Goal: Task Accomplishment & Management: Manage account settings

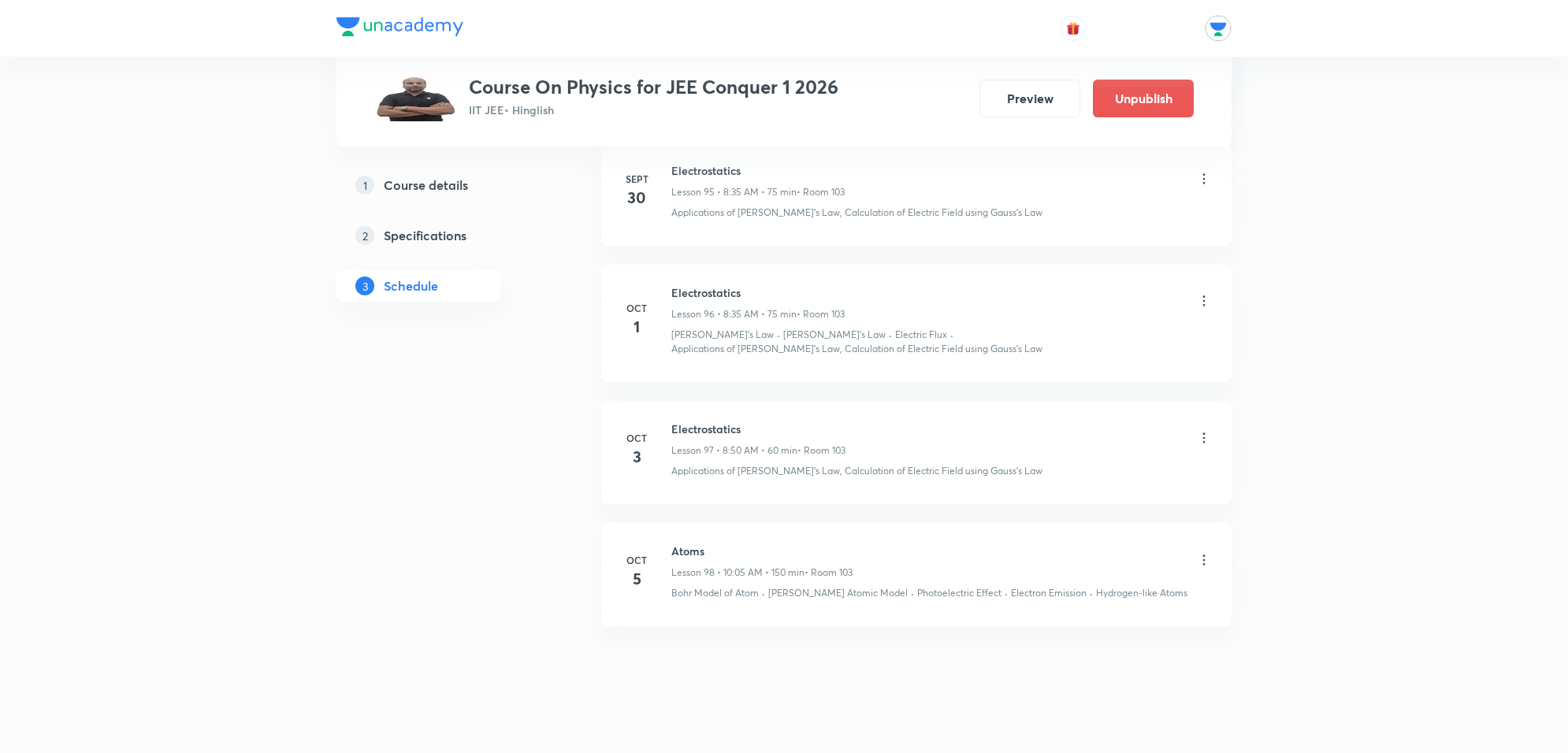
scroll to position [12676, 0]
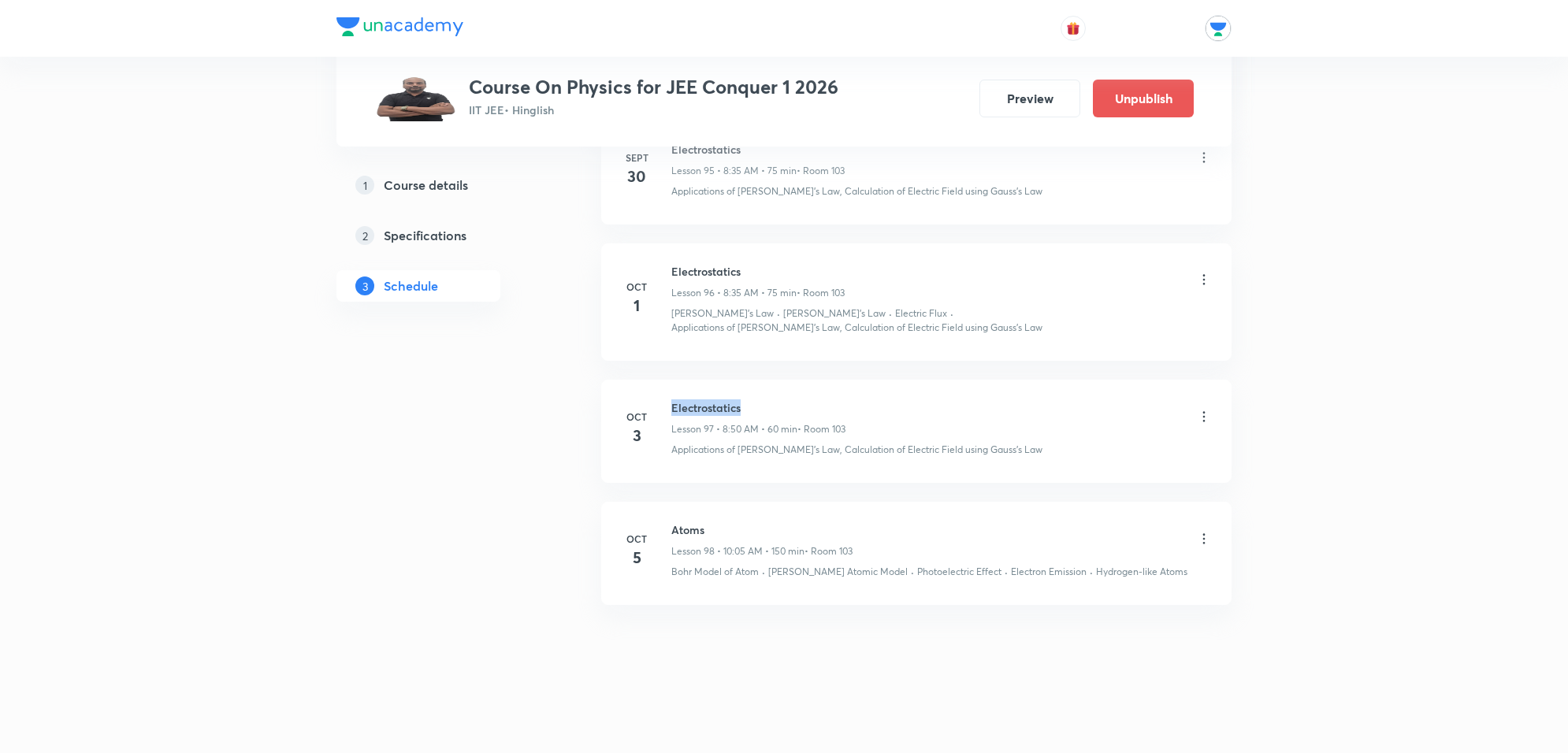
drag, startPoint x: 664, startPoint y: 400, endPoint x: 793, endPoint y: 394, distance: 129.1
click at [793, 394] on li "Oct 3 Electrostatics Lesson 97 • 8:50 AM • 60 min • Room 103 Applications of Ga…" at bounding box center [915, 431] width 630 height 103
copy h6 "Electrostatics"
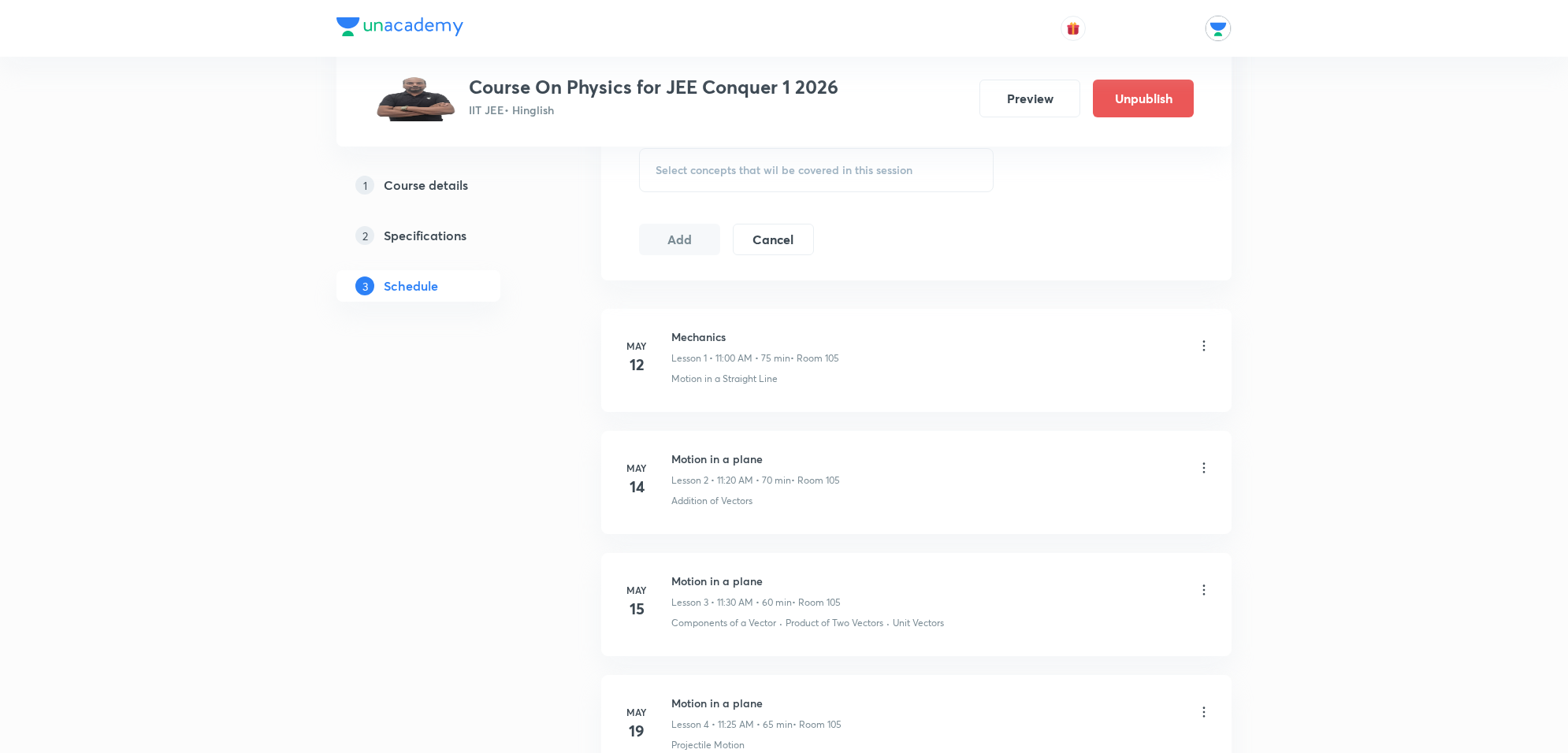
scroll to position [0, 0]
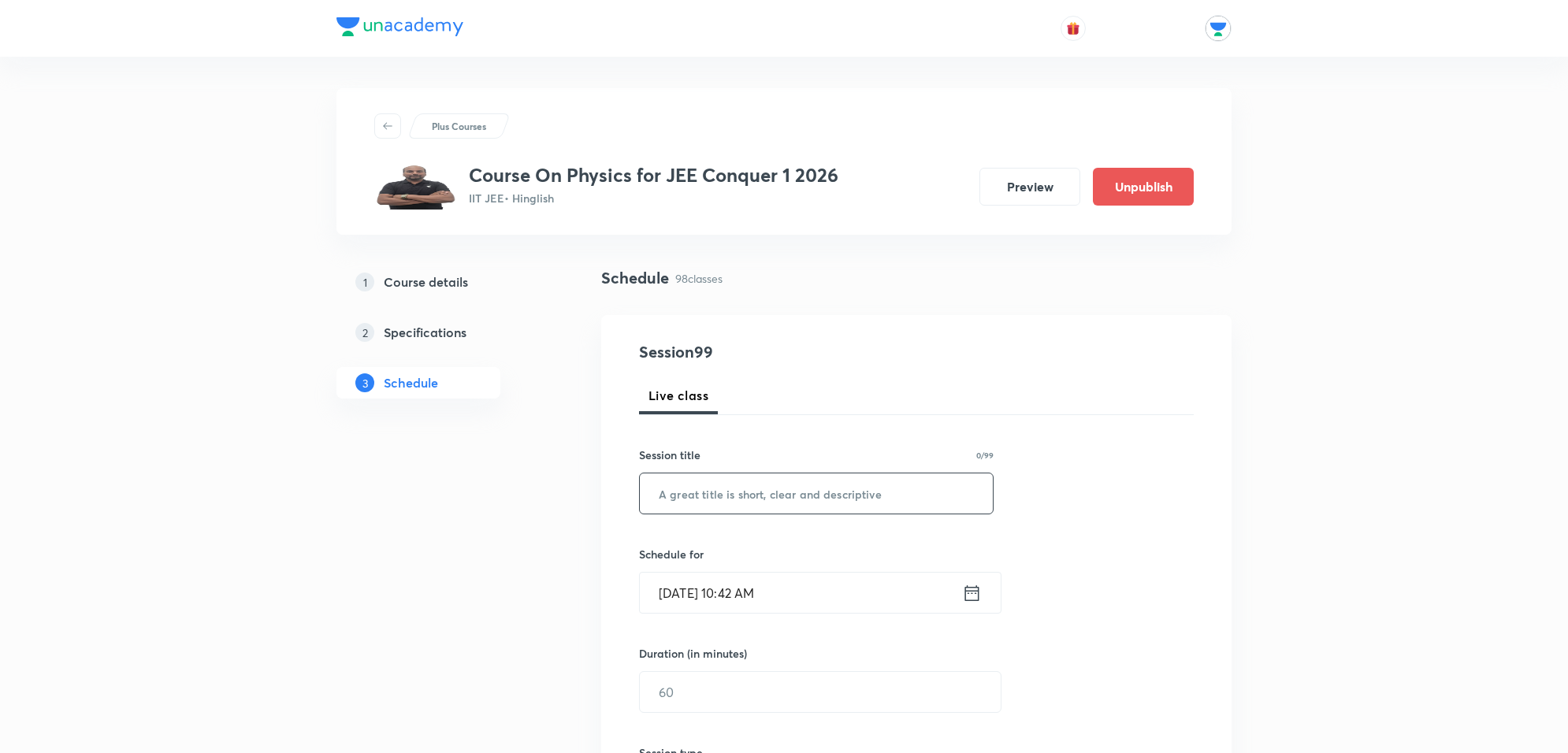
click at [721, 498] on input "text" at bounding box center [816, 493] width 353 height 40
paste input "Electrostatics"
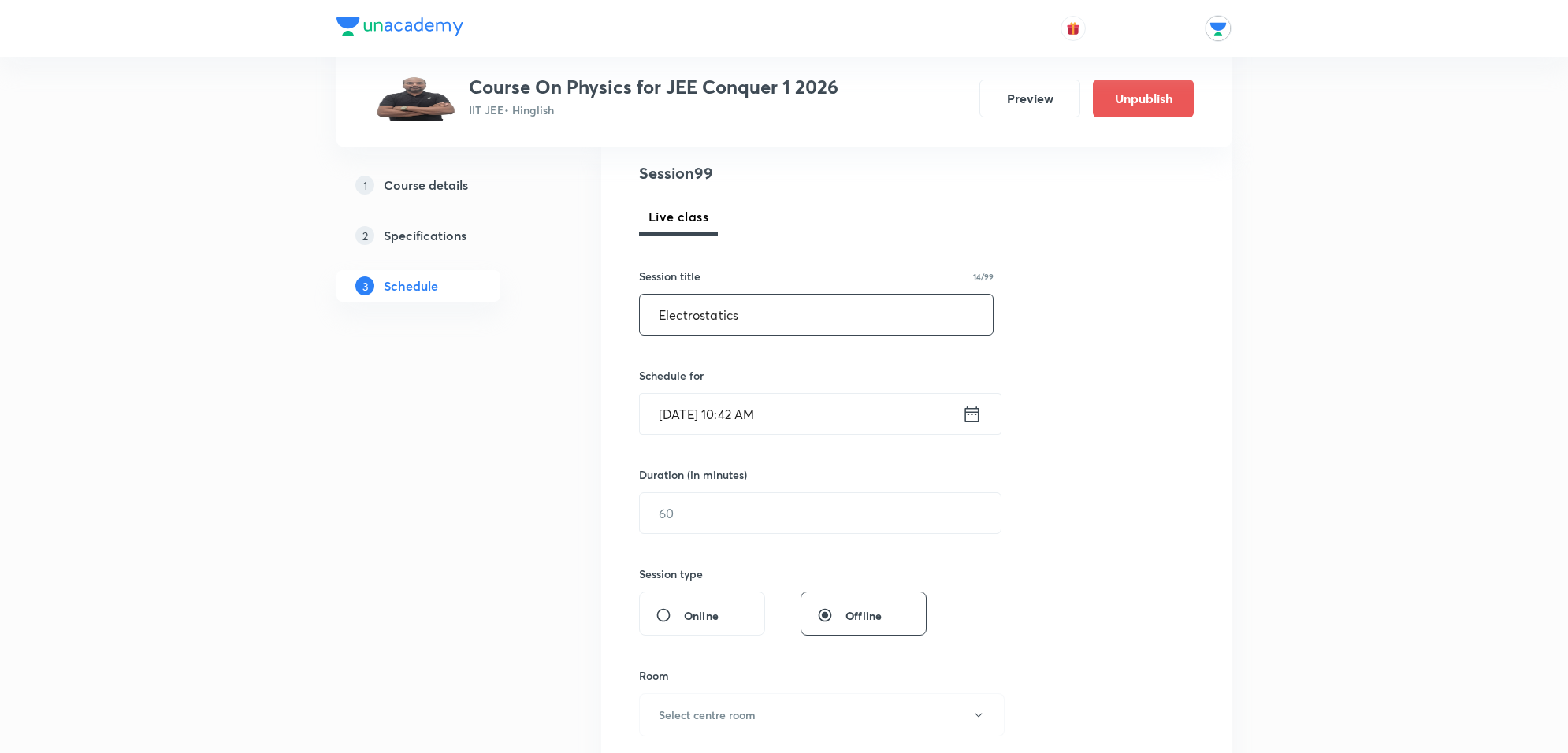
scroll to position [197, 0]
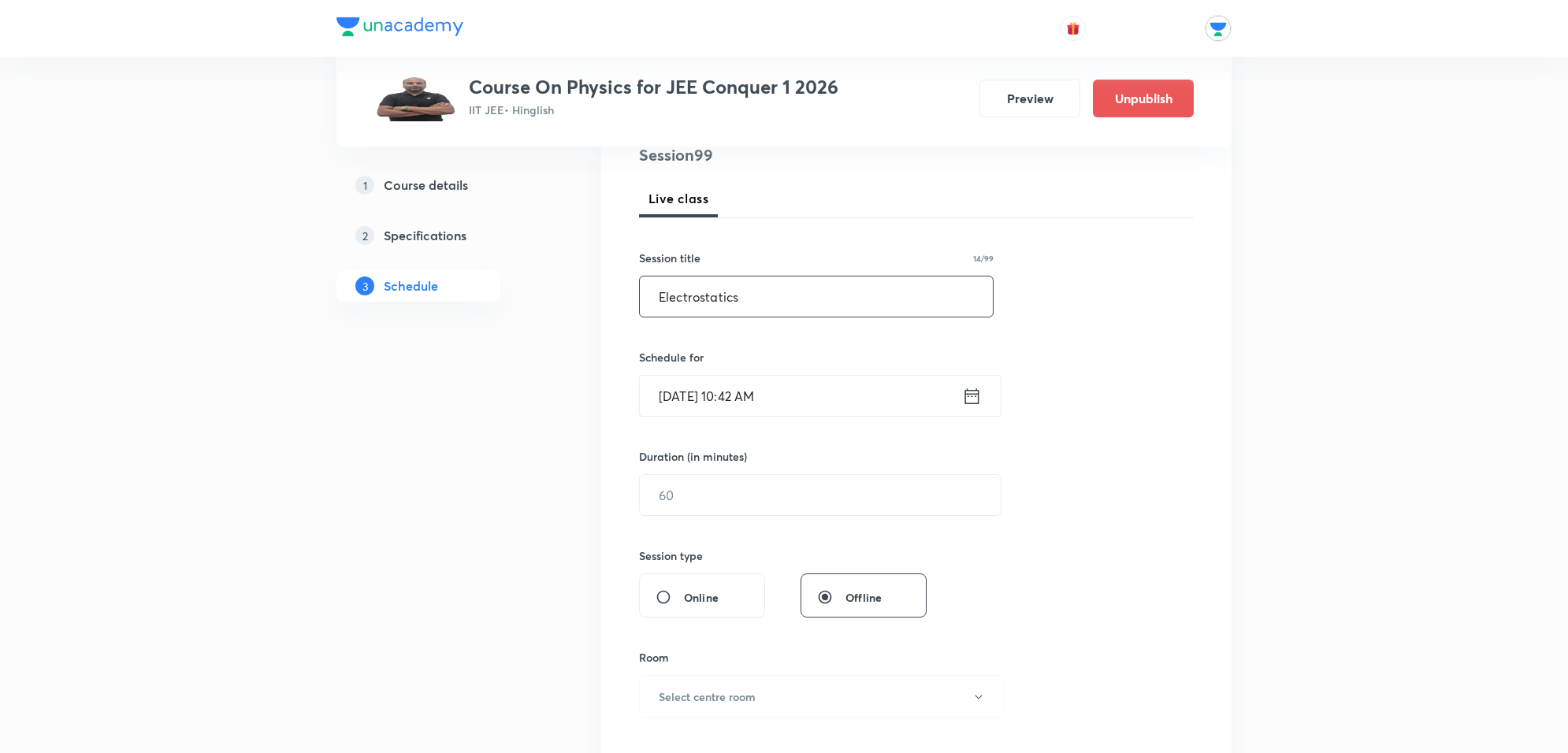
type input "Electrostatics"
click at [811, 395] on input "Oct 5, 2025, 10:42 AM" at bounding box center [801, 396] width 323 height 40
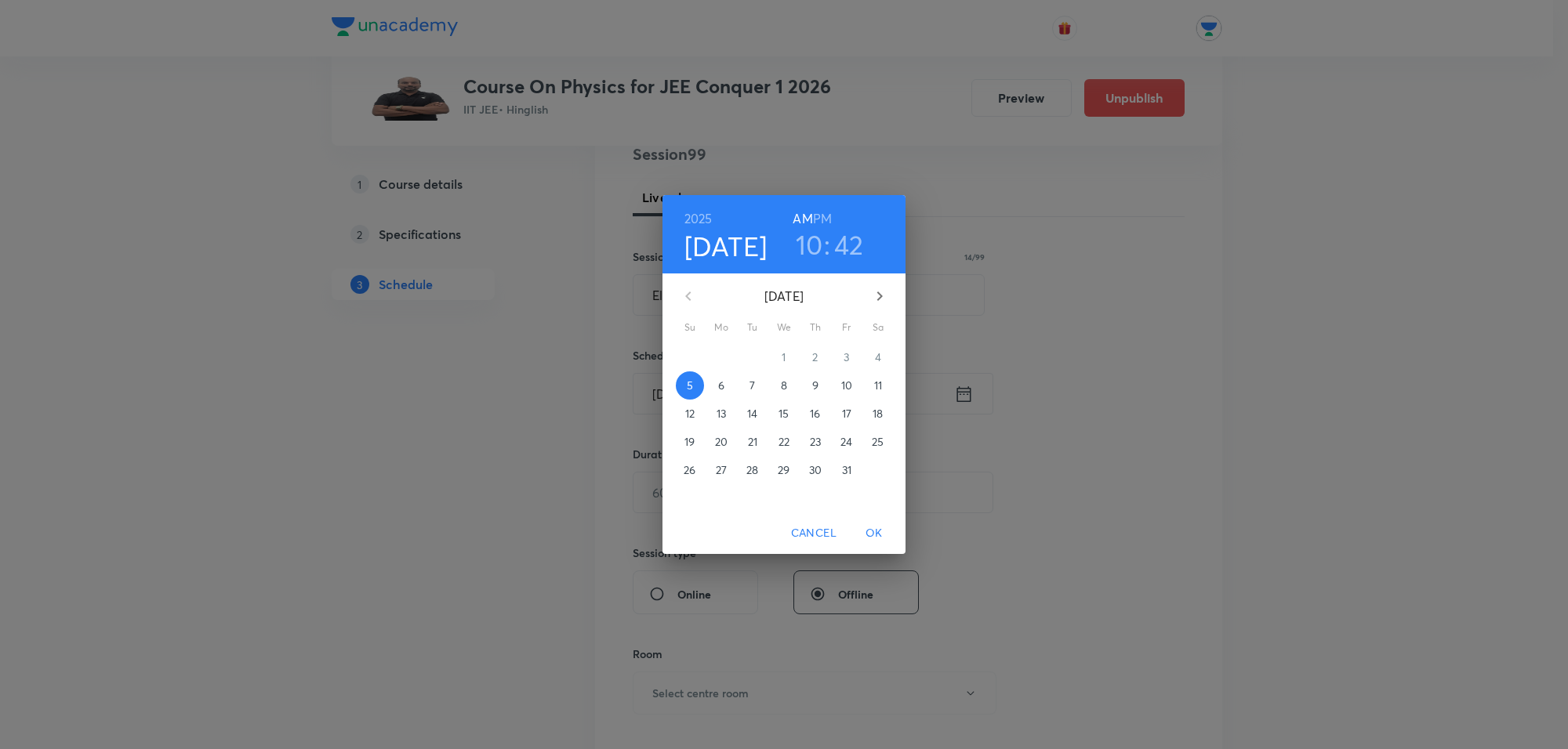
click at [716, 387] on span "6" at bounding box center [720, 385] width 28 height 15
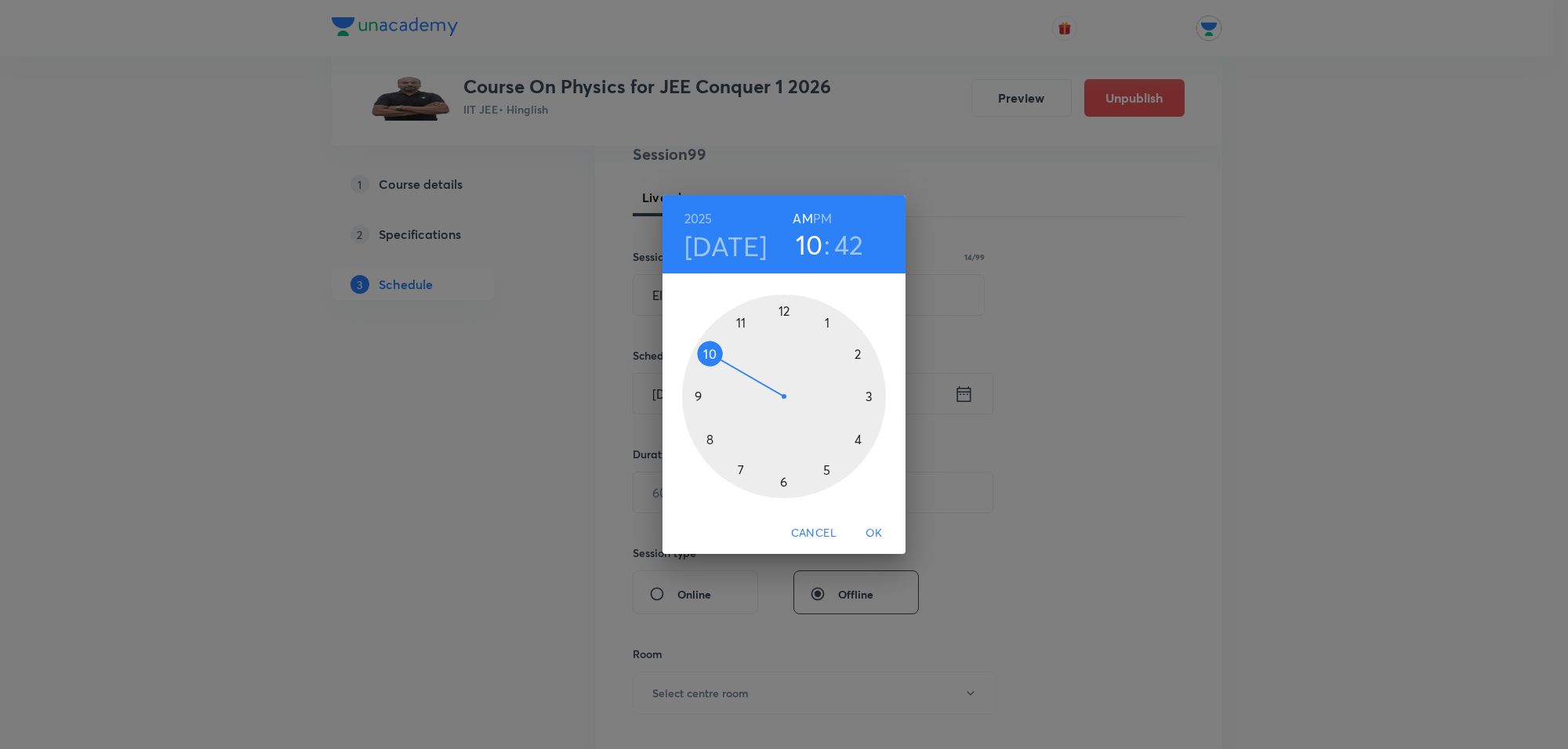
click at [716, 440] on div at bounding box center [784, 397] width 204 height 204
click at [738, 467] on div at bounding box center [784, 397] width 204 height 204
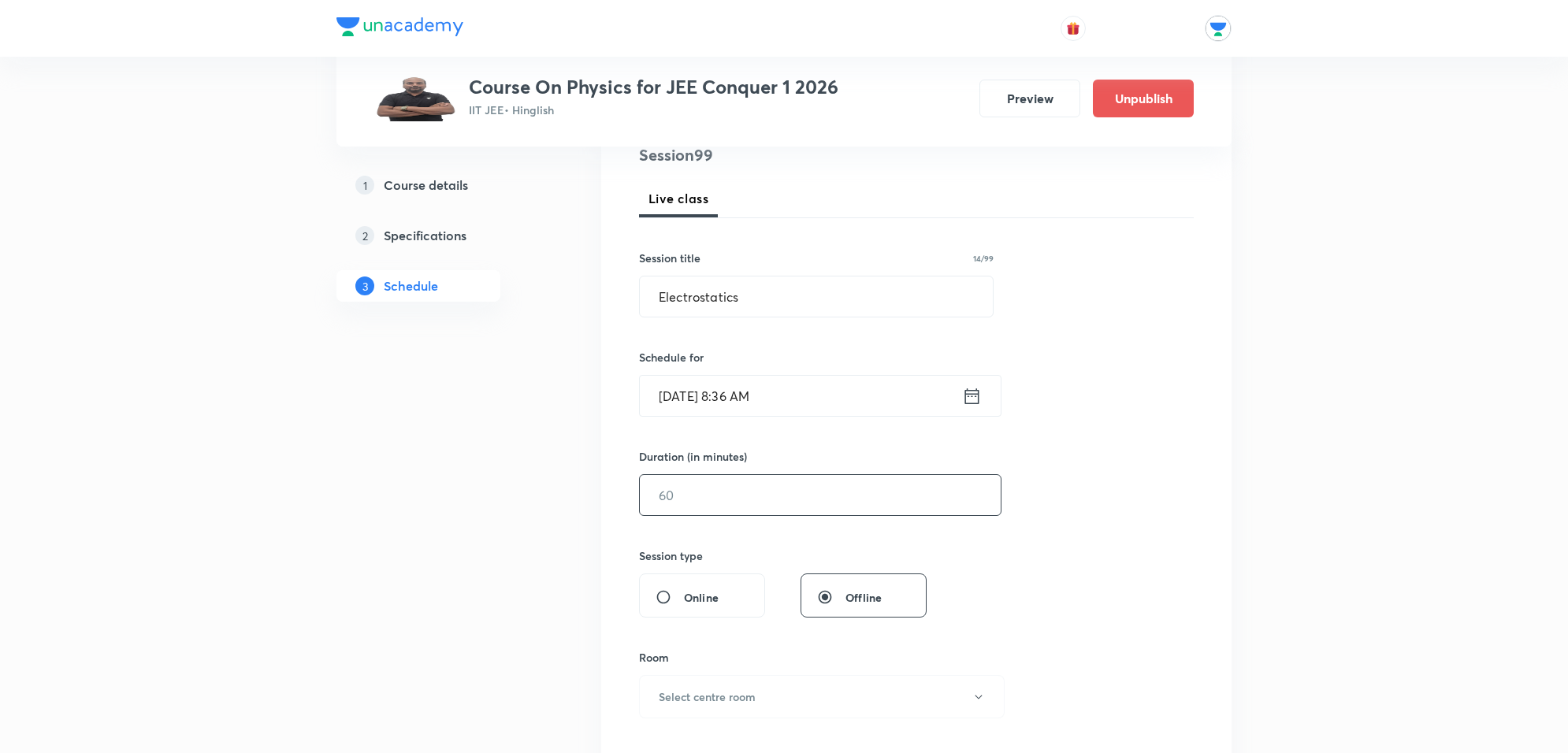
click at [746, 477] on input "text" at bounding box center [820, 495] width 361 height 40
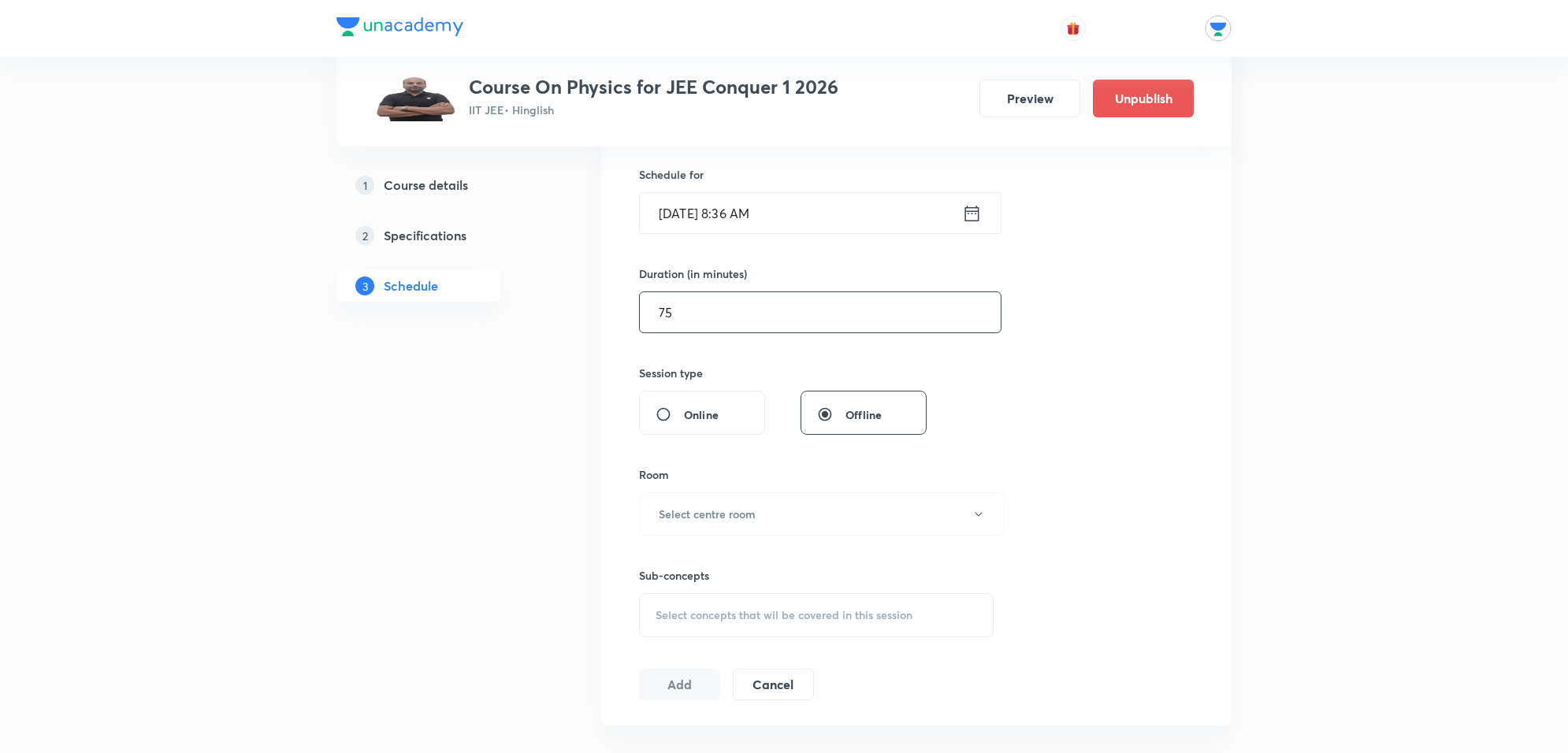
scroll to position [394, 0]
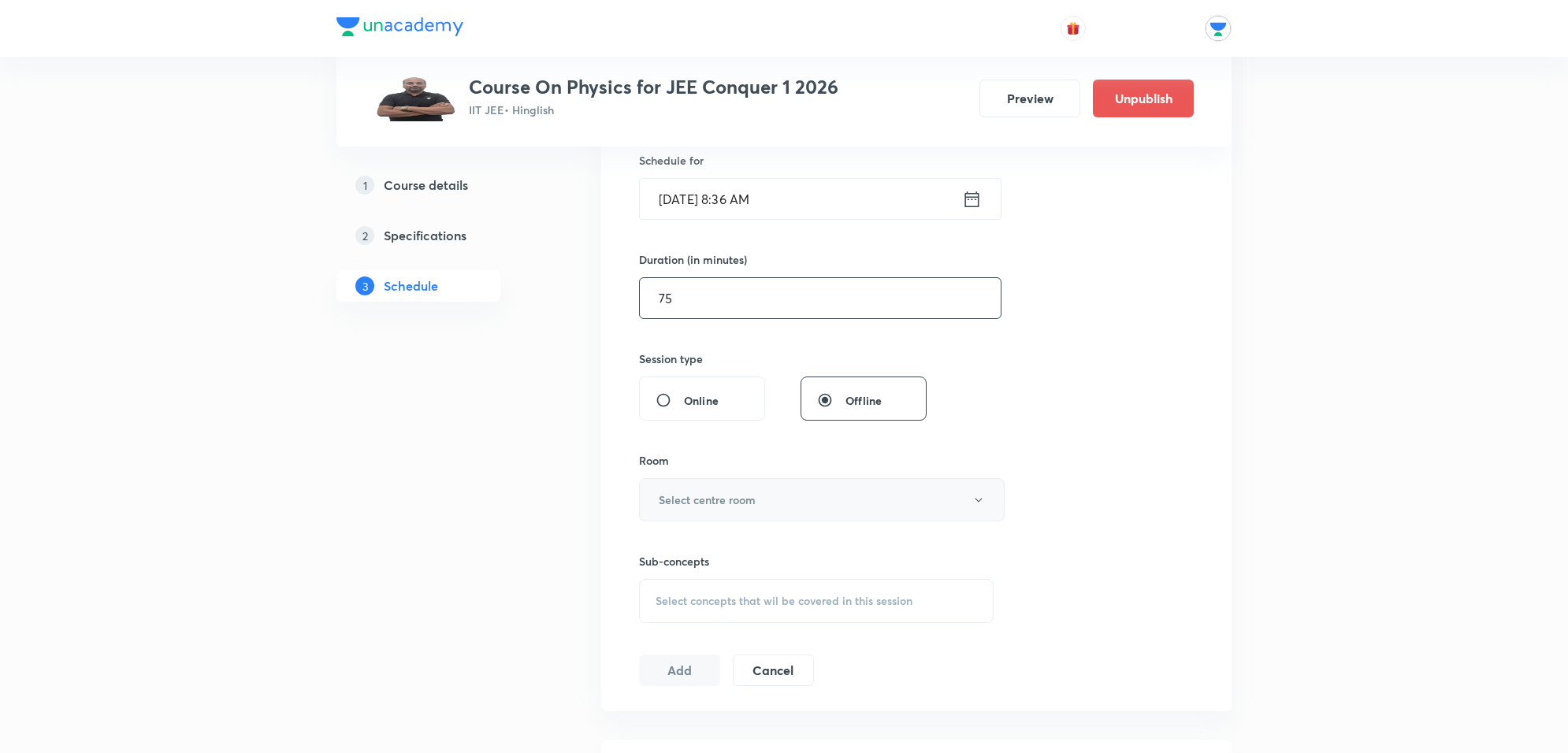
type input "75"
click at [755, 492] on h6 "Select centre room" at bounding box center [707, 499] width 97 height 16
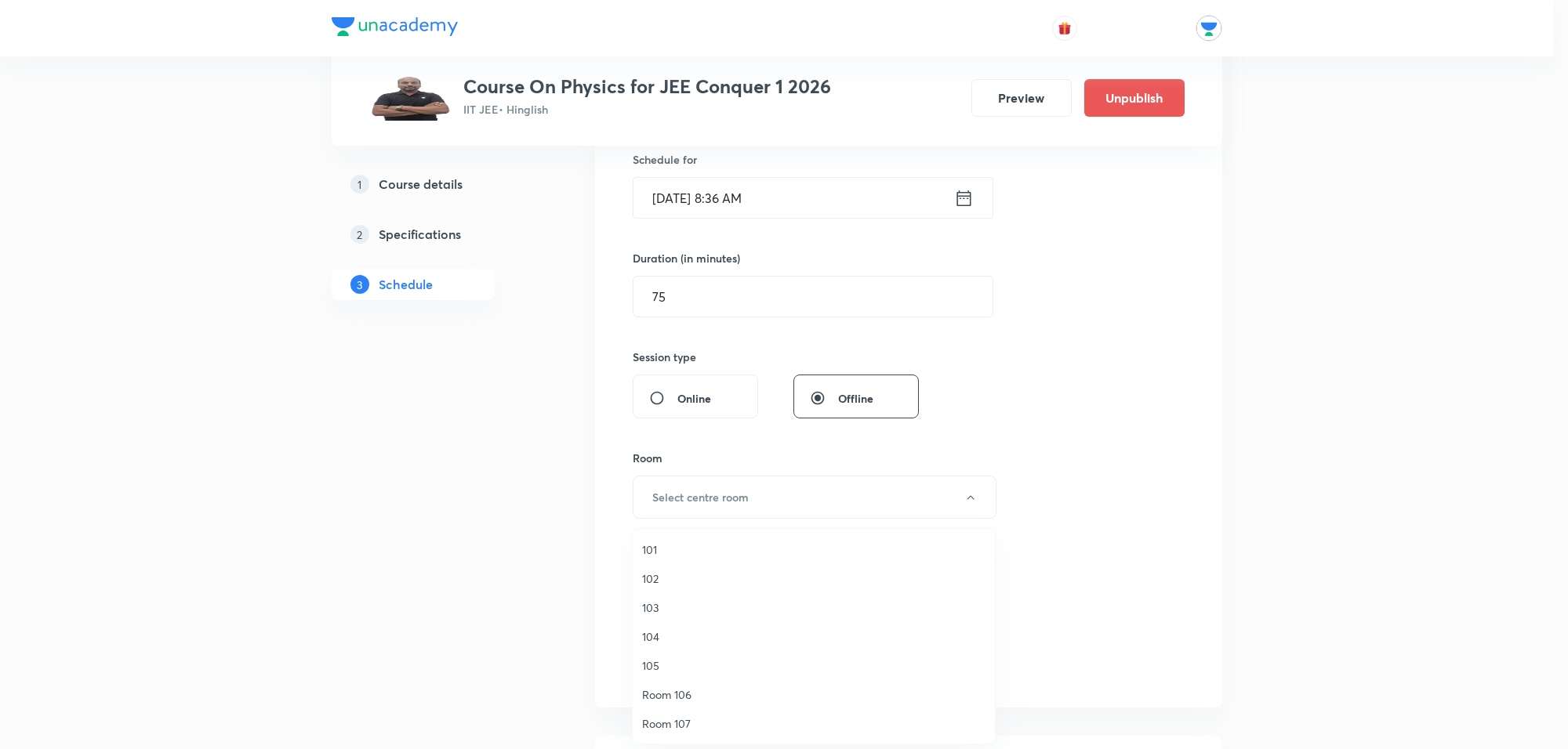
click at [651, 604] on span "103" at bounding box center [813, 607] width 344 height 16
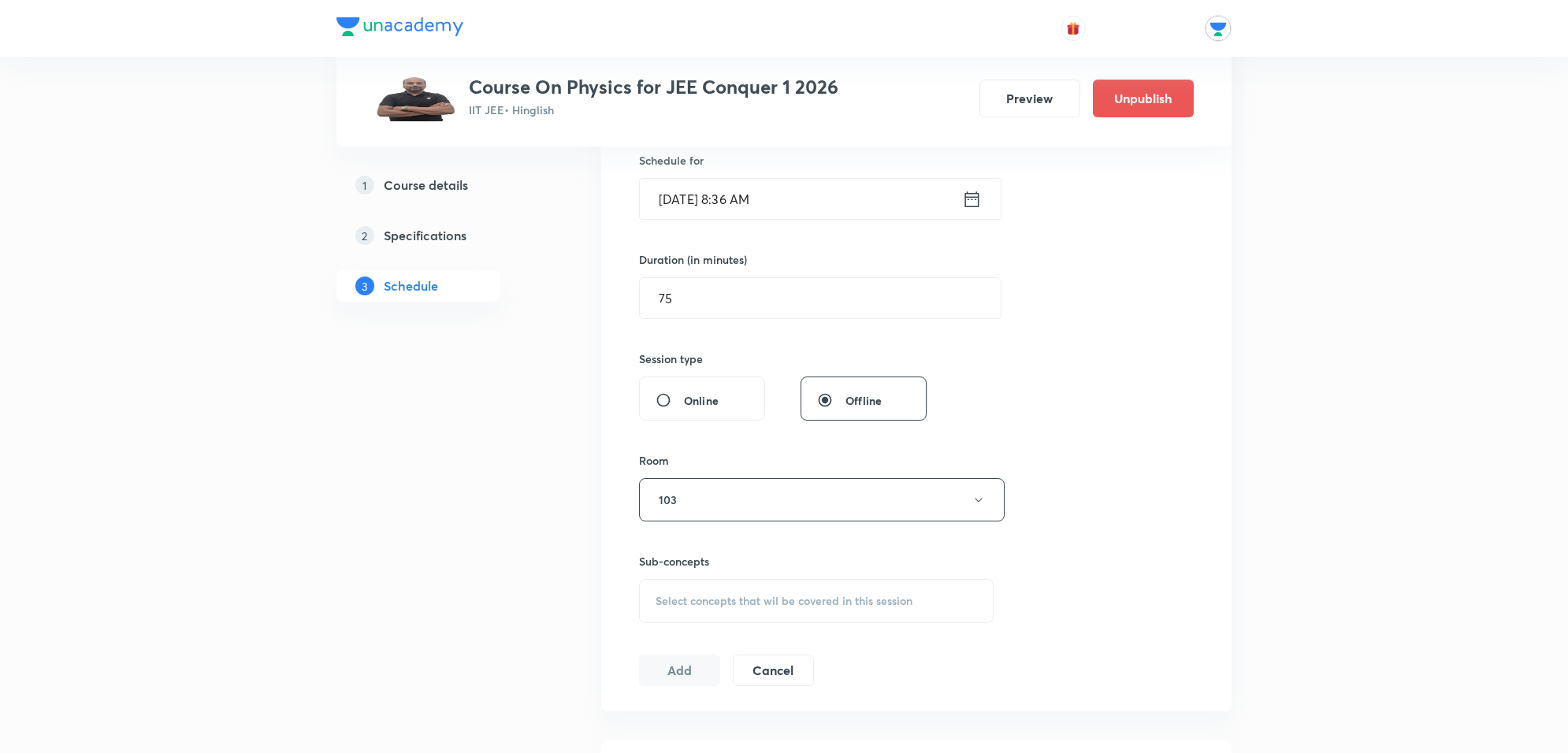
click at [674, 606] on span "Select concepts that wil be covered in this session" at bounding box center [783, 601] width 256 height 13
click at [697, 601] on span "Select concepts that wil be covered in this session" at bounding box center [783, 601] width 256 height 13
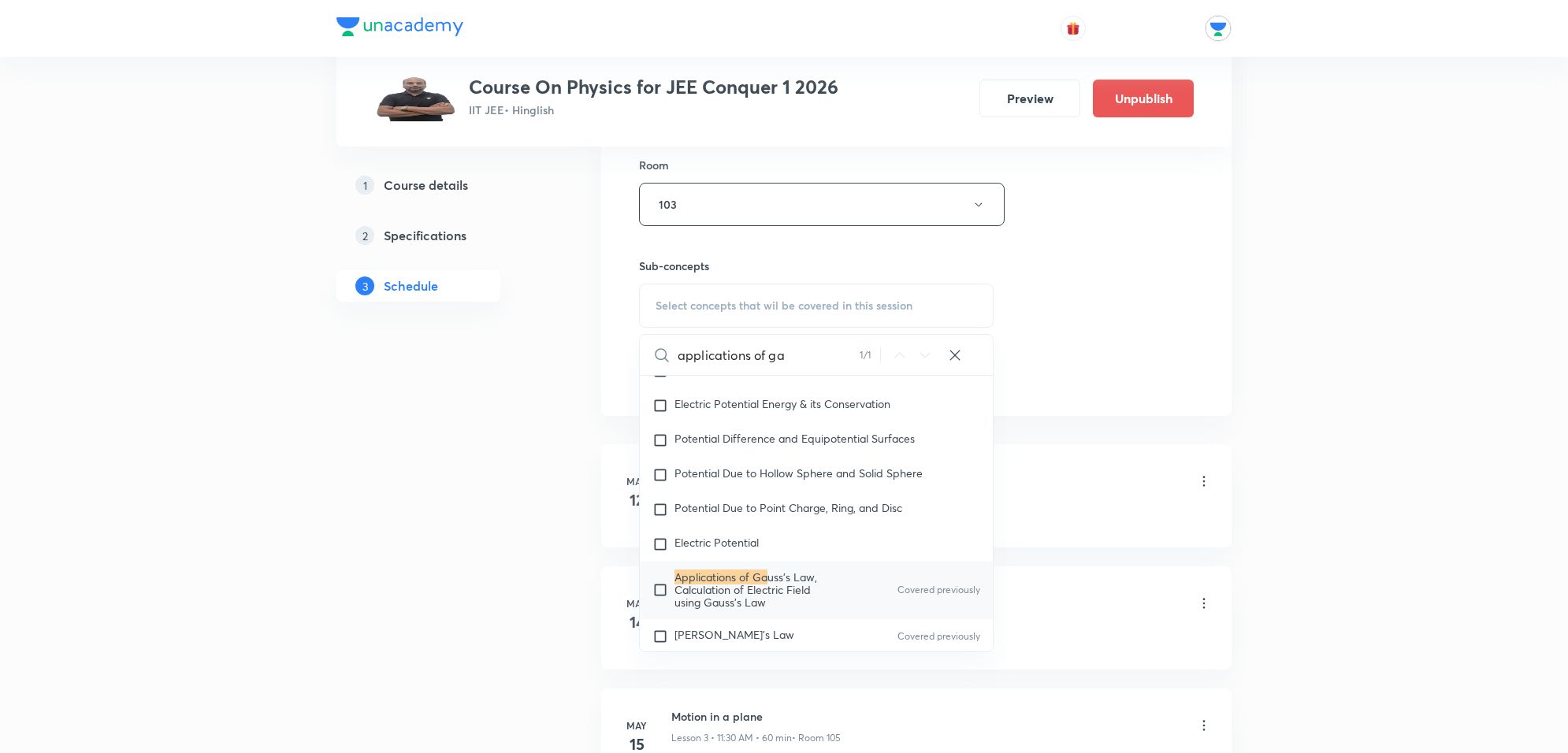
scroll to position [14834, 0]
type input "applications of ga"
click at [698, 580] on mark "Applications of Ga" at bounding box center [721, 572] width 93 height 15
checkbox input "true"
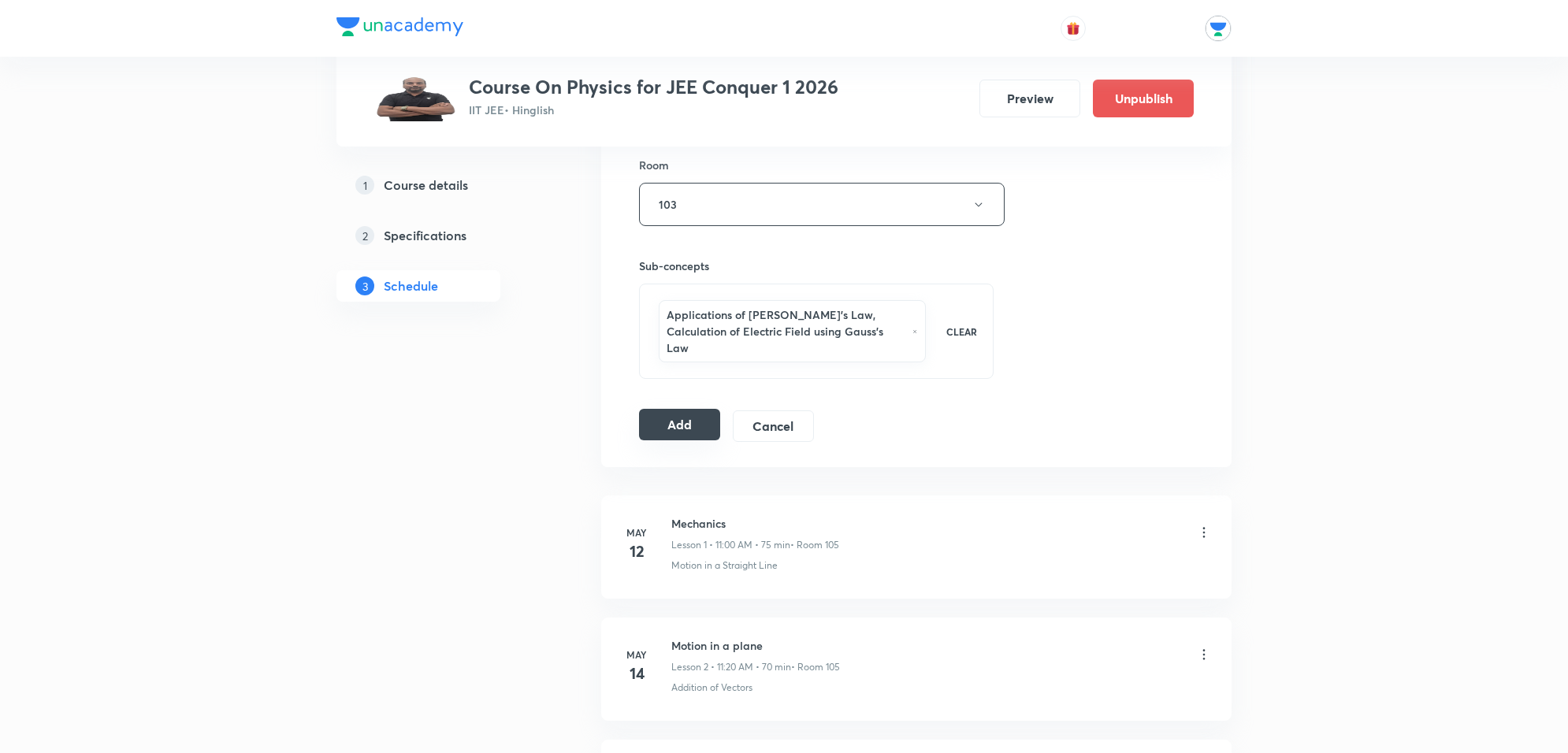
click at [679, 418] on button "Add" at bounding box center [680, 424] width 82 height 32
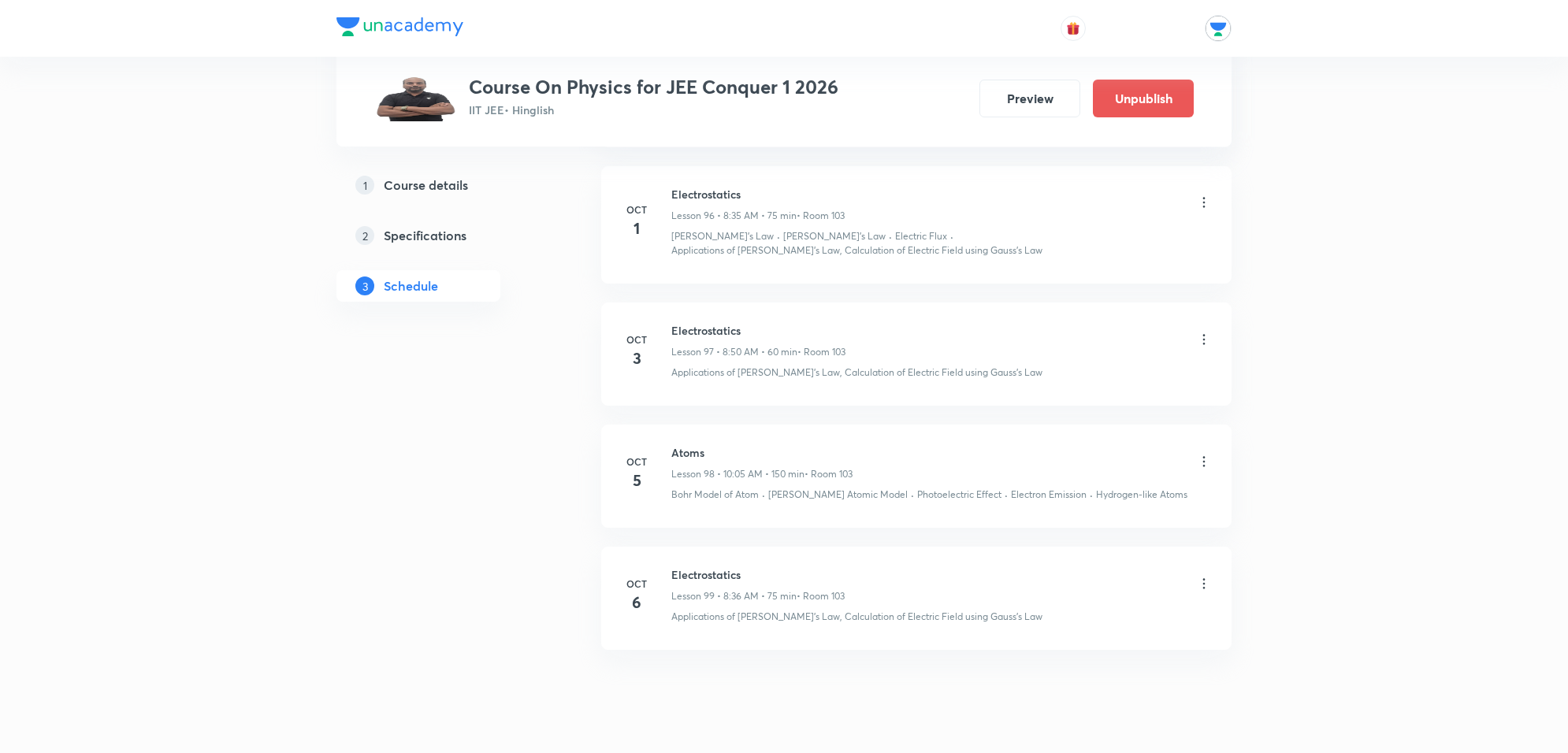
scroll to position [11976, 0]
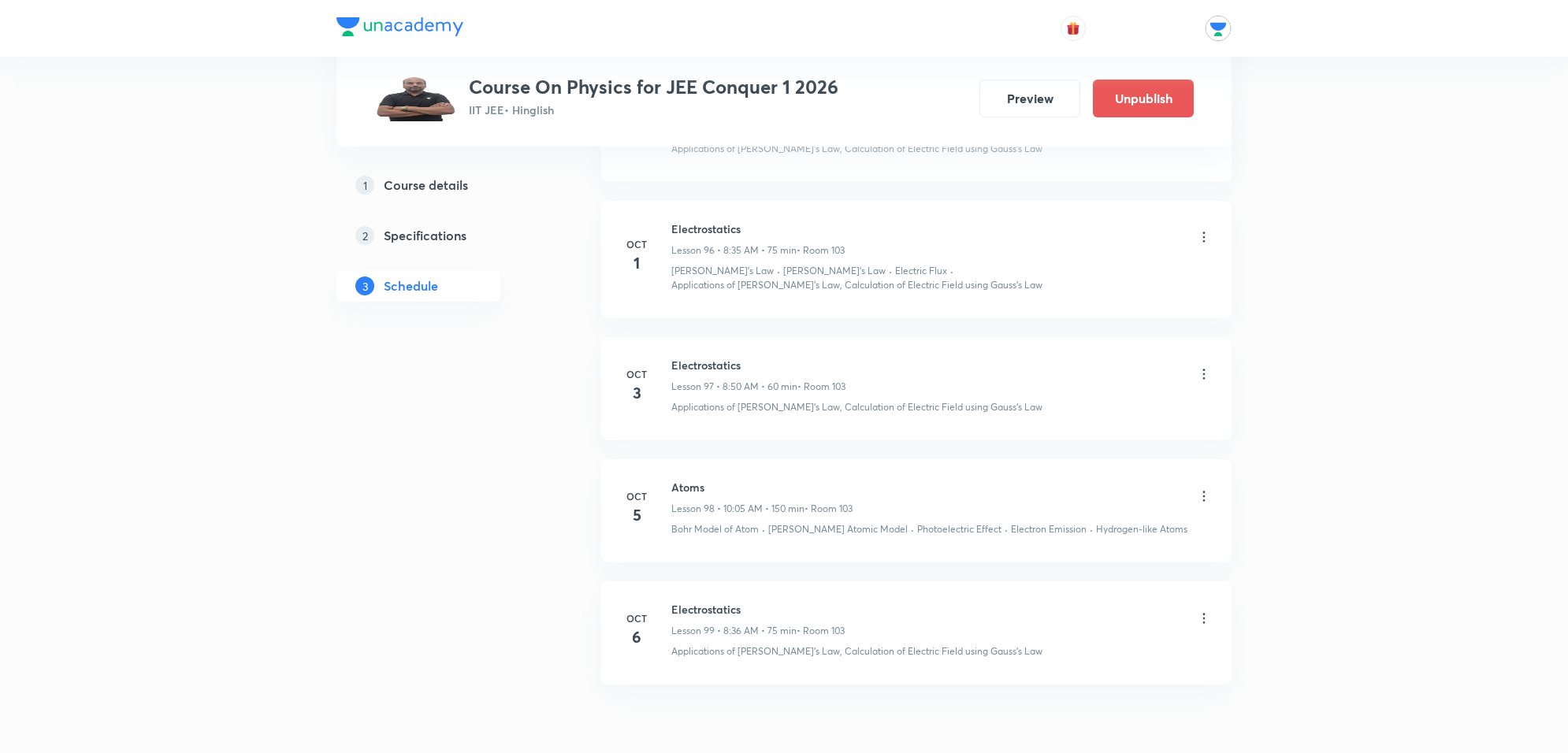
click at [739, 638] on div "Electrostatics Lesson 99 • 8:36 AM • 75 min • Room 103" at bounding box center [758, 619] width 173 height 37
click at [1203, 626] on icon at bounding box center [1204, 618] width 15 height 15
click at [1044, 666] on li "Edit" at bounding box center [1120, 669] width 172 height 29
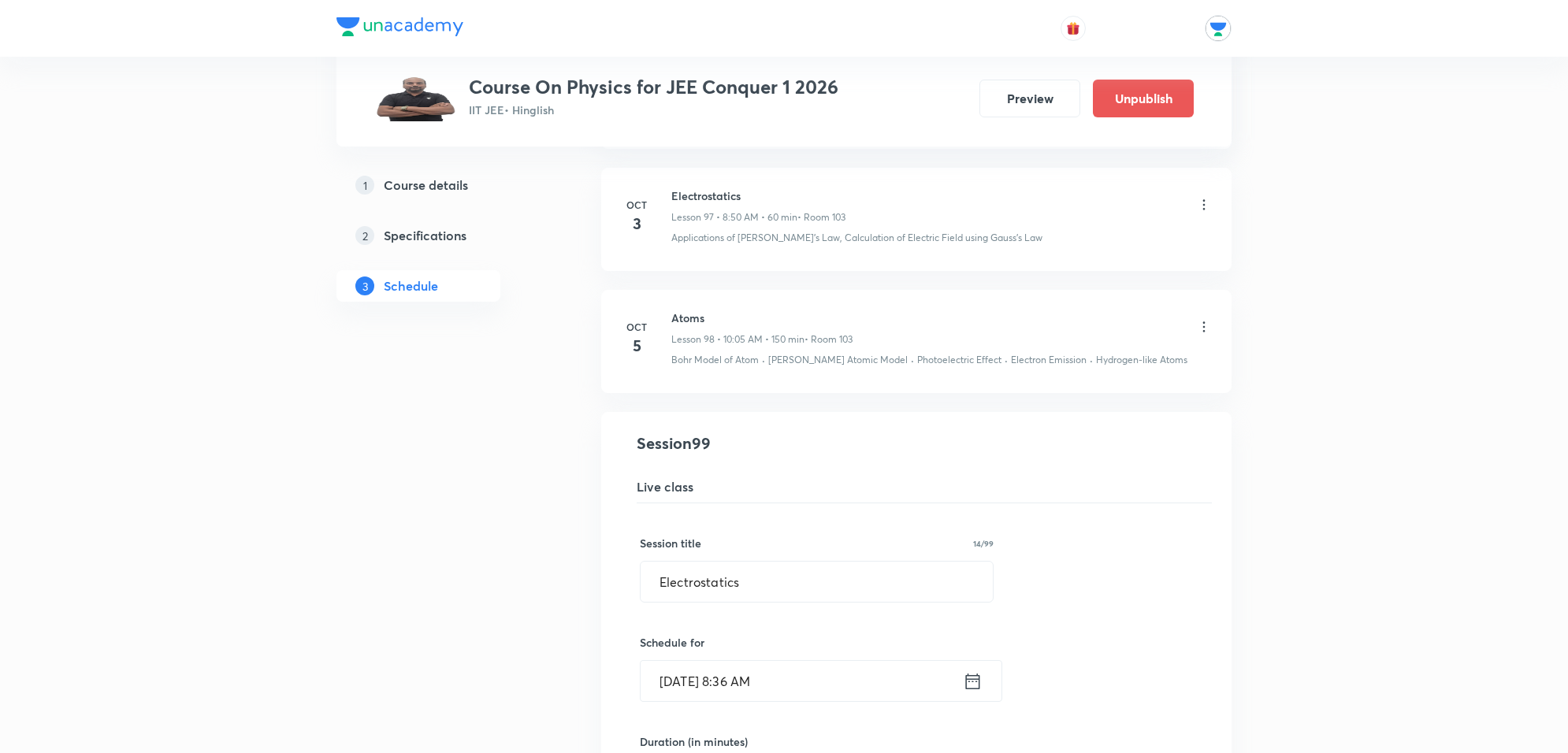
scroll to position [12271, 0]
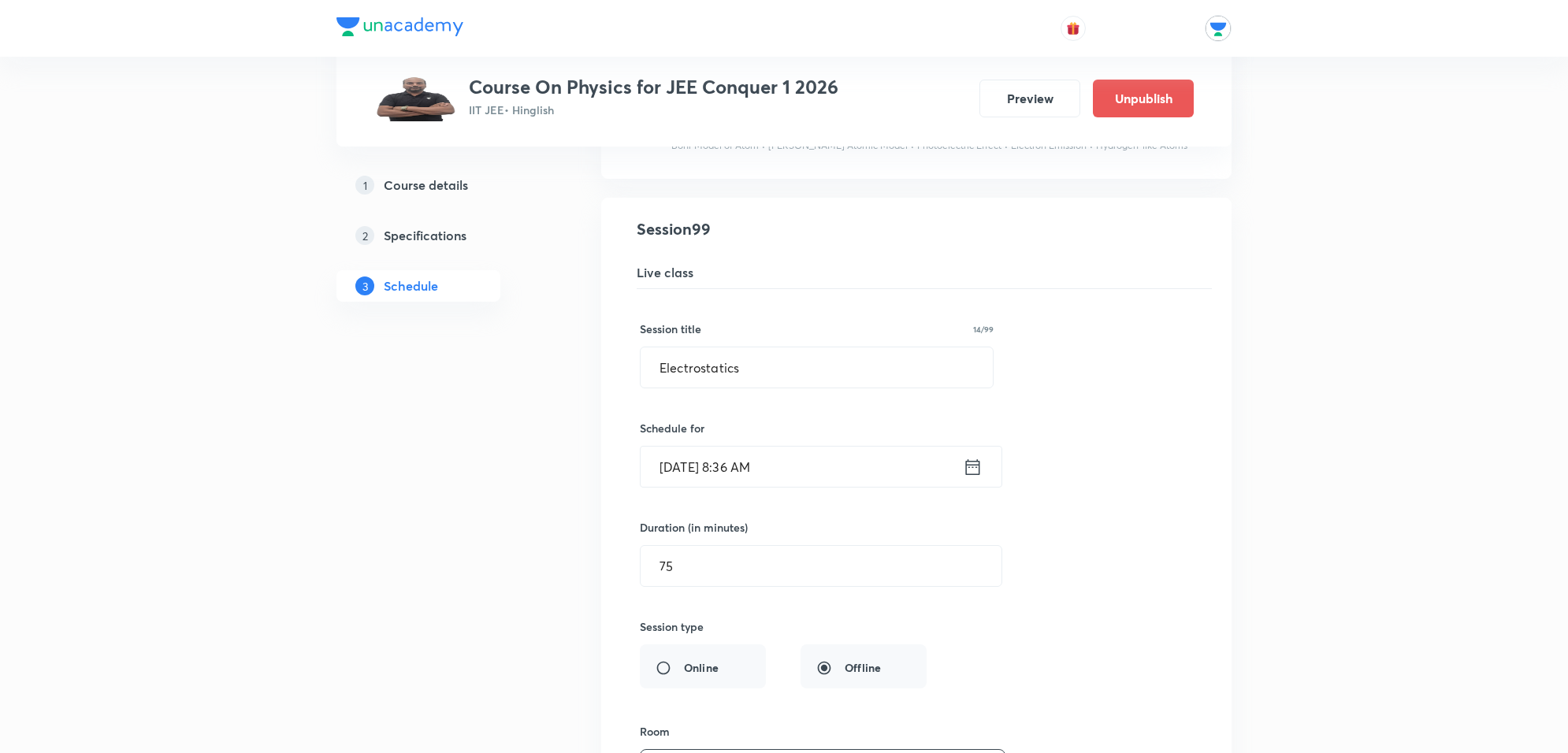
click at [808, 487] on input "Oct 6, 2025, 8:36 AM" at bounding box center [802, 467] width 323 height 40
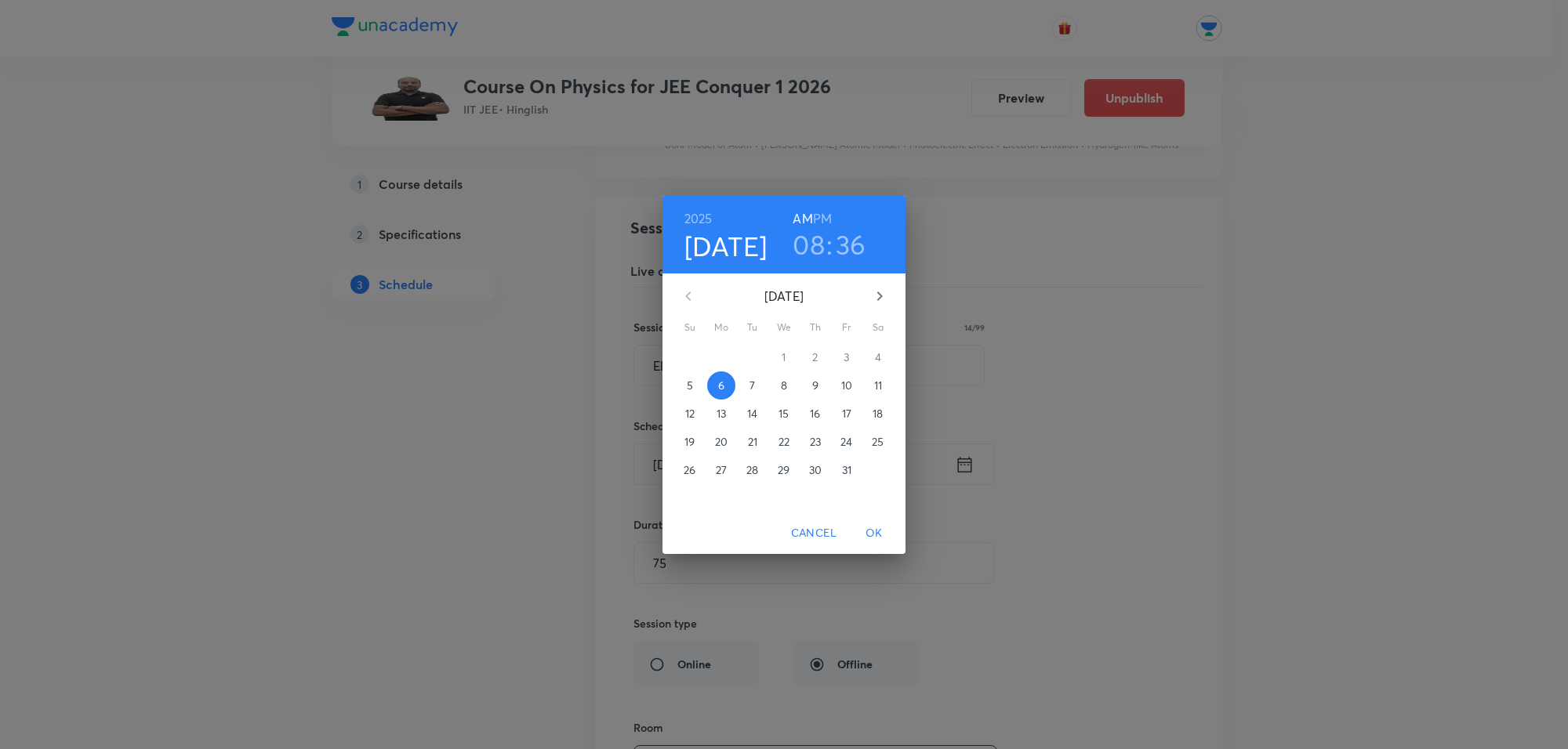
click at [848, 242] on h3 "36" at bounding box center [851, 244] width 31 height 33
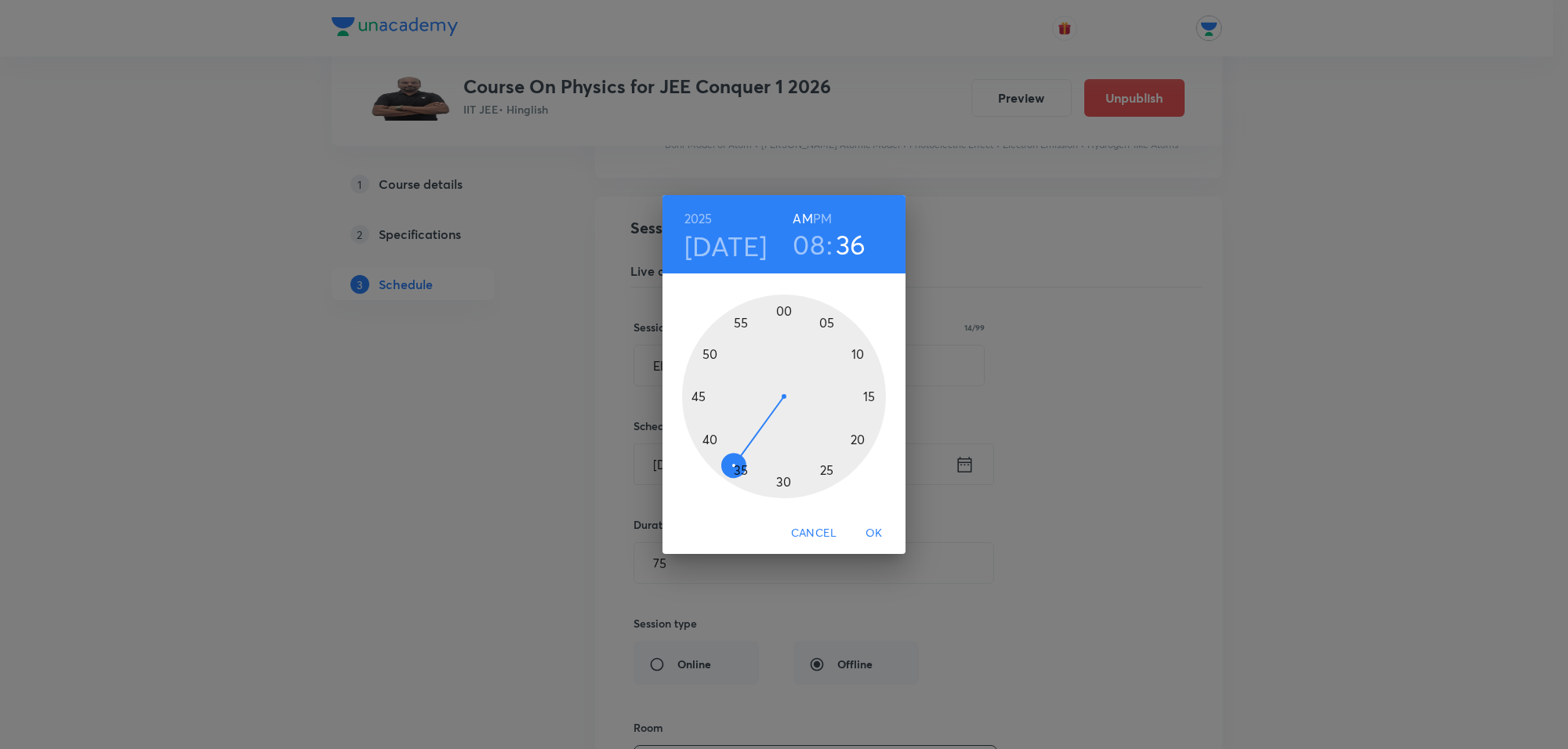
click at [738, 470] on div at bounding box center [784, 397] width 204 height 204
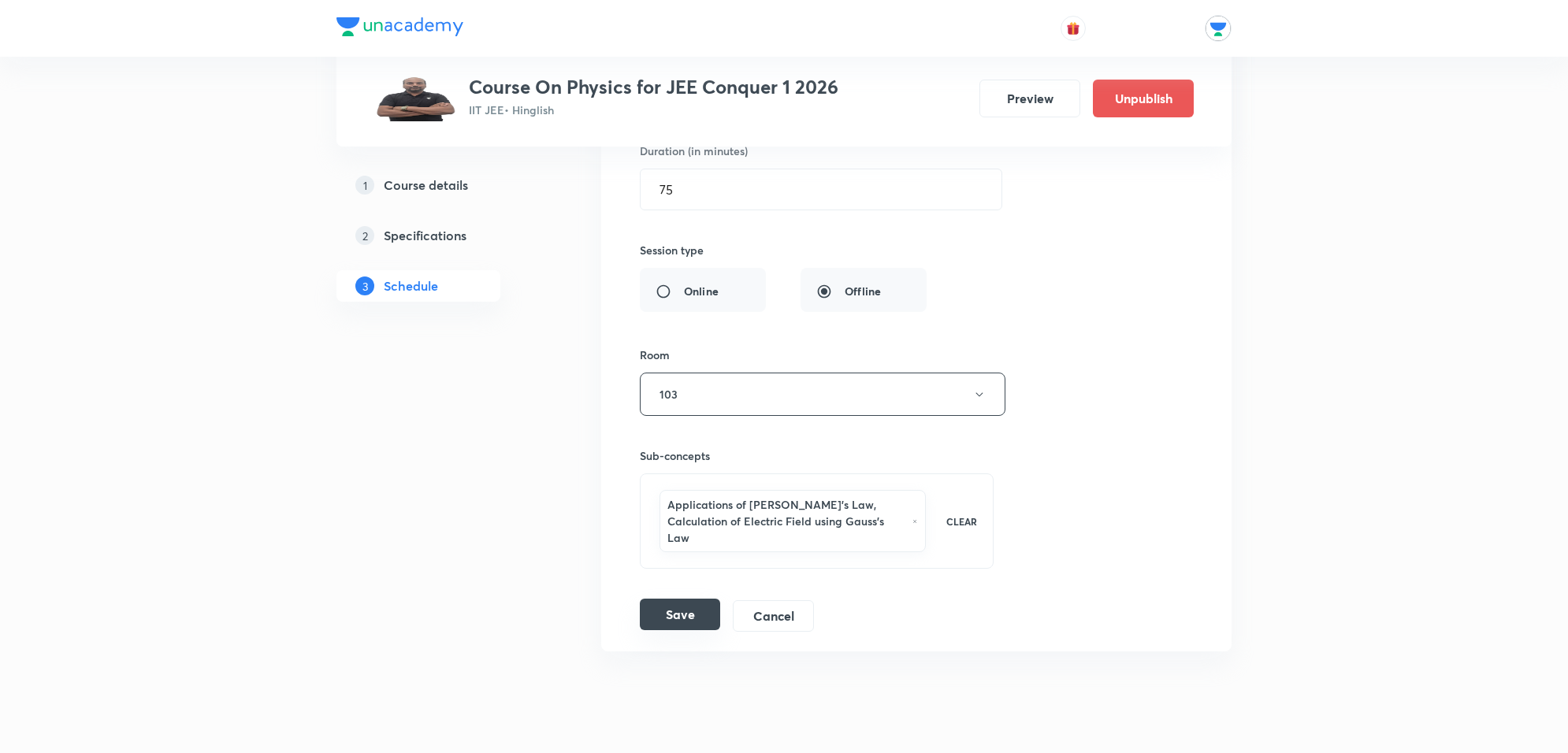
scroll to position [12664, 0]
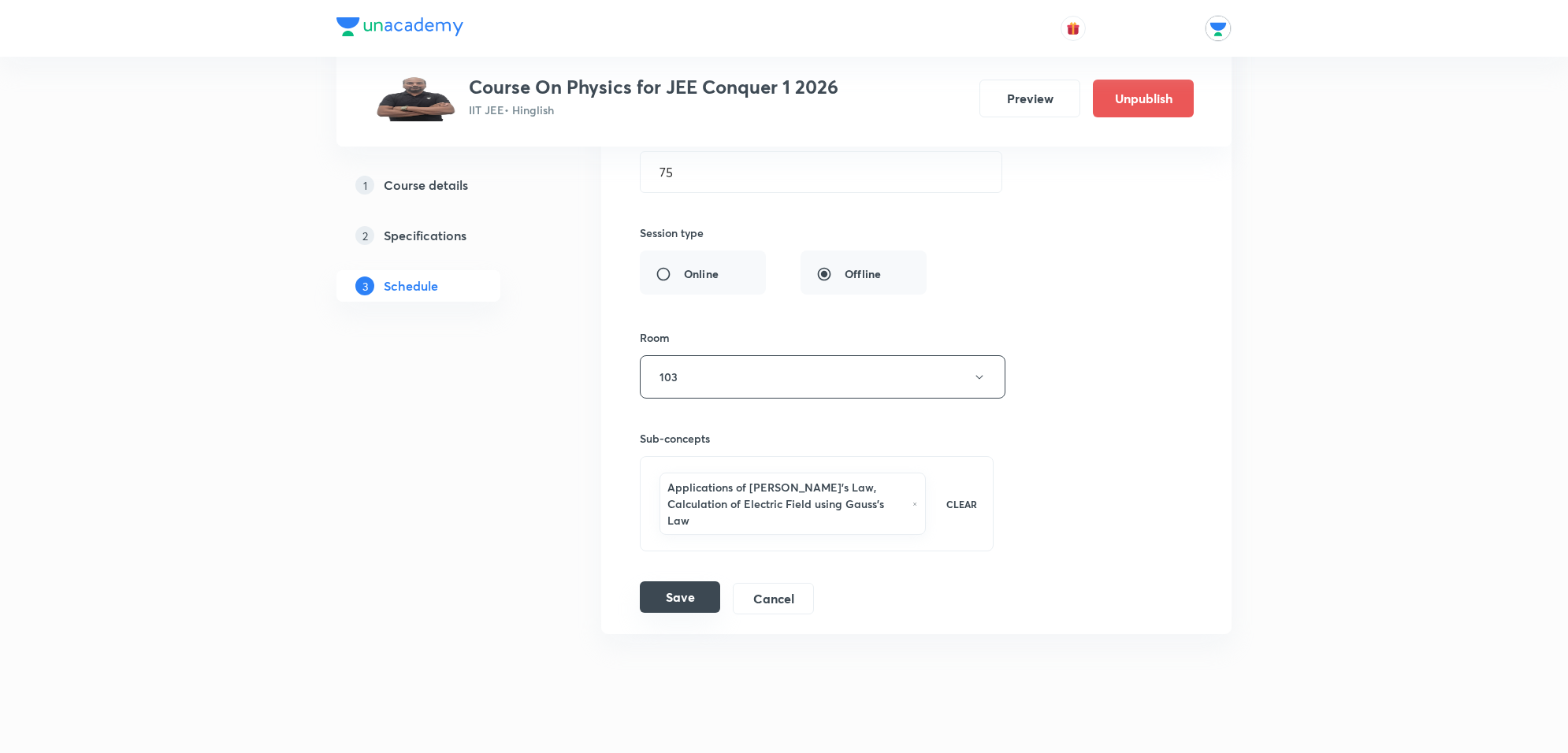
click at [678, 601] on button "Save" at bounding box center [680, 597] width 81 height 32
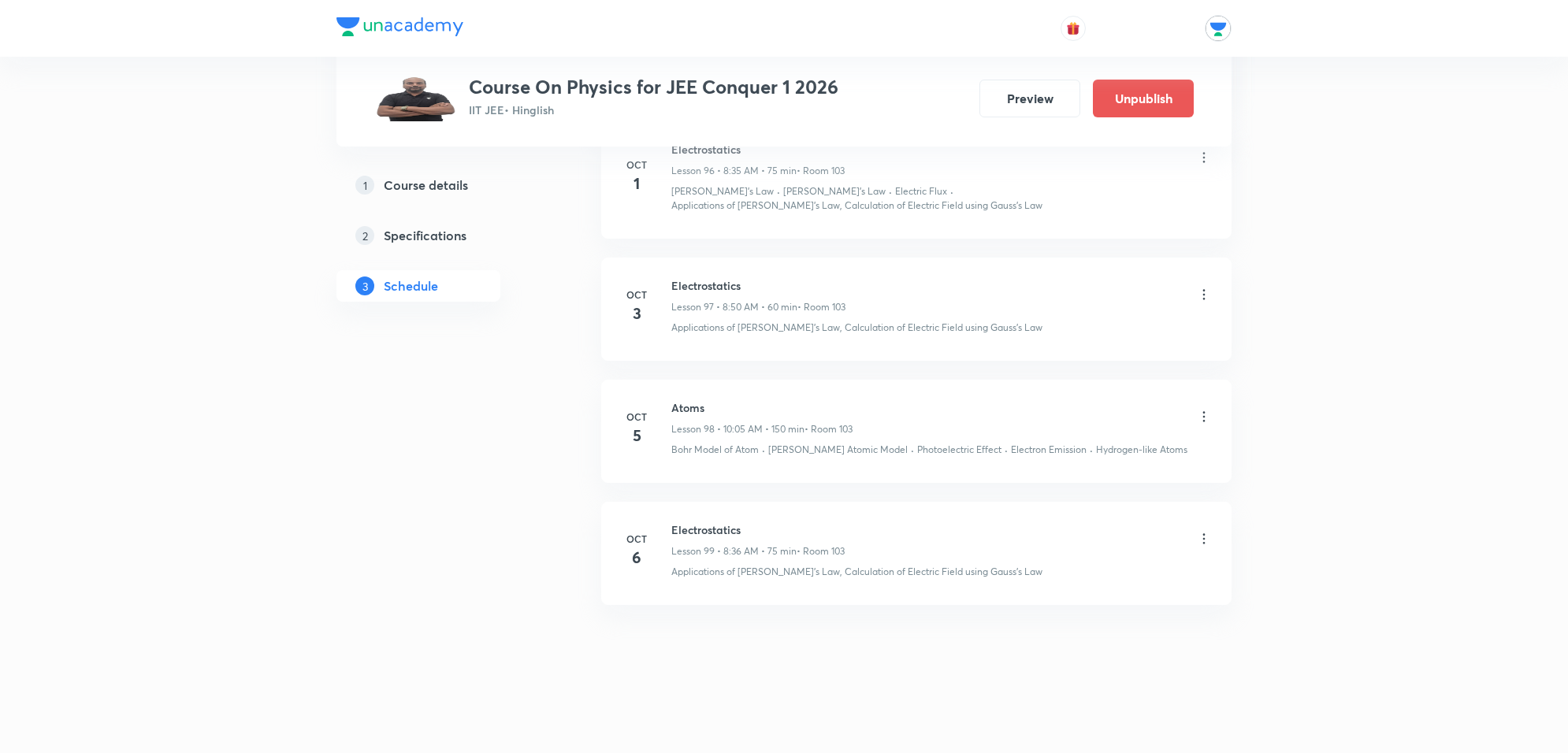
scroll to position [12073, 0]
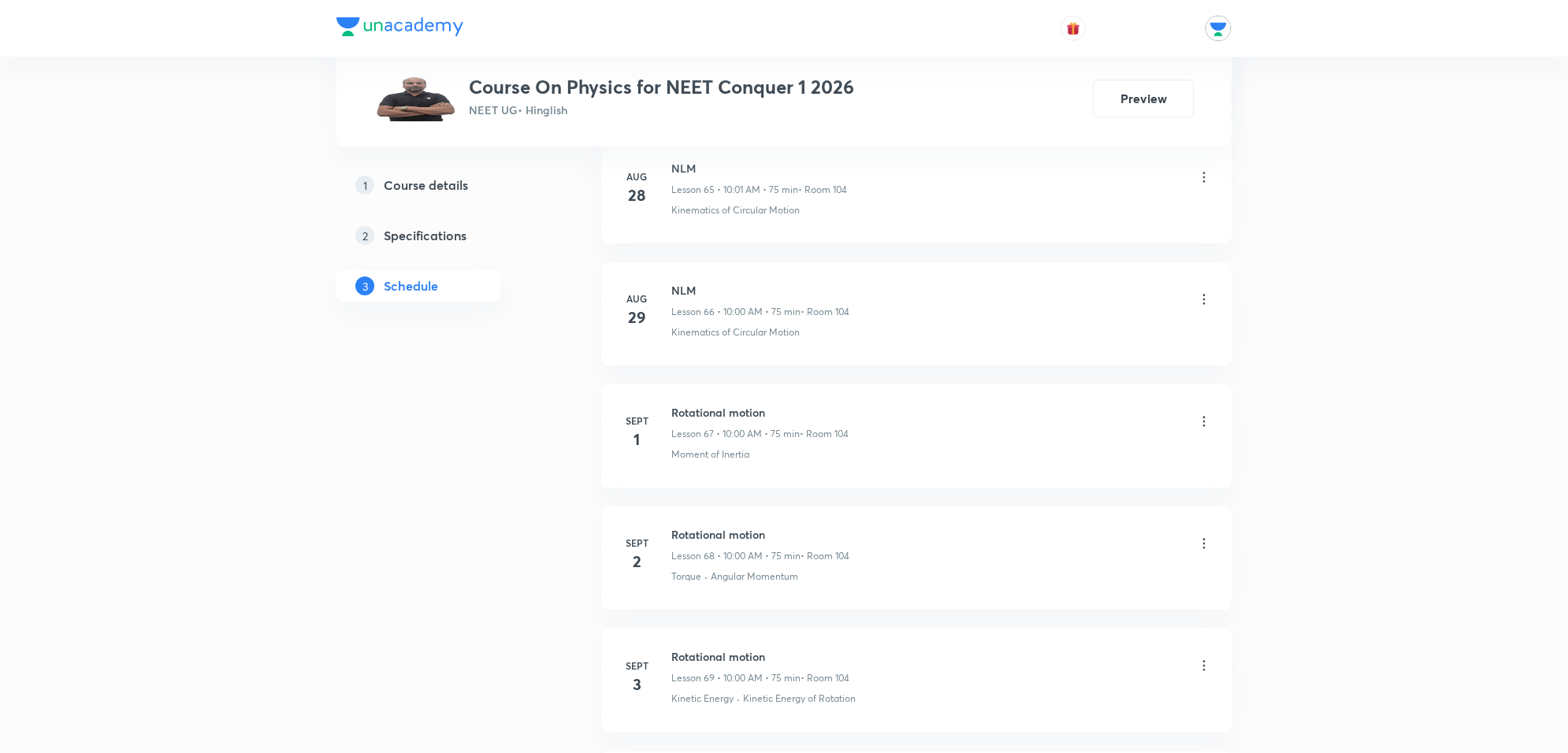
scroll to position [11730, 0]
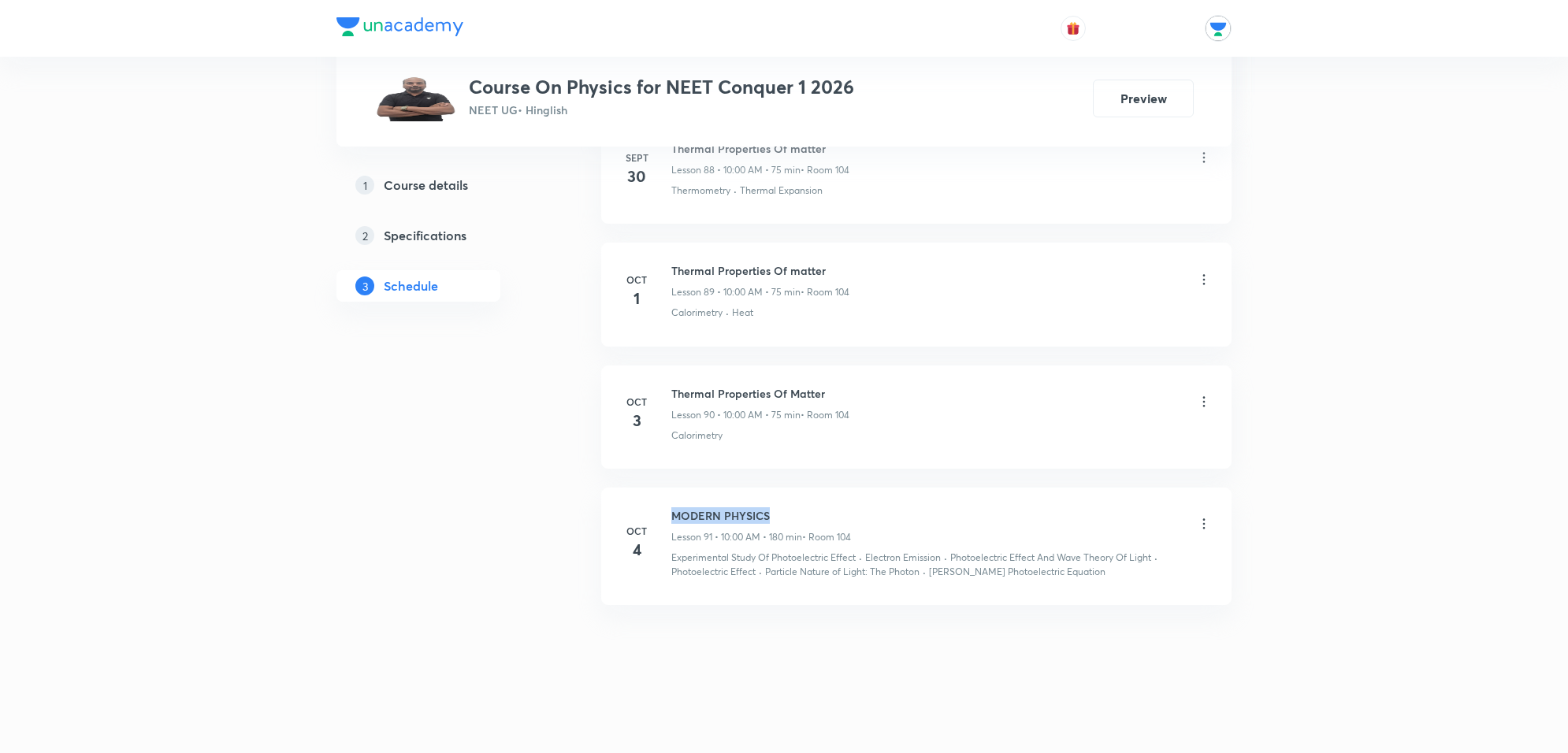
drag, startPoint x: 673, startPoint y: 508, endPoint x: 832, endPoint y: 501, distance: 159.2
click at [832, 501] on li "Oct 4 MODERN PHYSICS Lesson 91 • 10:00 AM • 180 min • Room 104 Experimental Stu…" at bounding box center [915, 546] width 630 height 118
copy h6 "MODERN PHYSICS"
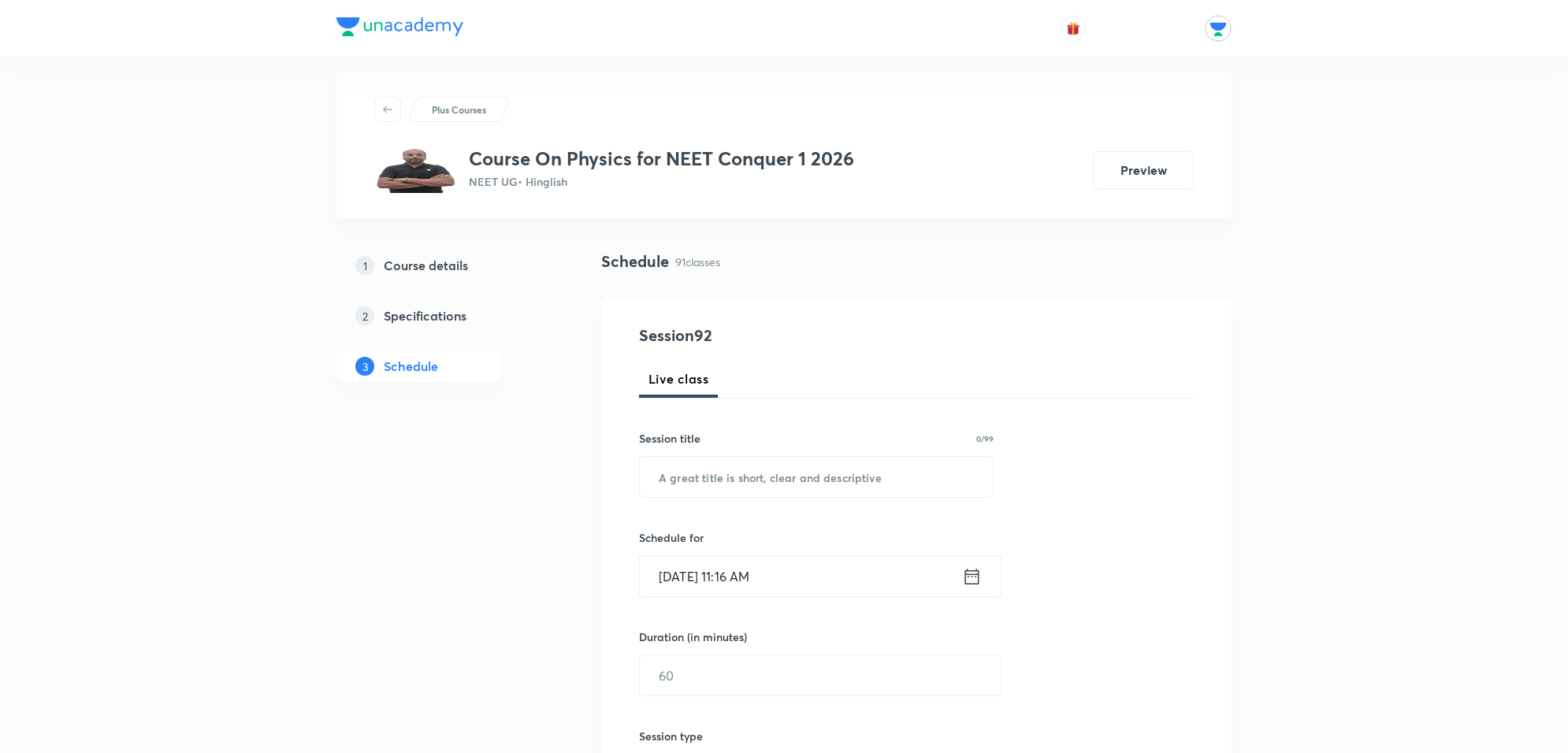
scroll to position [0, 0]
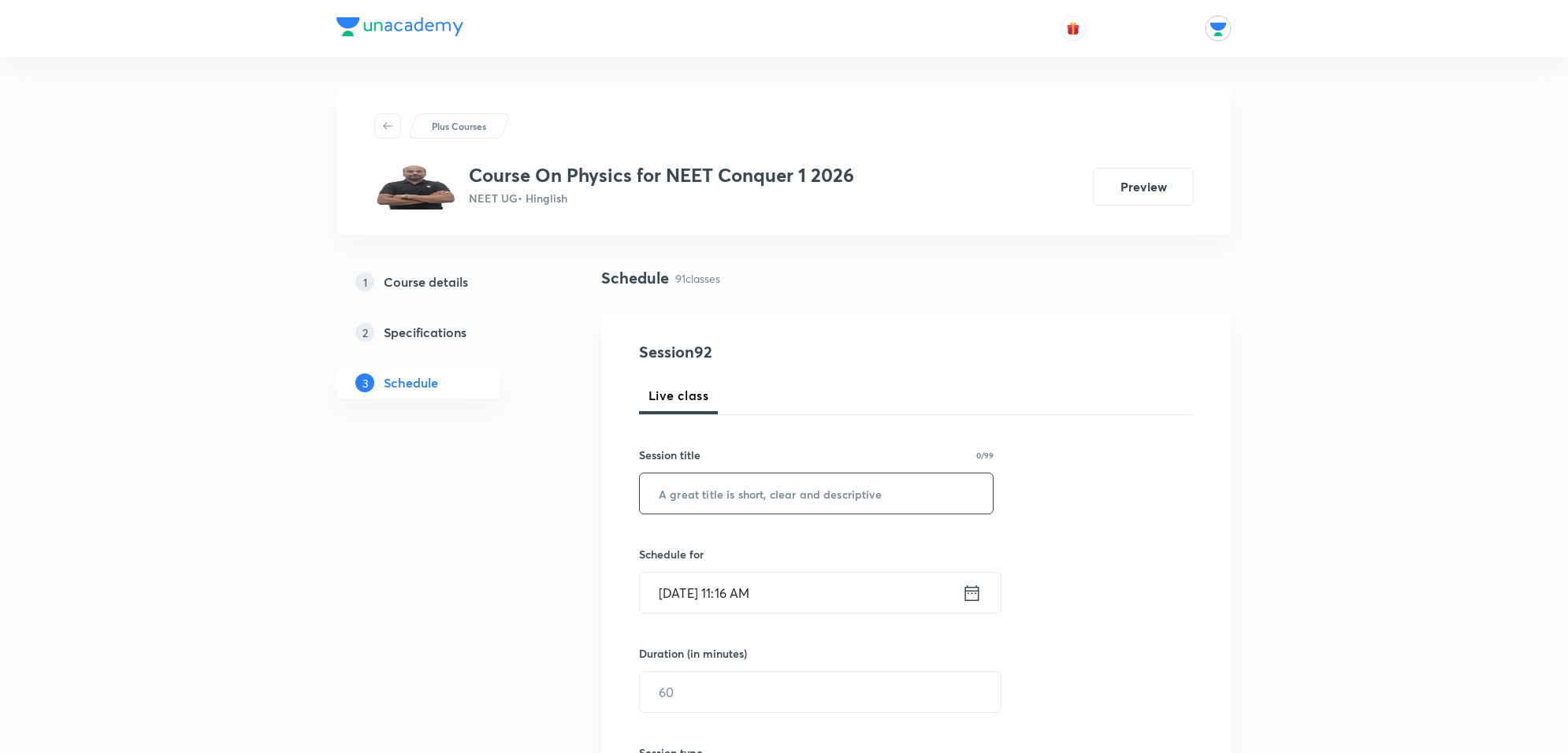
click at [683, 479] on input "text" at bounding box center [816, 493] width 353 height 40
paste input "MODERN PHYSICS"
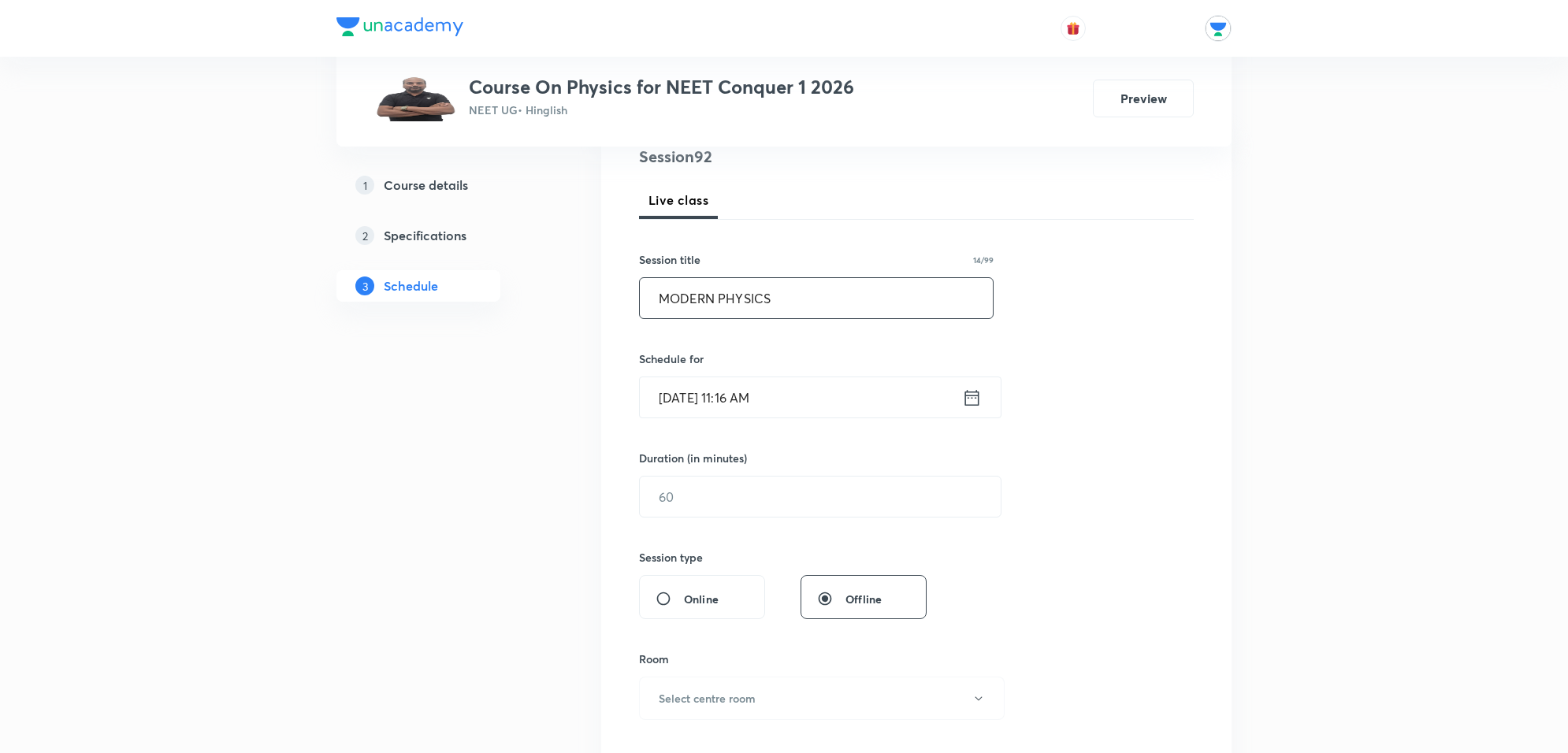
scroll to position [197, 0]
type input "MODERN PHYSICS"
click at [805, 389] on input "Oct 5, 2025, 11:16 AM" at bounding box center [801, 396] width 323 height 40
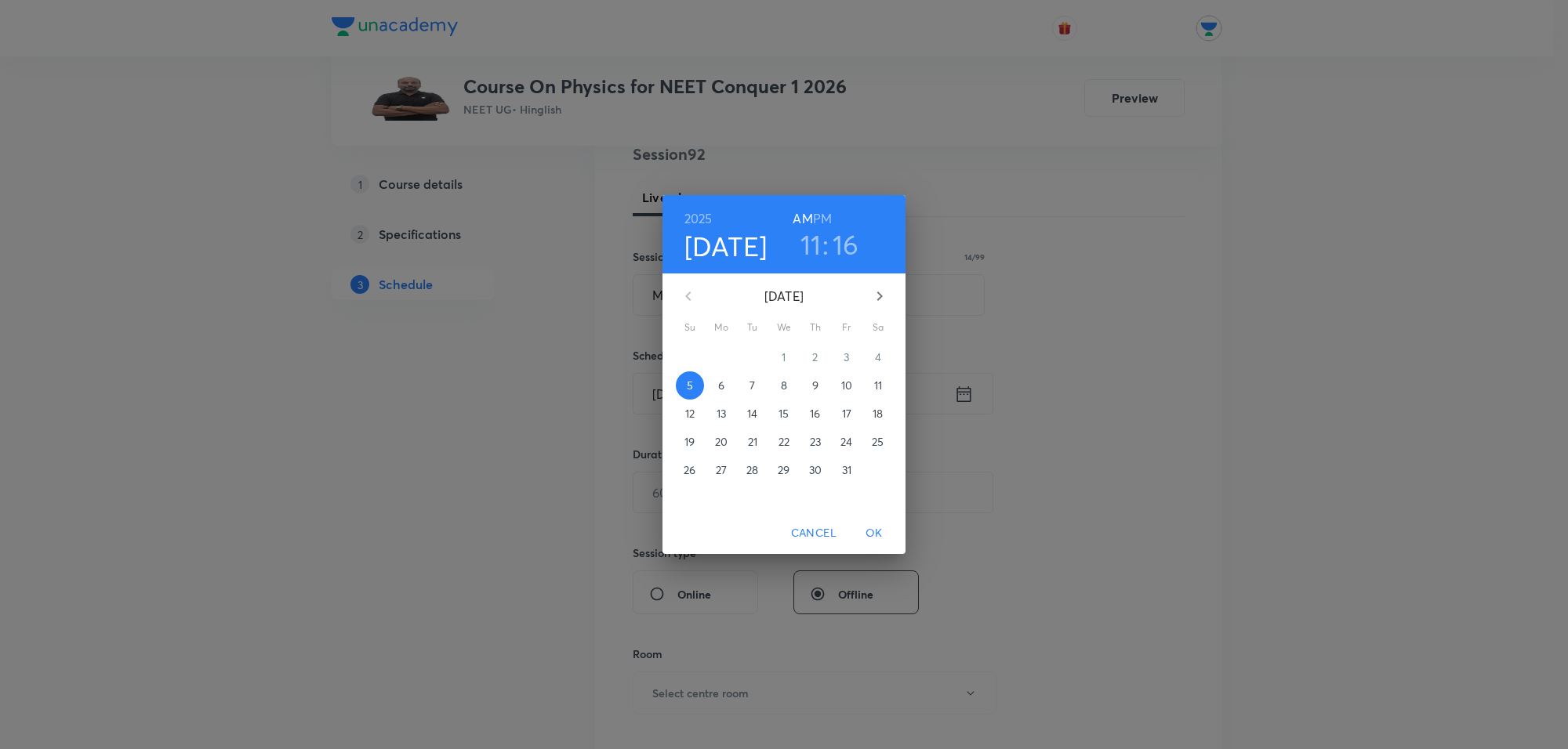
click at [353, 447] on div "2025 Oct 5 11 : 16 AM PM October 2025 Su Mo Tu We Th Fr Sa 28 29 30 1 2 3 4 5 6…" at bounding box center [784, 374] width 1568 height 749
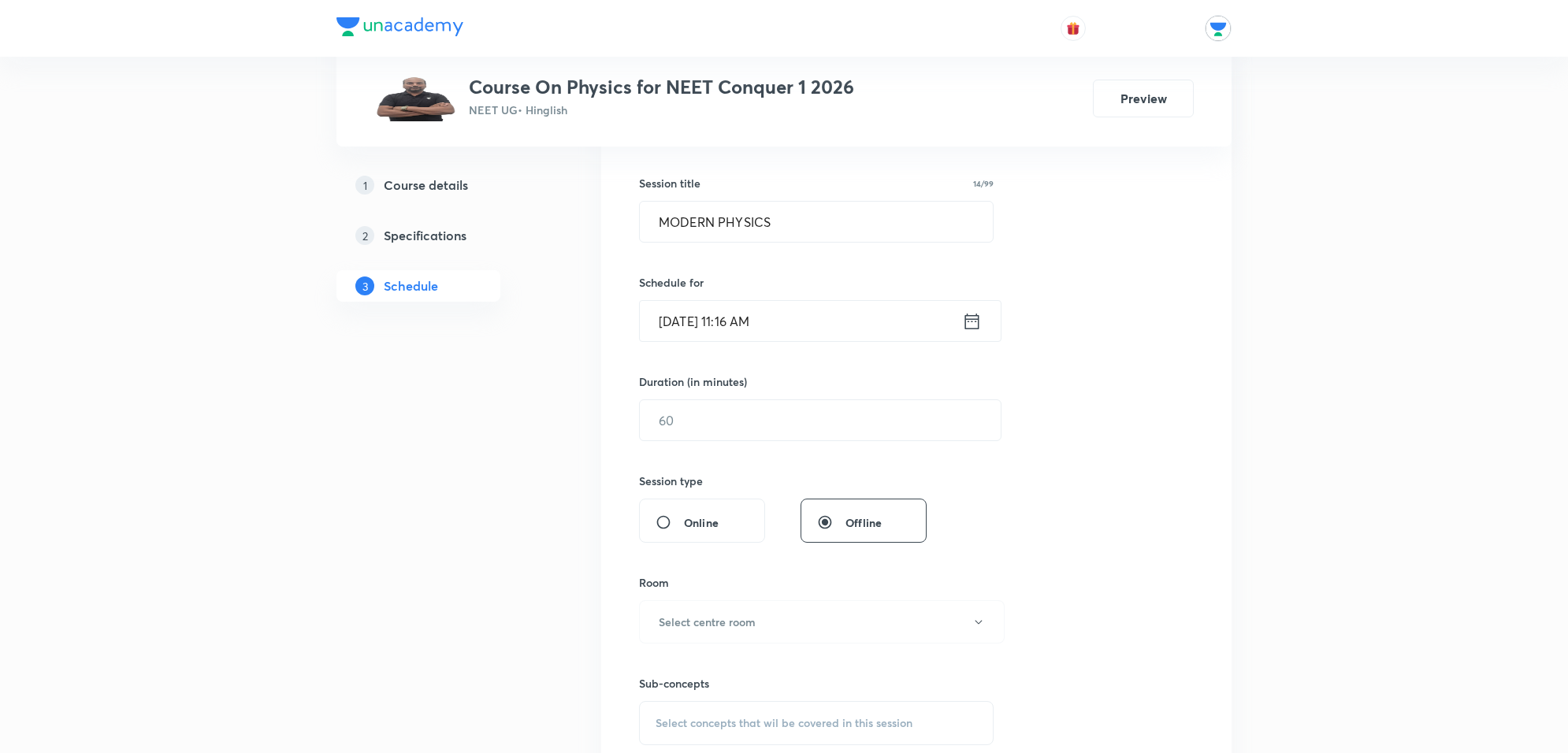
scroll to position [0, 0]
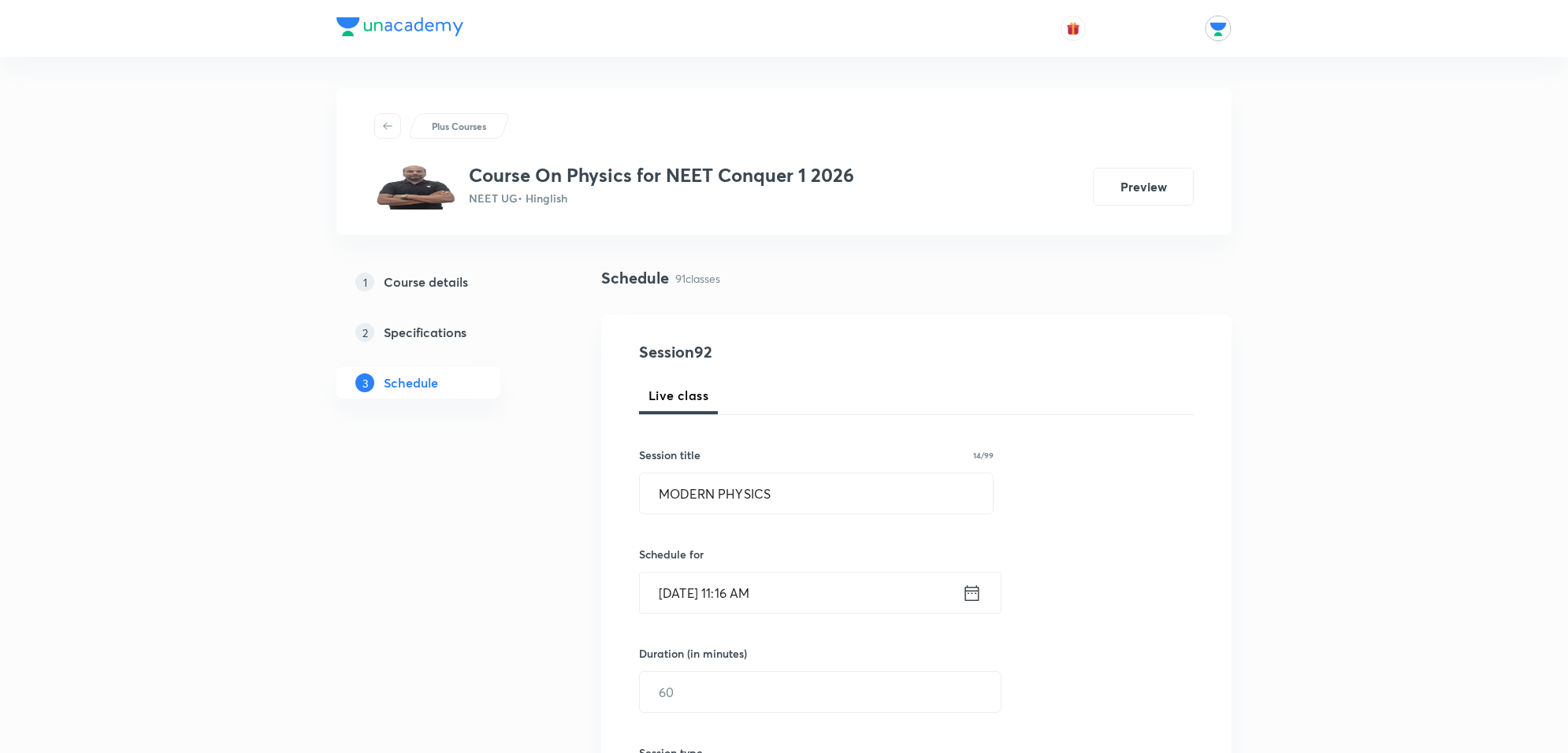
click at [818, 588] on input "Oct 5, 2025, 11:16 AM" at bounding box center [801, 593] width 323 height 40
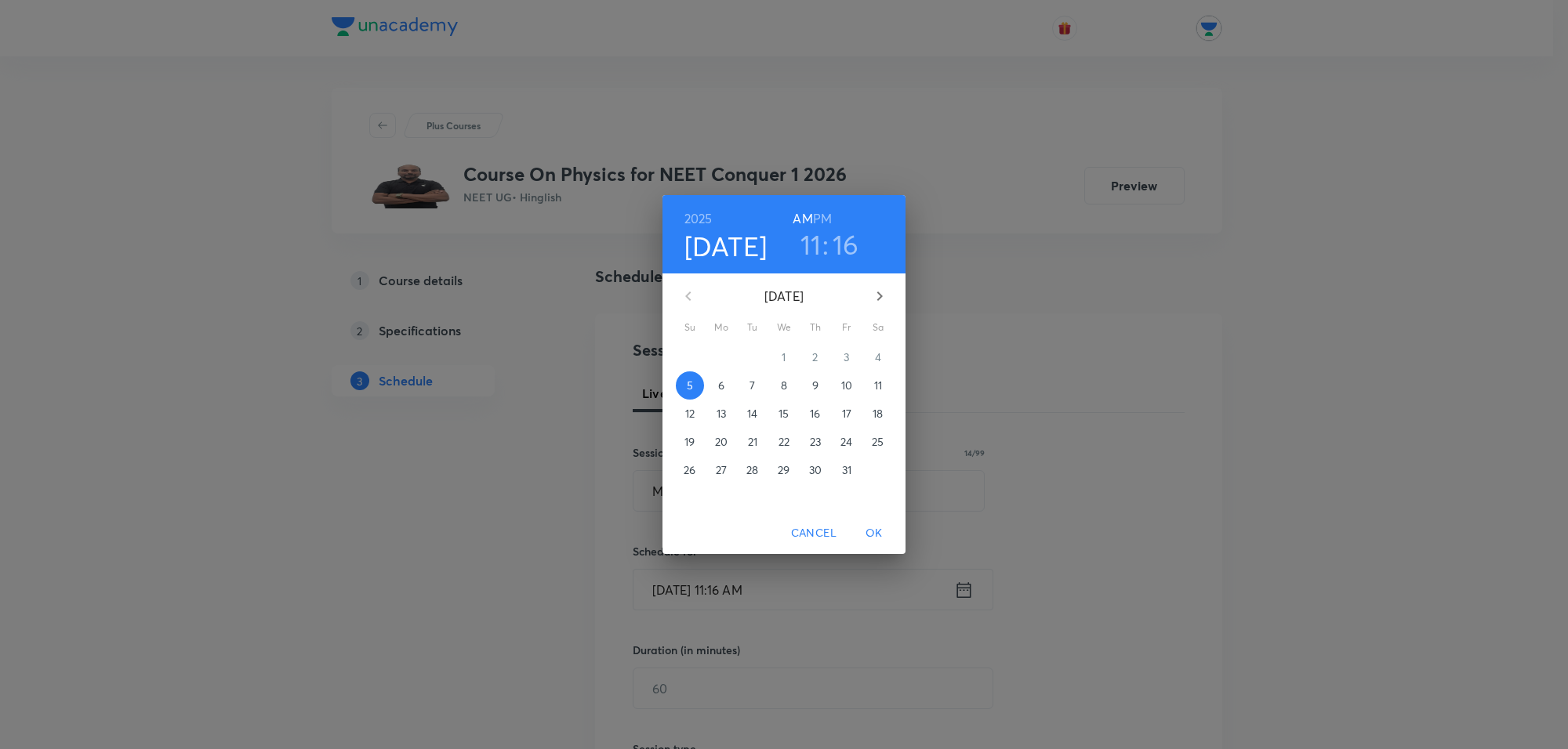
click at [719, 384] on p "6" at bounding box center [720, 385] width 6 height 15
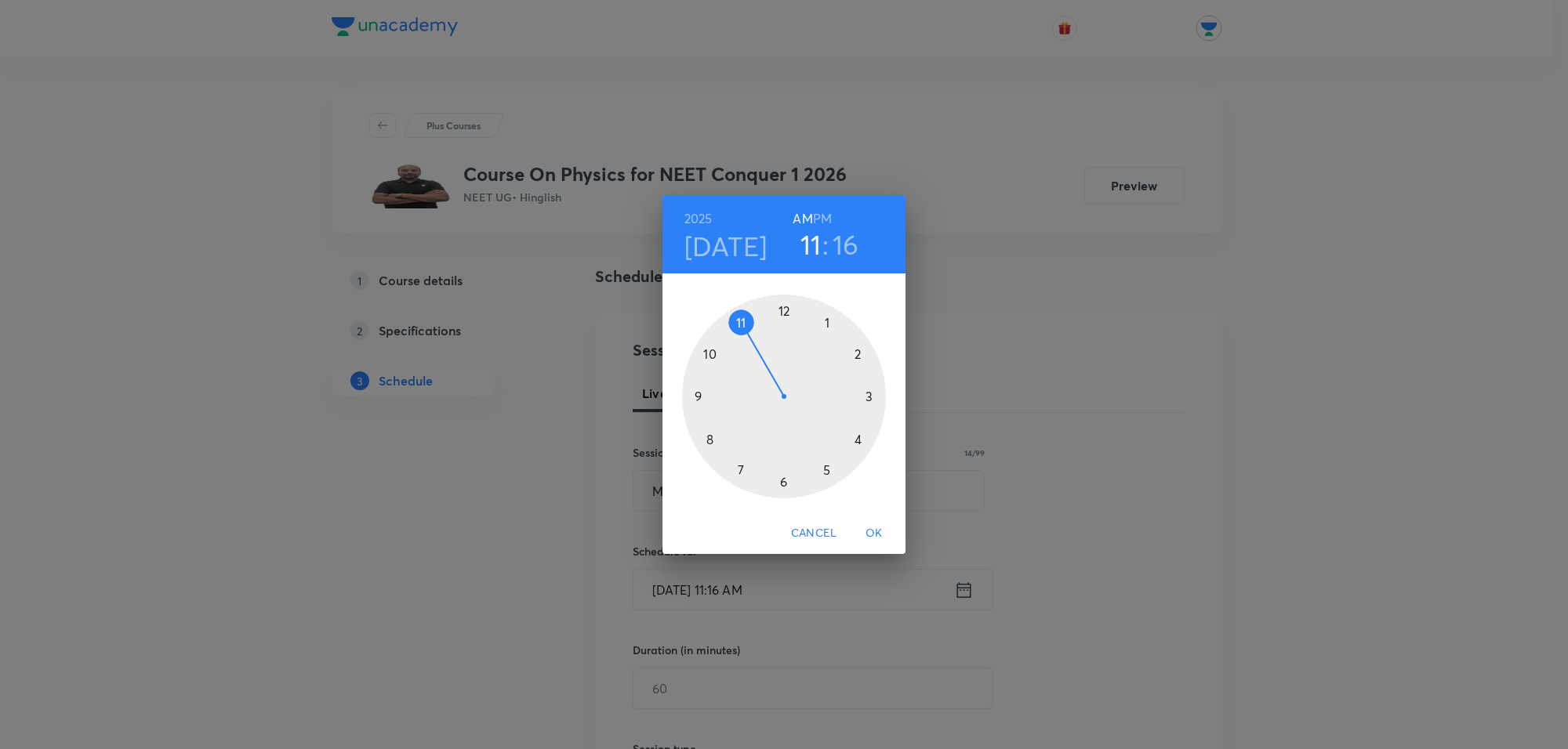
click at [713, 357] on div at bounding box center [784, 397] width 204 height 204
click at [785, 311] on div at bounding box center [784, 397] width 204 height 204
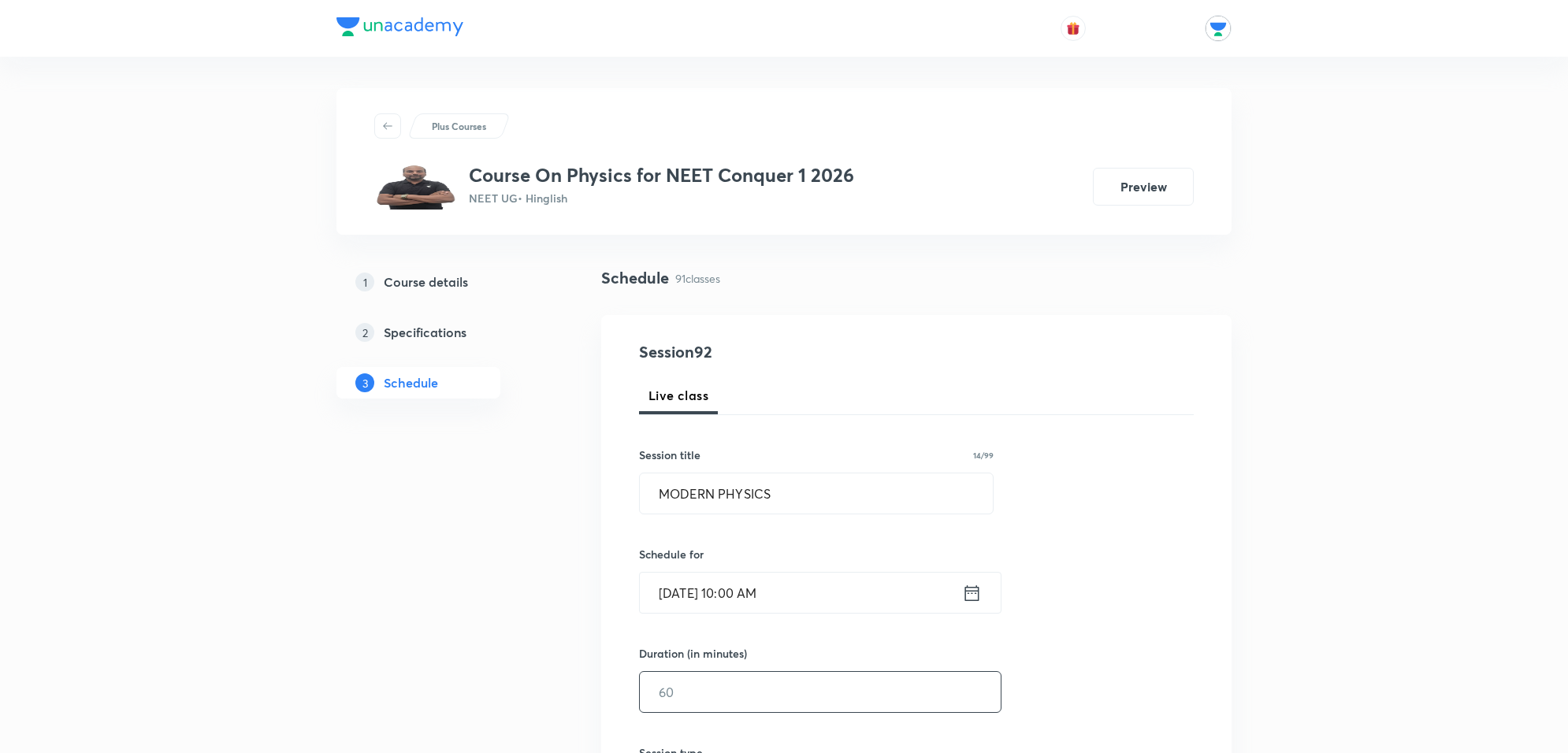
click at [759, 688] on input "text" at bounding box center [820, 692] width 361 height 40
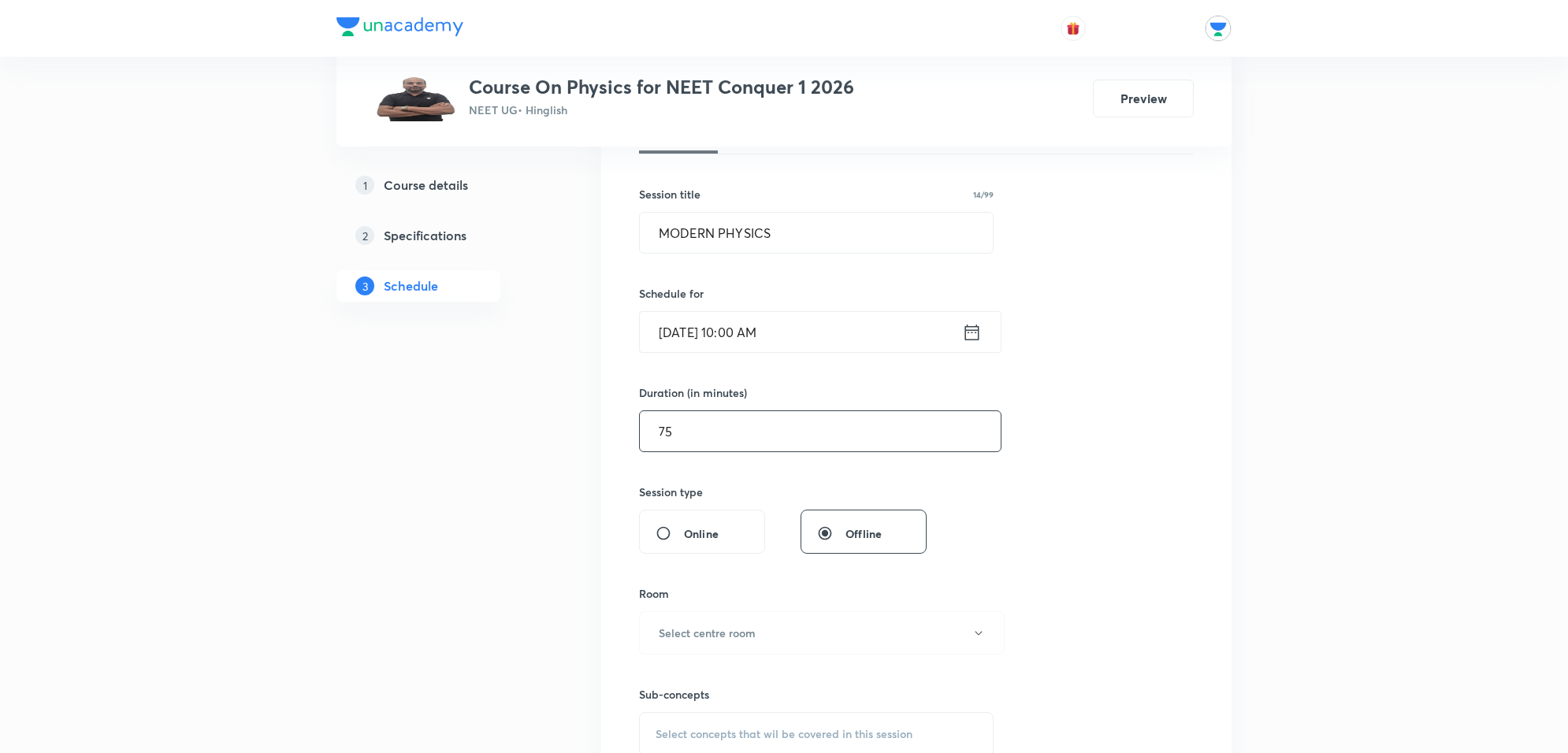
scroll to position [295, 0]
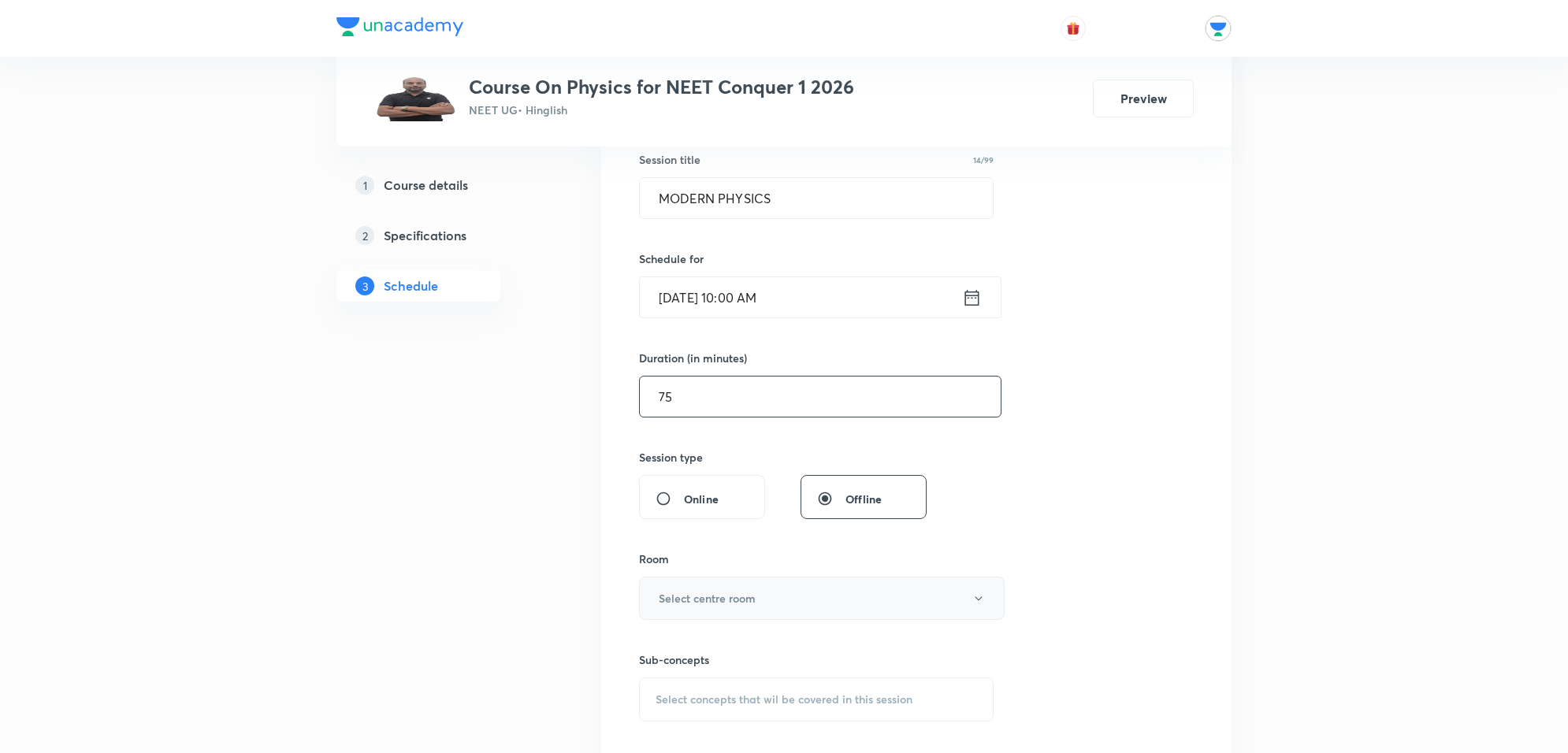
type input "75"
click at [757, 603] on button "Select centre room" at bounding box center [821, 598] width 365 height 43
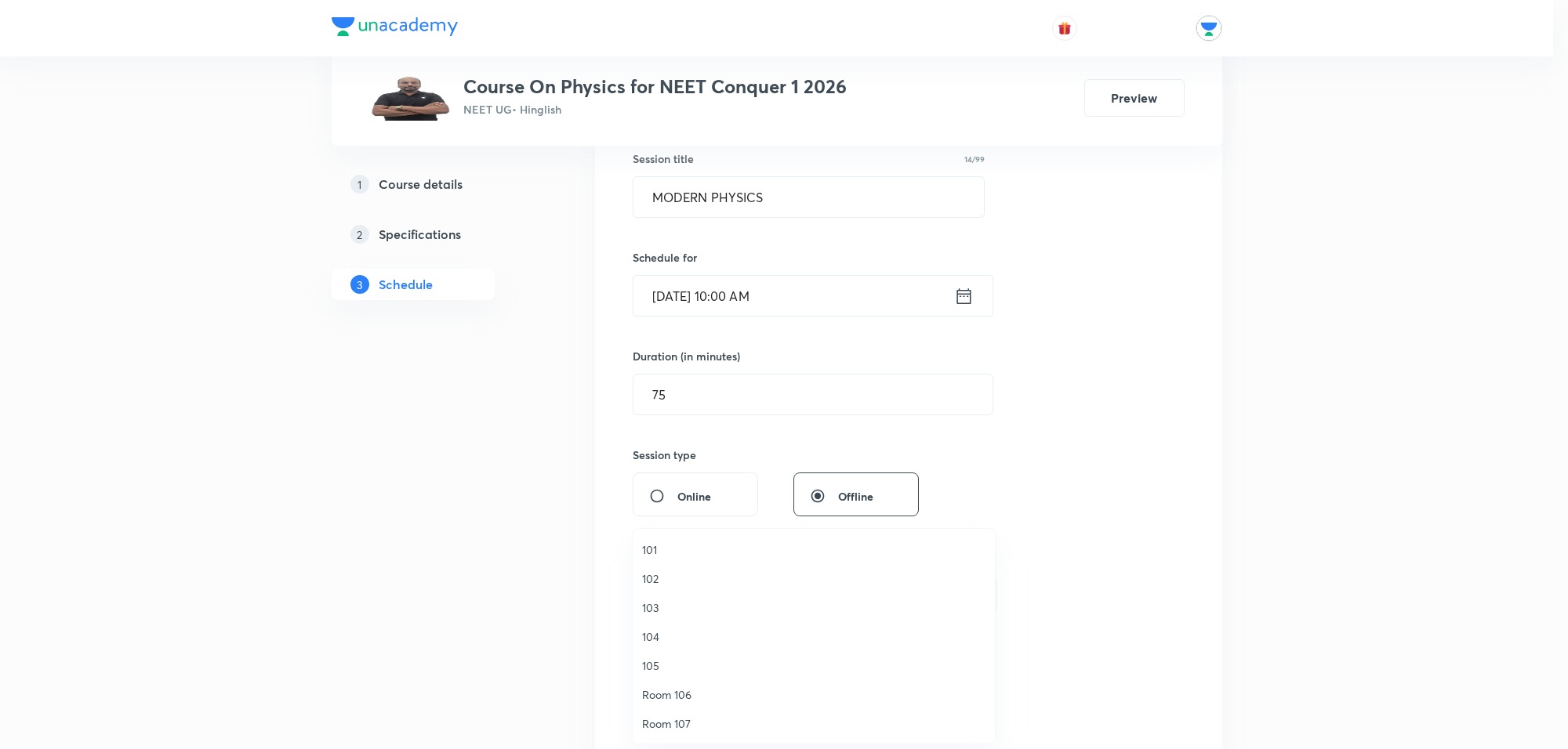
click at [670, 633] on span "104" at bounding box center [813, 636] width 344 height 16
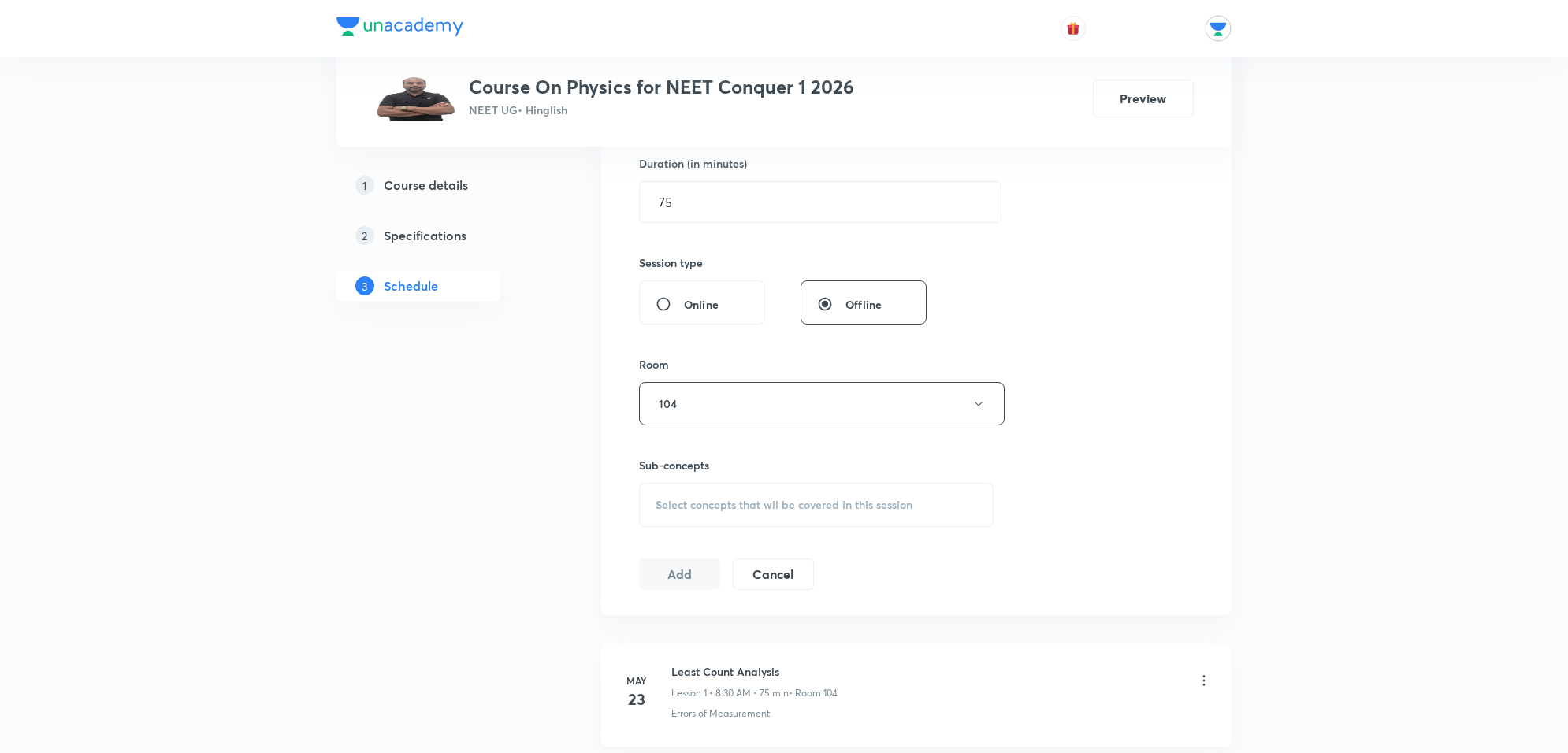
scroll to position [492, 0]
click at [709, 502] on span "Select concepts that wil be covered in this session" at bounding box center [783, 503] width 256 height 13
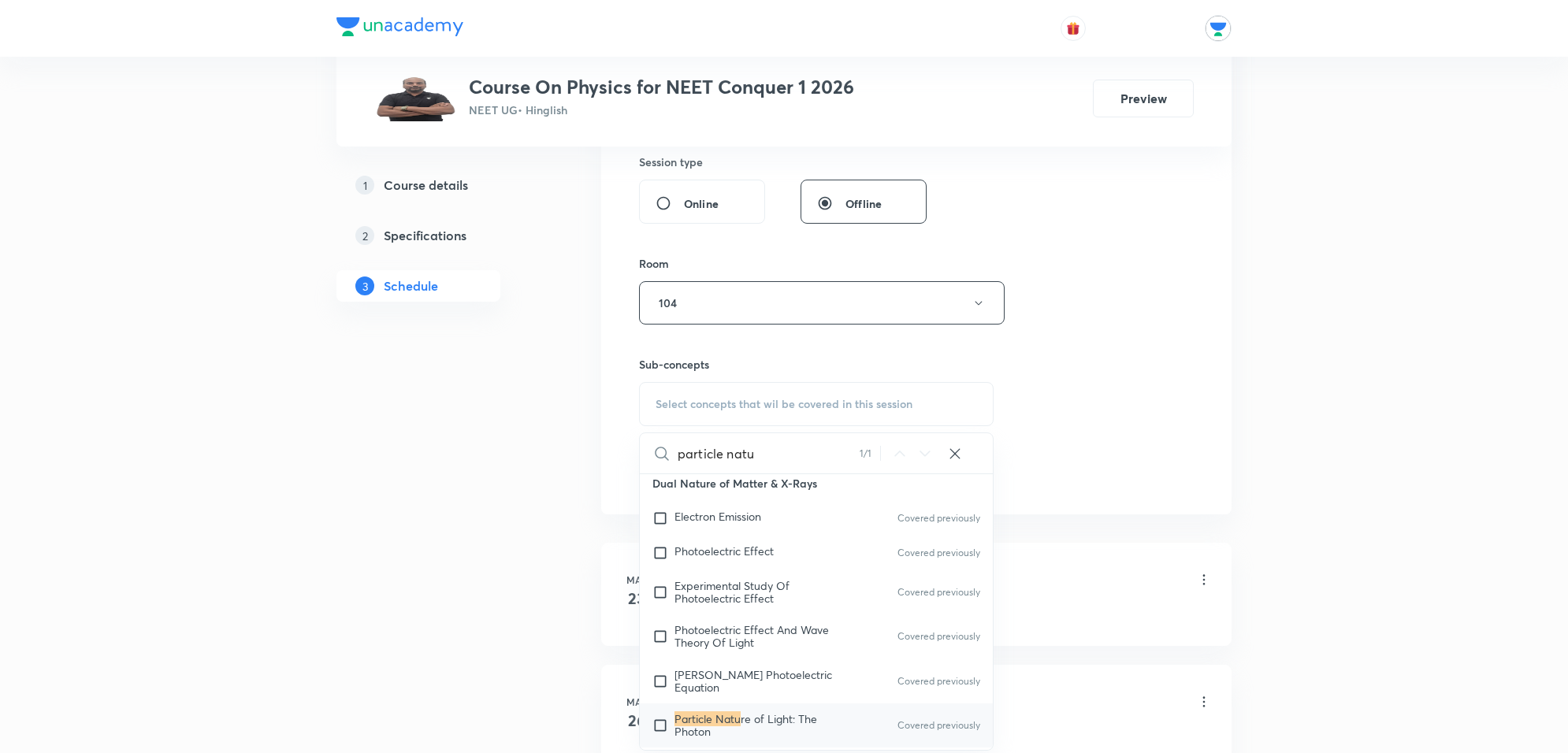
scroll to position [20086, 0]
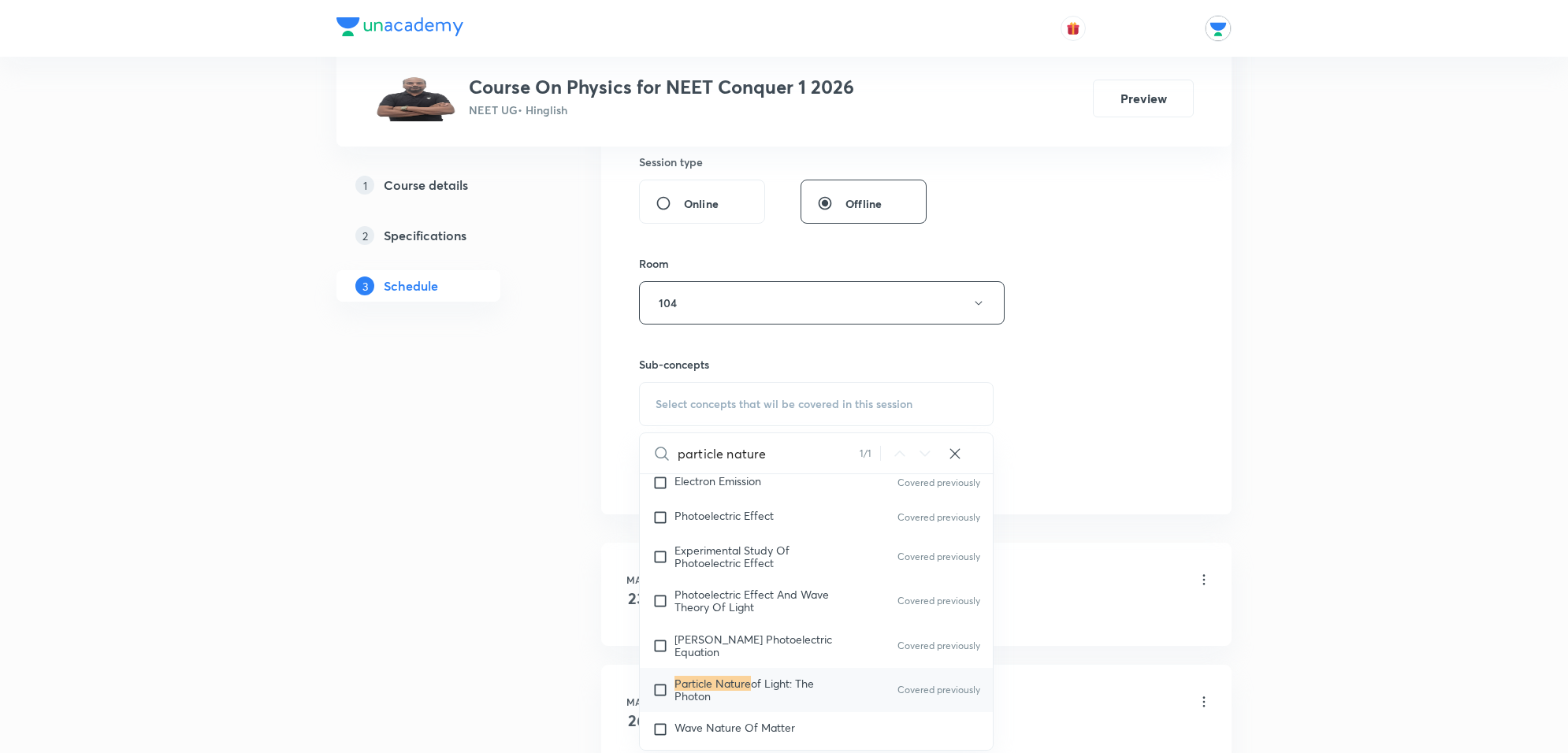
type input "particle nature"
click at [822, 678] on p "Particle Nature of Light: The Photon" at bounding box center [754, 690] width 160 height 25
checkbox input "true"
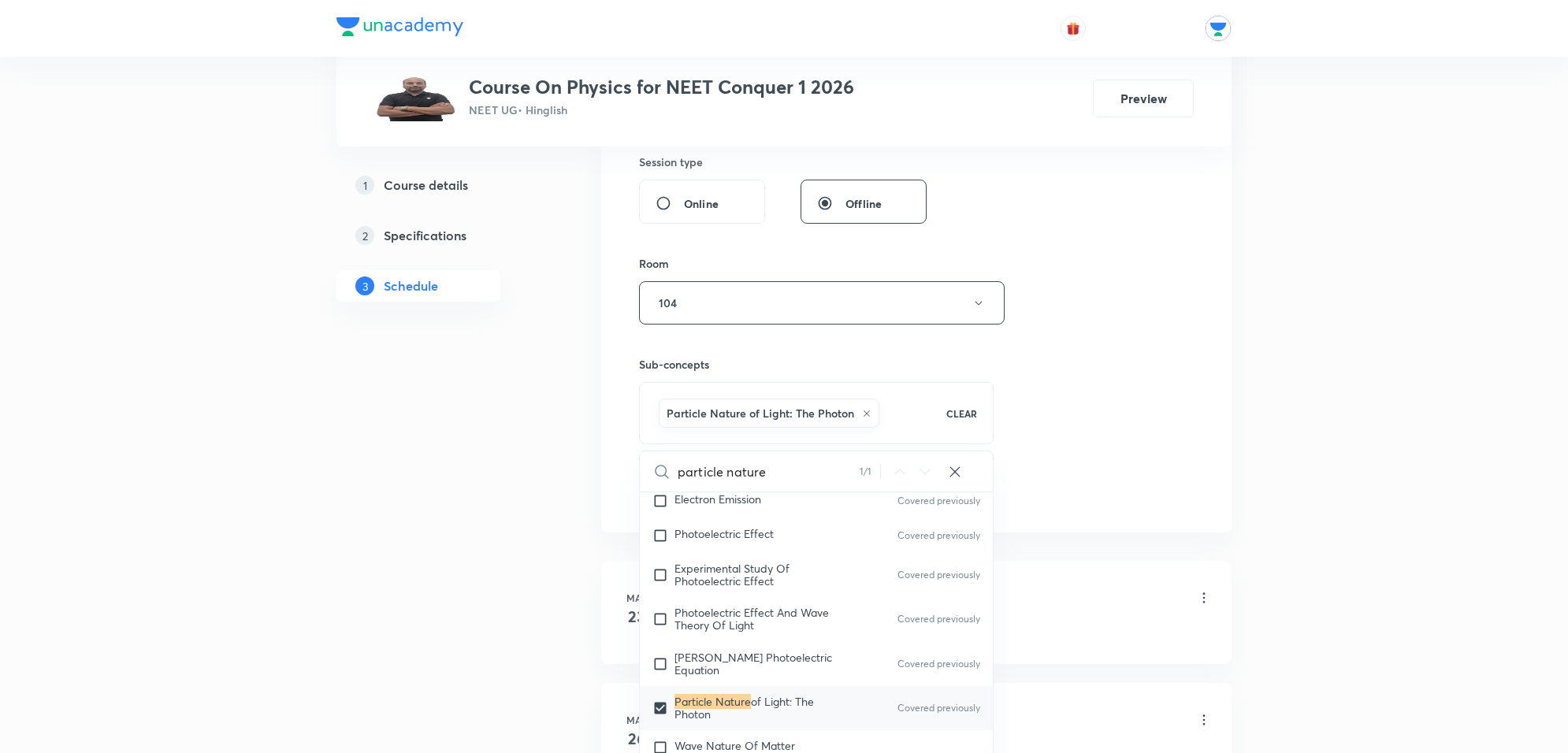
click at [824, 486] on input "particle nature" at bounding box center [769, 471] width 182 height 40
checkbox input "true"
type input "eu"
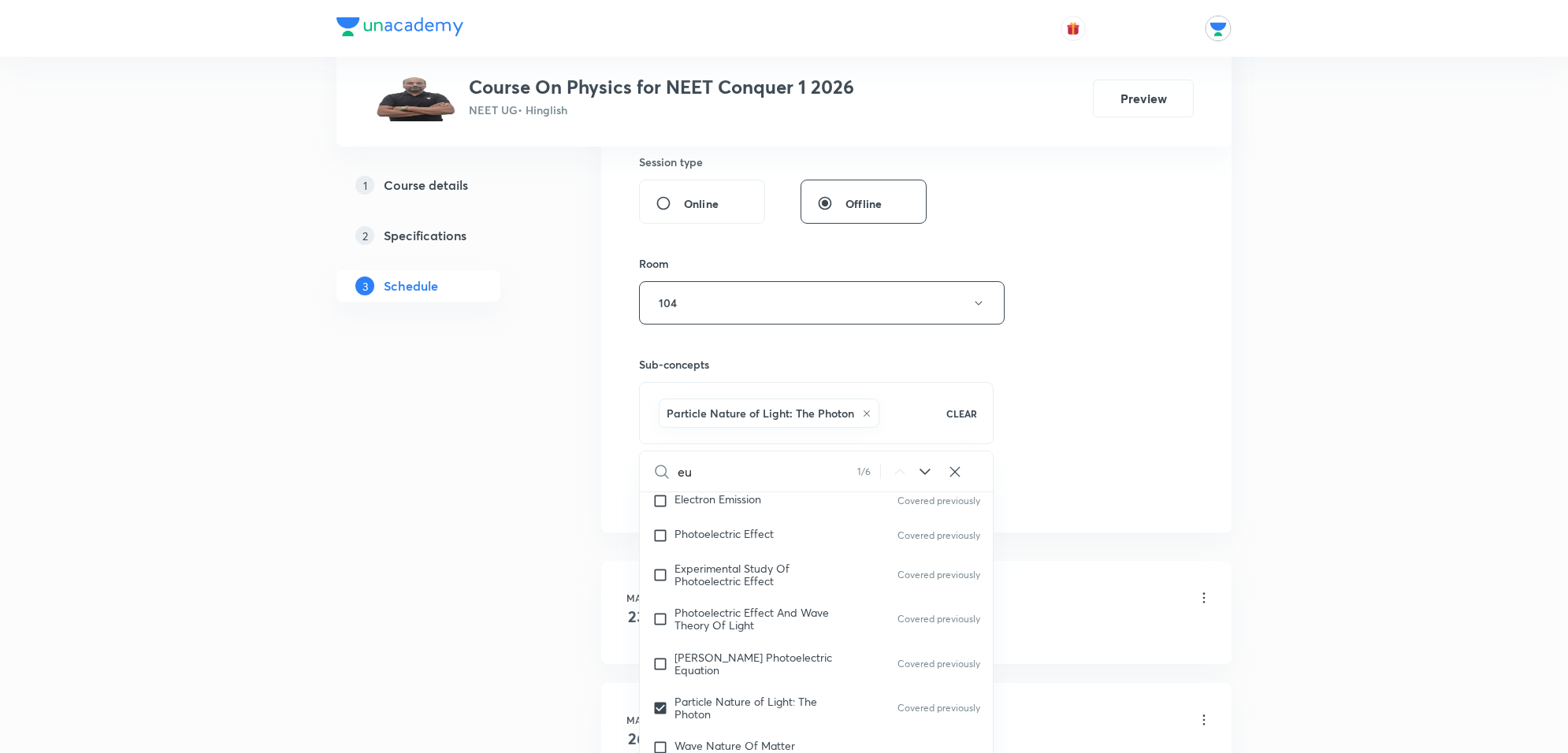
checkbox input "true"
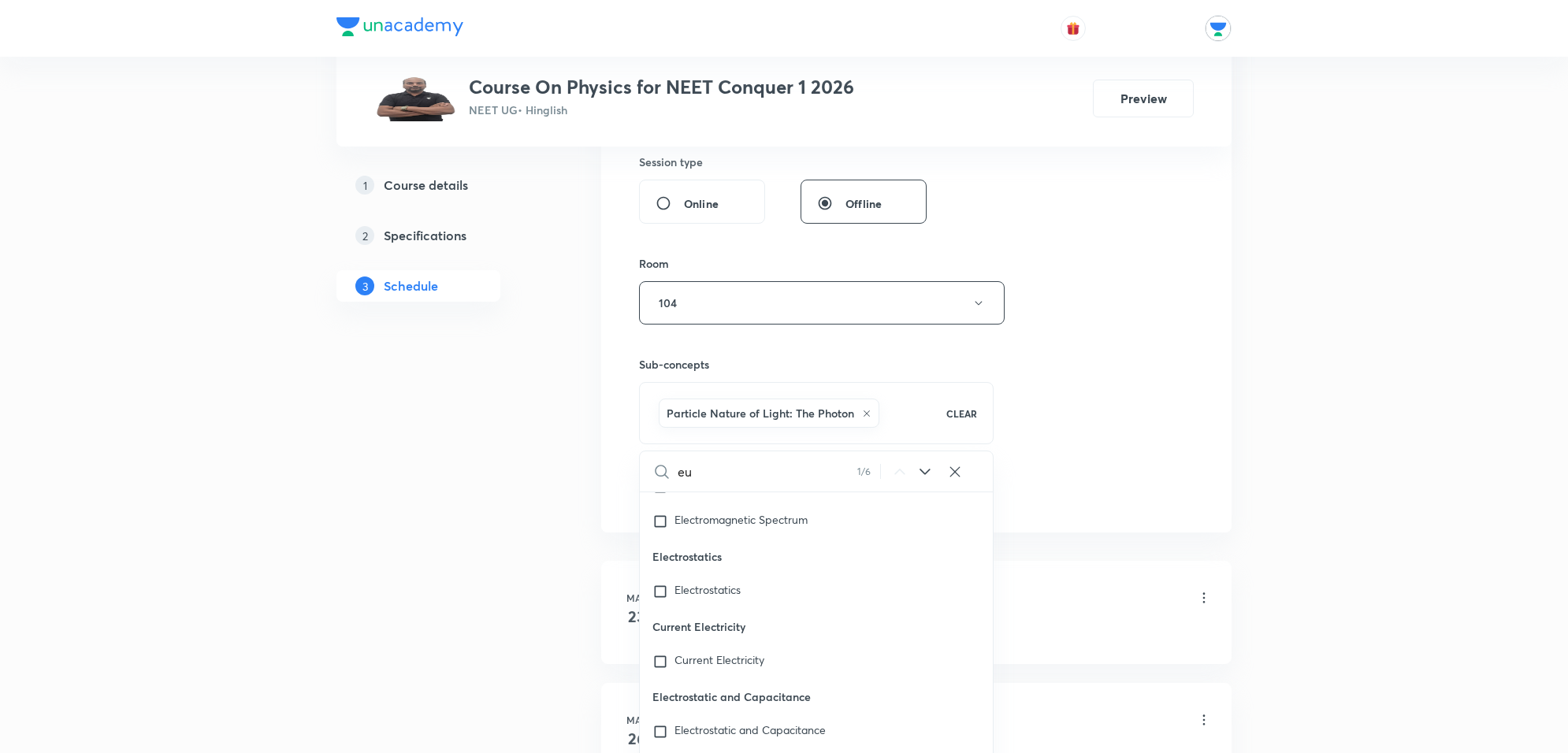
type input "e"
checkbox input "true"
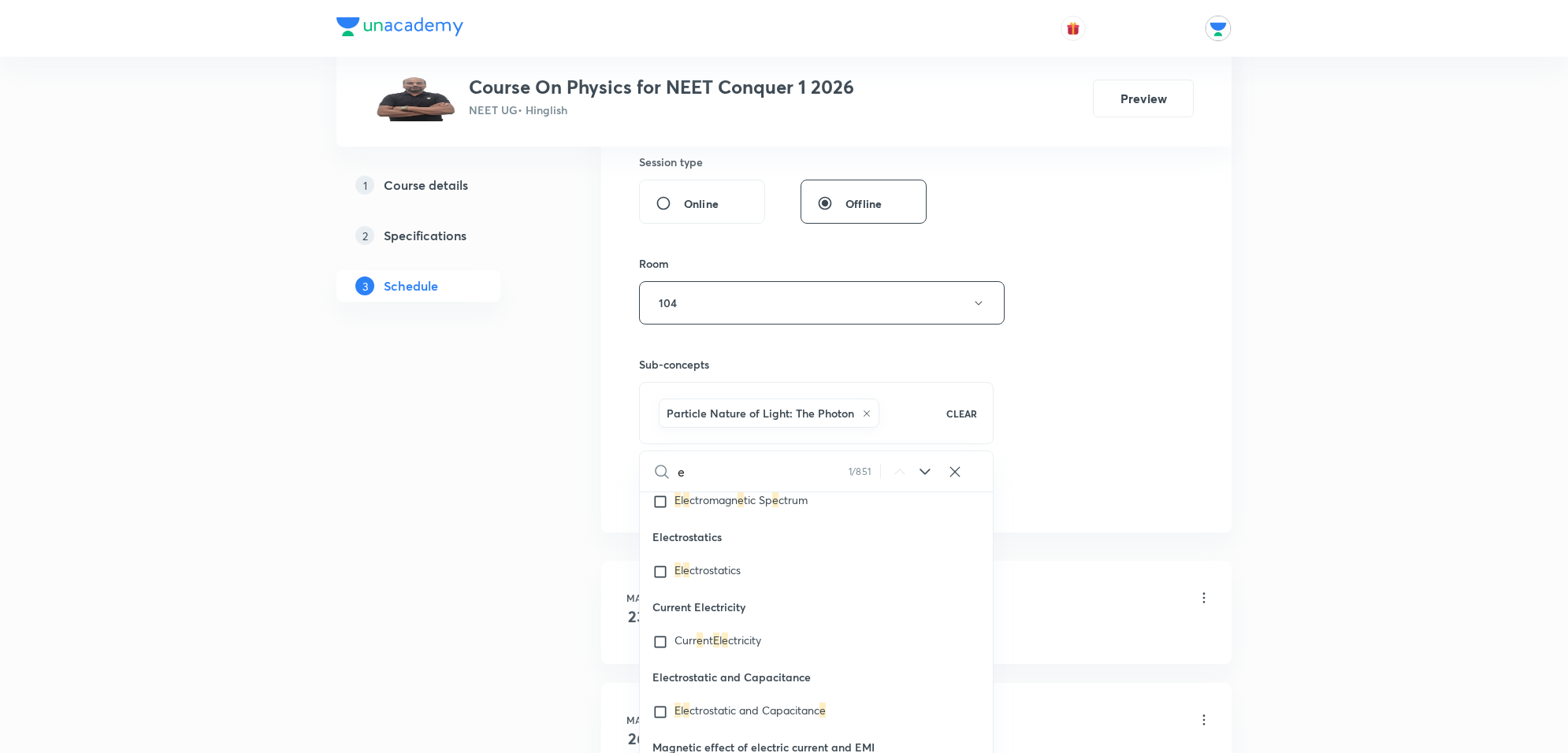
type input "ei"
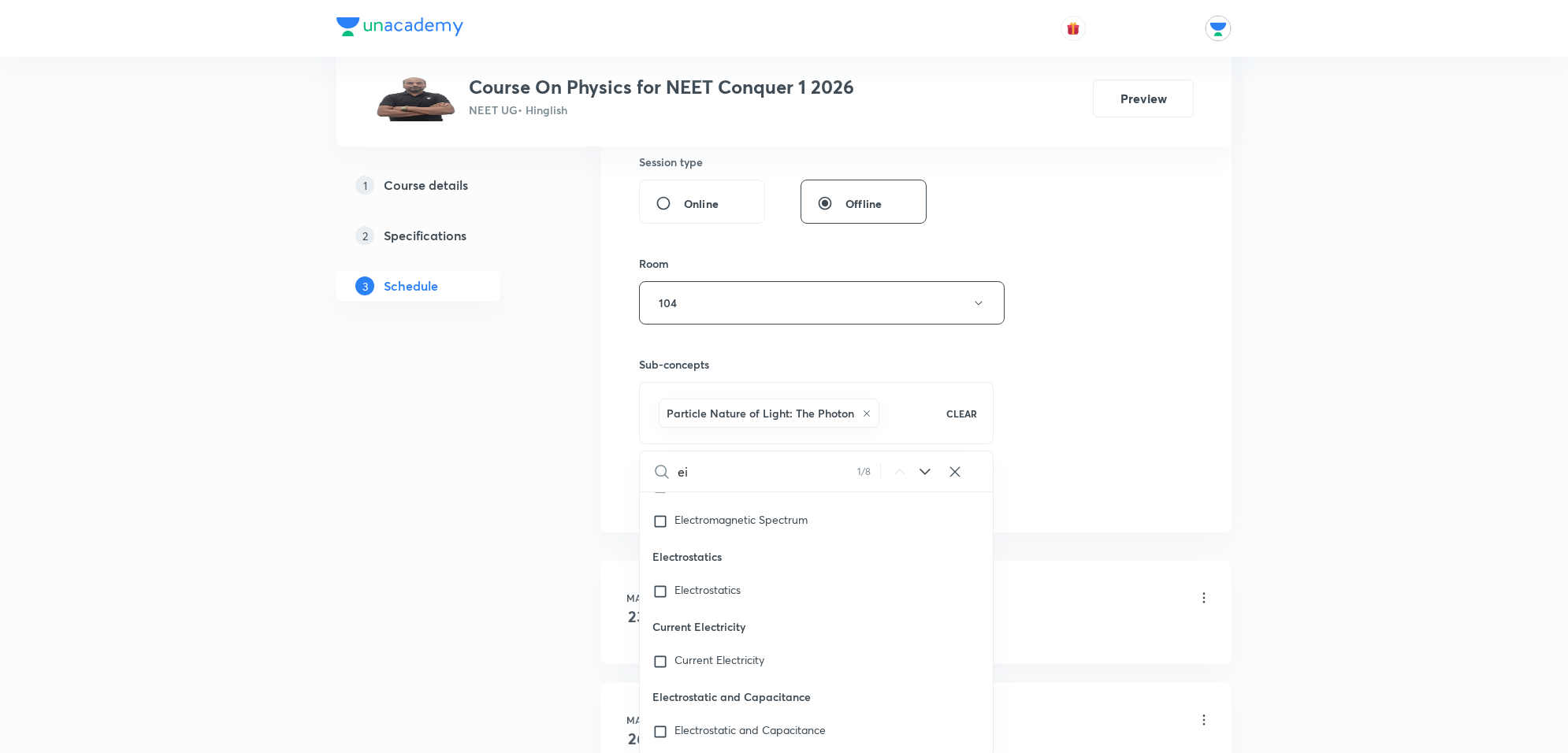
checkbox input "true"
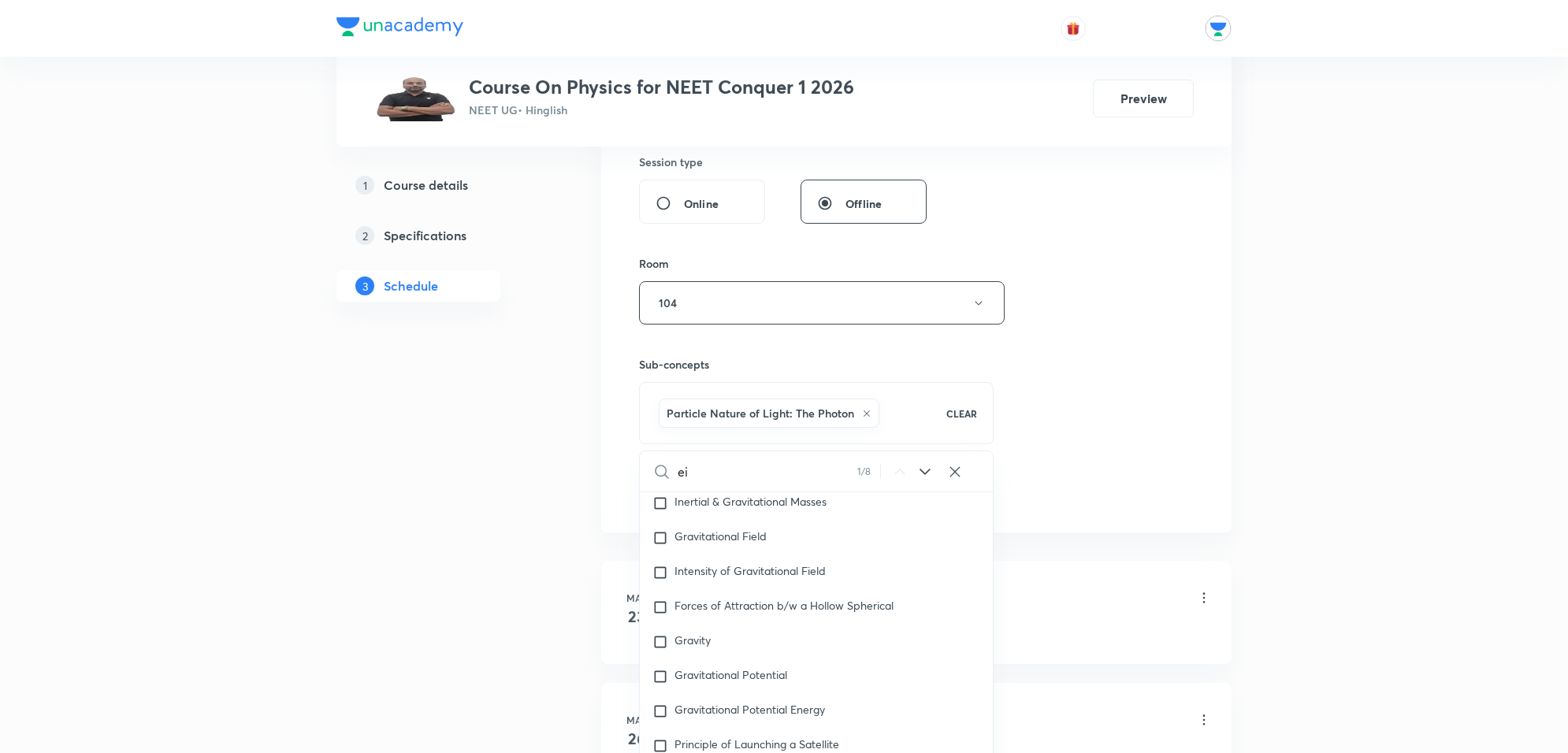
type input "eis"
checkbox input "true"
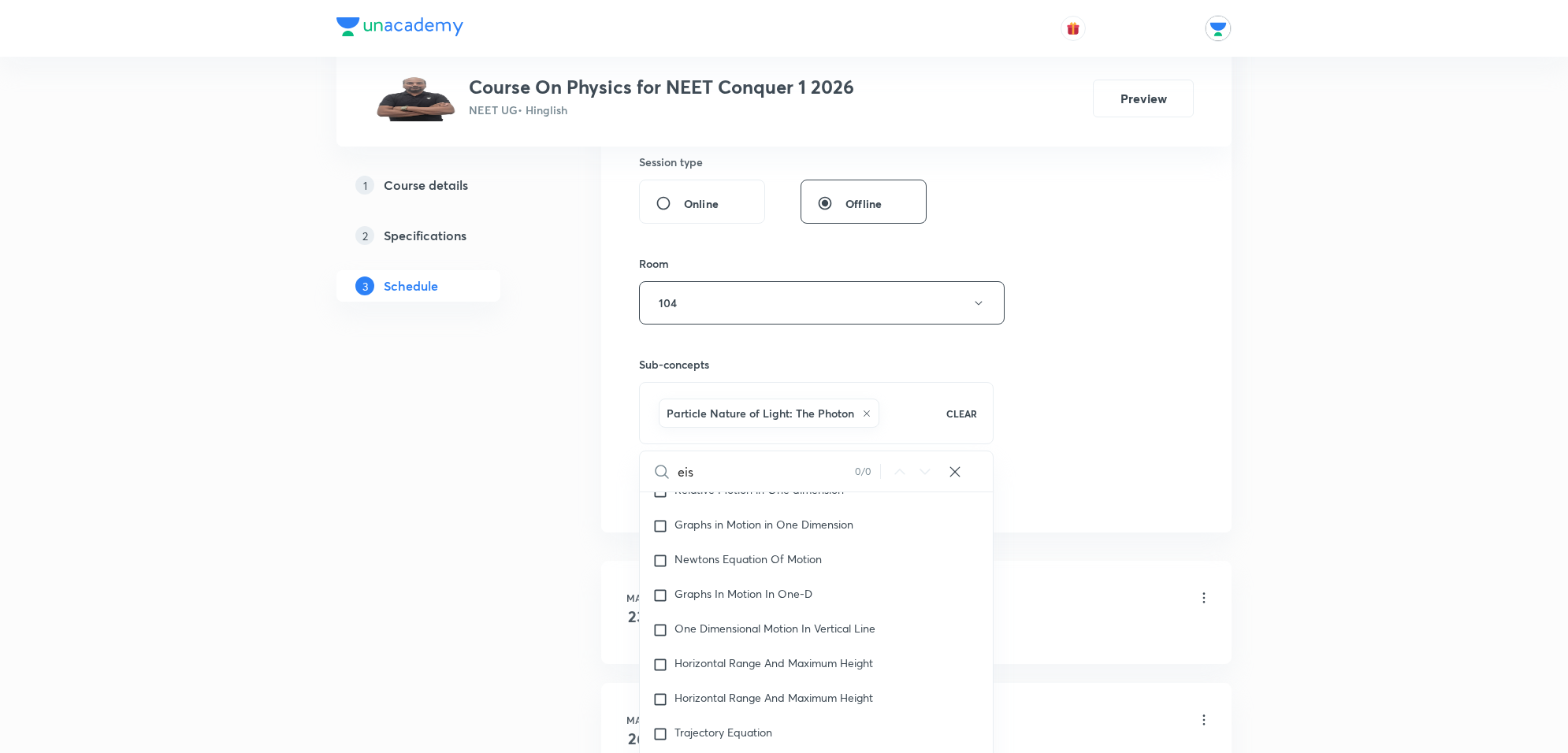
scroll to position [2563, 0]
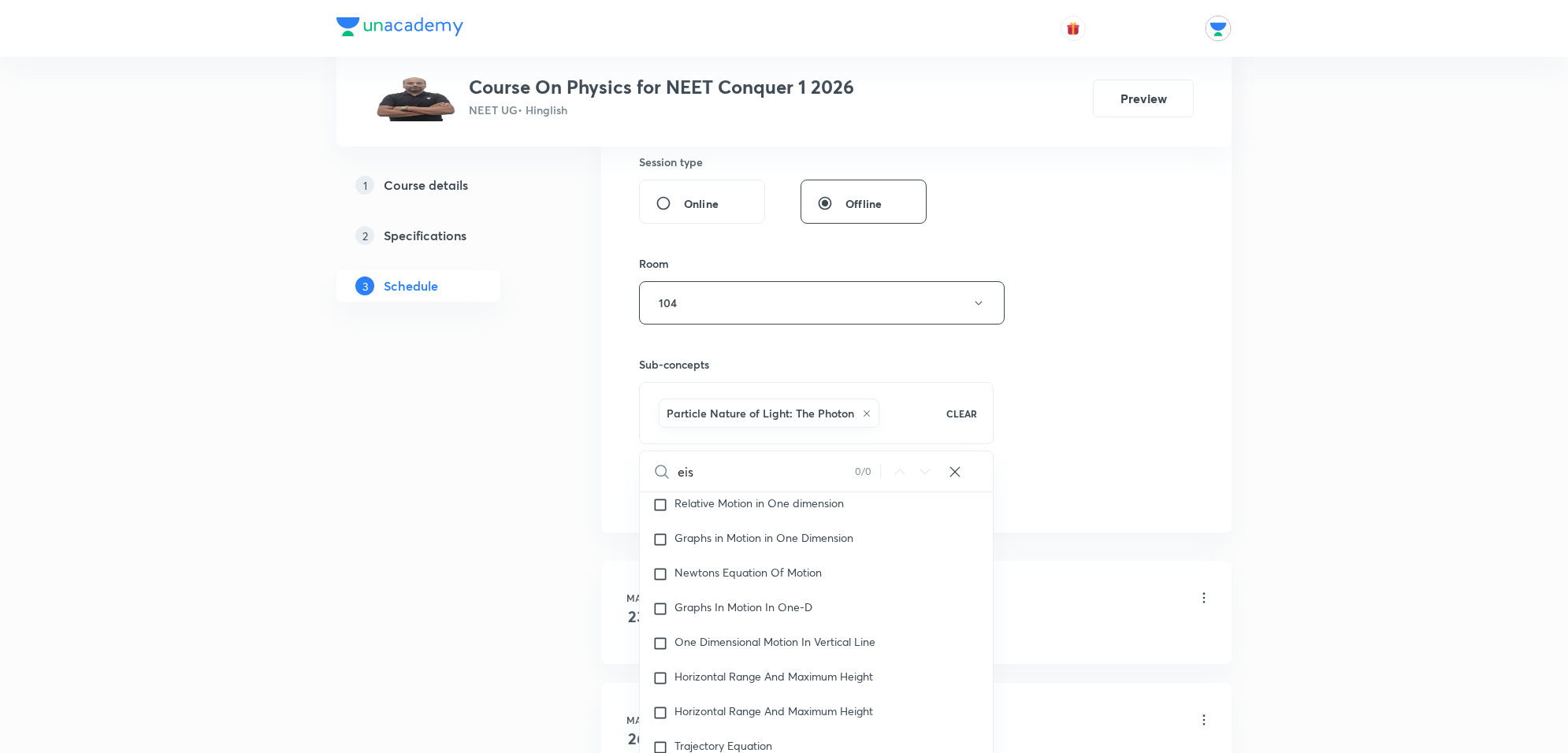
type input "eist"
checkbox input "true"
type input "eiste"
checkbox input "true"
type input "eistei"
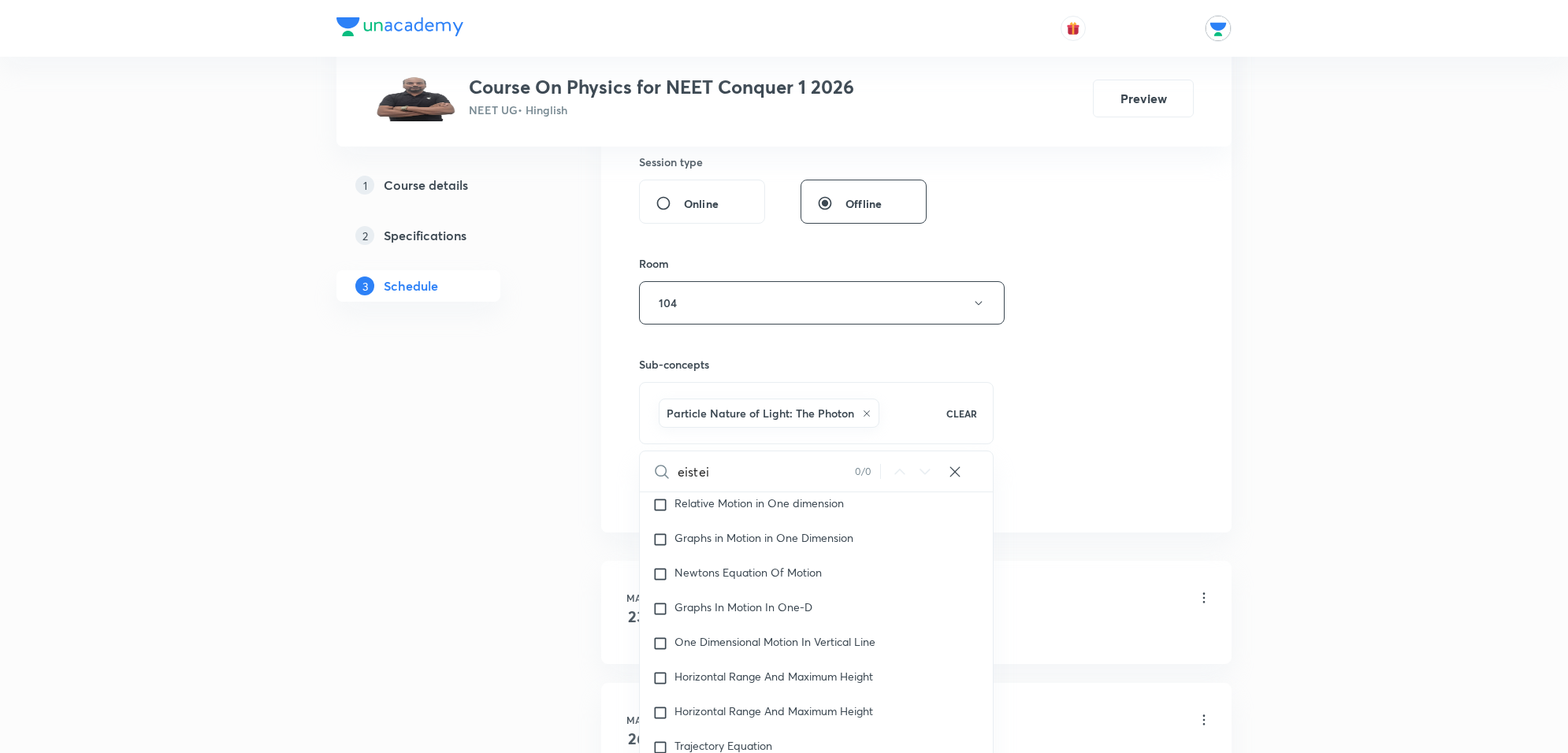
checkbox input "true"
type input "eistein"
checkbox input "true"
type input "eistei"
checkbox input "true"
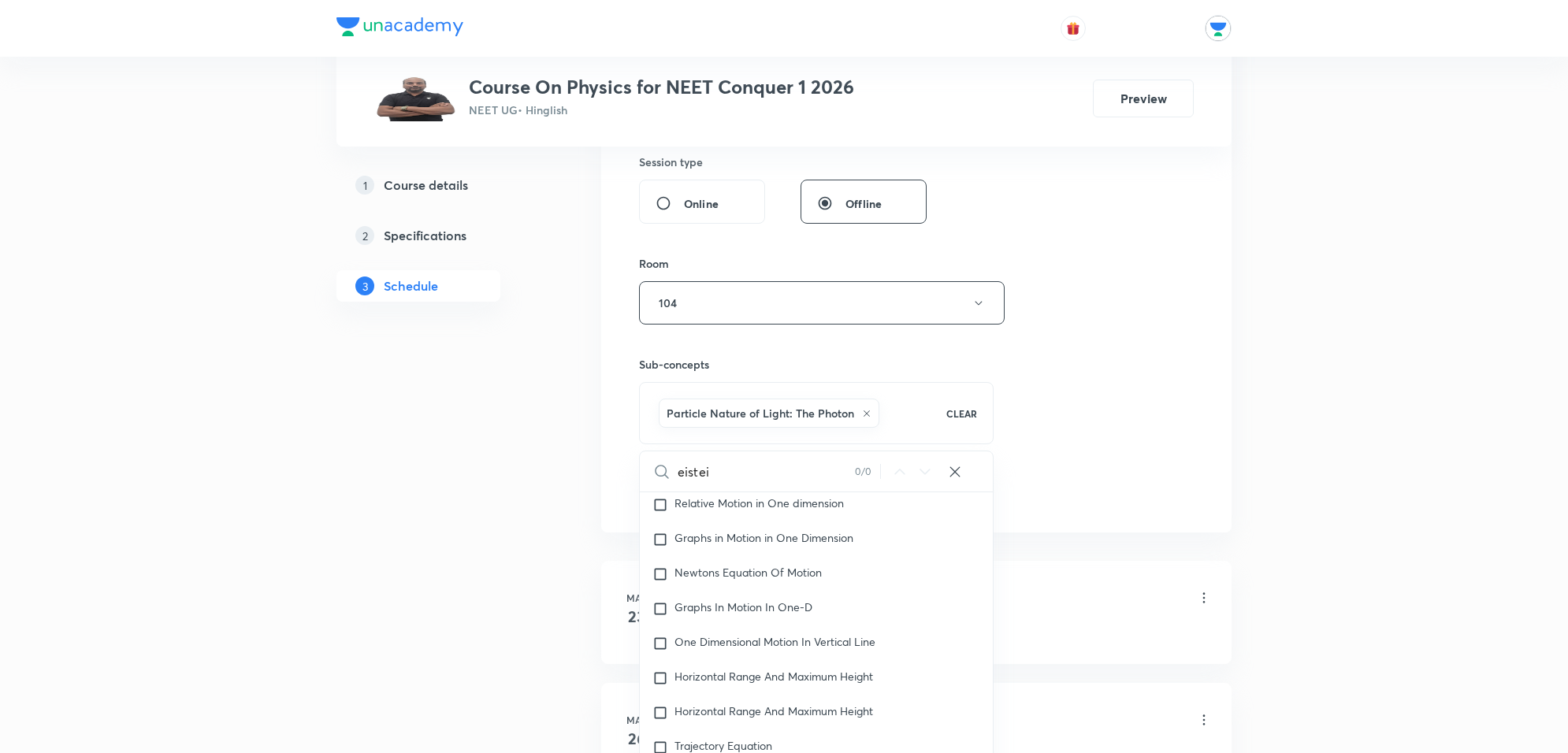
type input "einstei"
checkbox input "true"
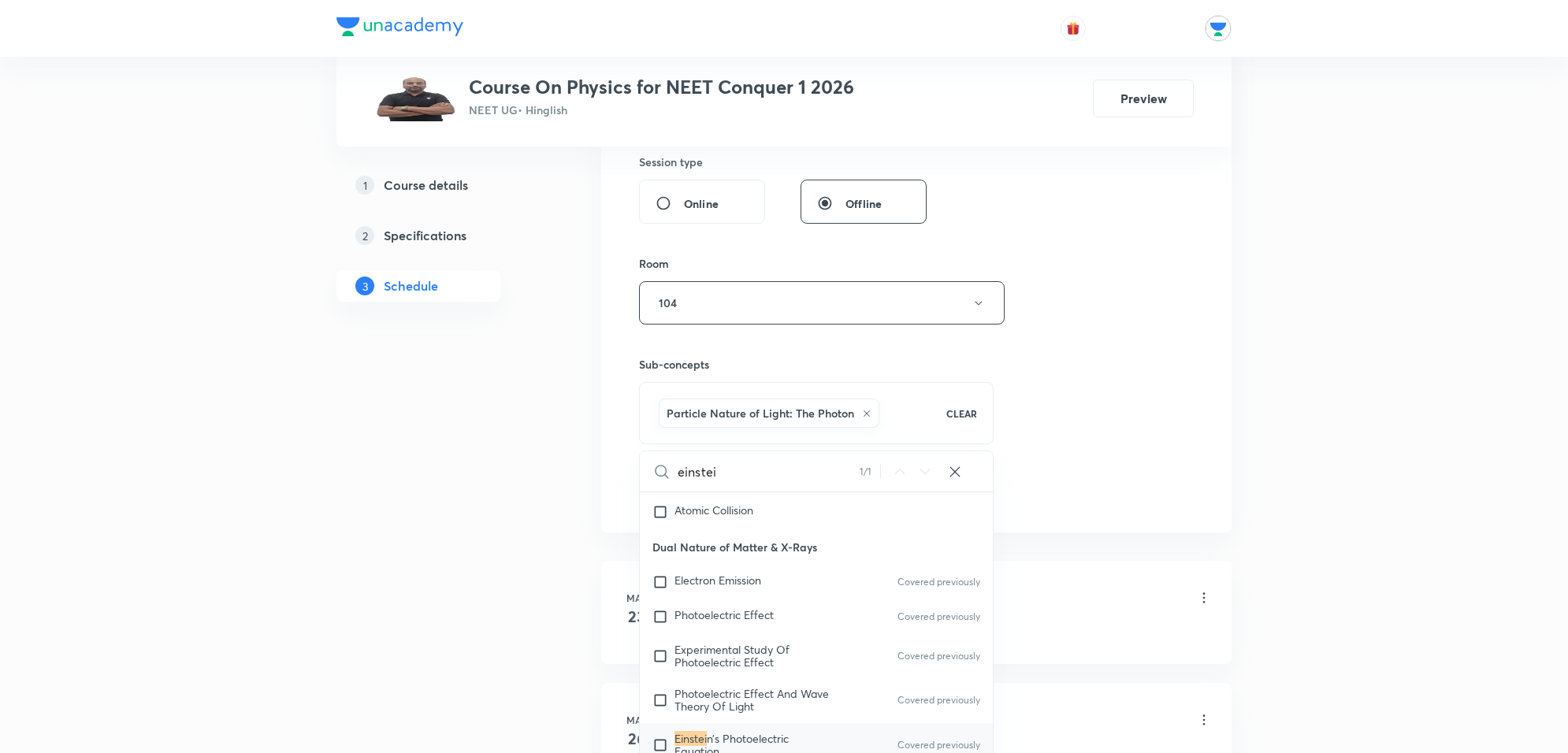
scroll to position [20042, 0]
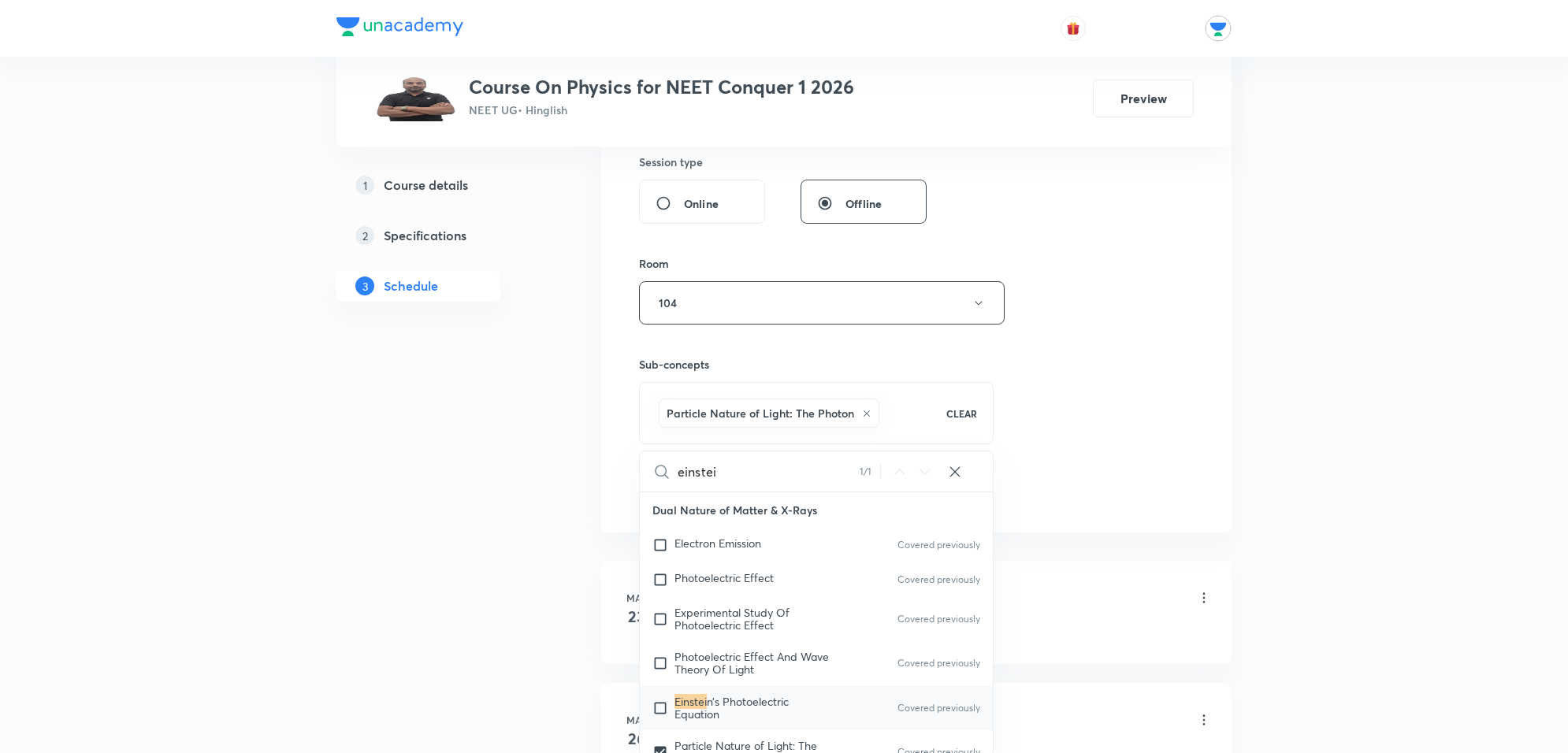
type input "einstei"
click at [753, 694] on span "n’s Photoelectric Equation" at bounding box center [731, 708] width 114 height 27
checkbox input "true"
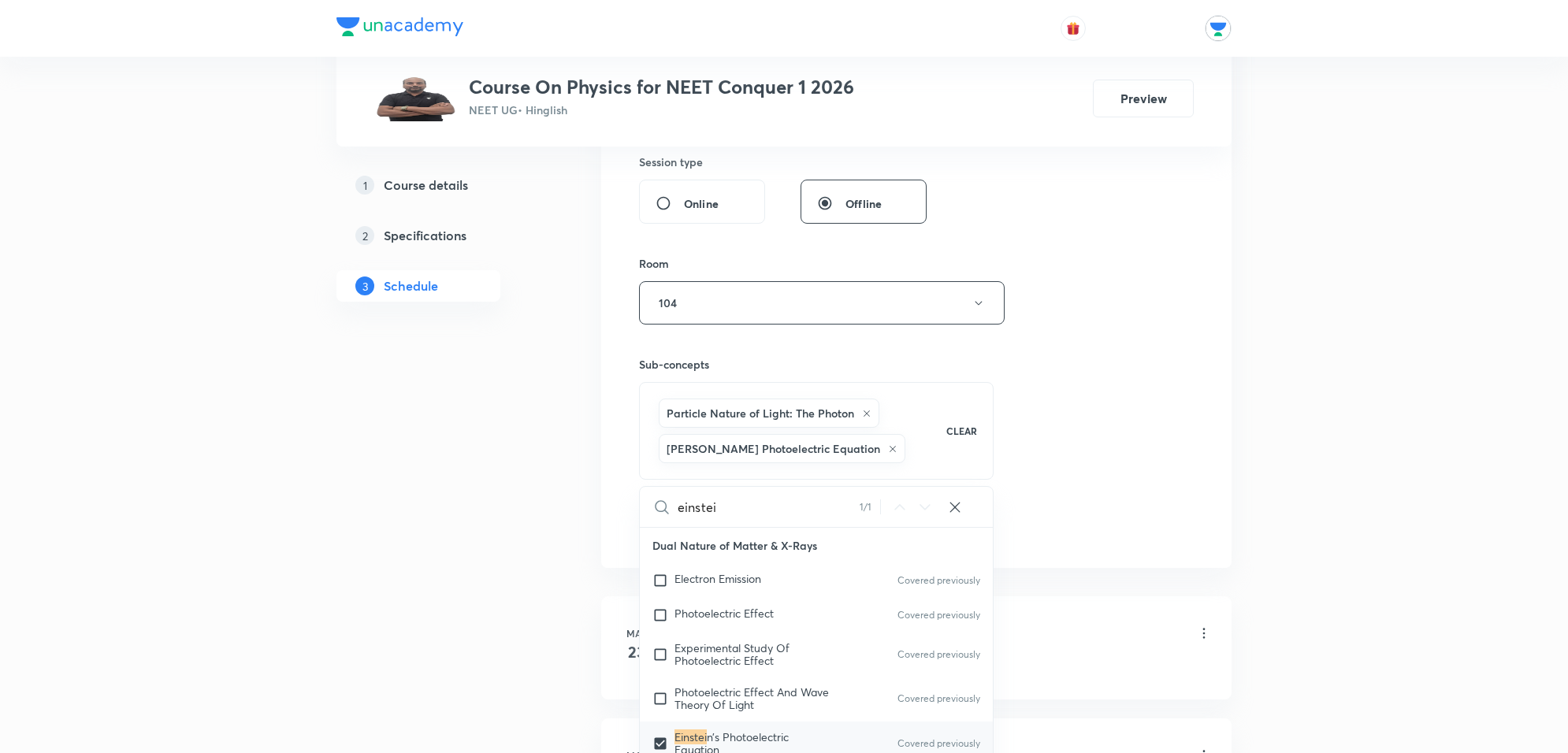
drag, startPoint x: 509, startPoint y: 555, endPoint x: 620, endPoint y: 503, distance: 122.6
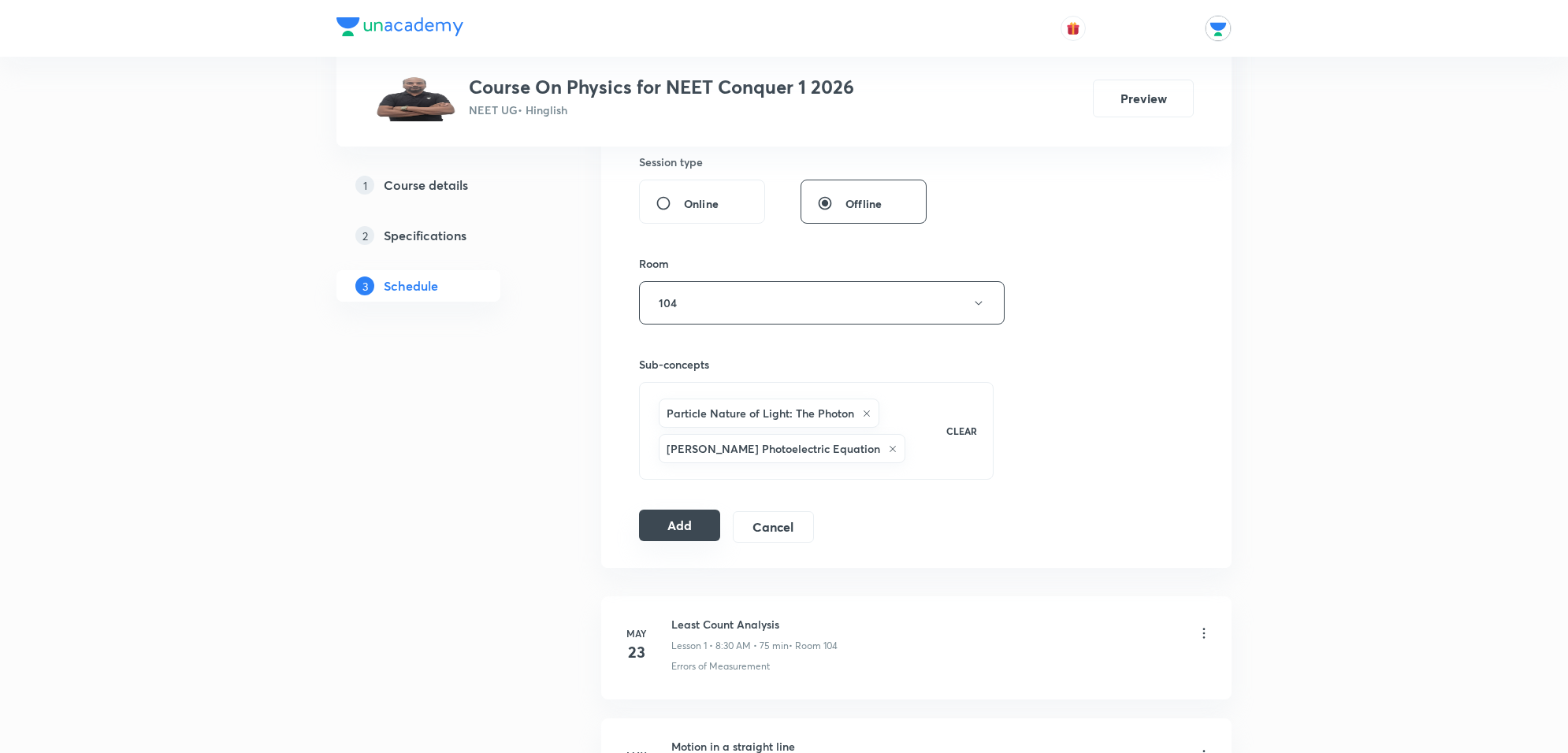
click at [673, 530] on button "Add" at bounding box center [680, 525] width 82 height 32
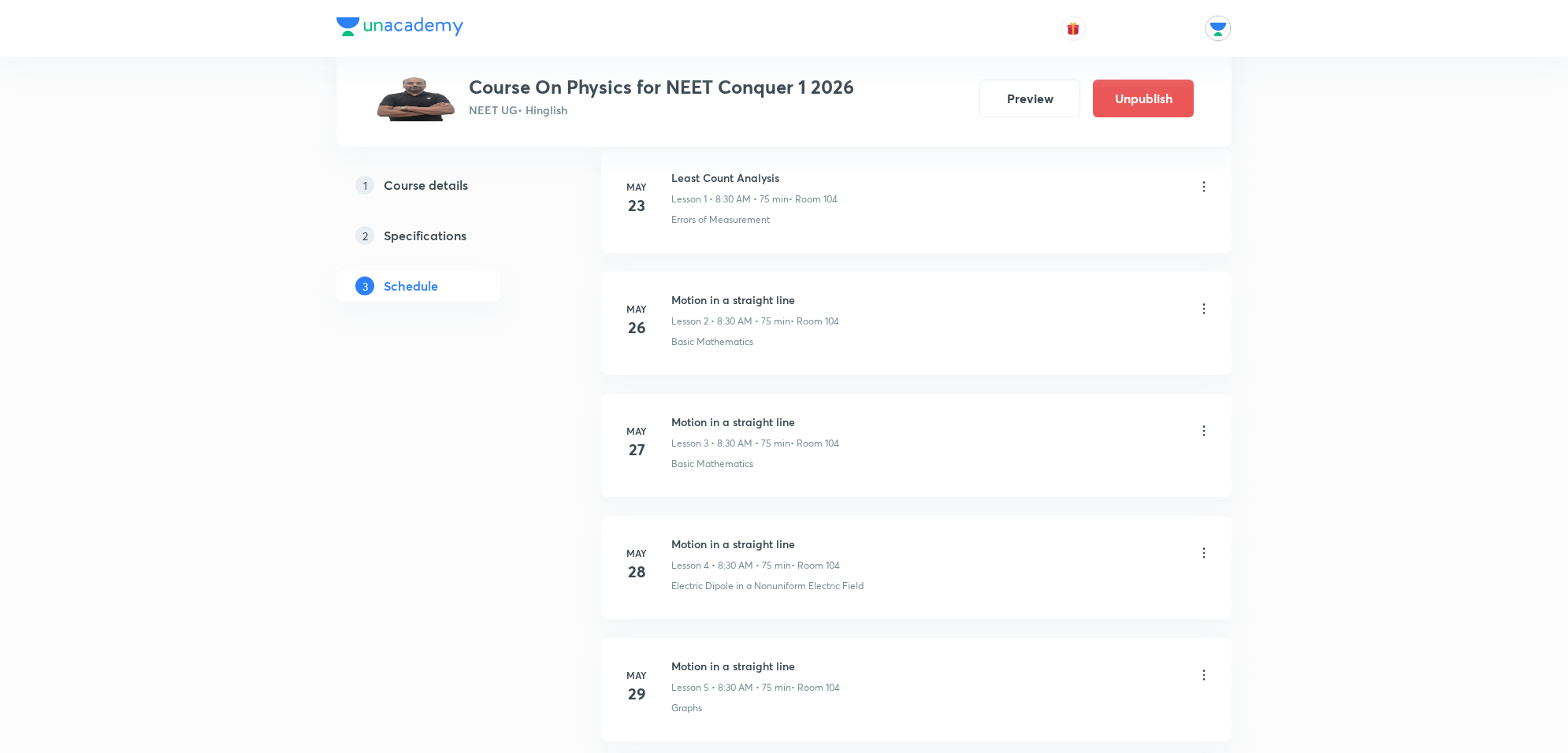
scroll to position [295, 0]
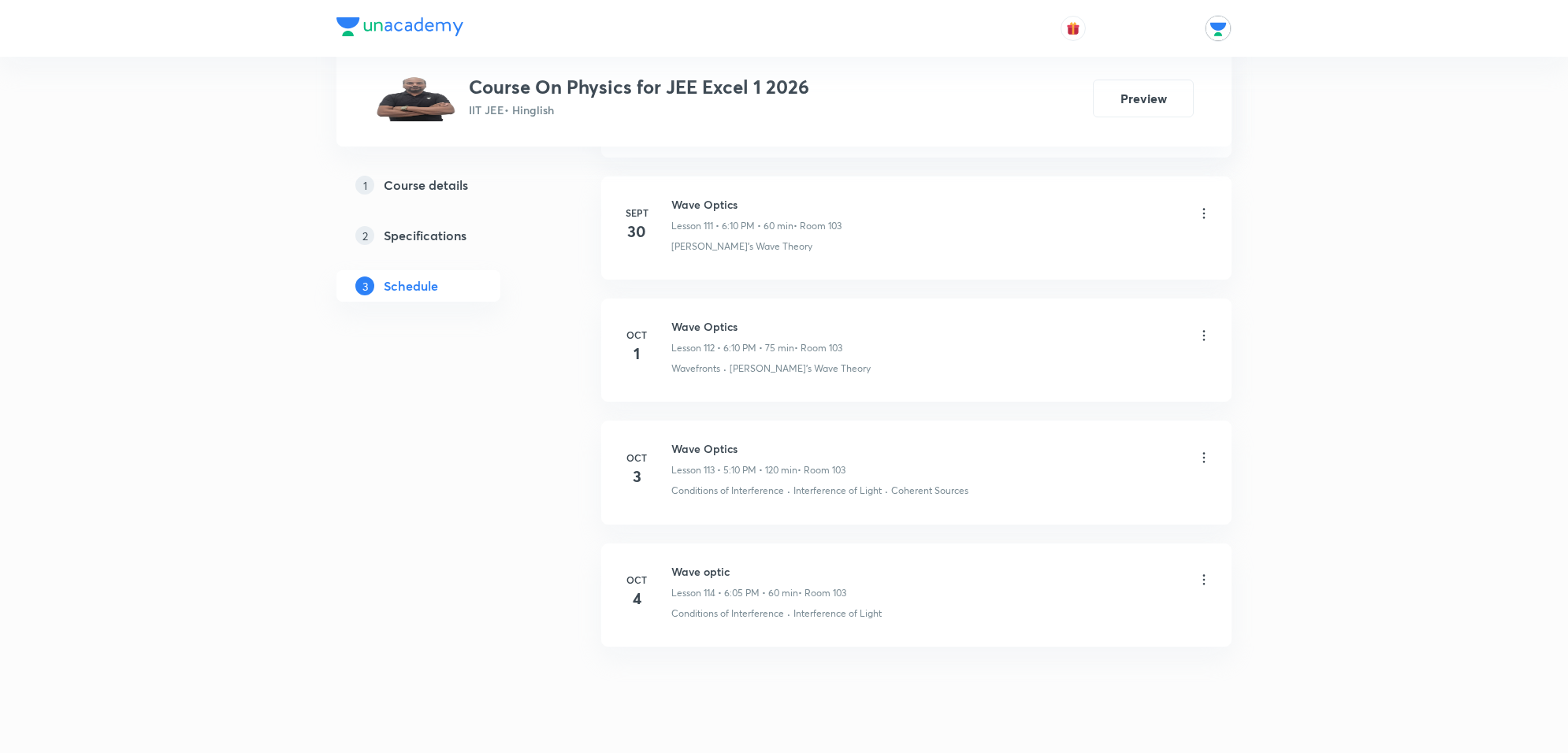
scroll to position [14547, 0]
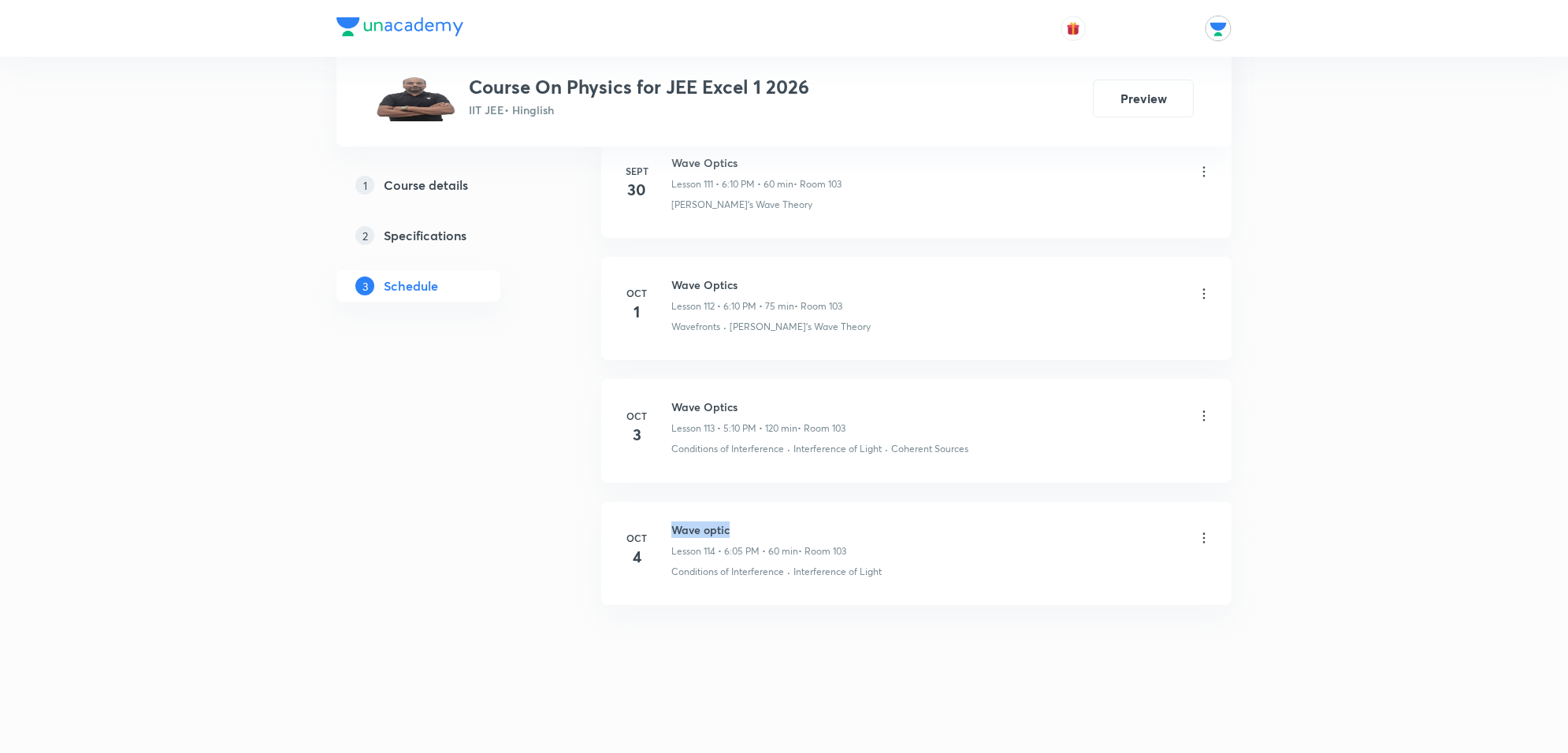
drag, startPoint x: 672, startPoint y: 534, endPoint x: 757, endPoint y: 510, distance: 88.3
click at [757, 515] on li "Oct 4 Wave optic Lesson 114 • 6:05 PM • 60 min • Room 103 Conditions of Interfe…" at bounding box center [915, 554] width 630 height 103
copy h6 "Wave optic"
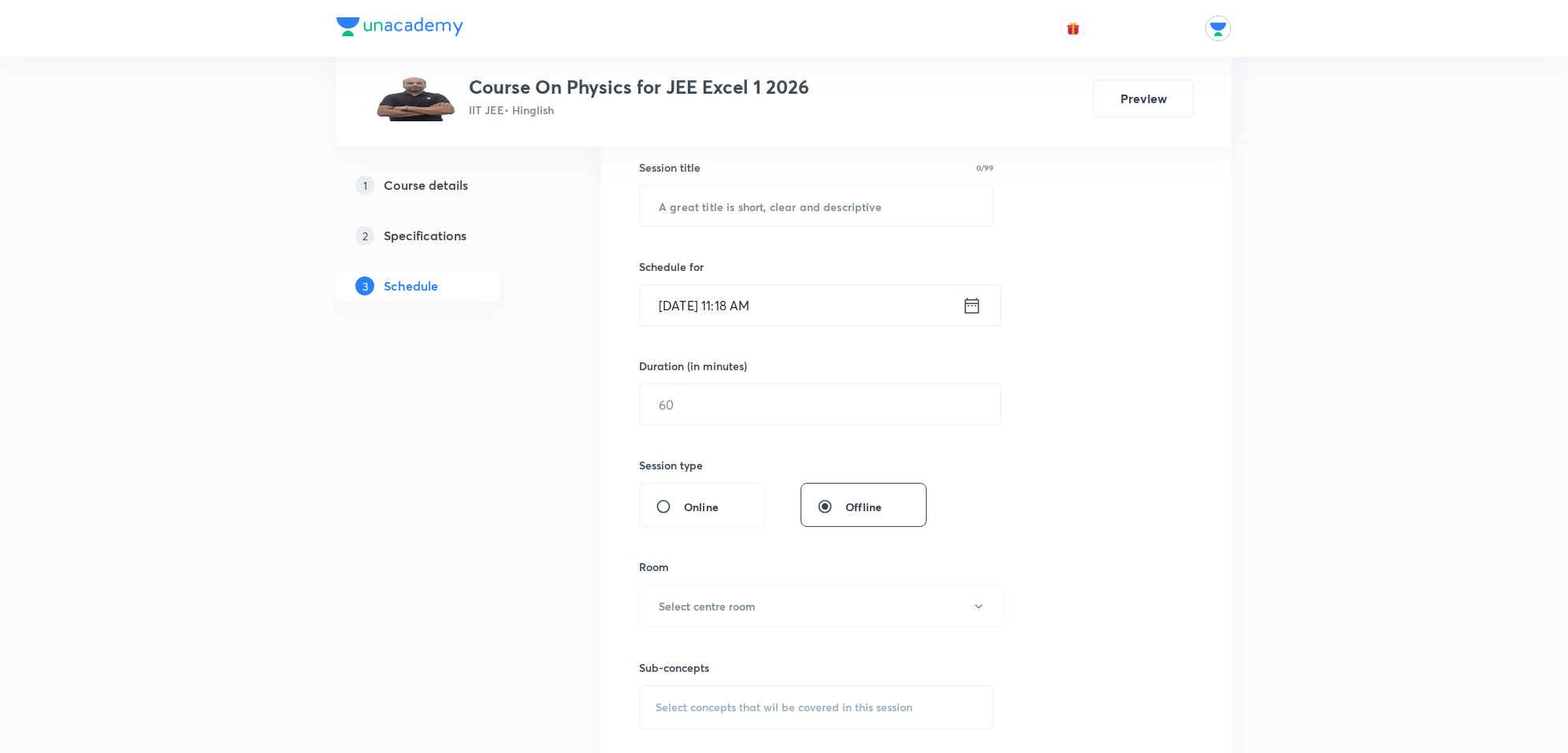
scroll to position [0, 0]
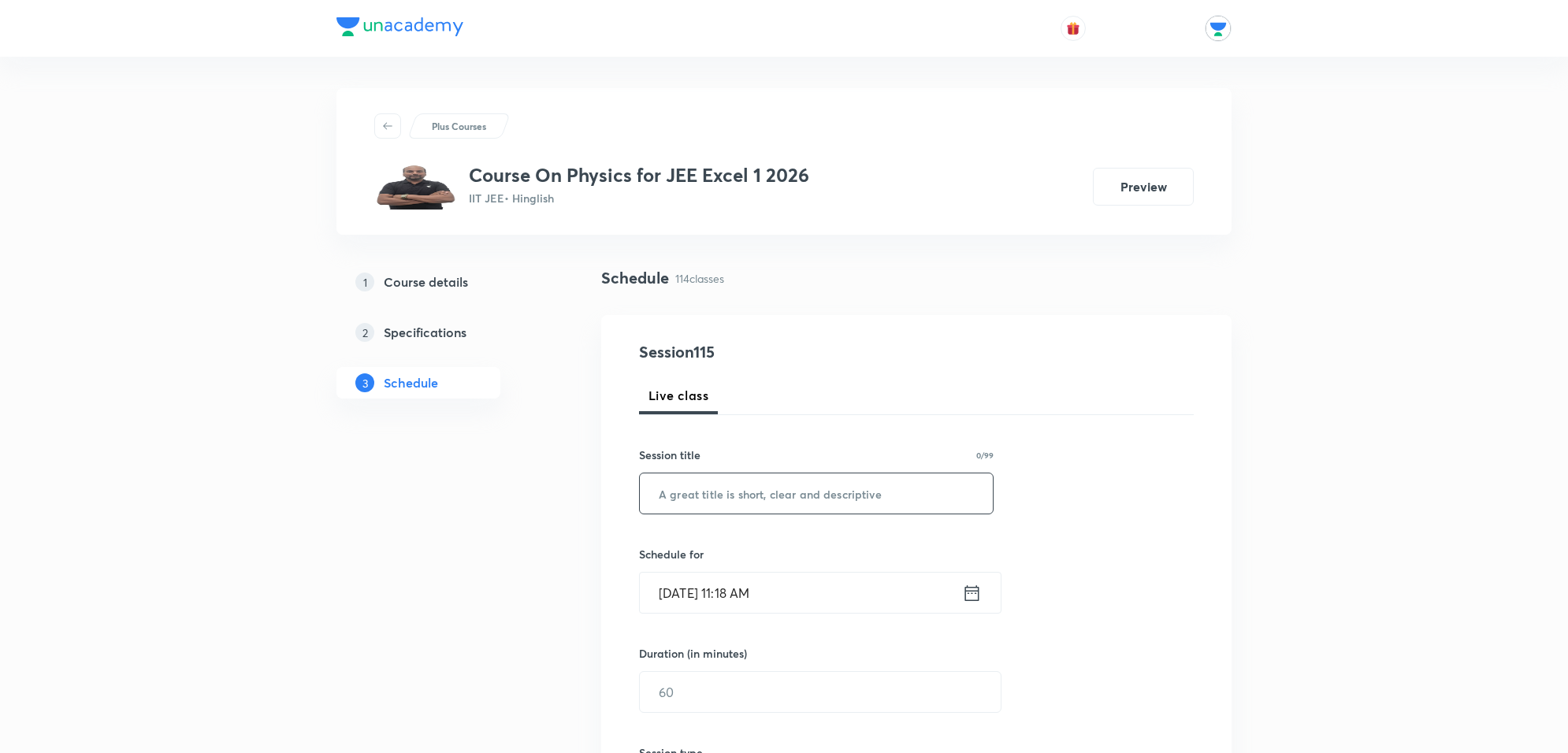
click at [710, 502] on input "text" at bounding box center [816, 493] width 353 height 40
paste input "Wave optic"
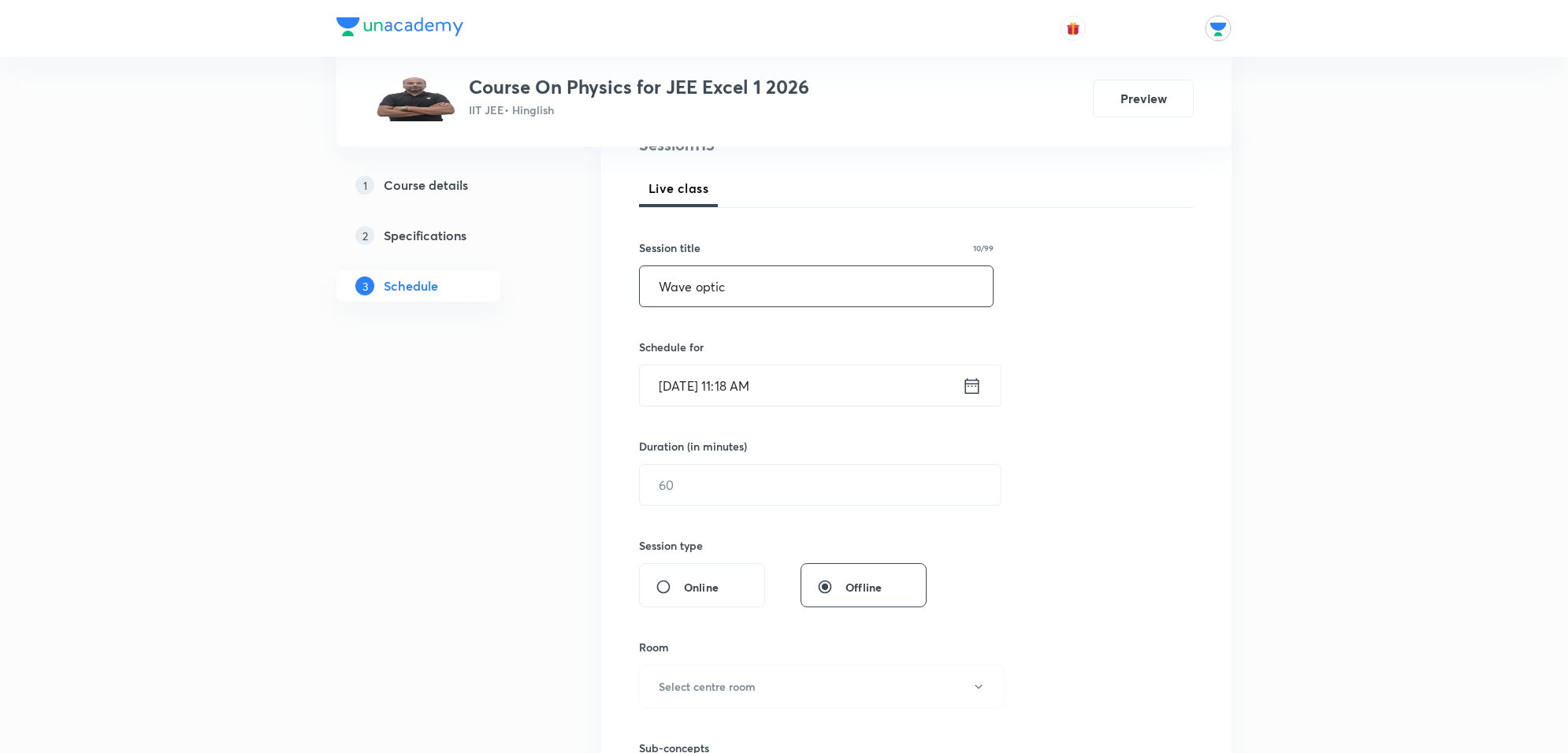
scroll to position [197, 0]
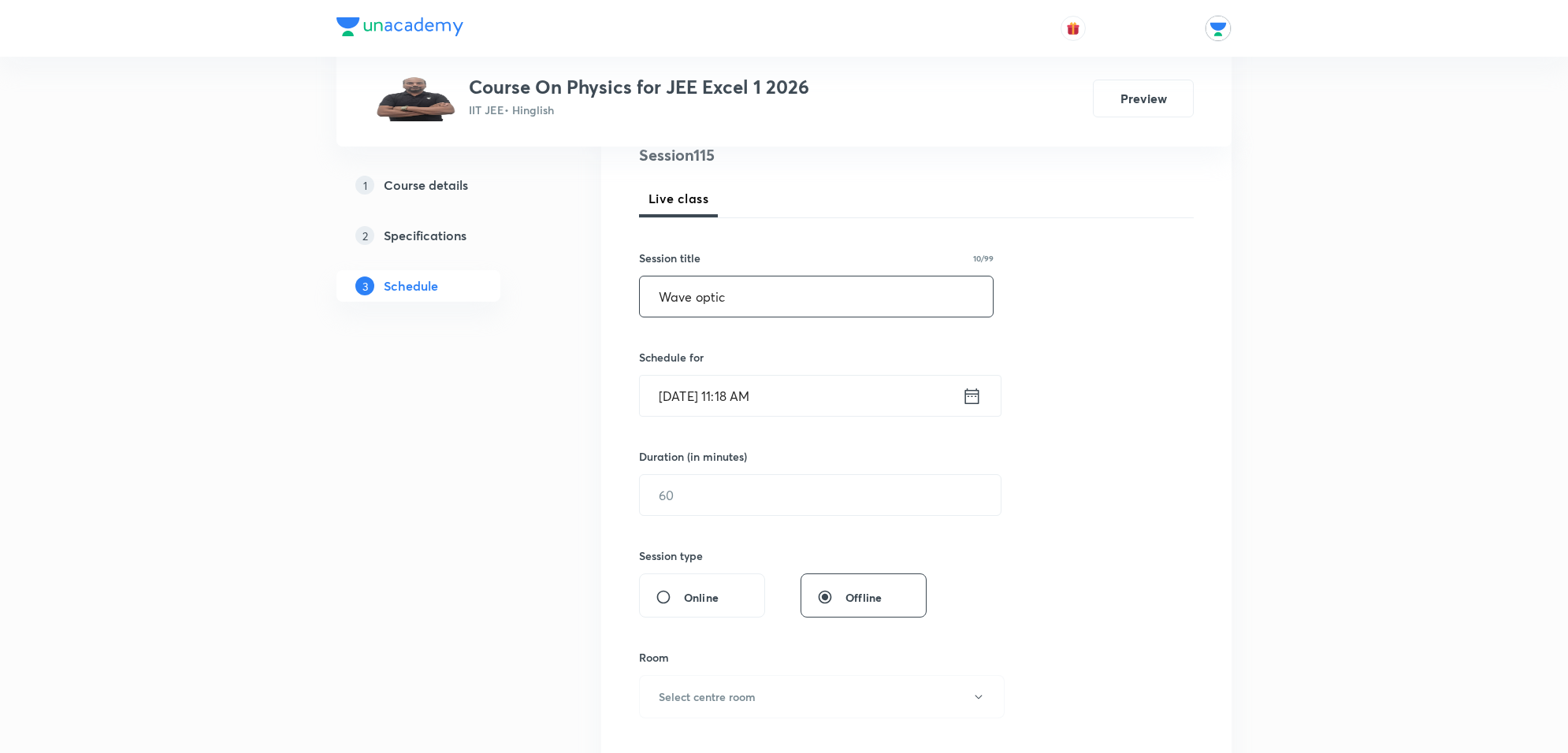
type input "Wave optic"
click at [809, 400] on input "Oct 5, 2025, 11:18 AM" at bounding box center [801, 396] width 323 height 40
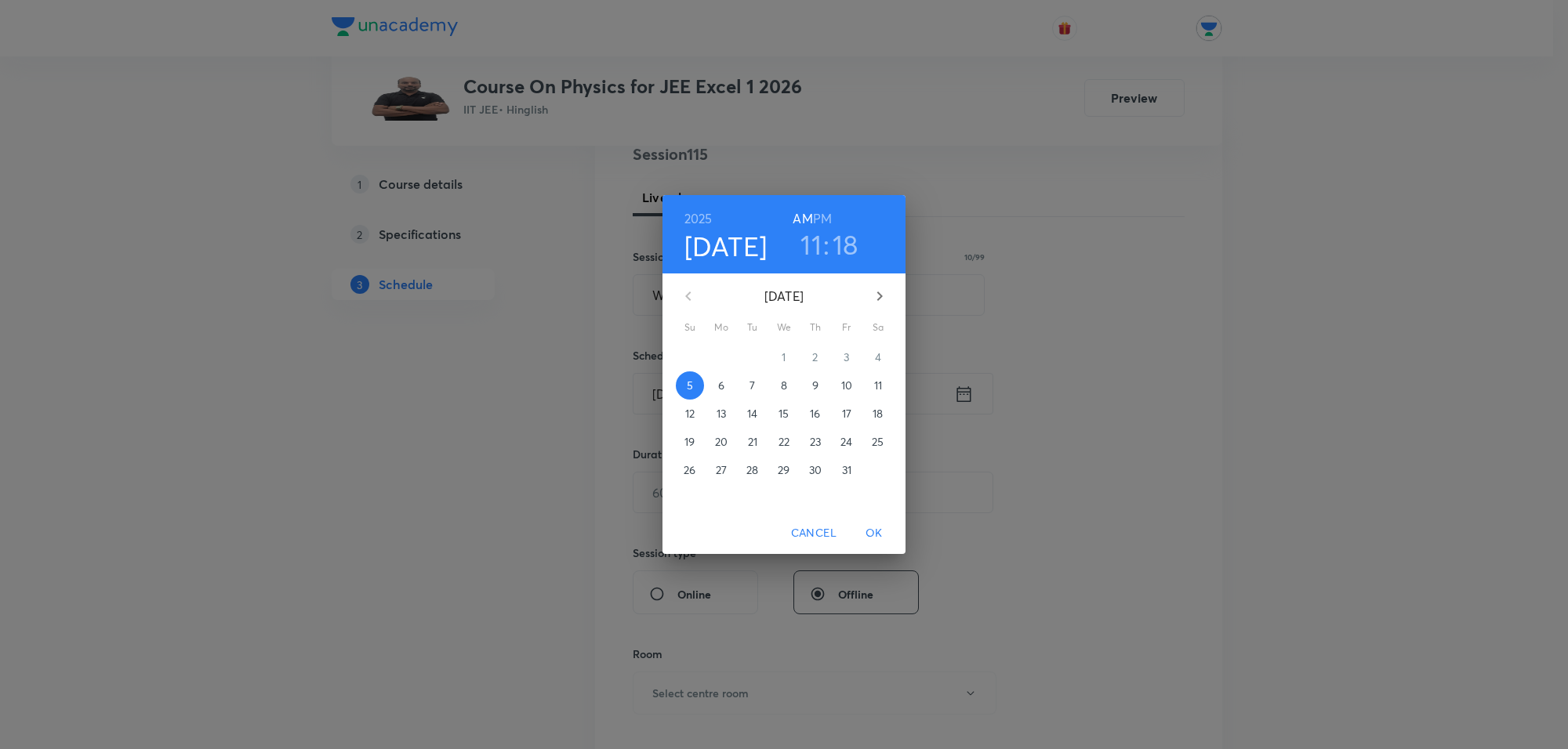
click at [728, 386] on span "6" at bounding box center [720, 385] width 28 height 15
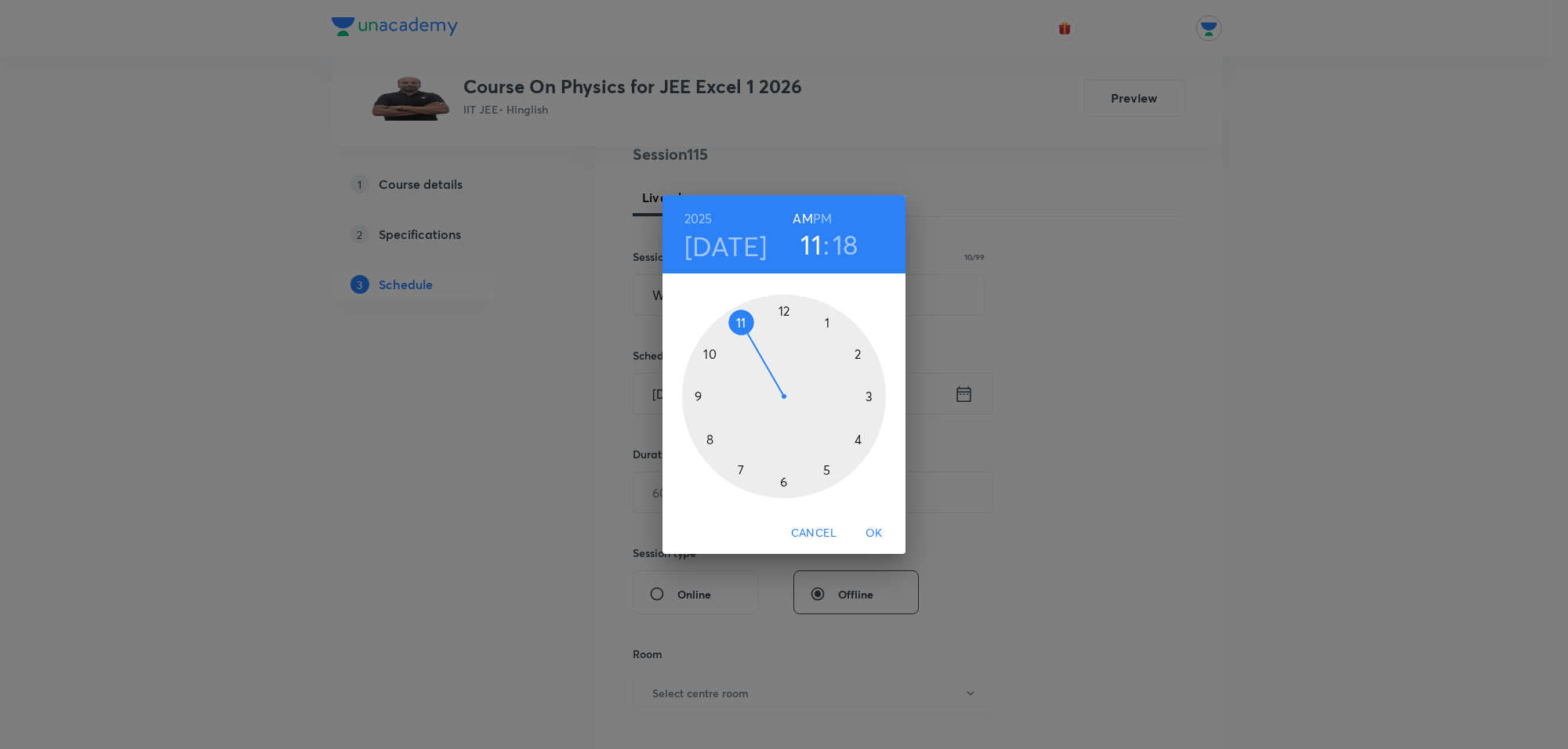
click at [821, 215] on h6 "PM" at bounding box center [822, 218] width 19 height 22
click at [783, 477] on div at bounding box center [784, 397] width 204 height 204
click at [829, 323] on div at bounding box center [784, 397] width 204 height 204
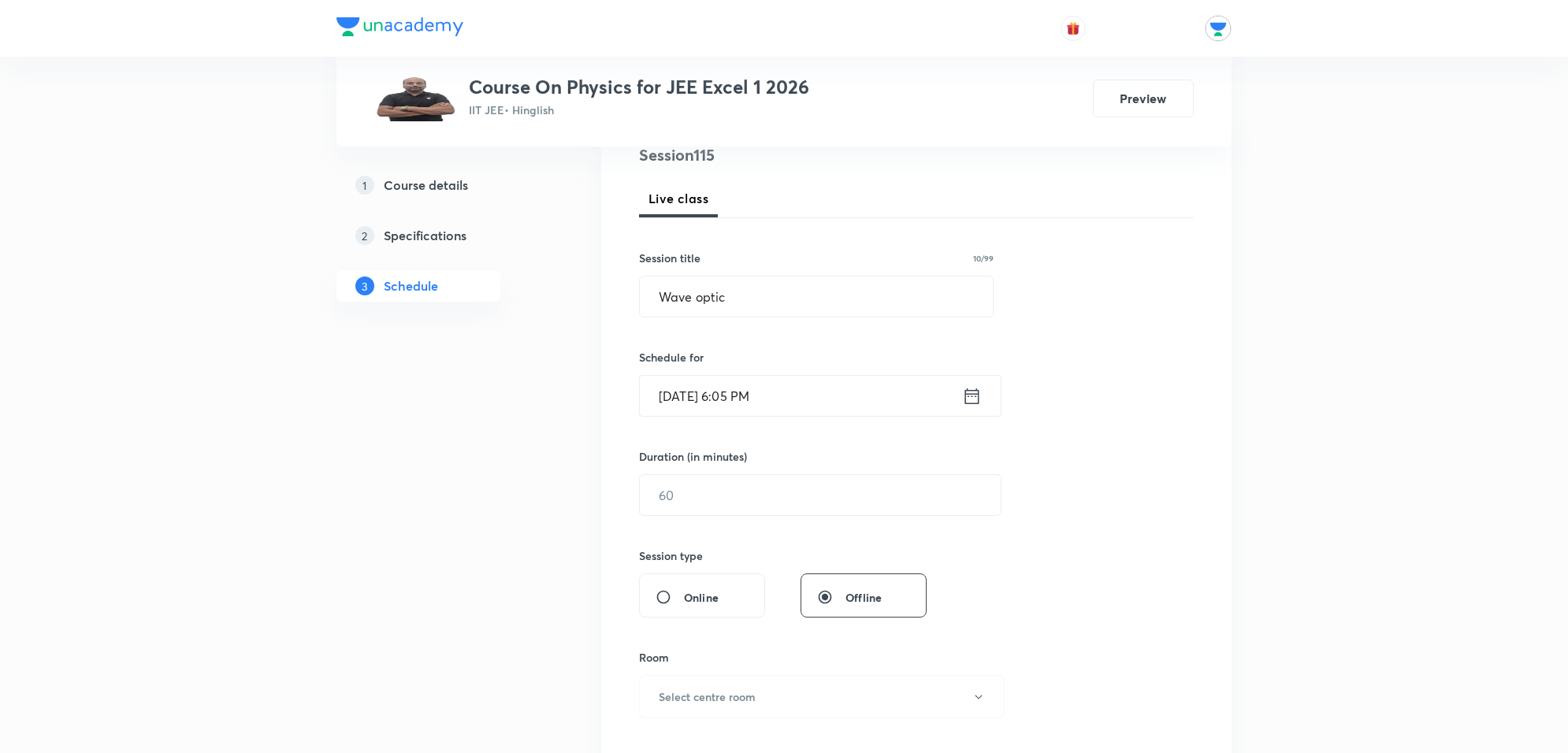
drag, startPoint x: 1198, startPoint y: 416, endPoint x: 1480, endPoint y: 337, distance: 292.9
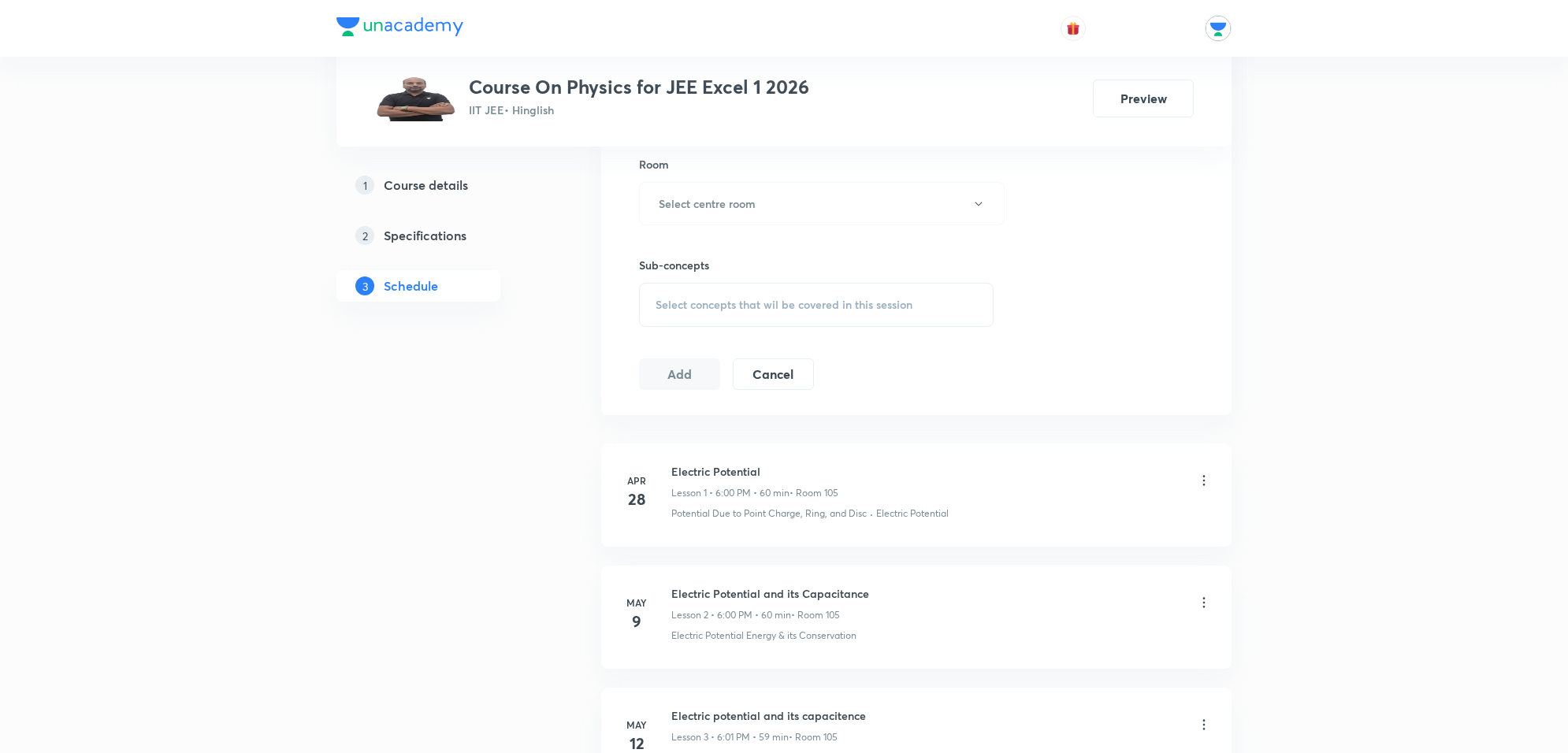
scroll to position [395, 0]
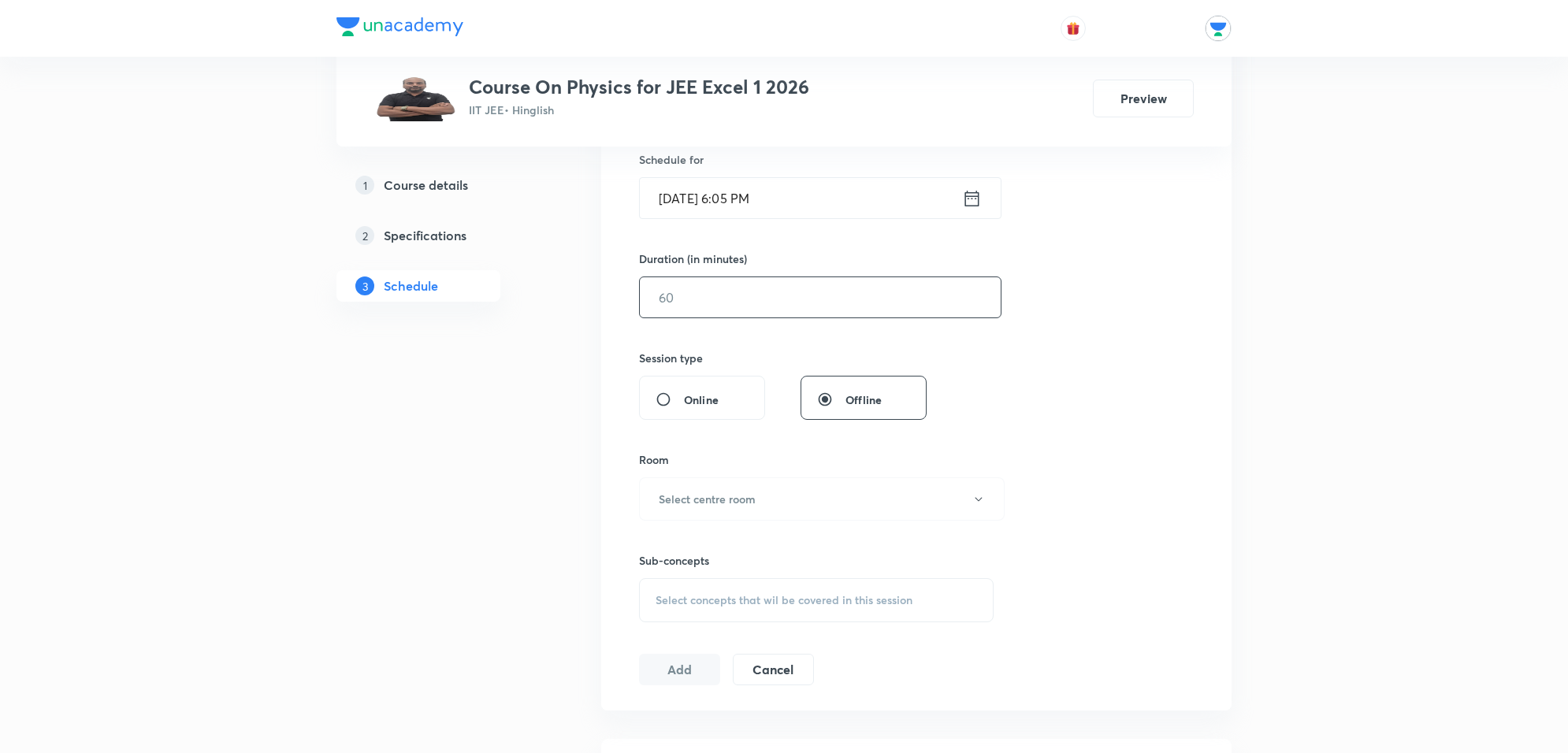
click at [796, 309] on input "text" at bounding box center [820, 297] width 361 height 40
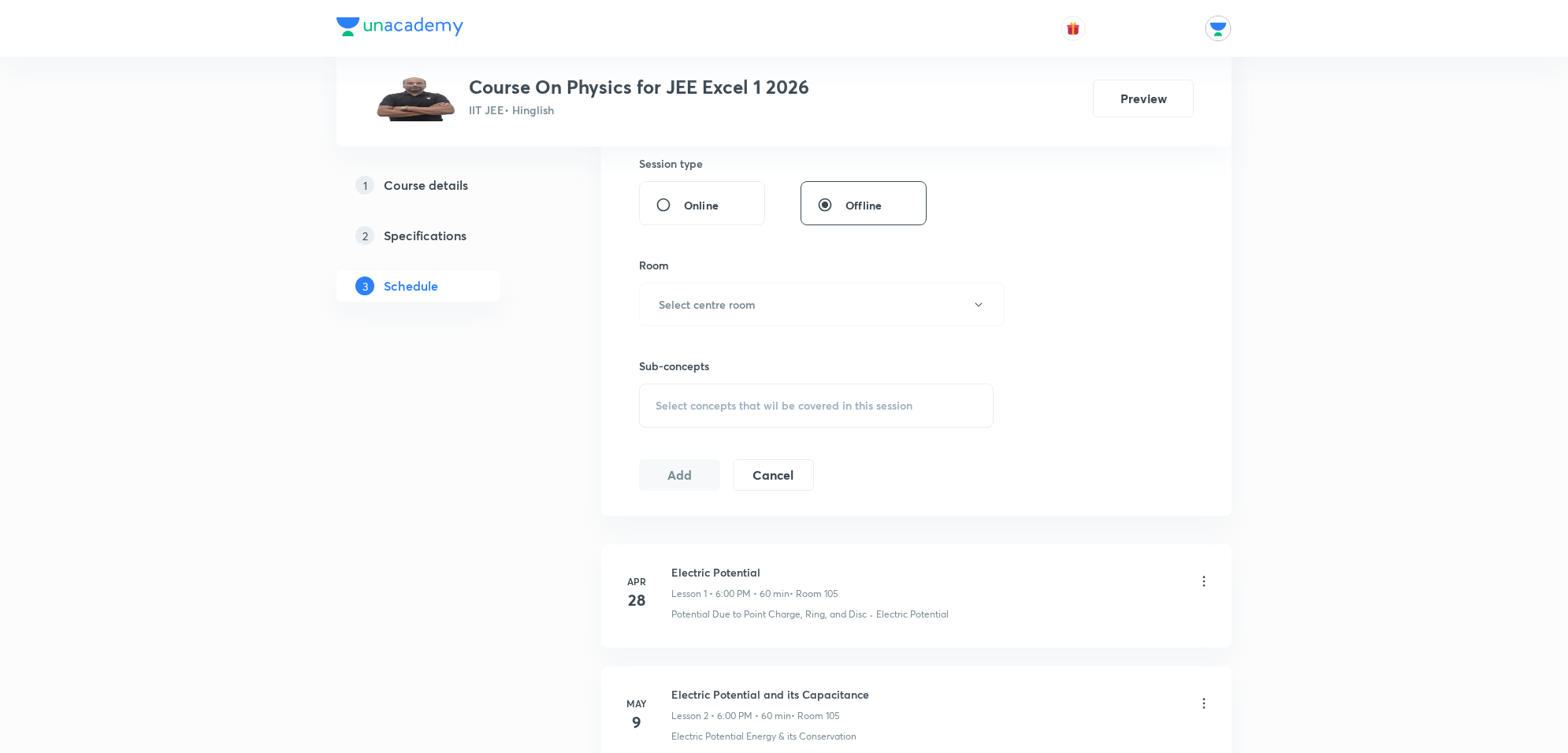
scroll to position [592, 0]
type input "60"
click at [766, 294] on button "Select centre room" at bounding box center [821, 302] width 365 height 43
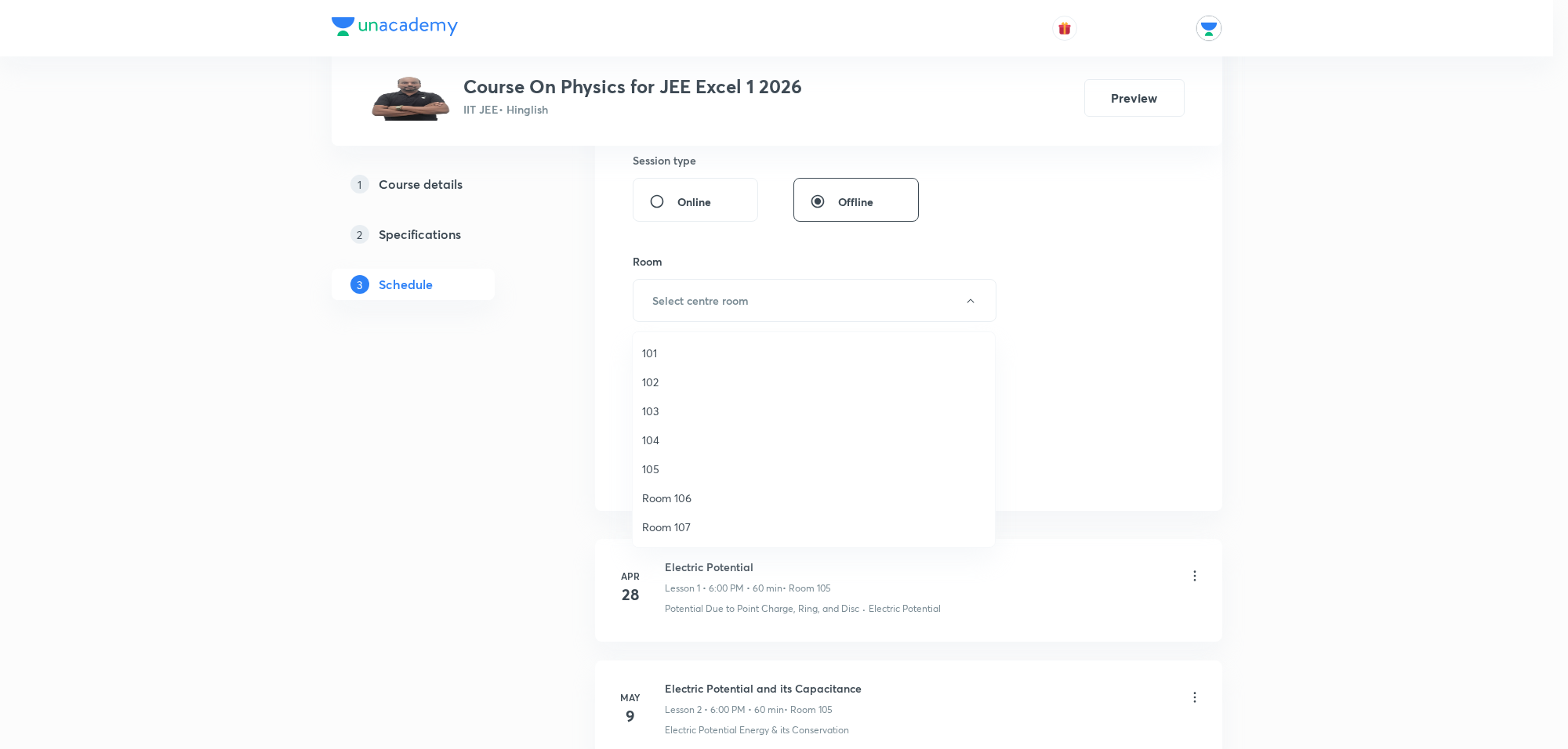
click at [655, 405] on span "103" at bounding box center [813, 411] width 344 height 16
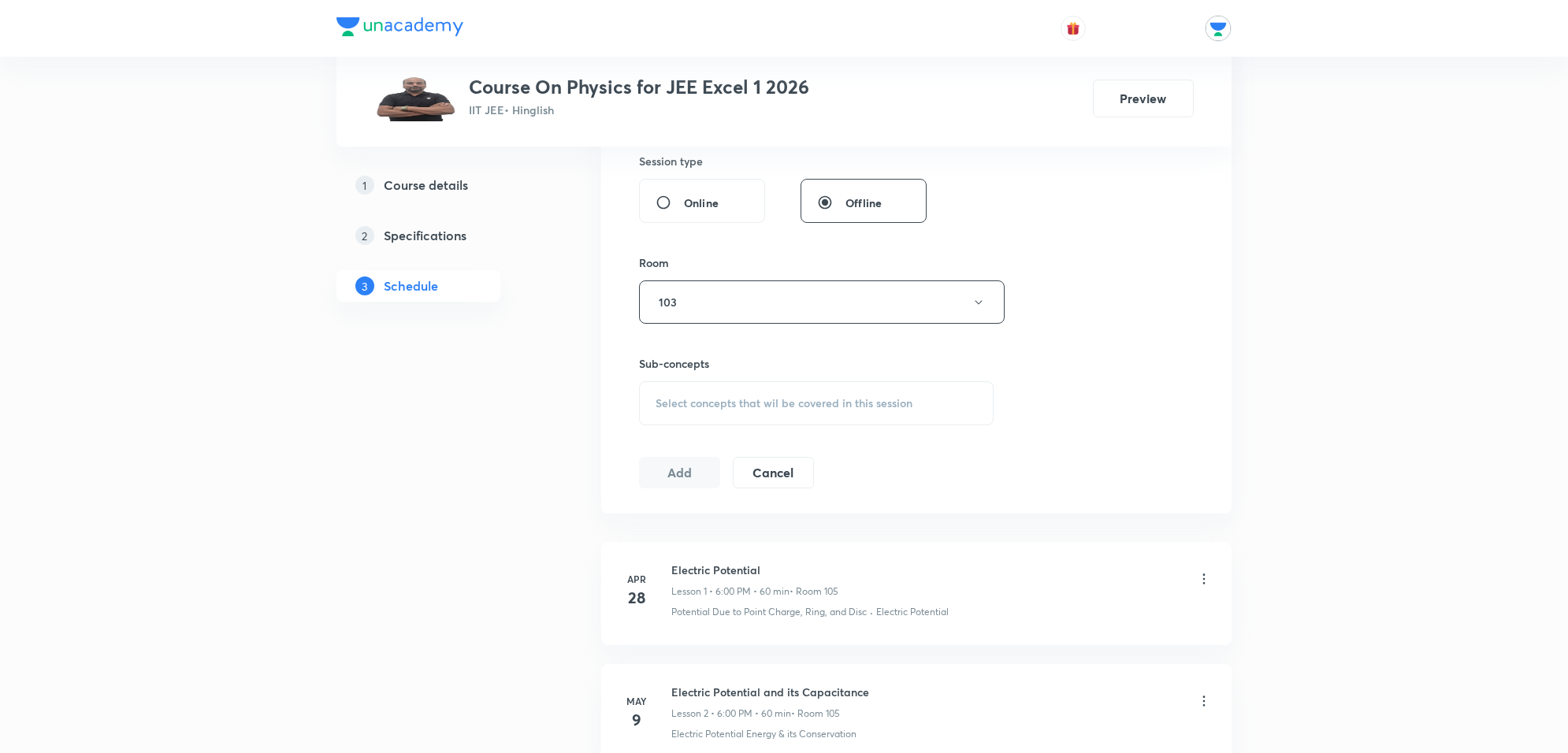
click at [738, 406] on span "Select concepts that wil be covered in this session" at bounding box center [783, 403] width 256 height 13
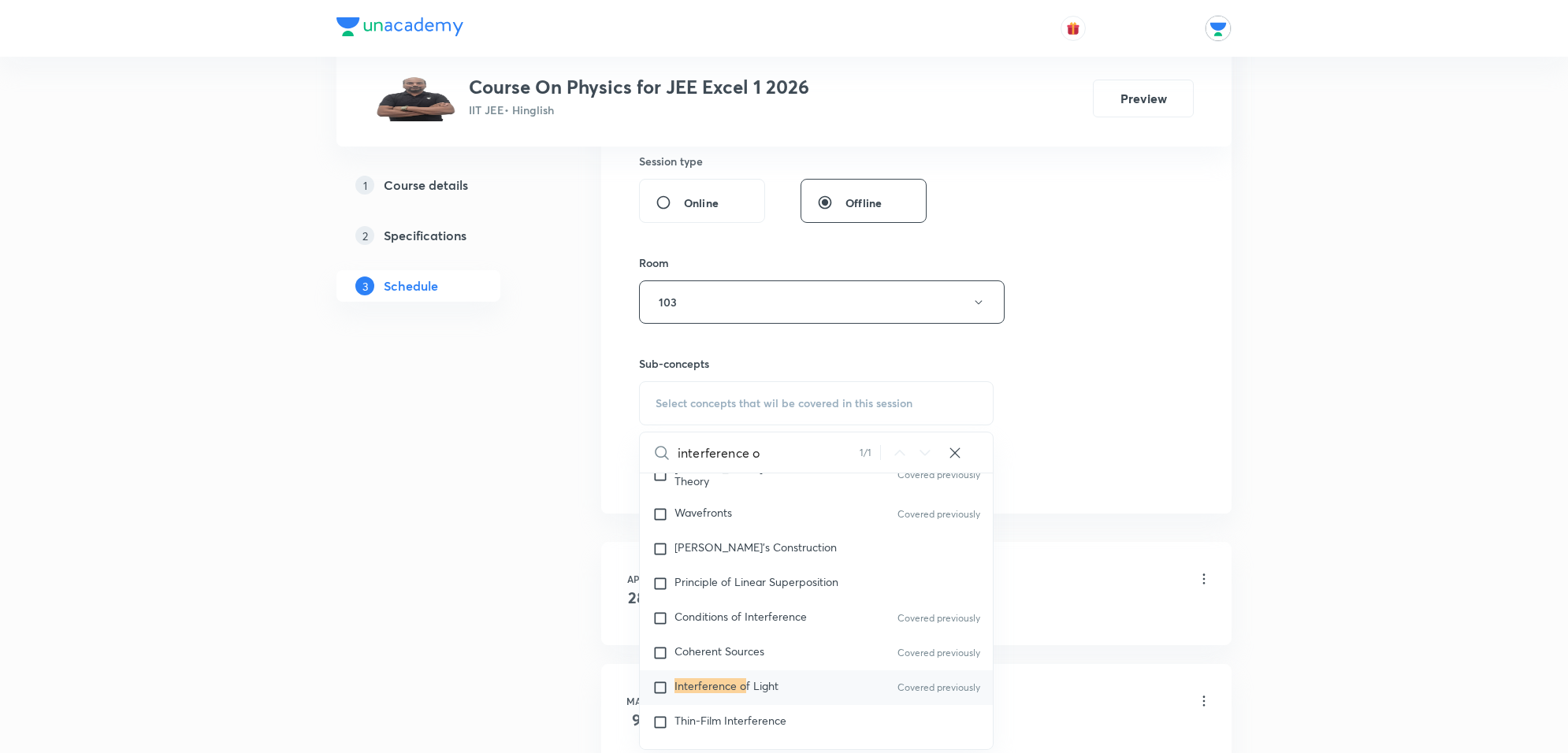
scroll to position [608, 0]
type input "interference of"
click at [721, 678] on mark "Interference of" at bounding box center [711, 685] width 75 height 15
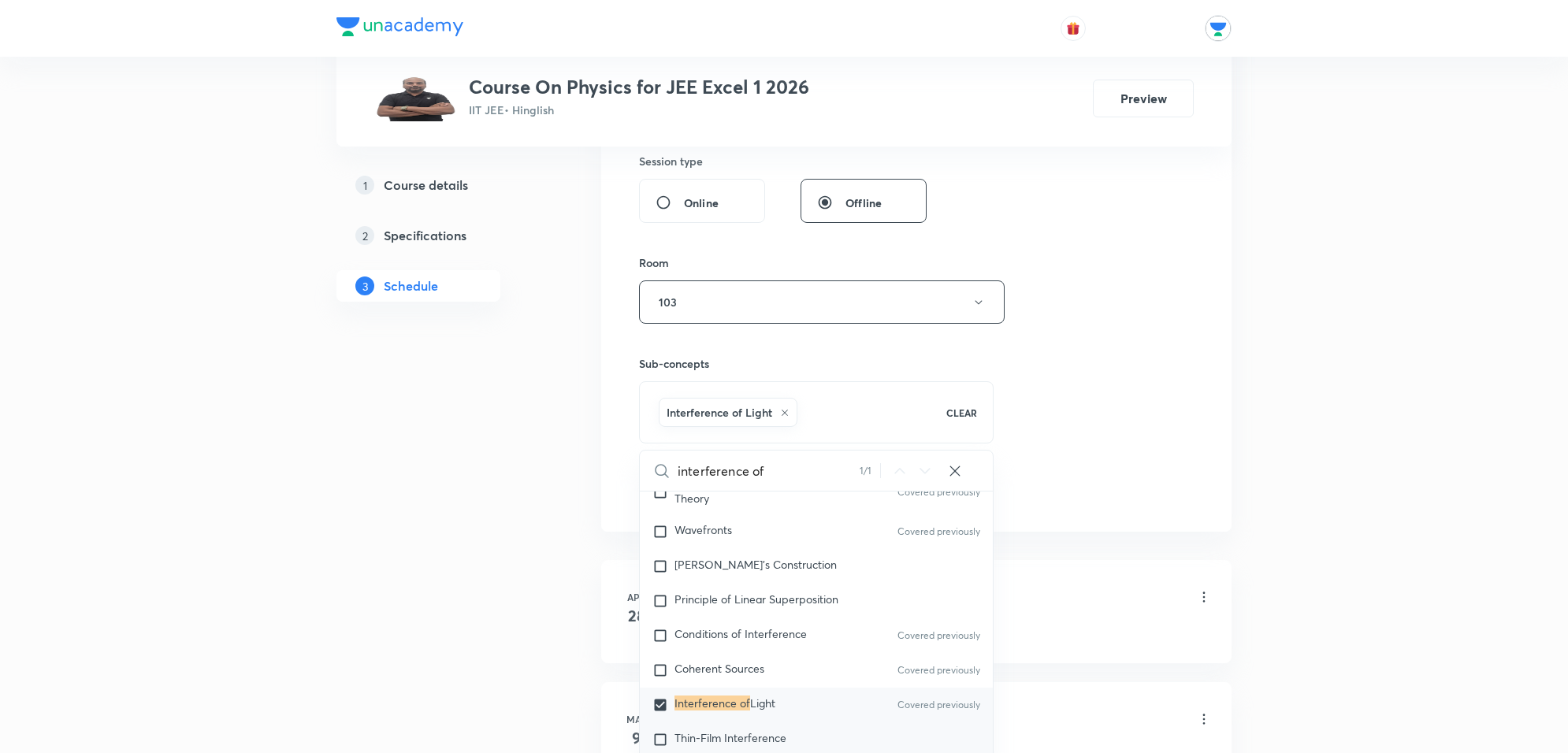
click at [675, 730] on span "Thin-Film Interference" at bounding box center [730, 738] width 111 height 15
checkbox input "true"
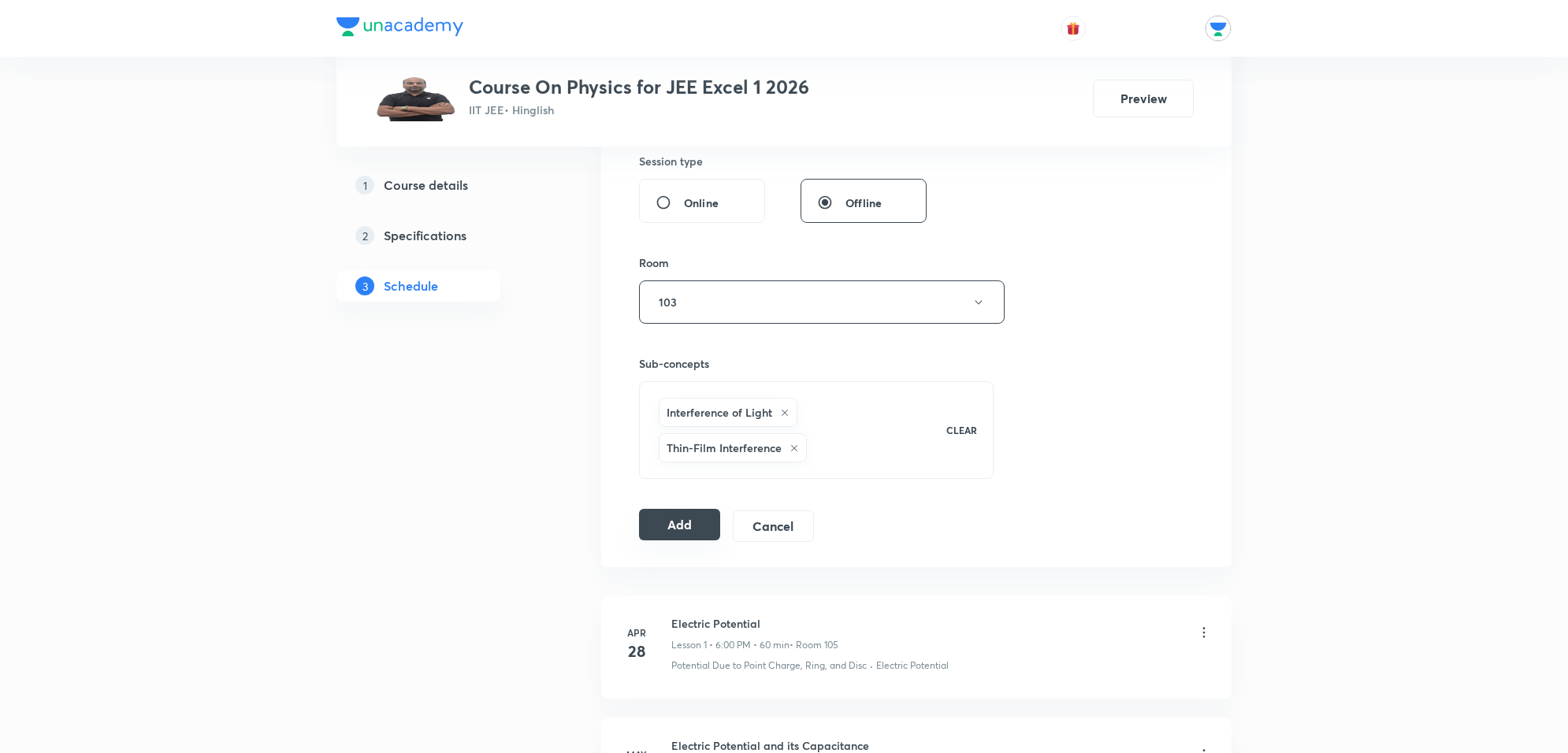
click at [675, 527] on button "Add" at bounding box center [680, 525] width 82 height 32
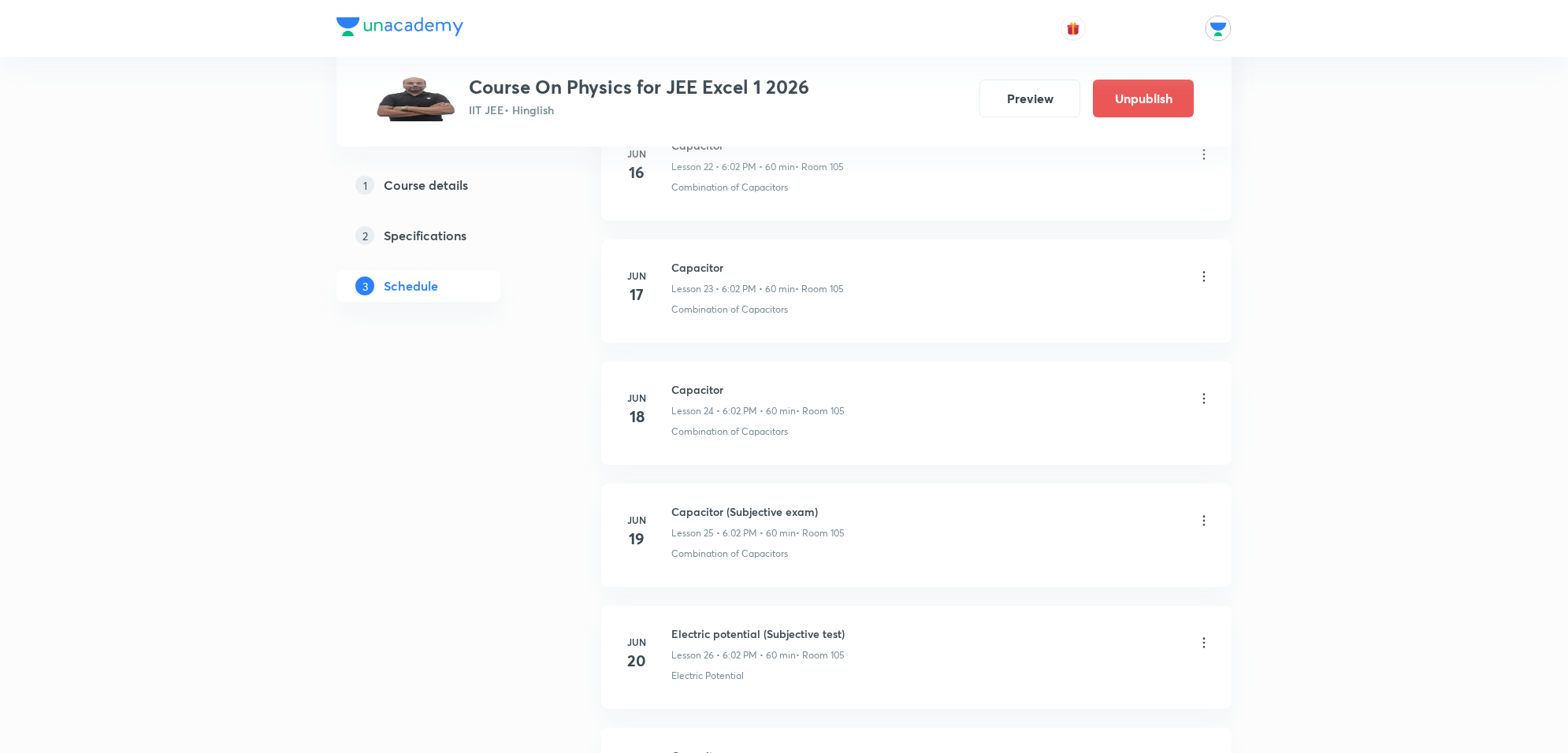
scroll to position [0, 0]
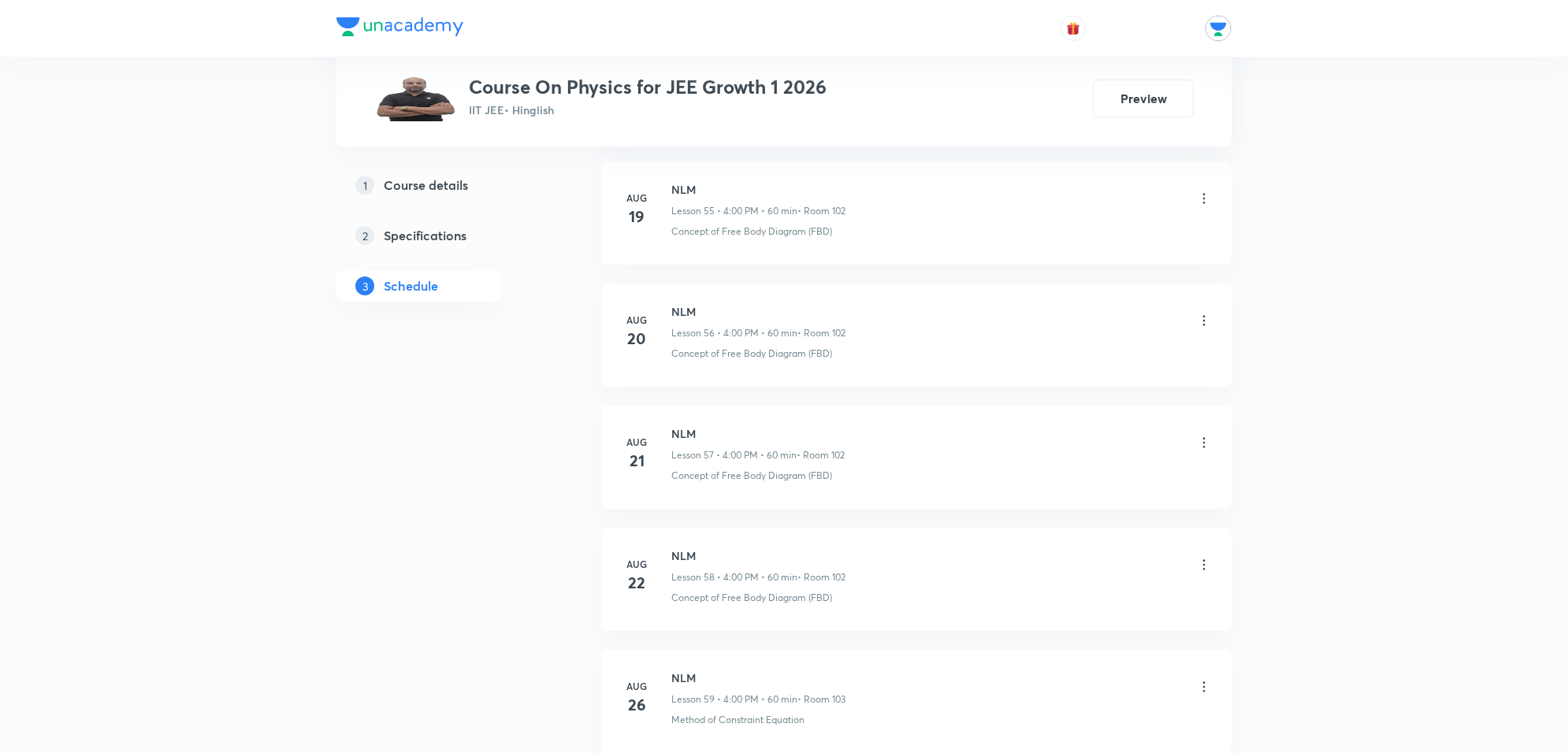
scroll to position [10570, 0]
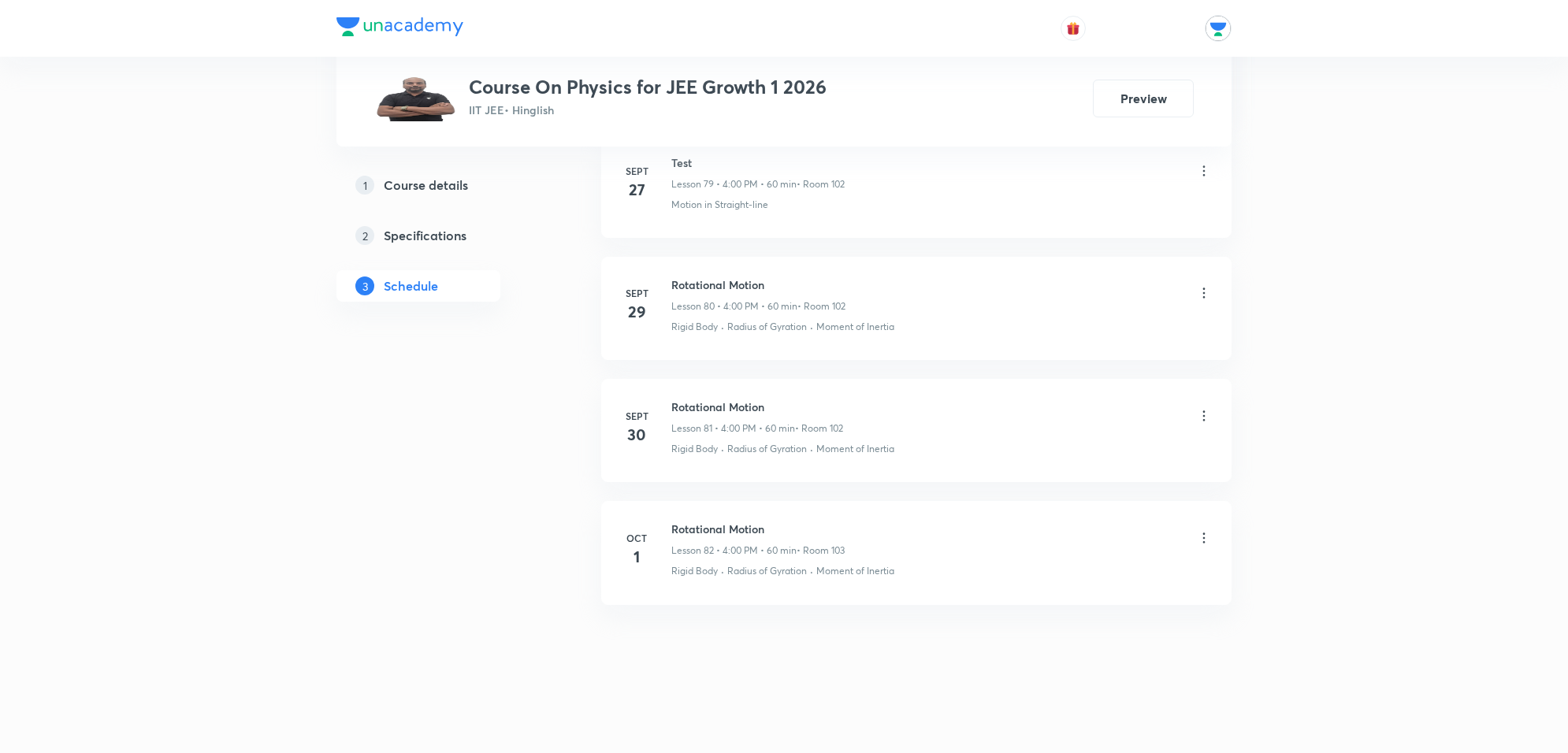
click at [668, 525] on div "Oct 1 Rotational Motion Lesson 82 • 4:00 PM • 60 min • Room 103 Rigid Body · Ra…" at bounding box center [916, 549] width 591 height 57
drag, startPoint x: 673, startPoint y: 526, endPoint x: 893, endPoint y: 509, distance: 220.7
click at [893, 509] on li "Oct 1 Rotational Motion Lesson 82 • 4:00 PM • 60 min • Room 103 Rigid Body · Ra…" at bounding box center [915, 553] width 630 height 103
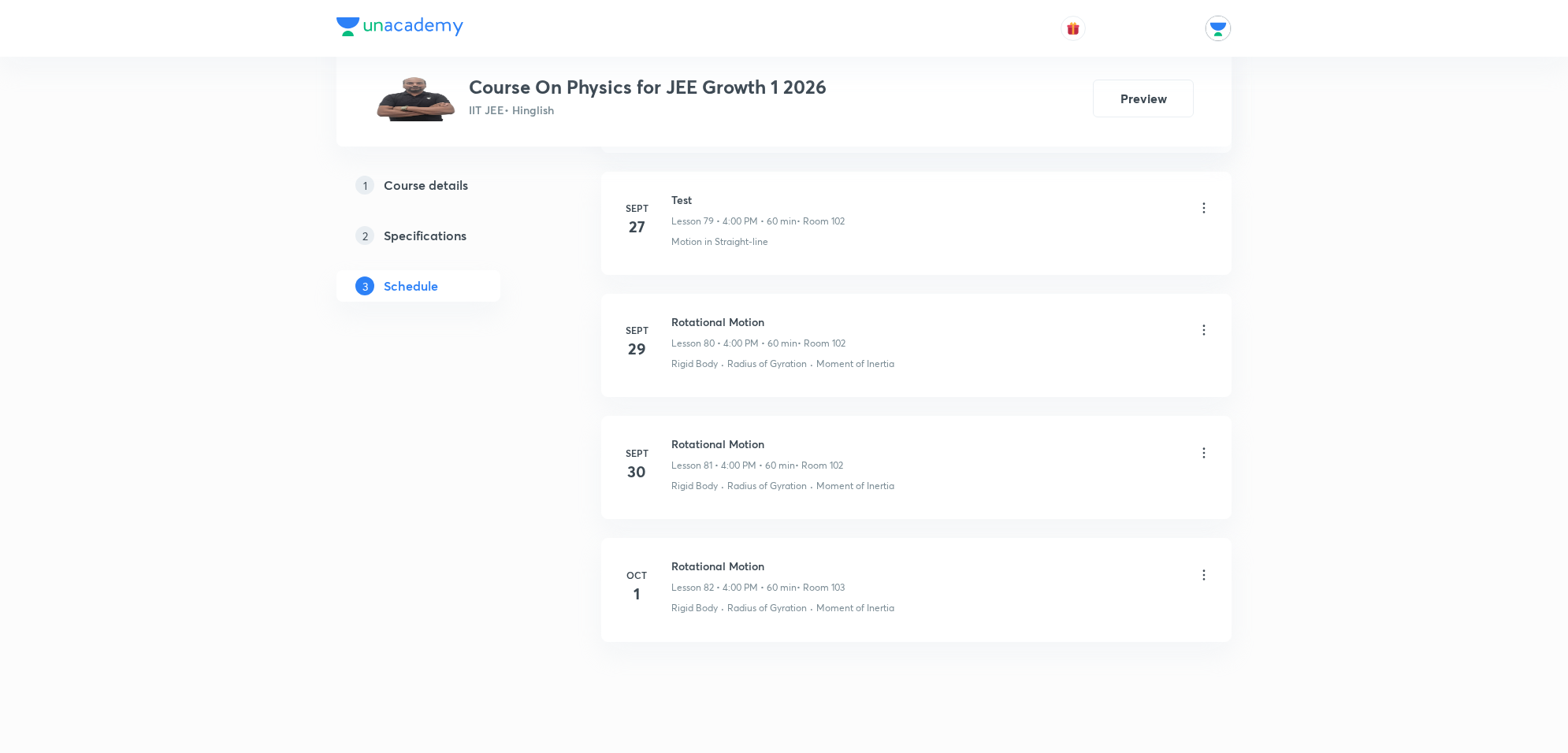
scroll to position [10471, 0]
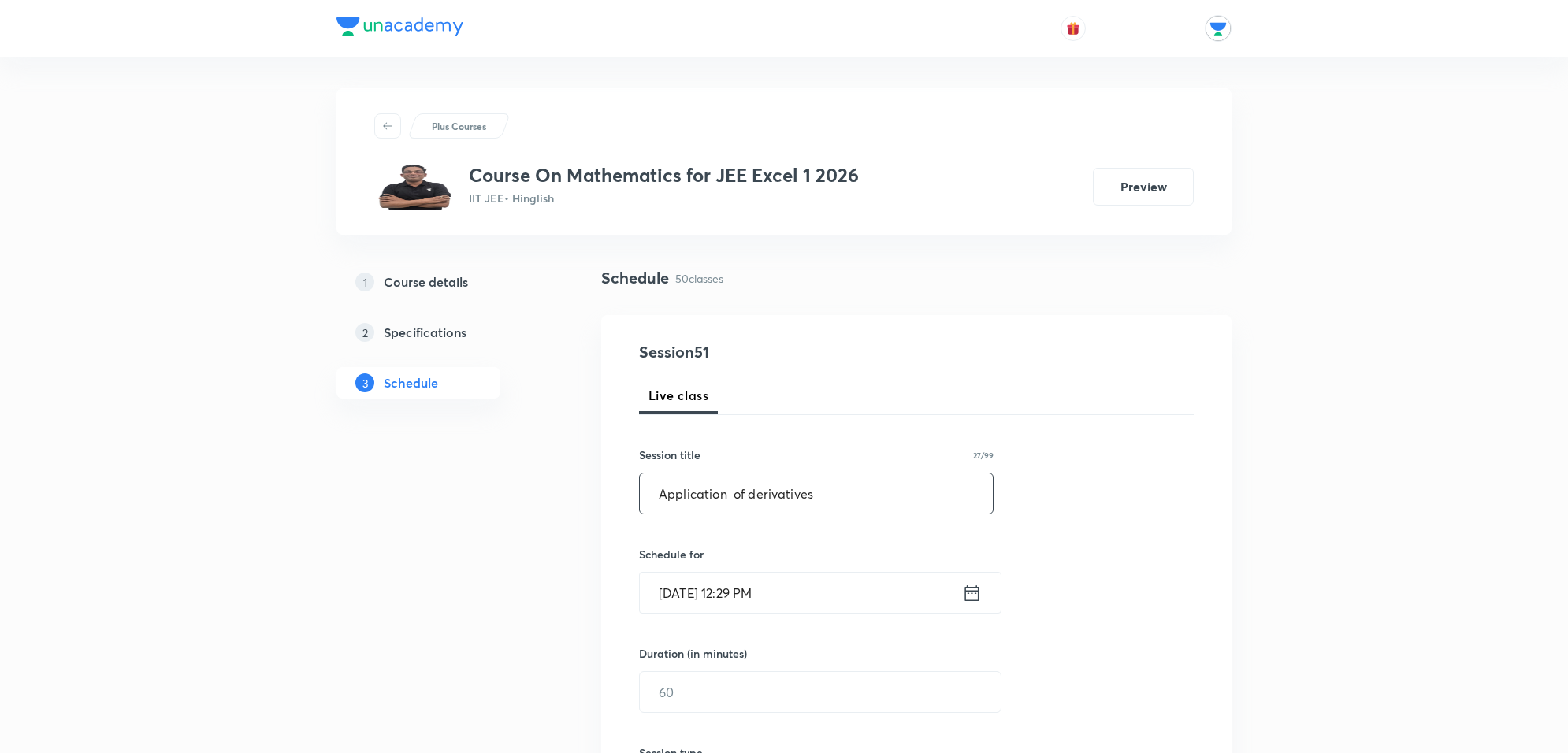
type input "Application of derivatives"
click at [781, 603] on input "[DATE] 12:29 PM" at bounding box center [801, 593] width 323 height 40
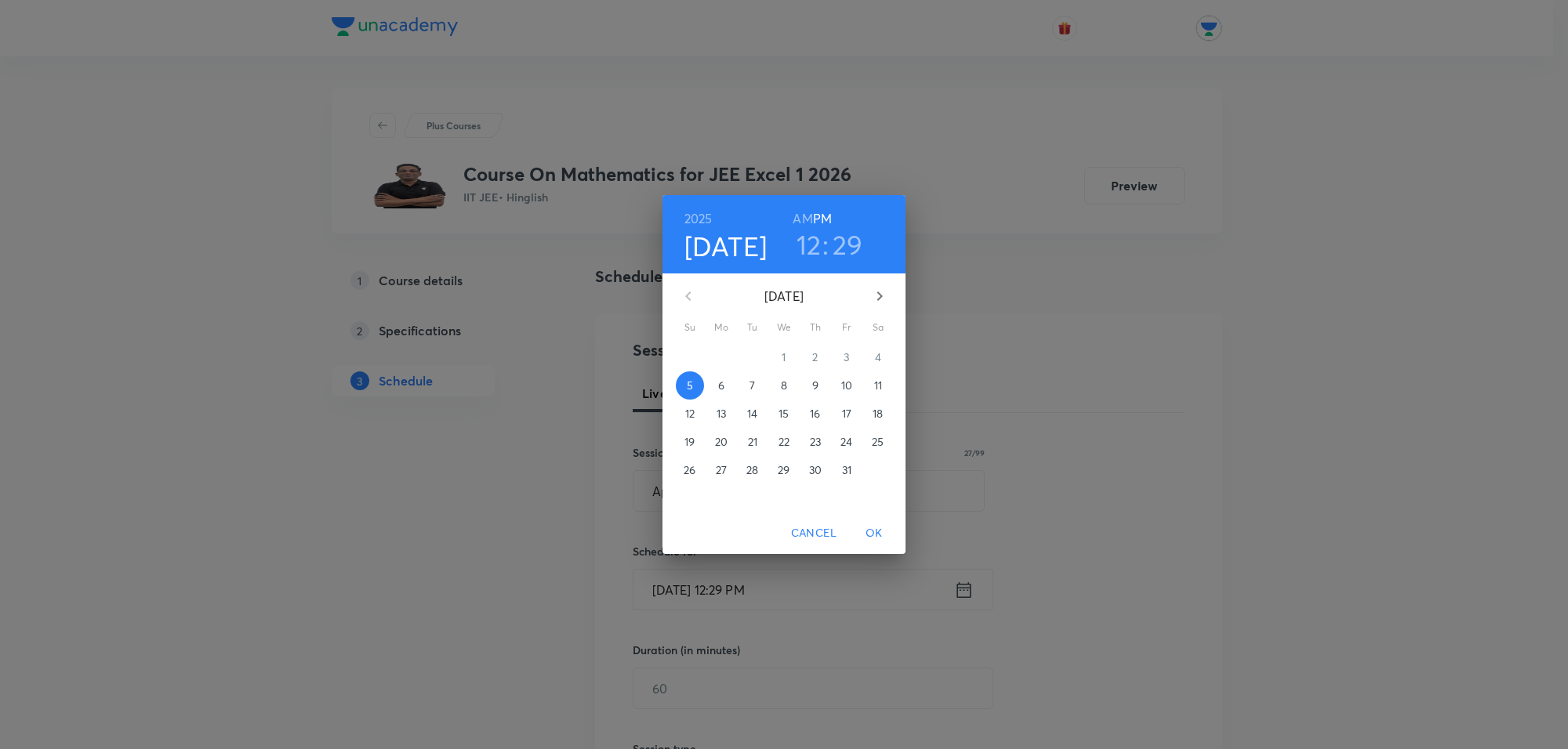
click at [725, 388] on span "6" at bounding box center [720, 385] width 28 height 15
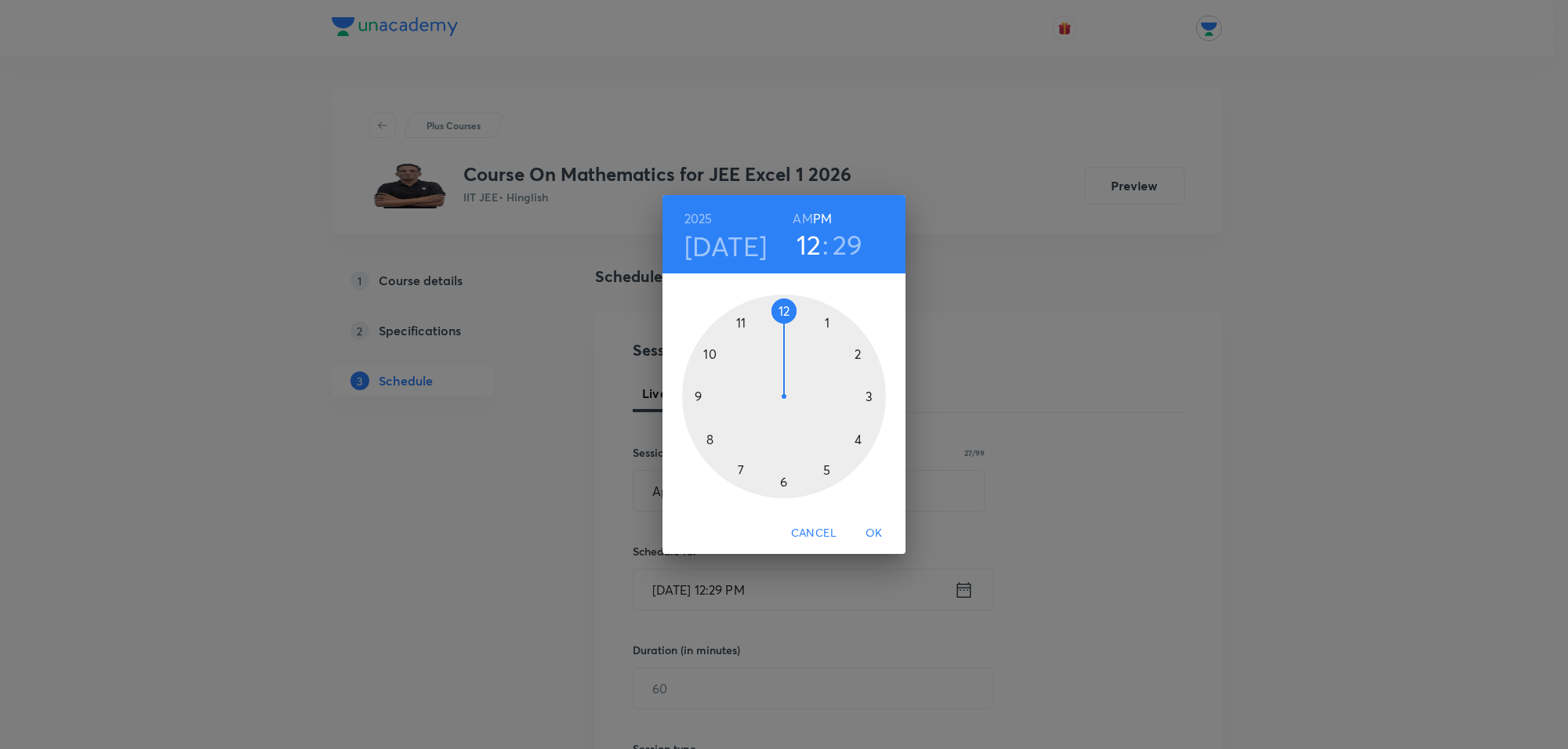
click at [828, 217] on h6 "PM" at bounding box center [822, 218] width 19 height 22
click at [848, 337] on div at bounding box center [784, 397] width 204 height 204
click at [829, 315] on div at bounding box center [784, 397] width 204 height 204
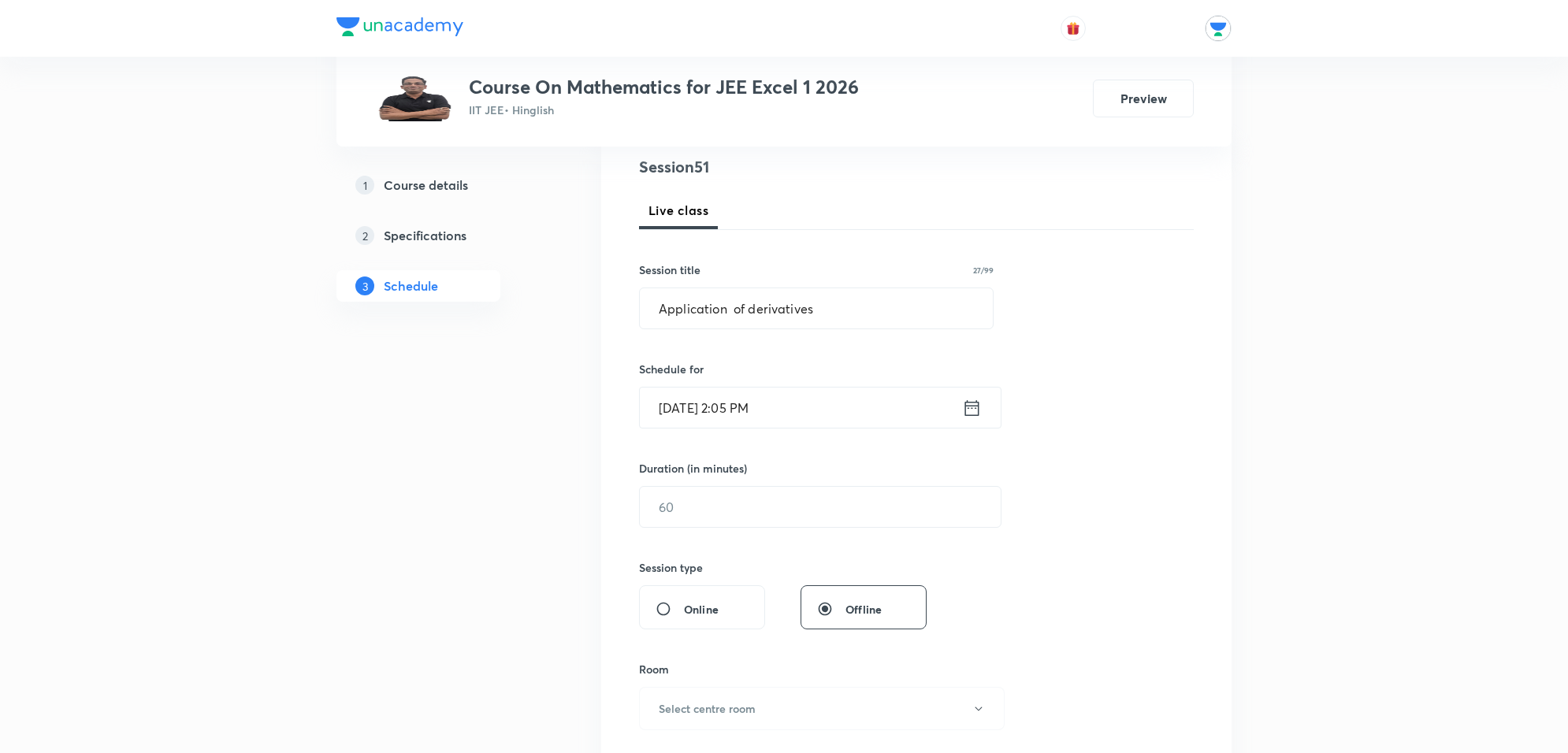
scroll to position [197, 0]
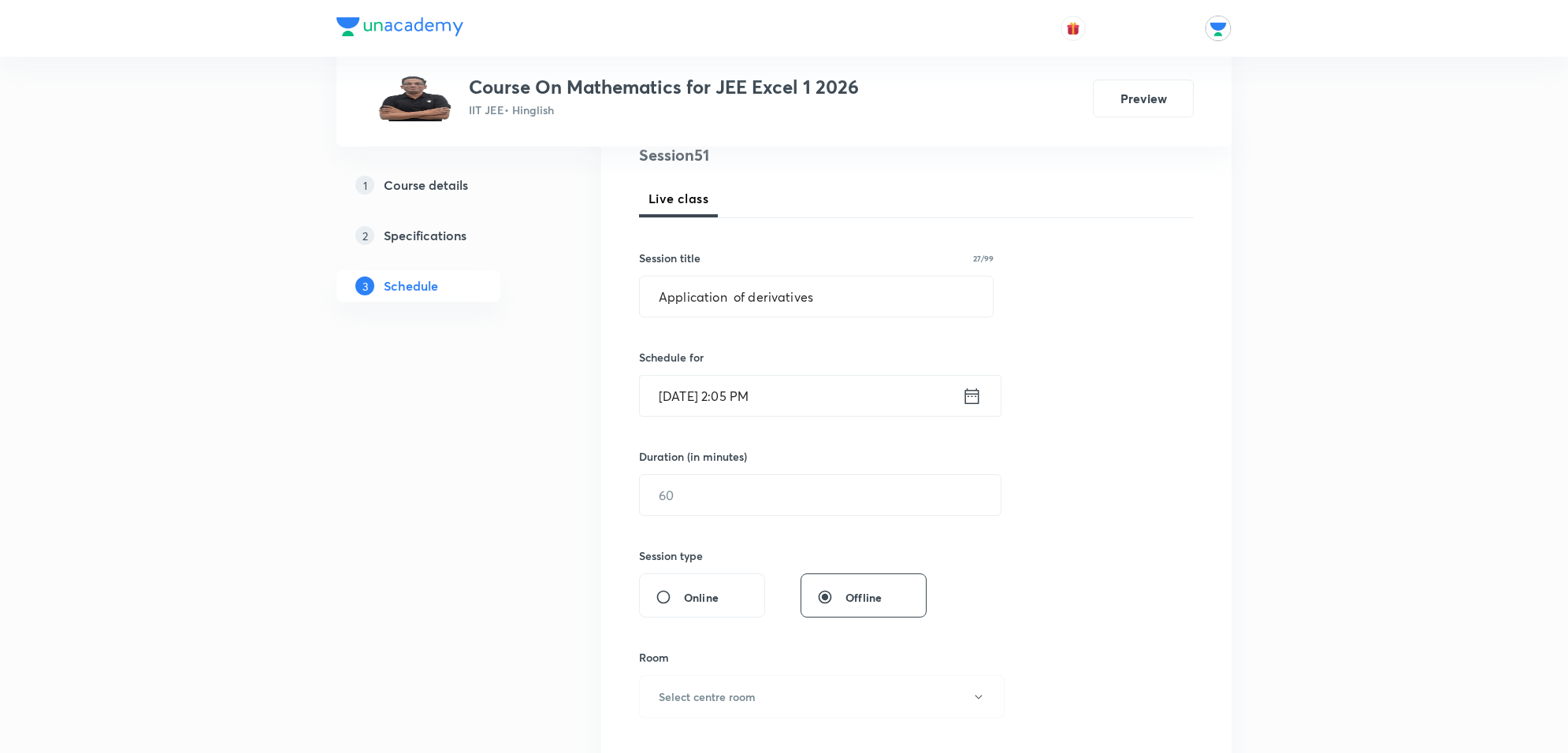
click at [778, 518] on div "Session 51 Live class Session title 27/99 Application of derivatives ​ Schedule…" at bounding box center [916, 513] width 555 height 739
click at [717, 494] on input "text" at bounding box center [820, 495] width 361 height 40
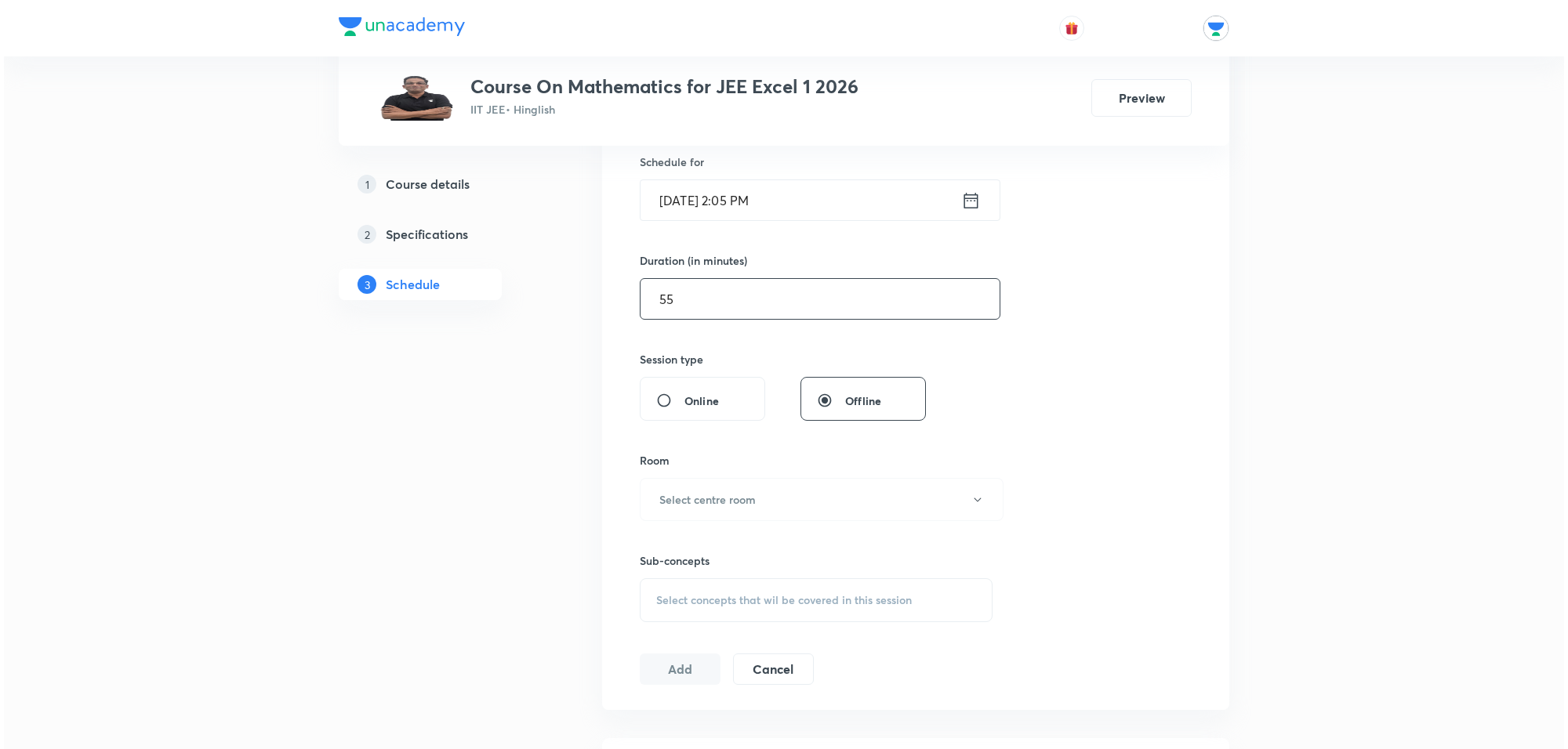
scroll to position [392, 0]
type input "55"
click at [728, 500] on h6 "Select centre room" at bounding box center [703, 497] width 96 height 16
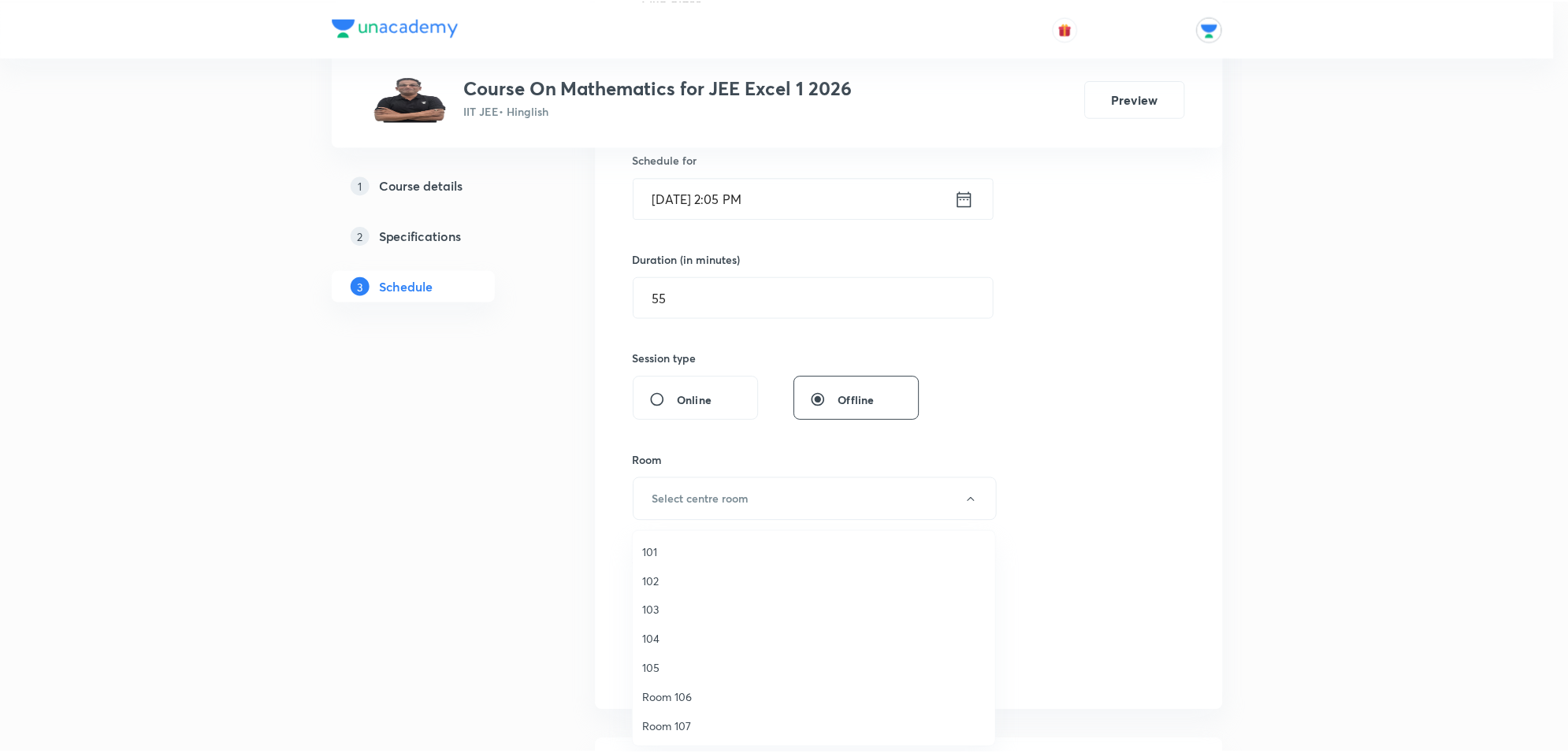
scroll to position [1, 0]
click at [686, 697] on span "Room 106" at bounding box center [818, 698] width 345 height 16
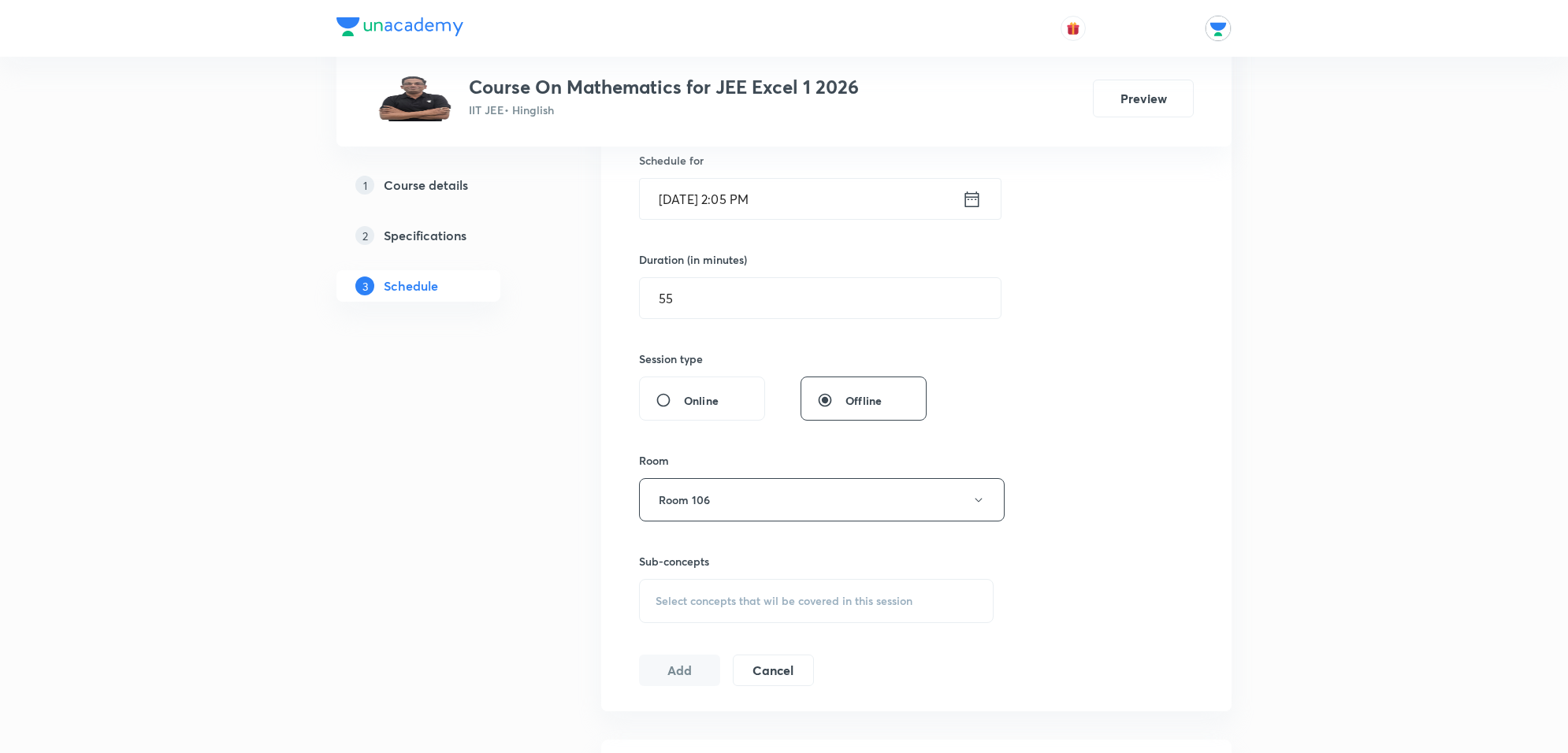
scroll to position [492, 0]
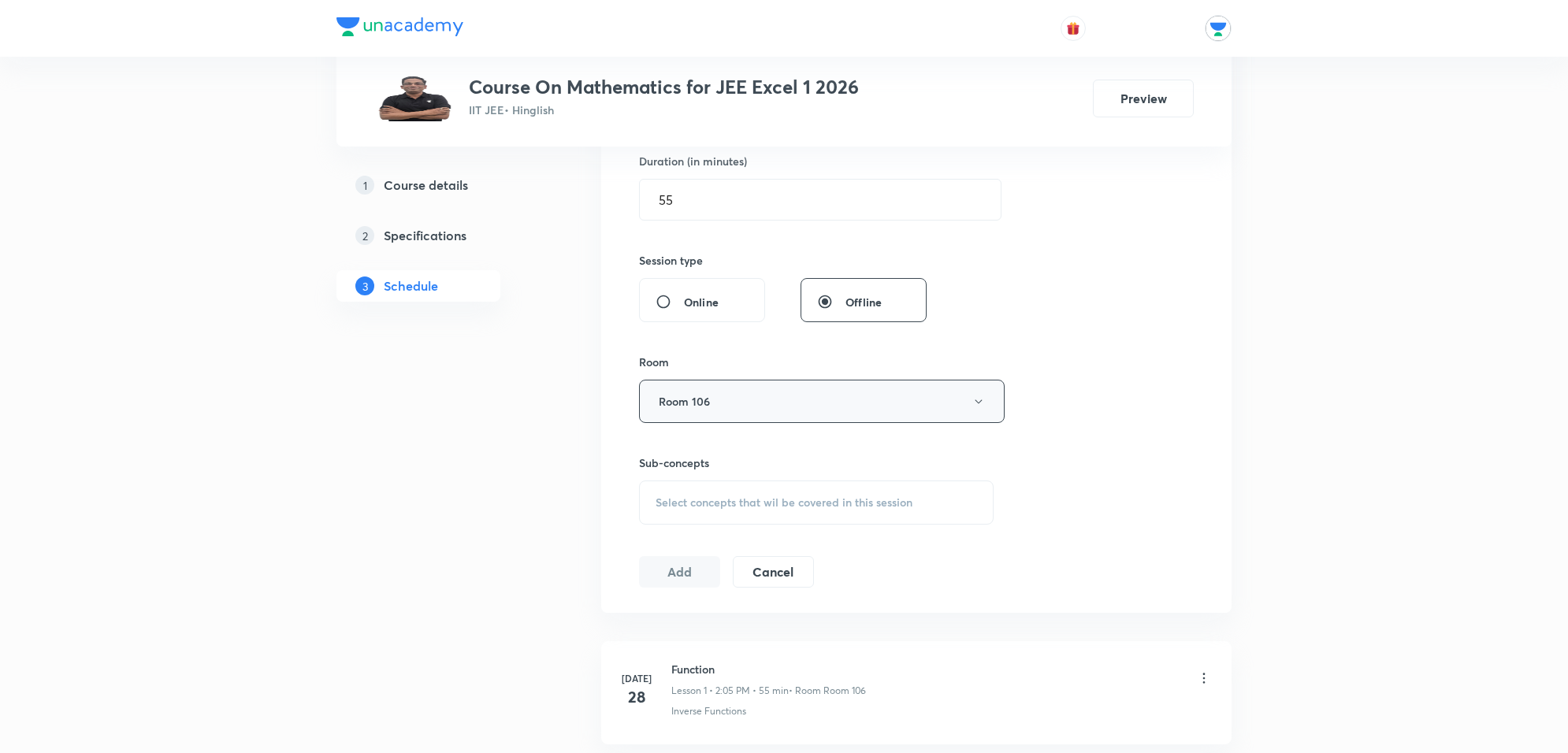
click at [760, 395] on button "Room 106" at bounding box center [821, 401] width 365 height 43
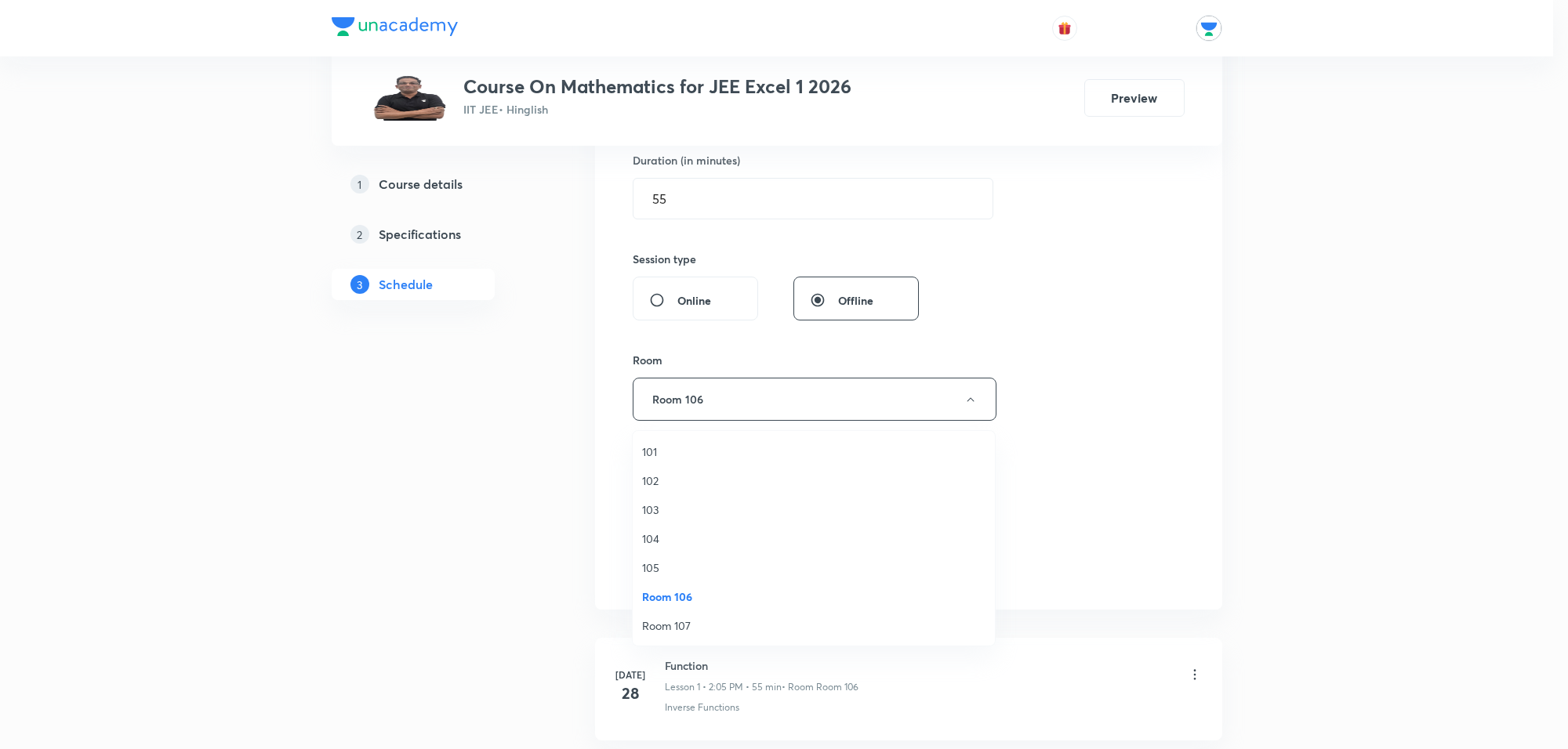
click at [683, 617] on span "Room 107" at bounding box center [813, 626] width 344 height 16
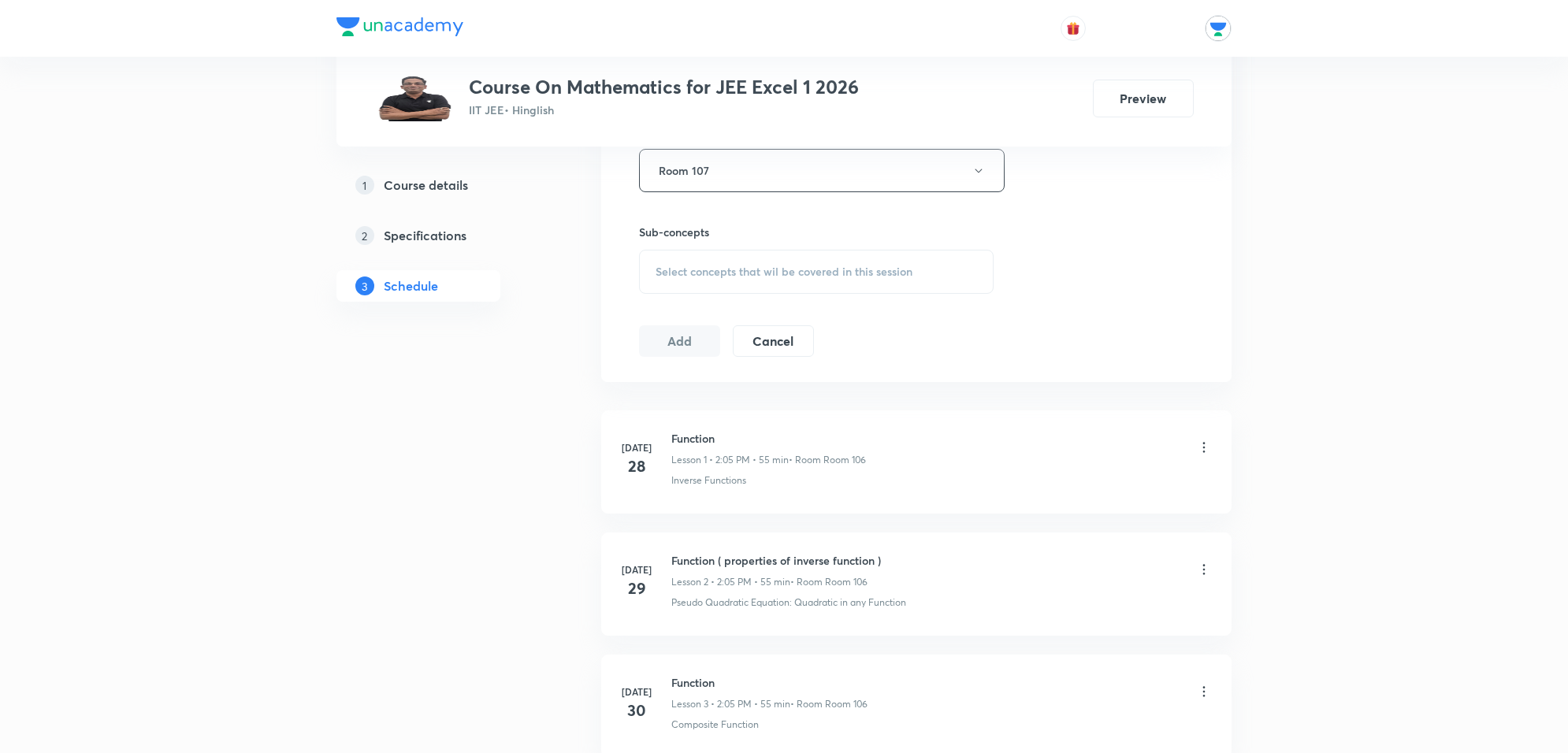
scroll to position [787, 0]
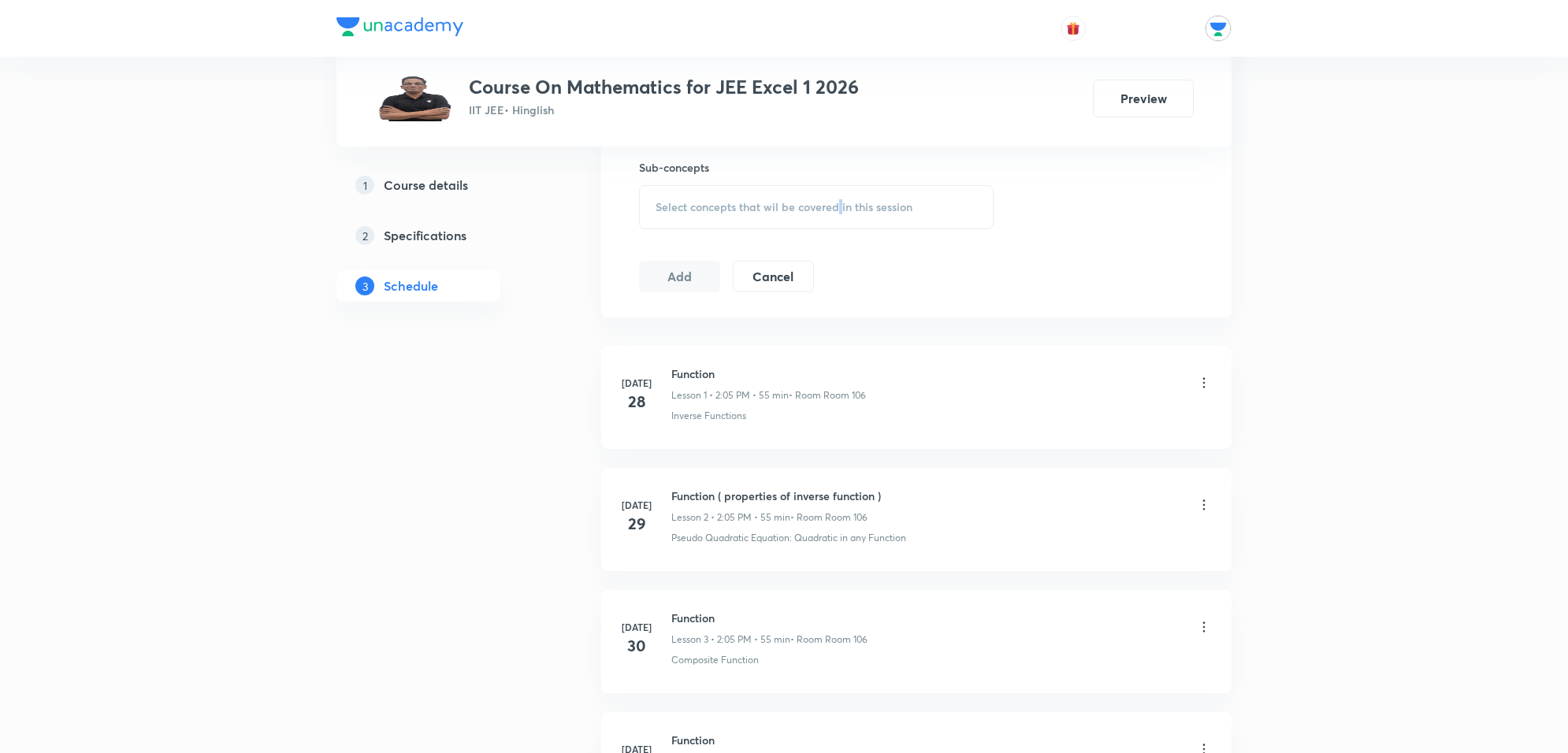
click at [841, 210] on span "Select concepts that wil be covered in this session" at bounding box center [783, 208] width 256 height 13
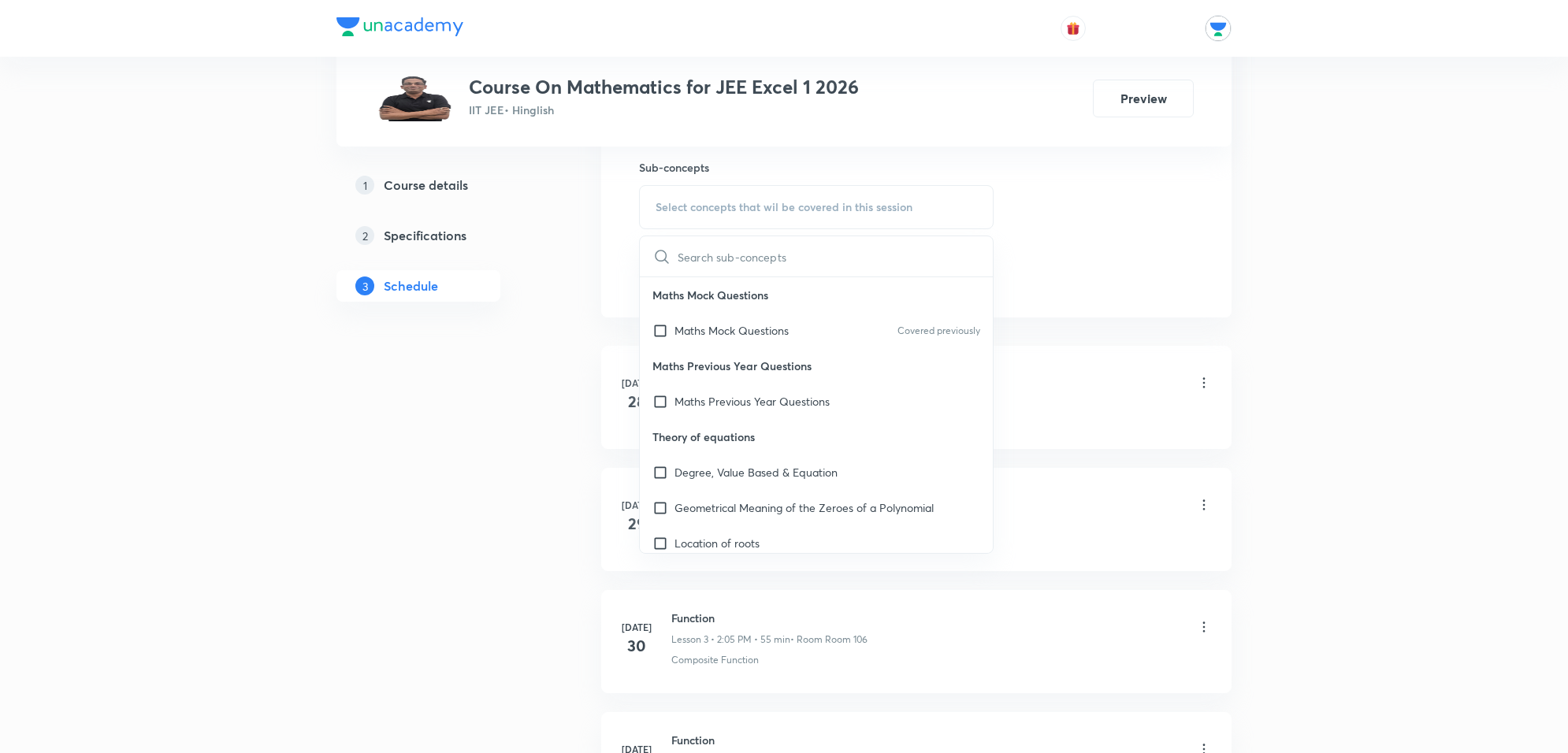
click at [826, 258] on input "text" at bounding box center [836, 256] width 315 height 40
type input "application"
click at [661, 410] on input "checkbox" at bounding box center [663, 403] width 22 height 15
checkbox input "true"
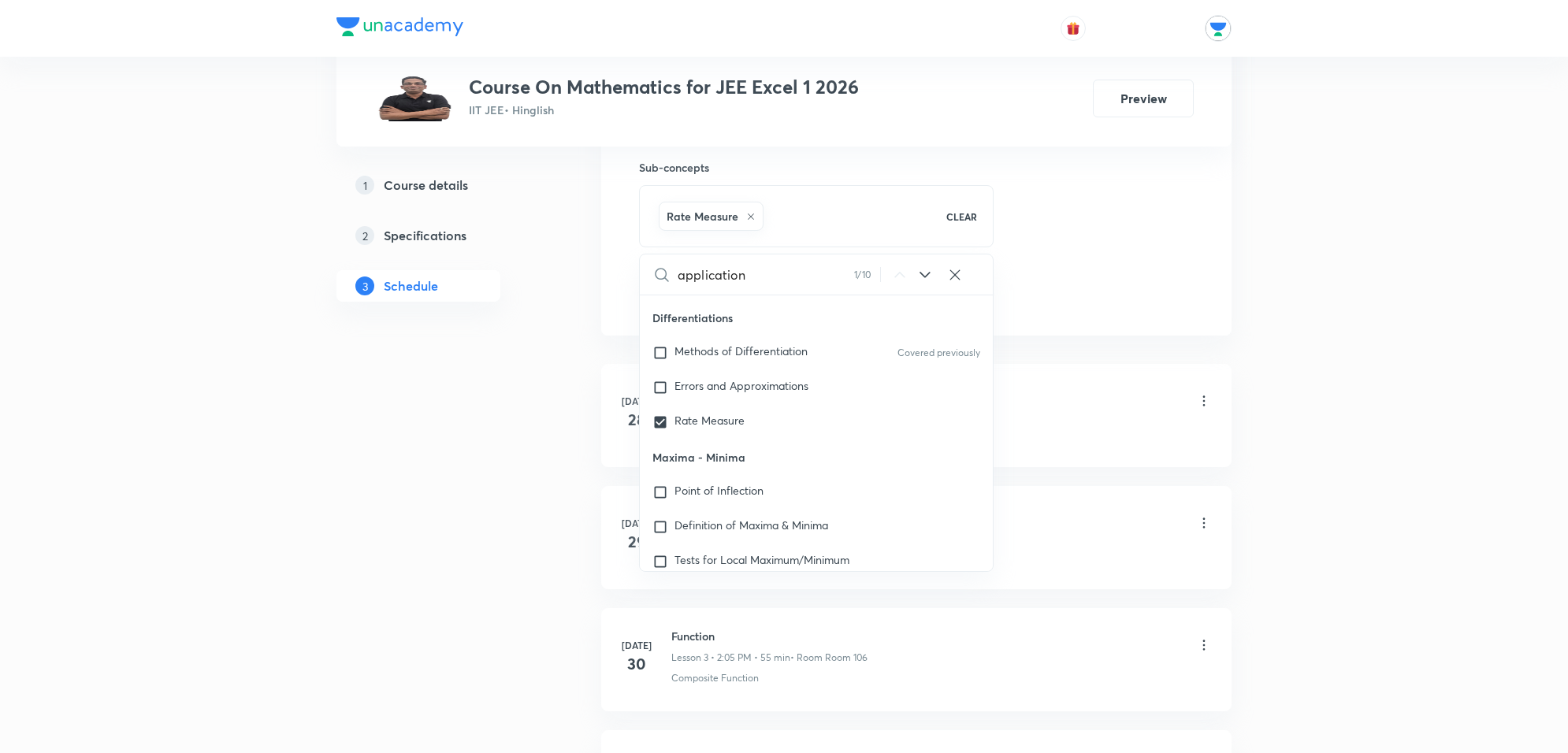
click at [1175, 461] on li "[DATE] Function Lesson 1 • 2:05 PM • 55 min • Room Room 106 Inverse Functions" at bounding box center [915, 416] width 630 height 103
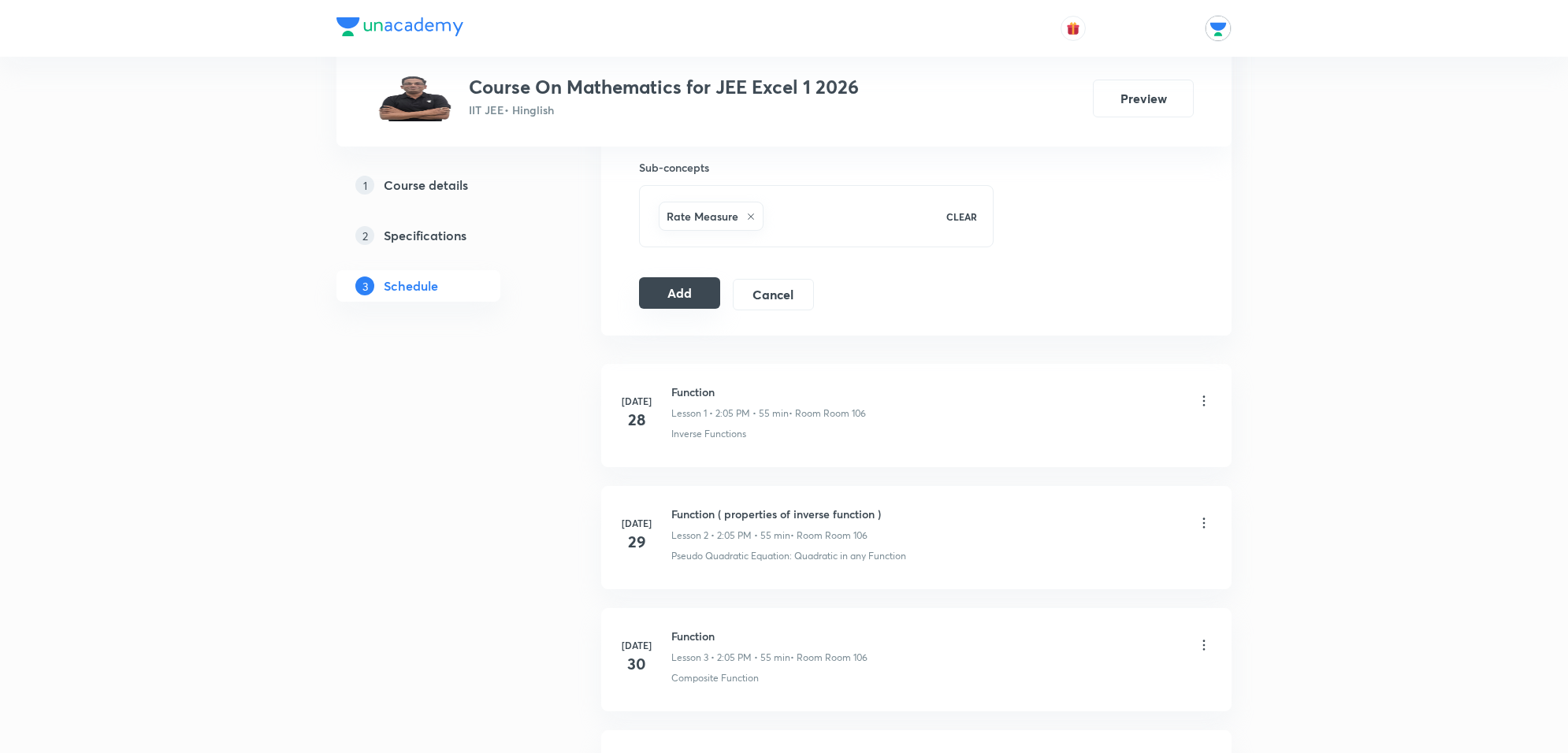
click at [702, 299] on button "Add" at bounding box center [680, 293] width 82 height 32
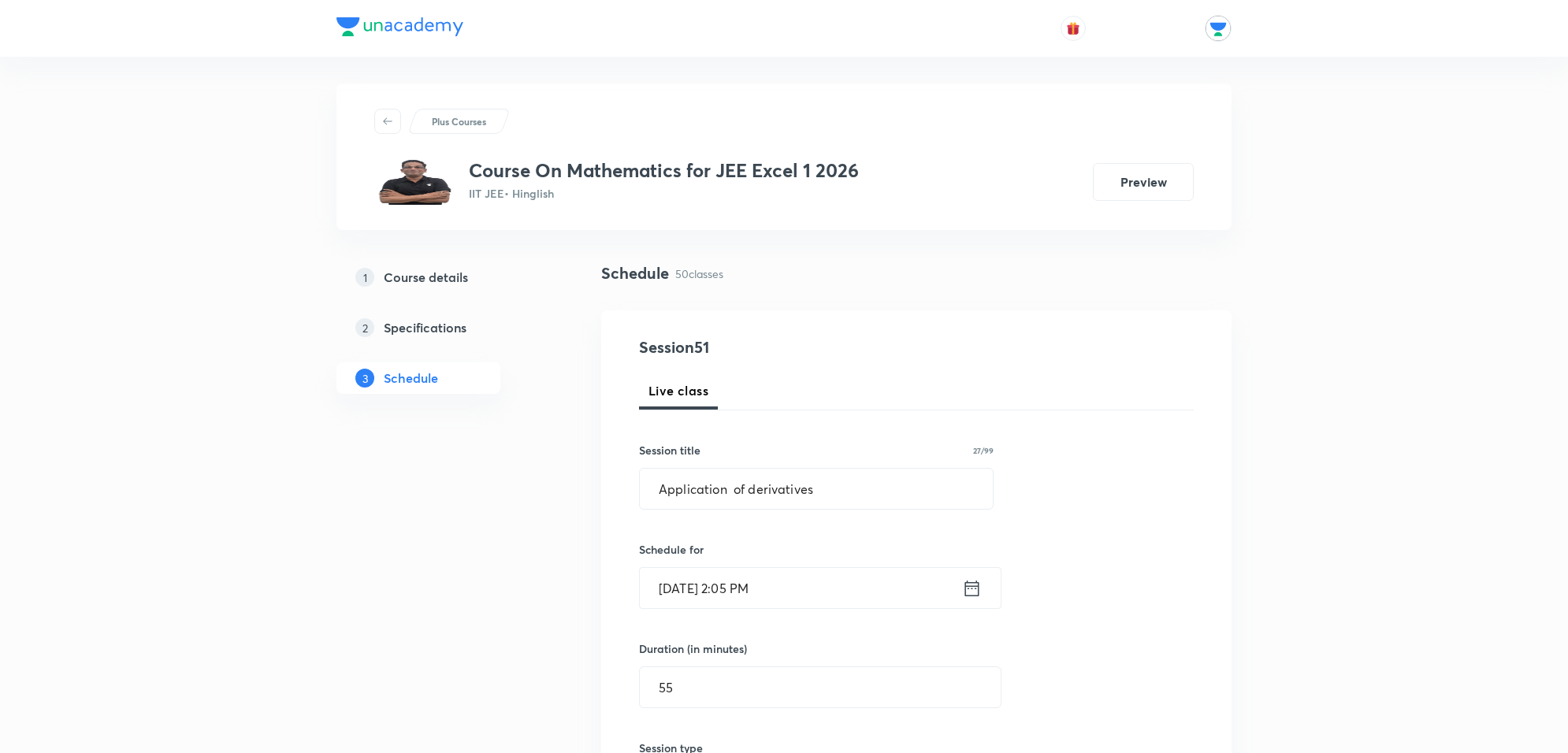
scroll to position [0, 0]
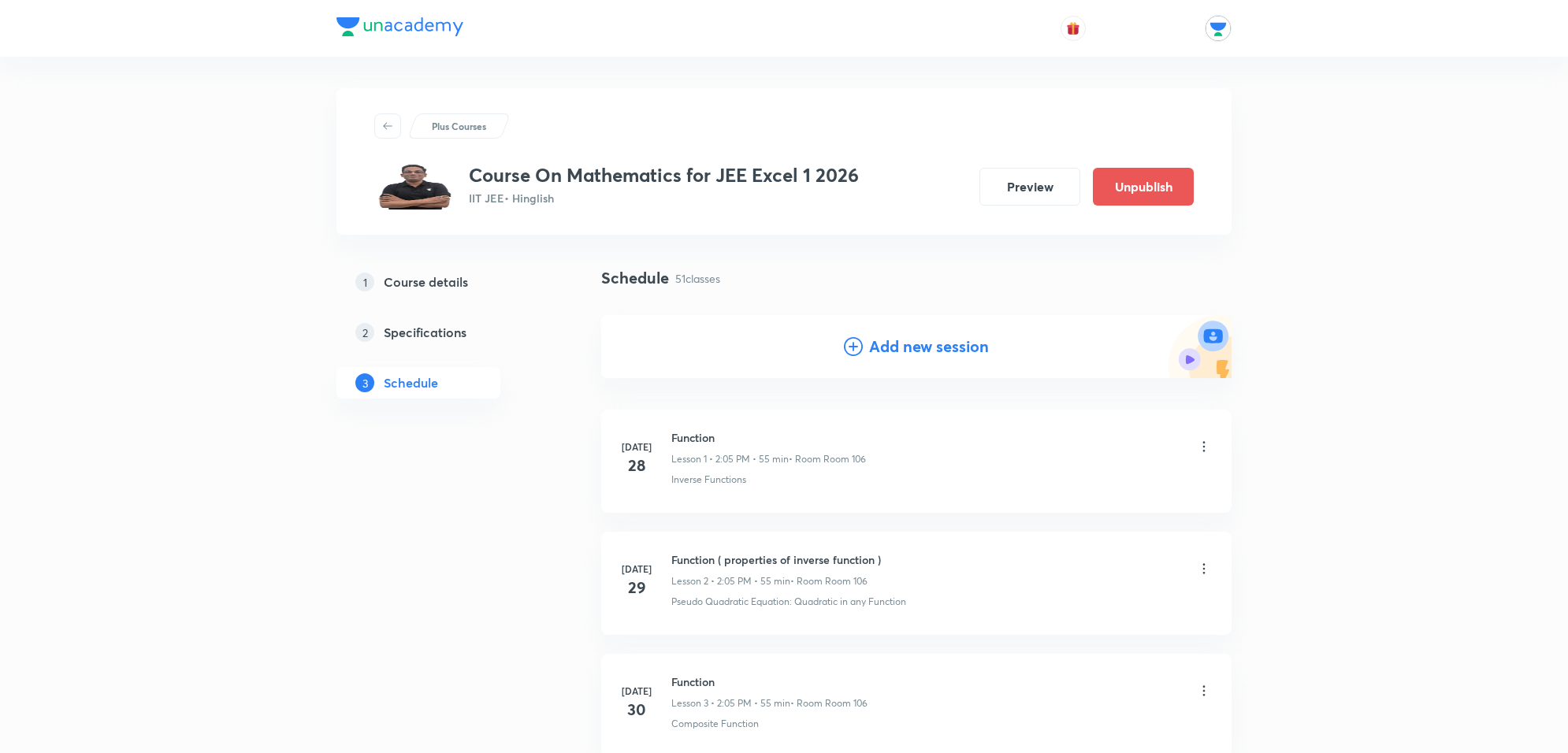
click at [902, 351] on h4 "Add new session" at bounding box center [929, 346] width 120 height 24
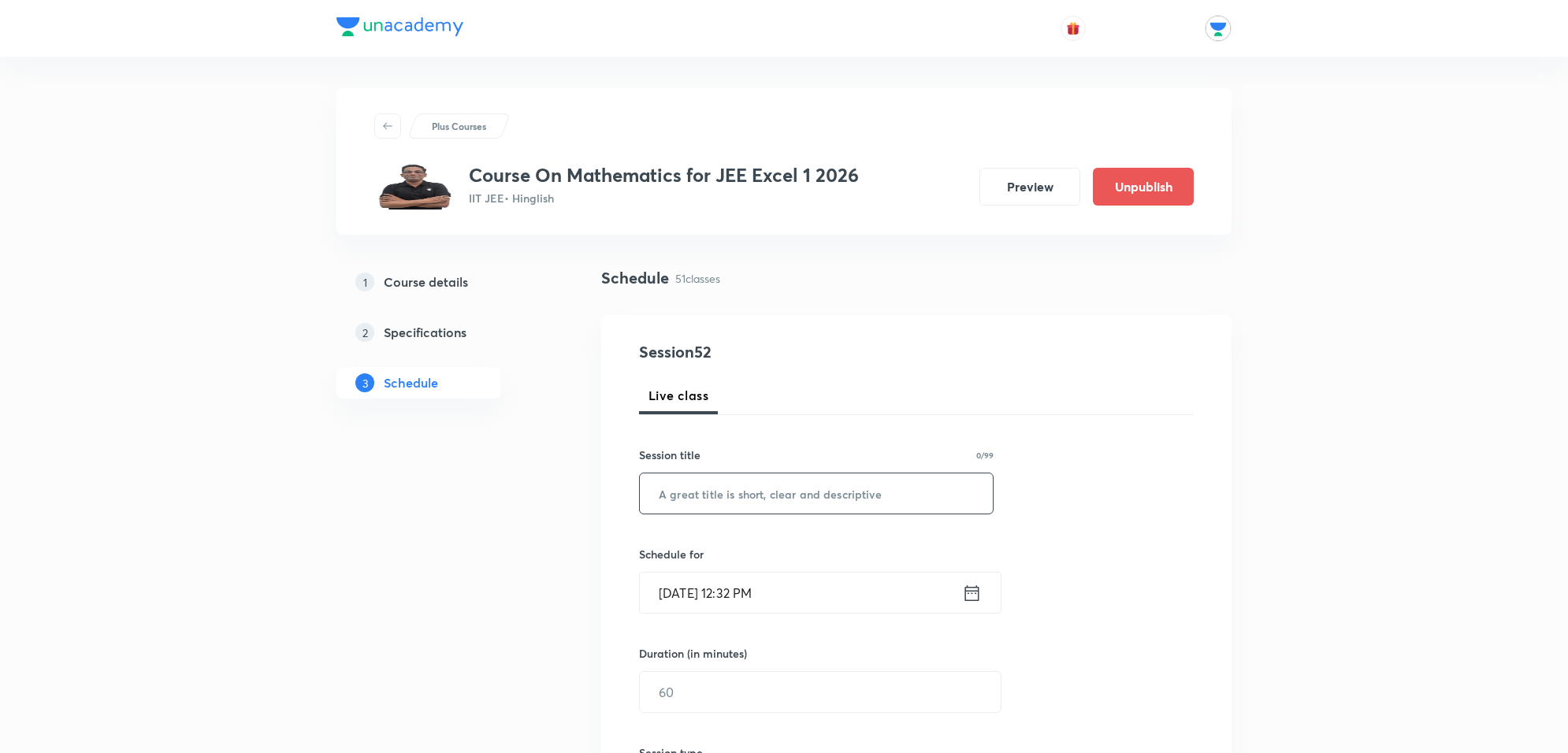
click at [769, 503] on input "text" at bounding box center [816, 493] width 353 height 40
type input "application of derivative"
click at [763, 597] on input "[DATE] 12:32 PM" at bounding box center [801, 593] width 323 height 40
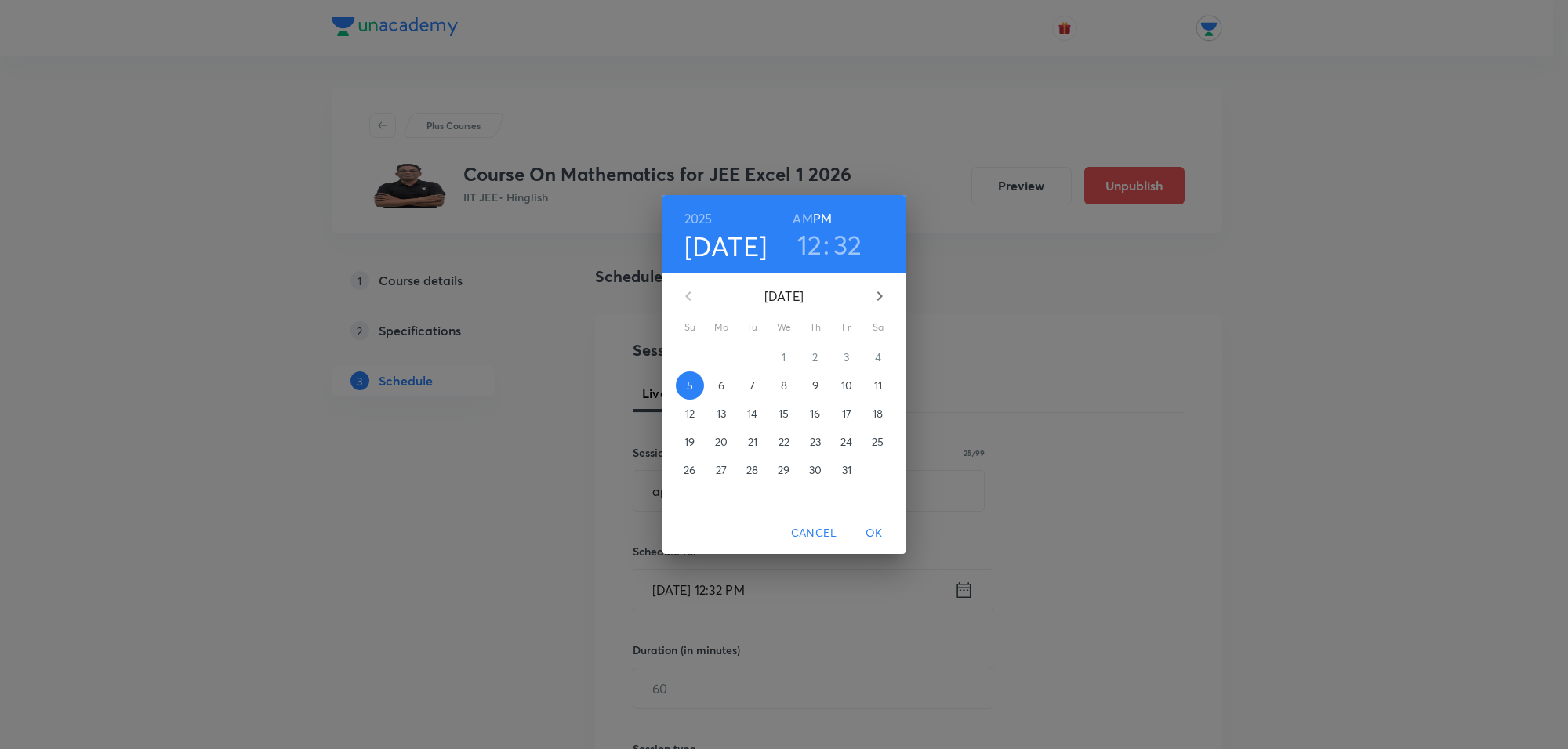
click at [750, 387] on p "7" at bounding box center [752, 385] width 5 height 15
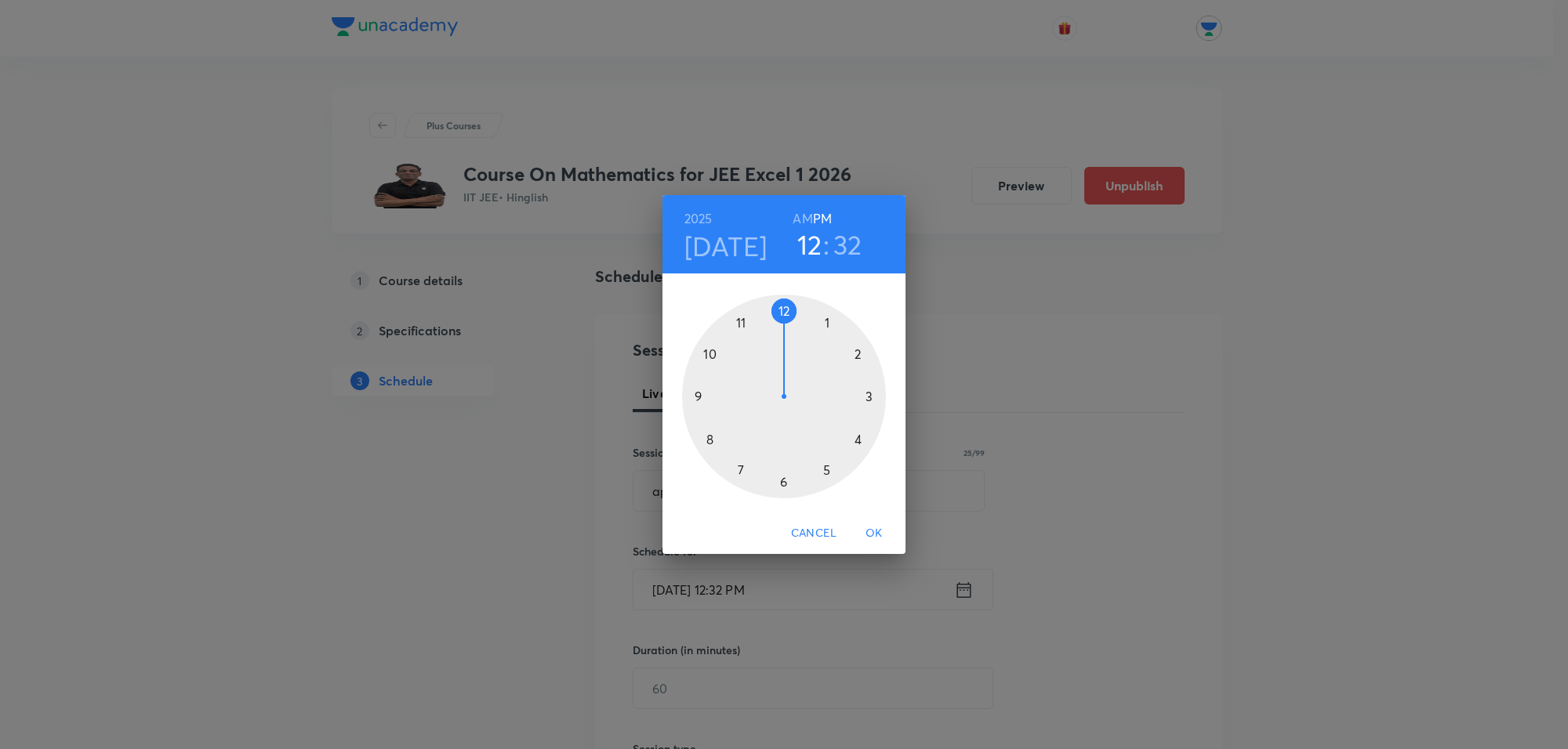
click at [848, 346] on div at bounding box center [784, 397] width 204 height 204
click at [825, 314] on div at bounding box center [784, 397] width 204 height 204
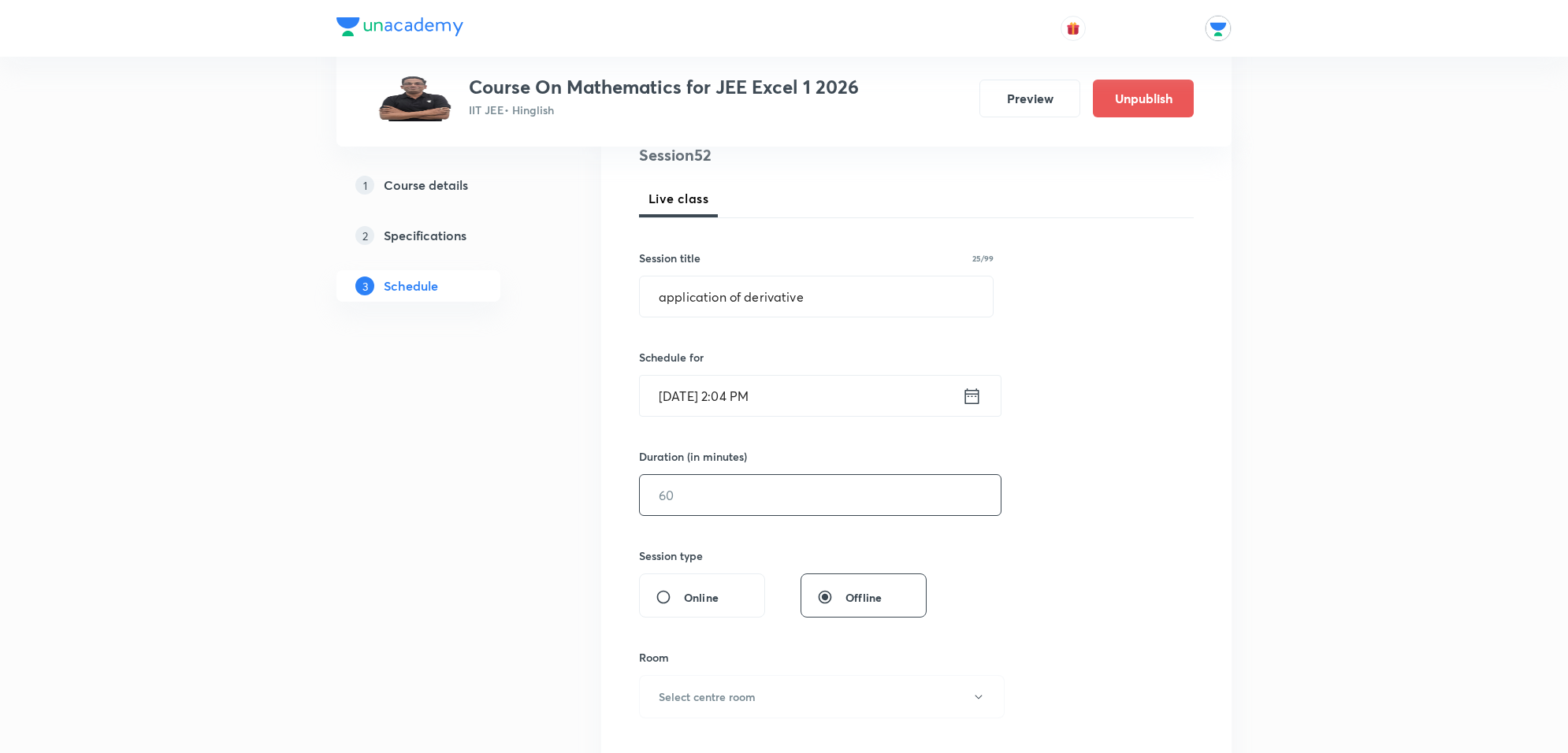
scroll to position [295, 0]
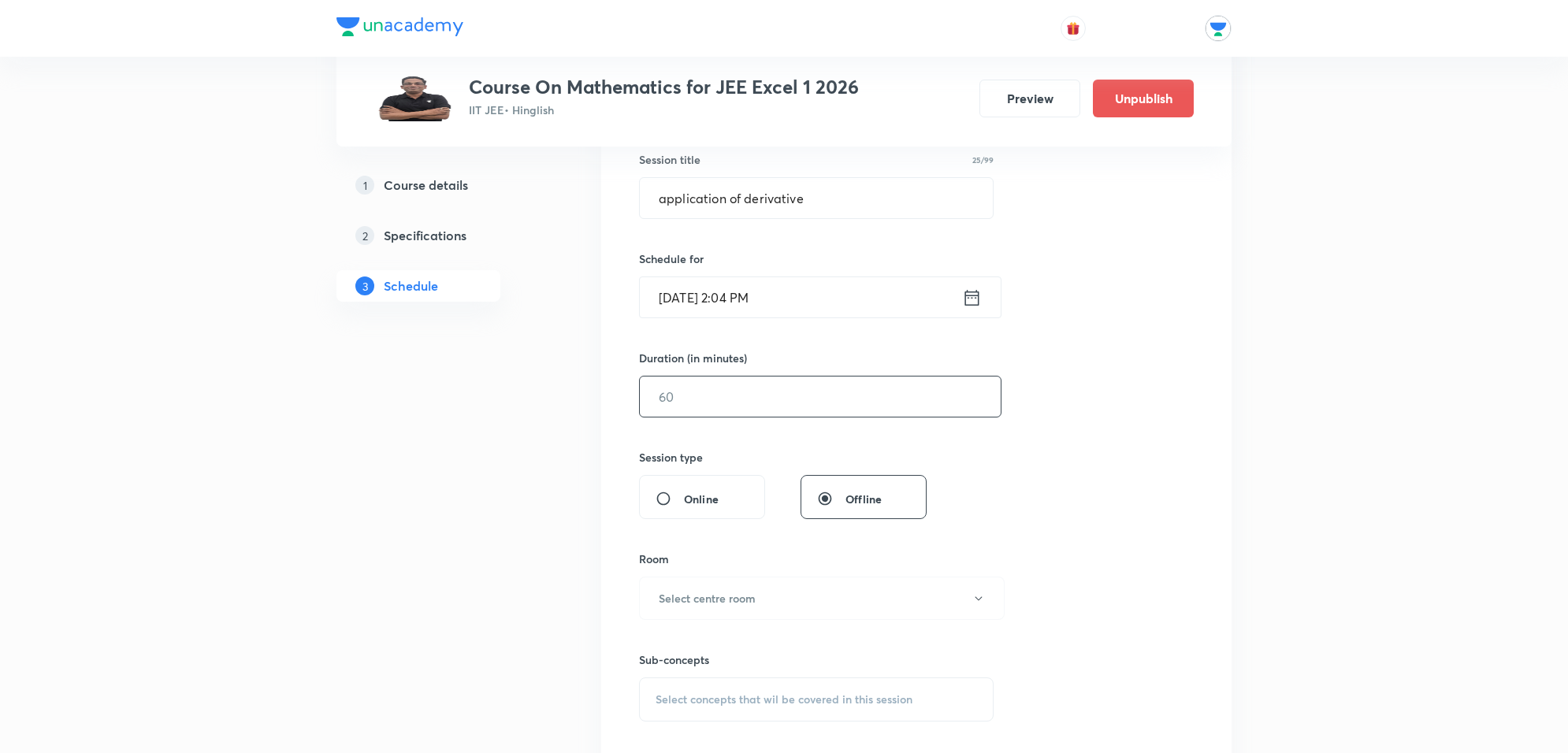
click at [719, 398] on input "text" at bounding box center [820, 397] width 361 height 40
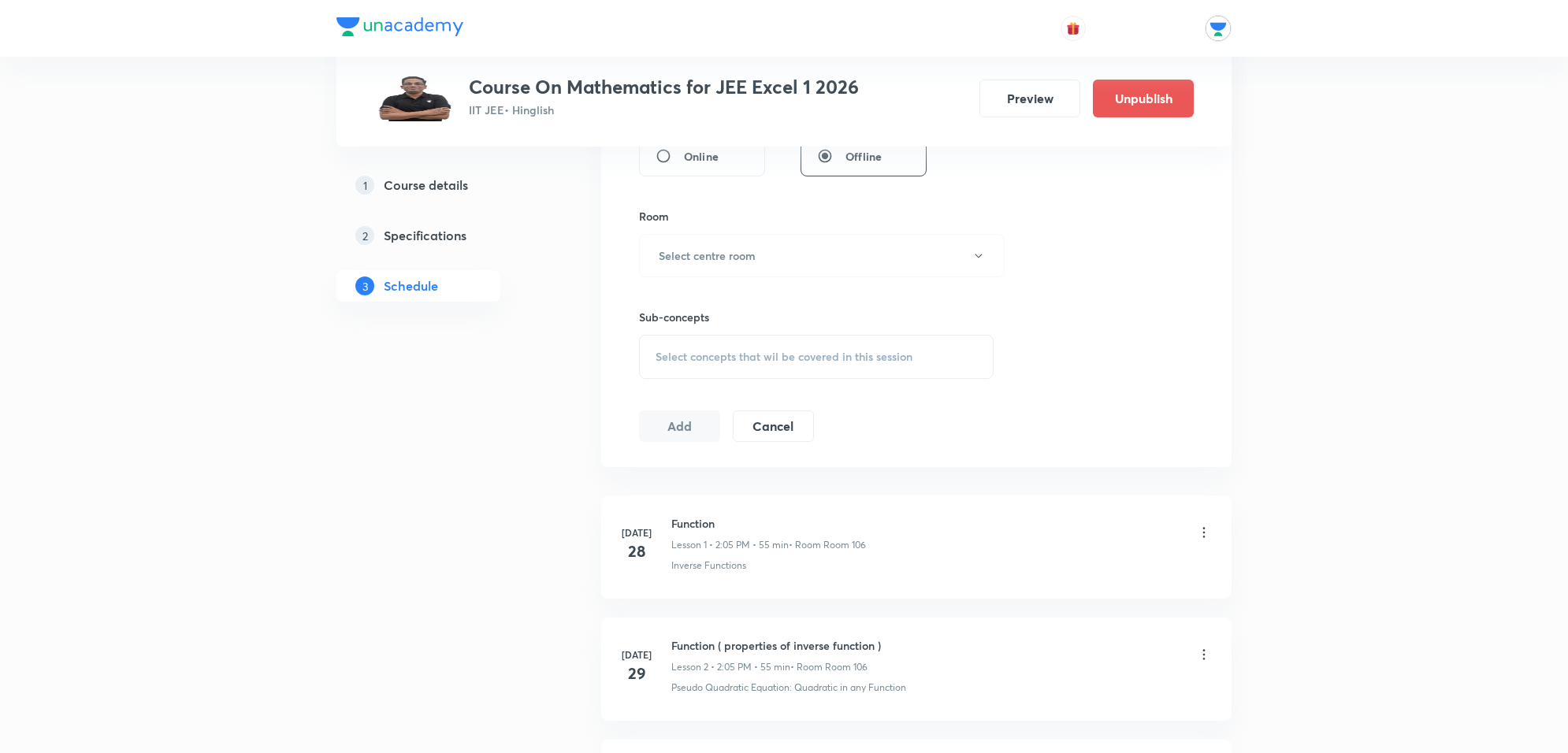
scroll to position [690, 0]
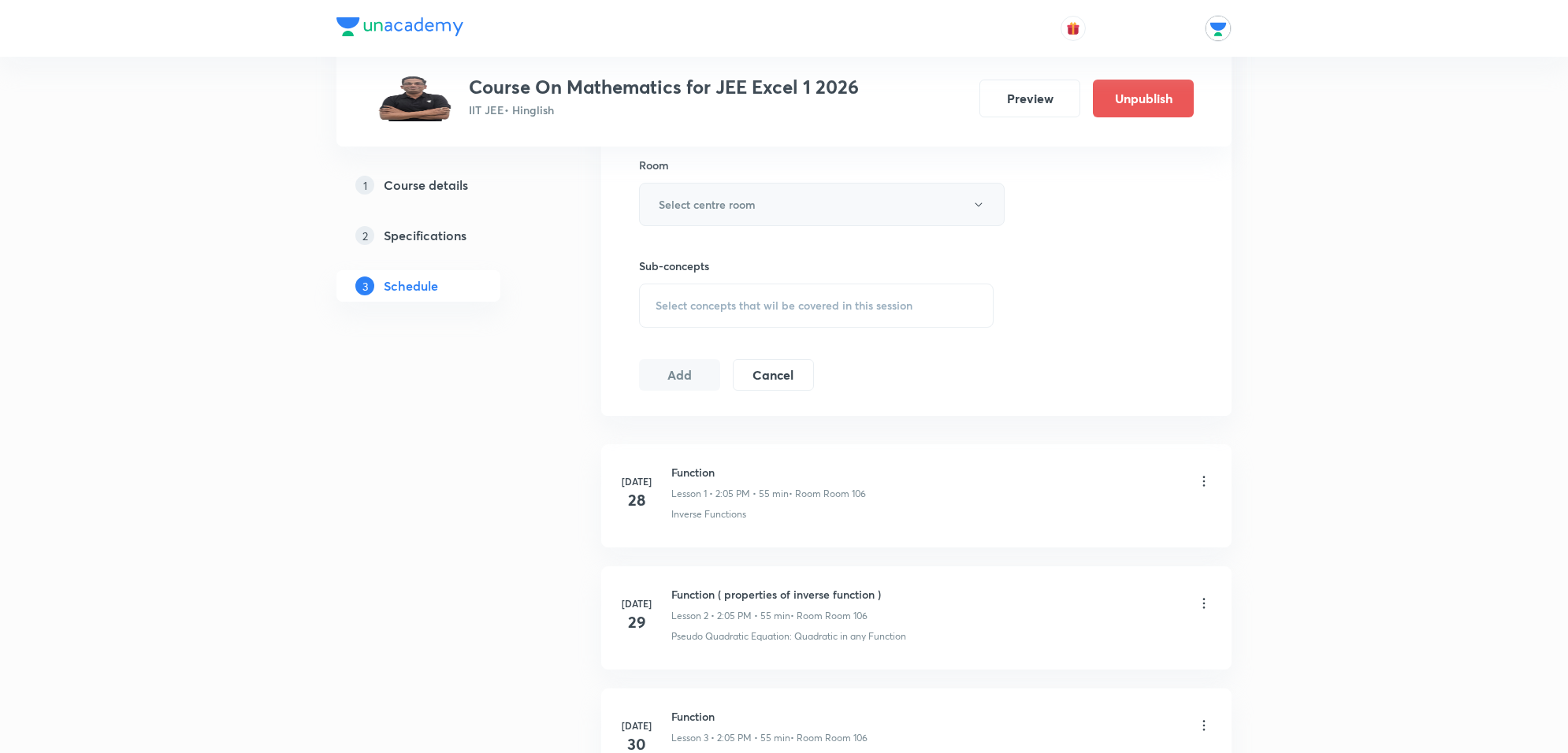
type input "55"
click at [745, 208] on h6 "Select centre room" at bounding box center [707, 204] width 97 height 16
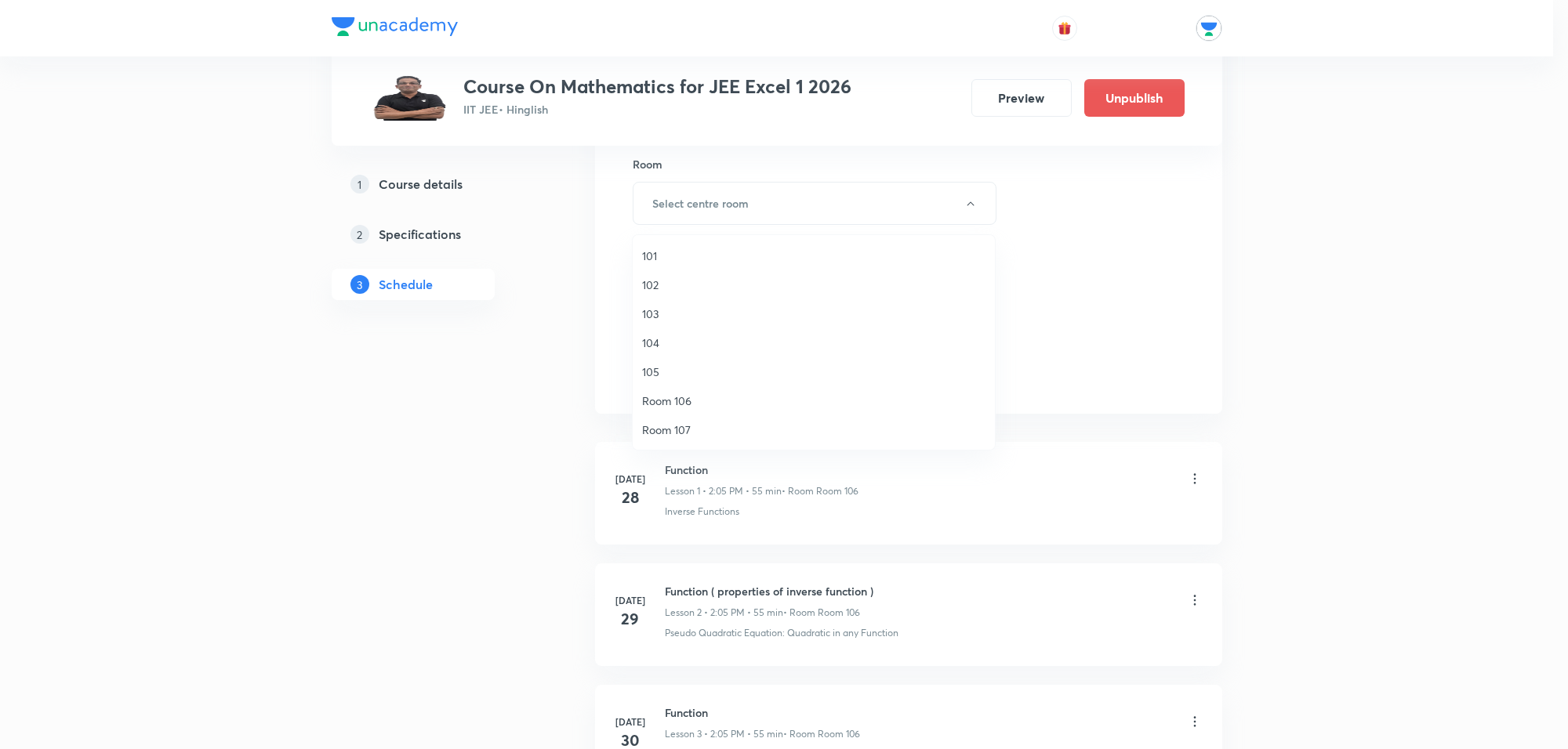
click at [664, 404] on span "Room 106" at bounding box center [813, 401] width 344 height 16
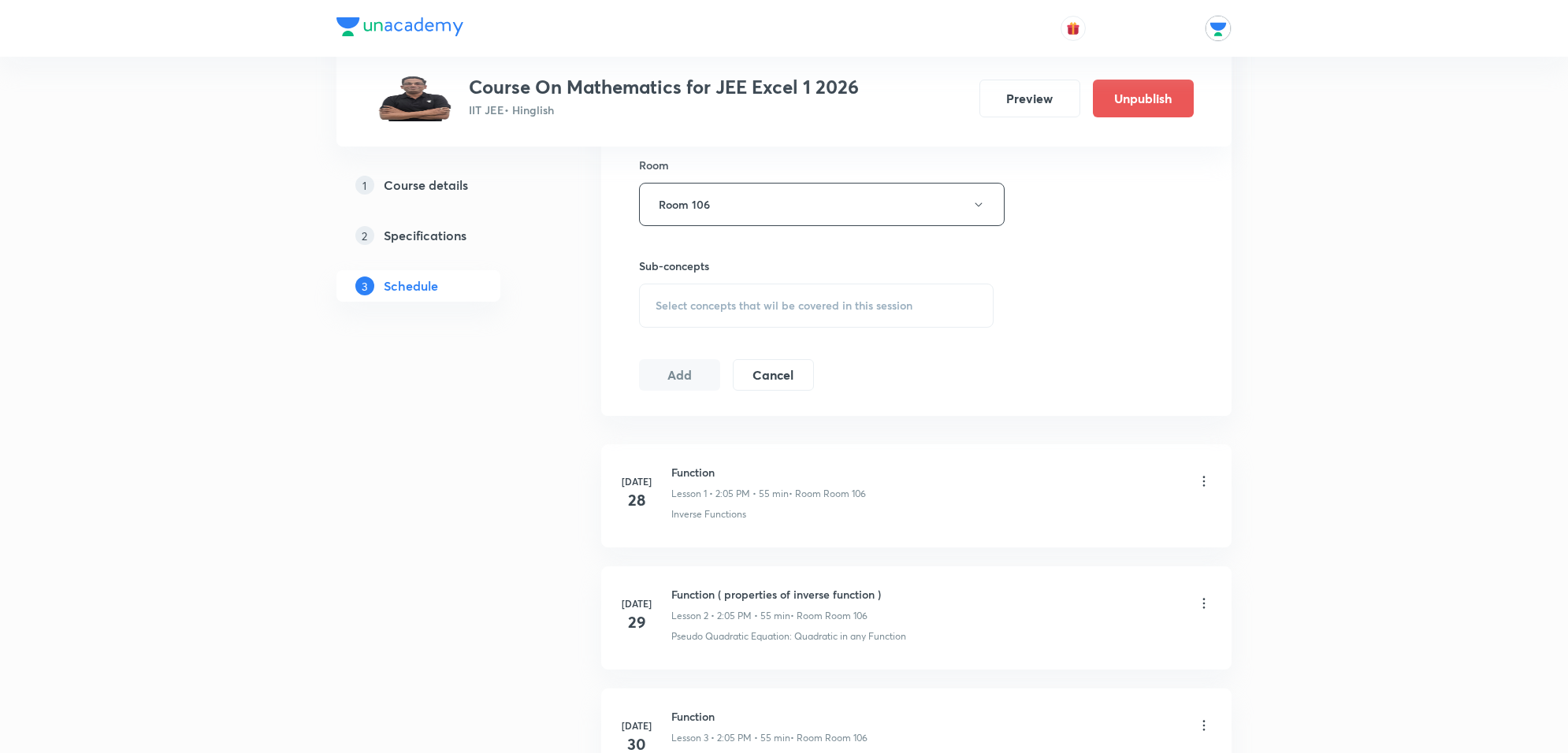
scroll to position [787, 0]
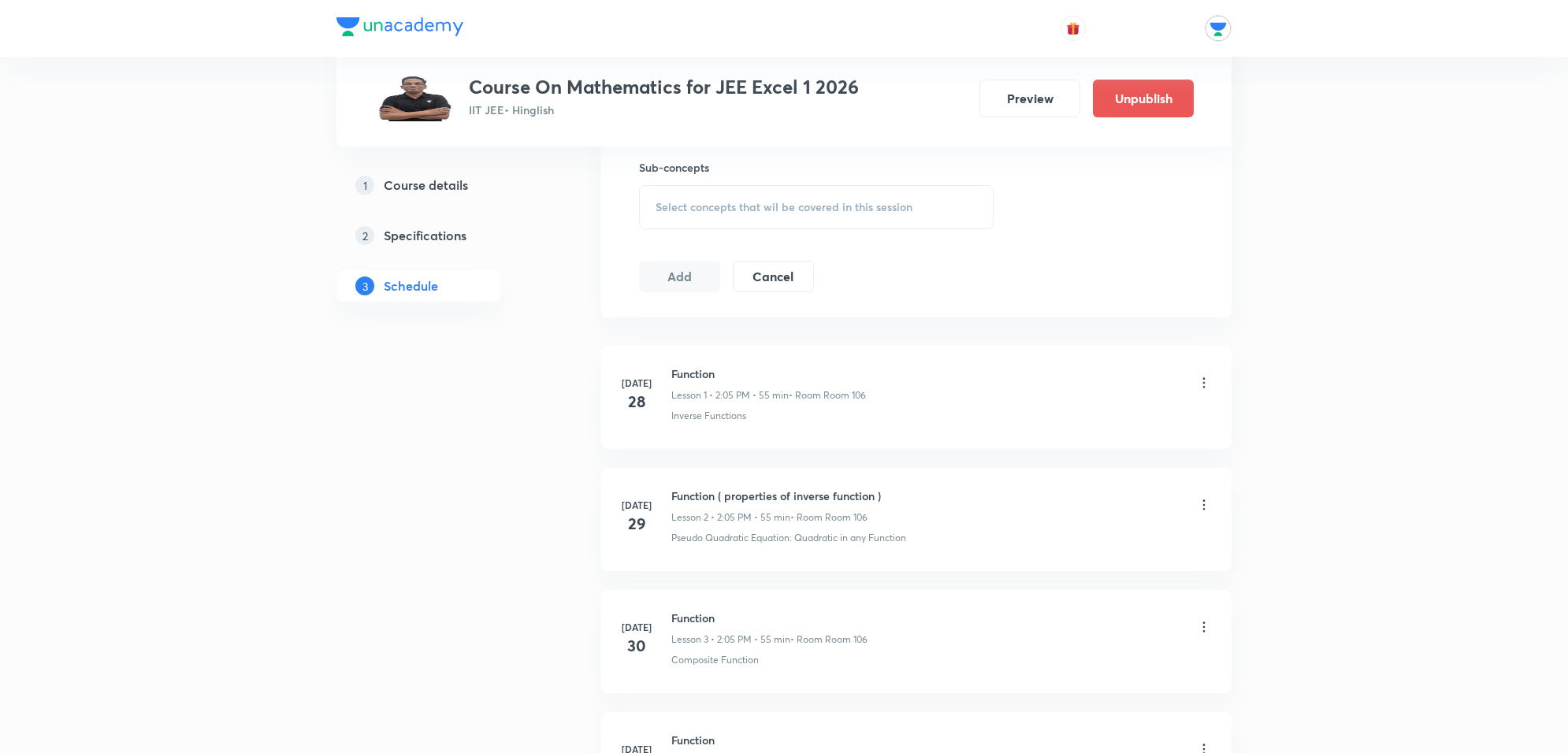
click at [737, 208] on span "Select concepts that wil be covered in this session" at bounding box center [783, 208] width 256 height 13
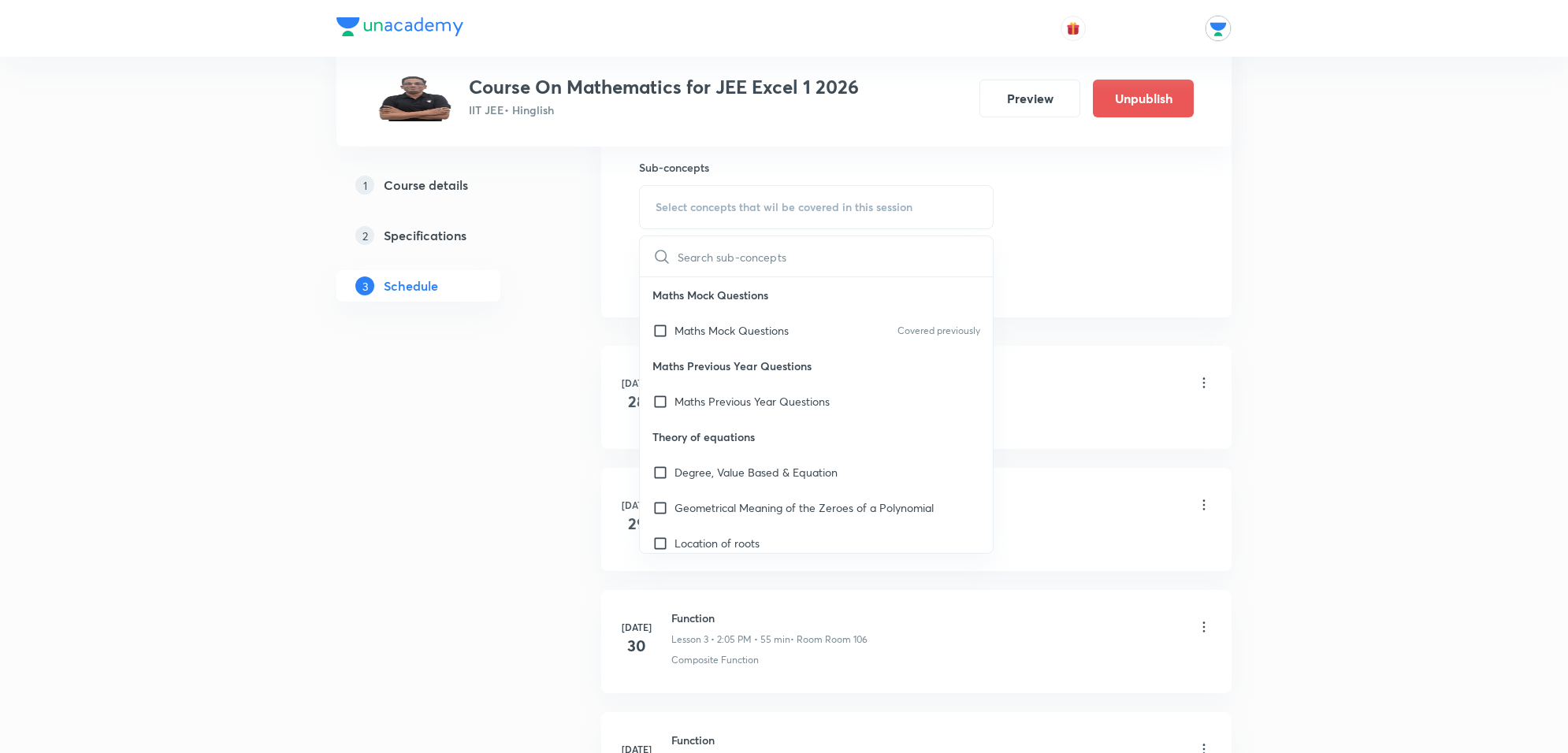
click at [735, 206] on span "Select concepts that wil be covered in this session" at bounding box center [783, 208] width 256 height 13
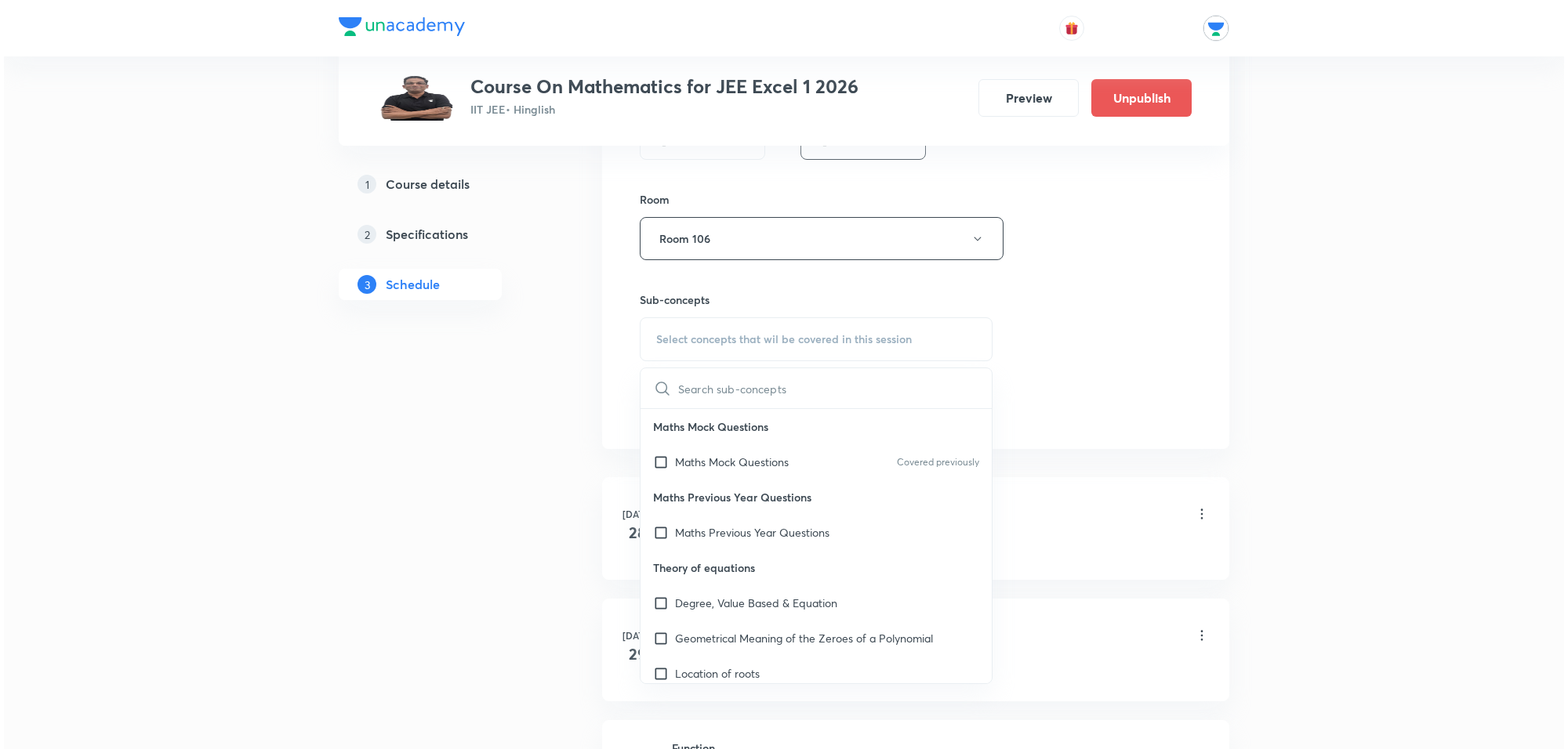
scroll to position [557, 0]
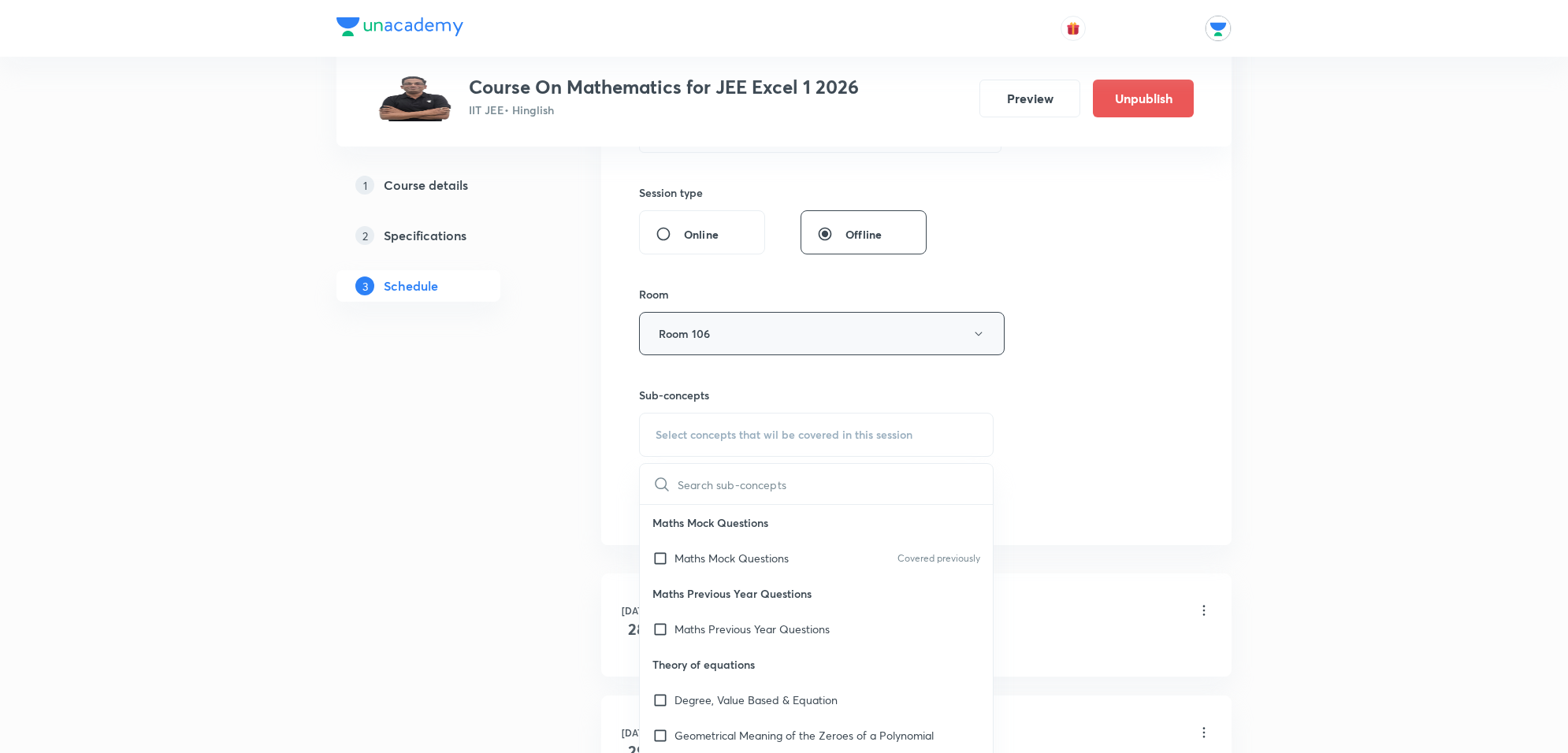
click at [788, 329] on button "Room 106" at bounding box center [821, 333] width 365 height 43
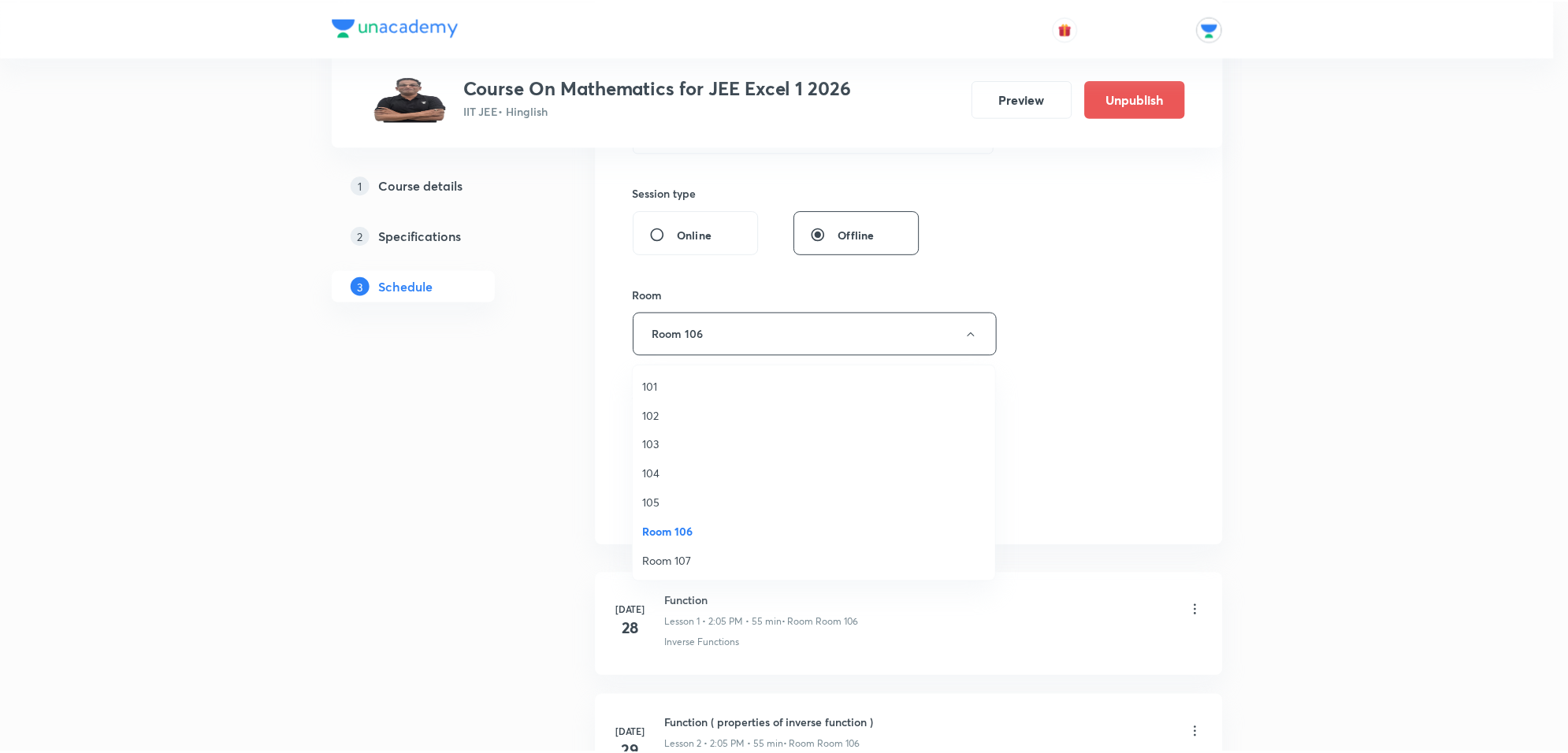
scroll to position [1, 0]
click at [731, 349] on div at bounding box center [788, 376] width 1576 height 753
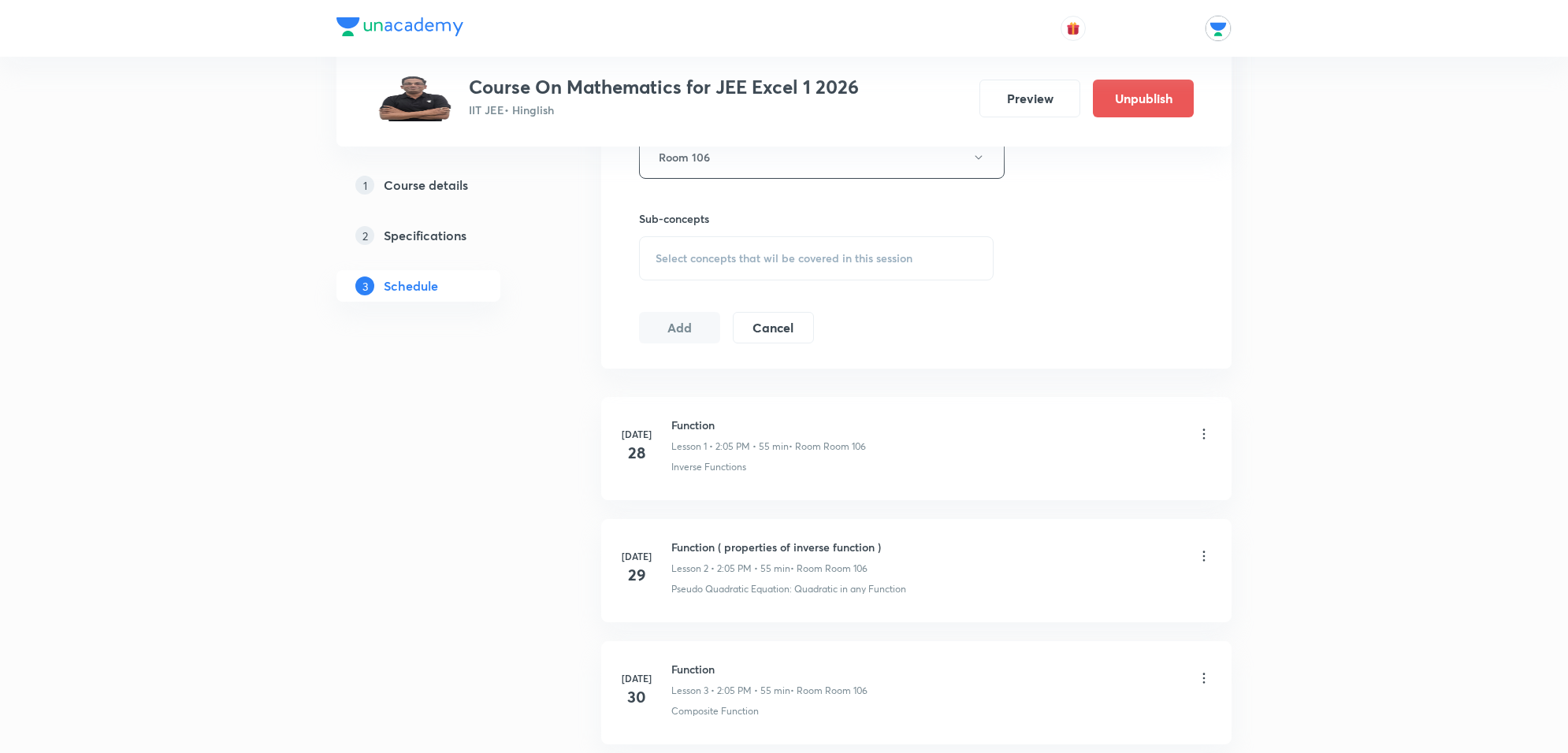
scroll to position [757, 0]
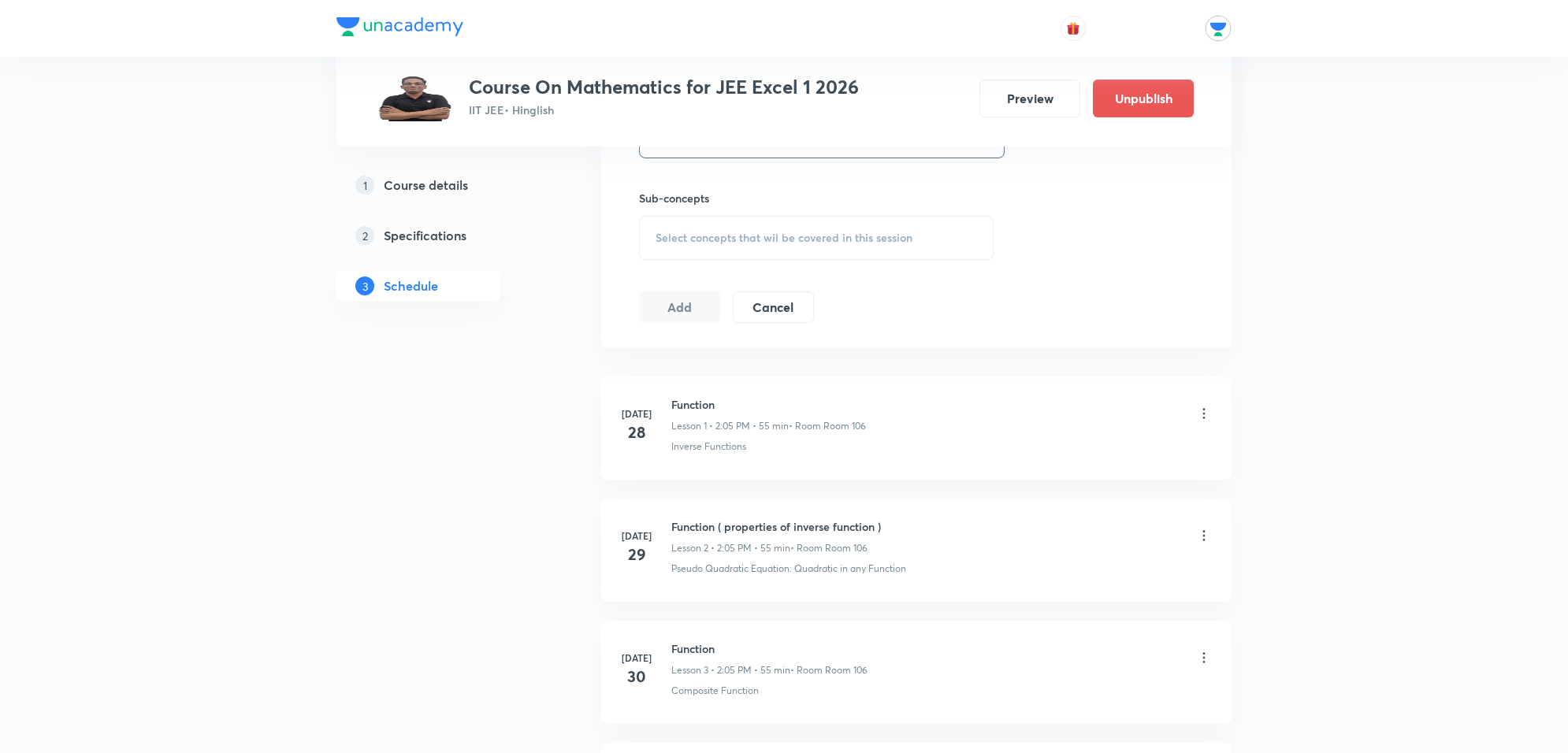
click at [777, 244] on span "Select concepts that wil be covered in this session" at bounding box center [783, 238] width 256 height 13
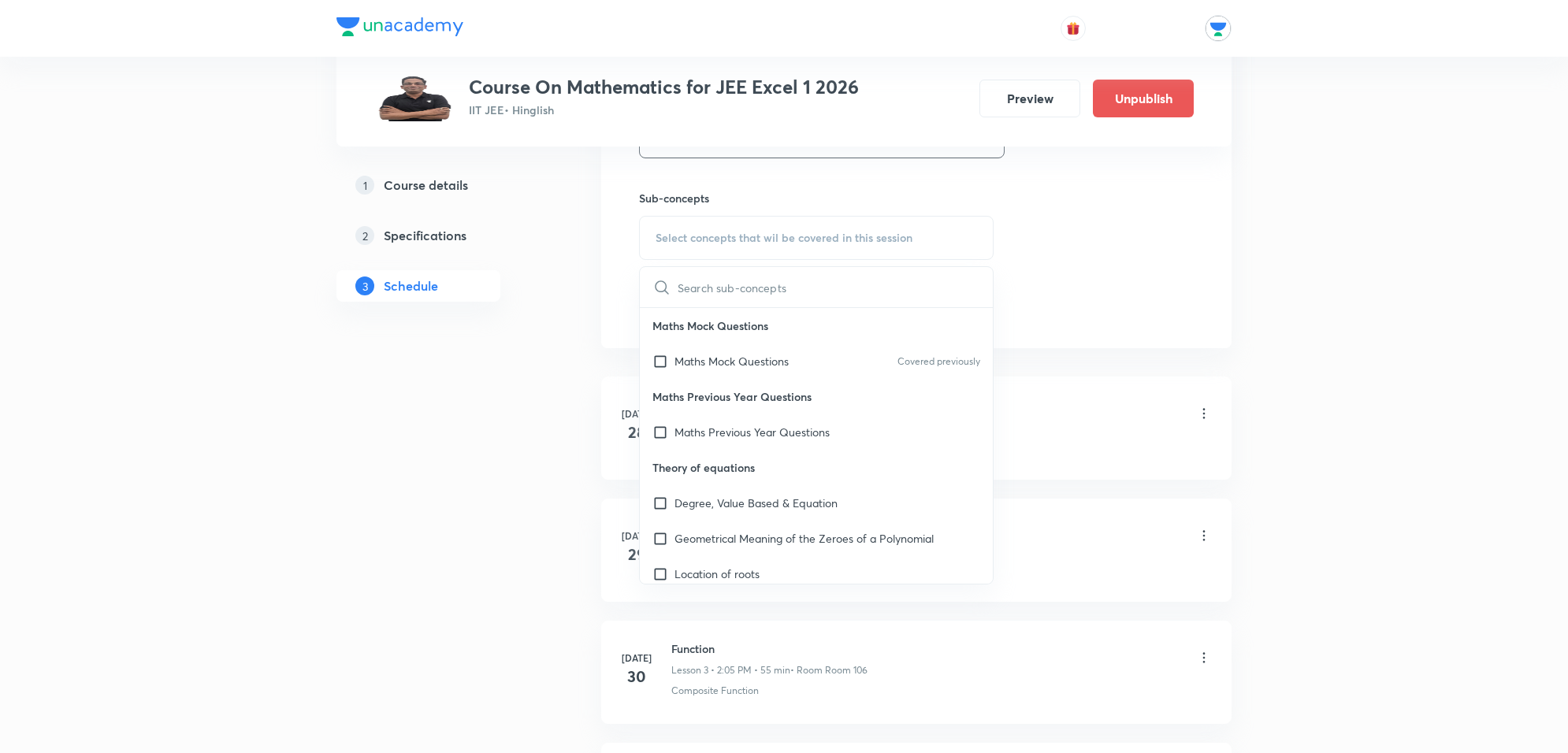
click at [688, 285] on input "text" at bounding box center [836, 287] width 315 height 40
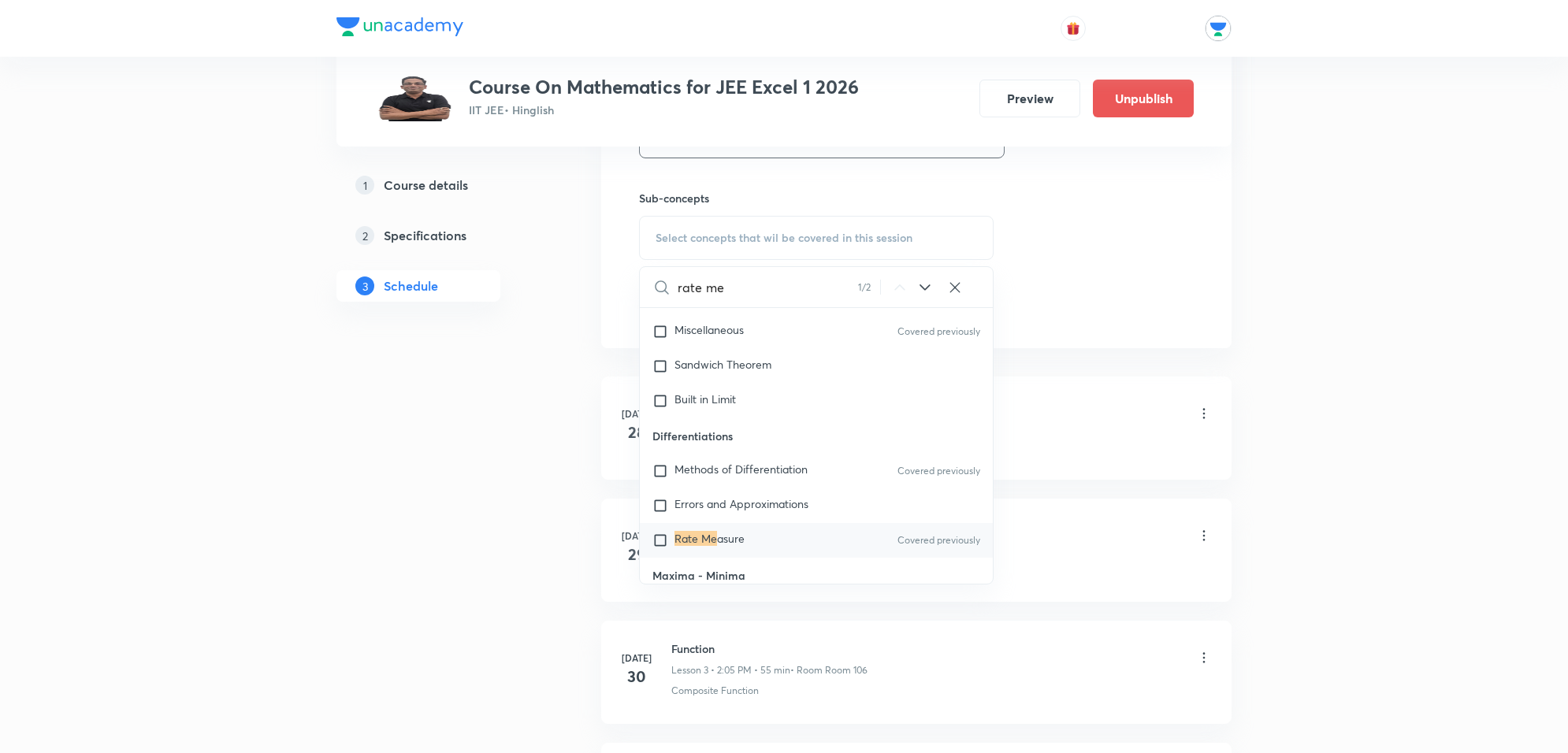
scroll to position [12330, 0]
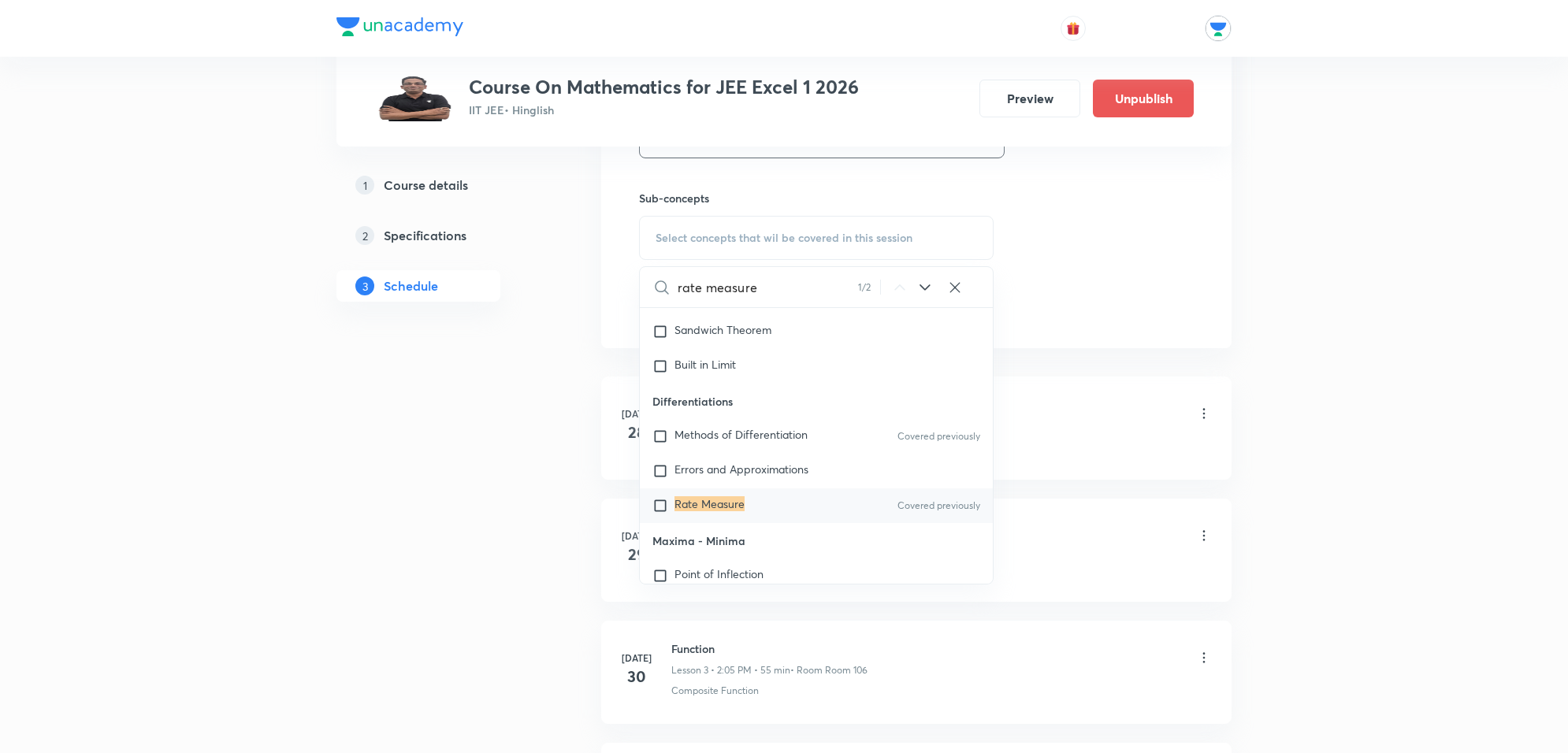
type input "rate measure"
click at [661, 510] on input "checkbox" at bounding box center [663, 505] width 22 height 15
checkbox input "true"
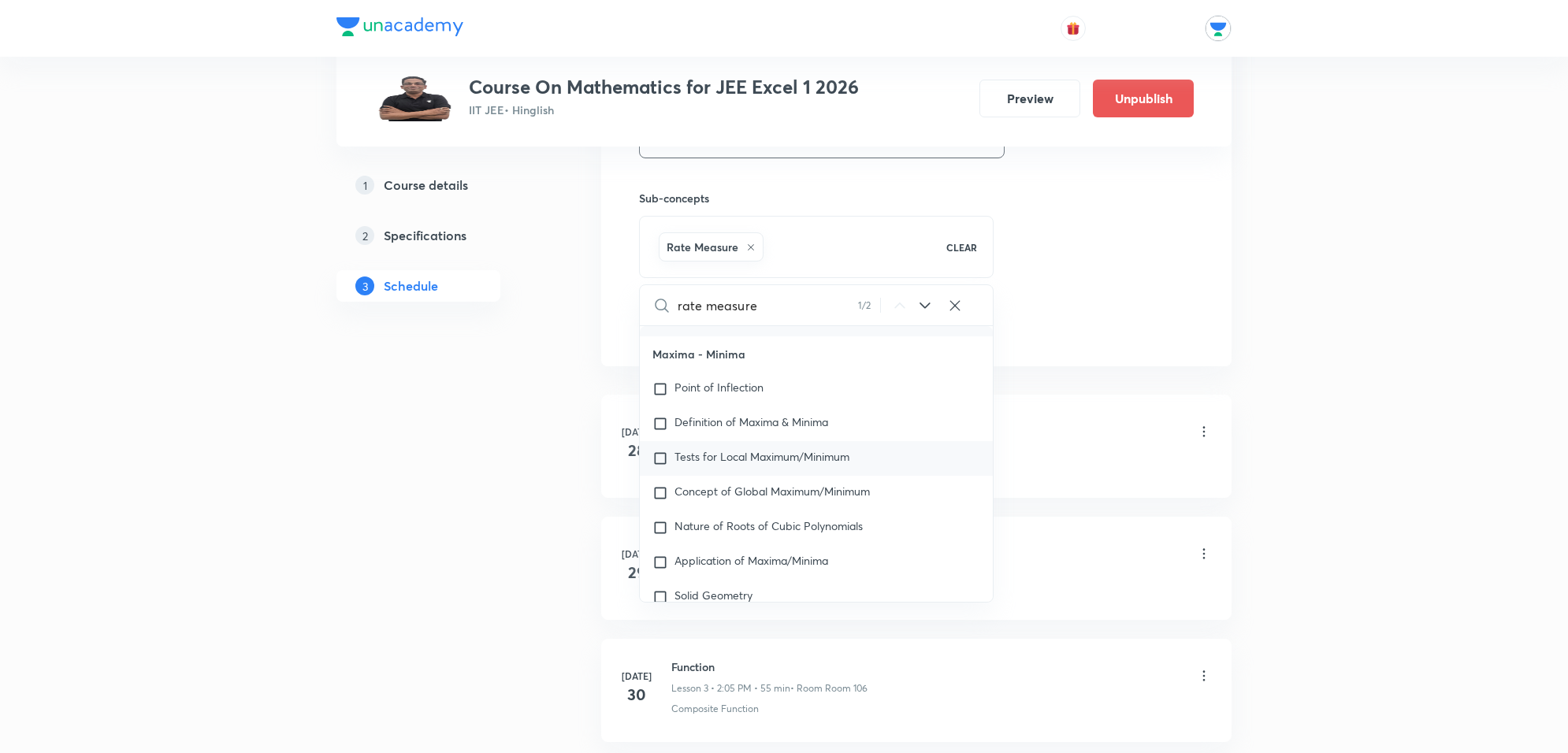
scroll to position [12625, 0]
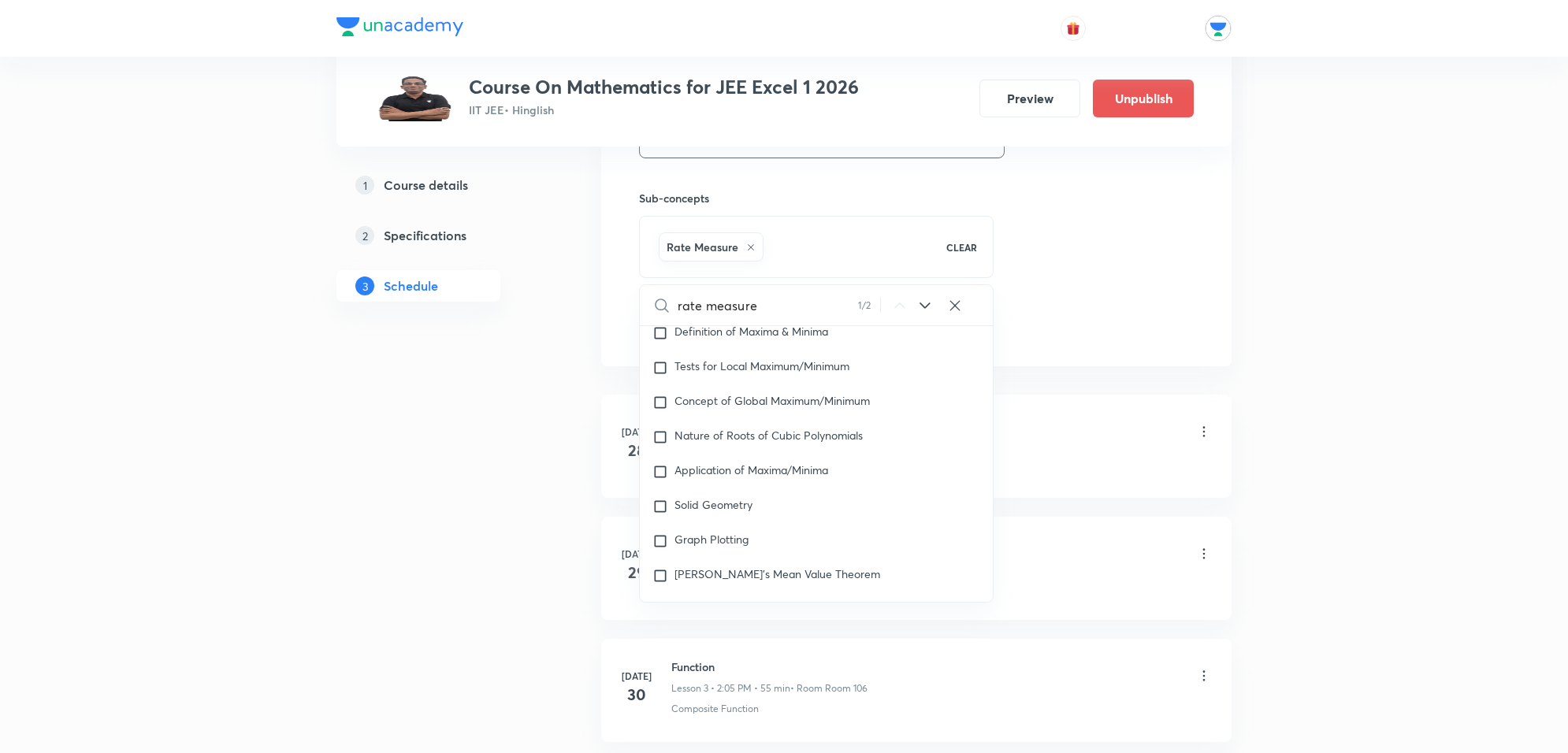
click at [1068, 439] on div "Function Lesson 1 • 2:05 PM • 55 min • Room Room 106" at bounding box center [942, 432] width 540 height 37
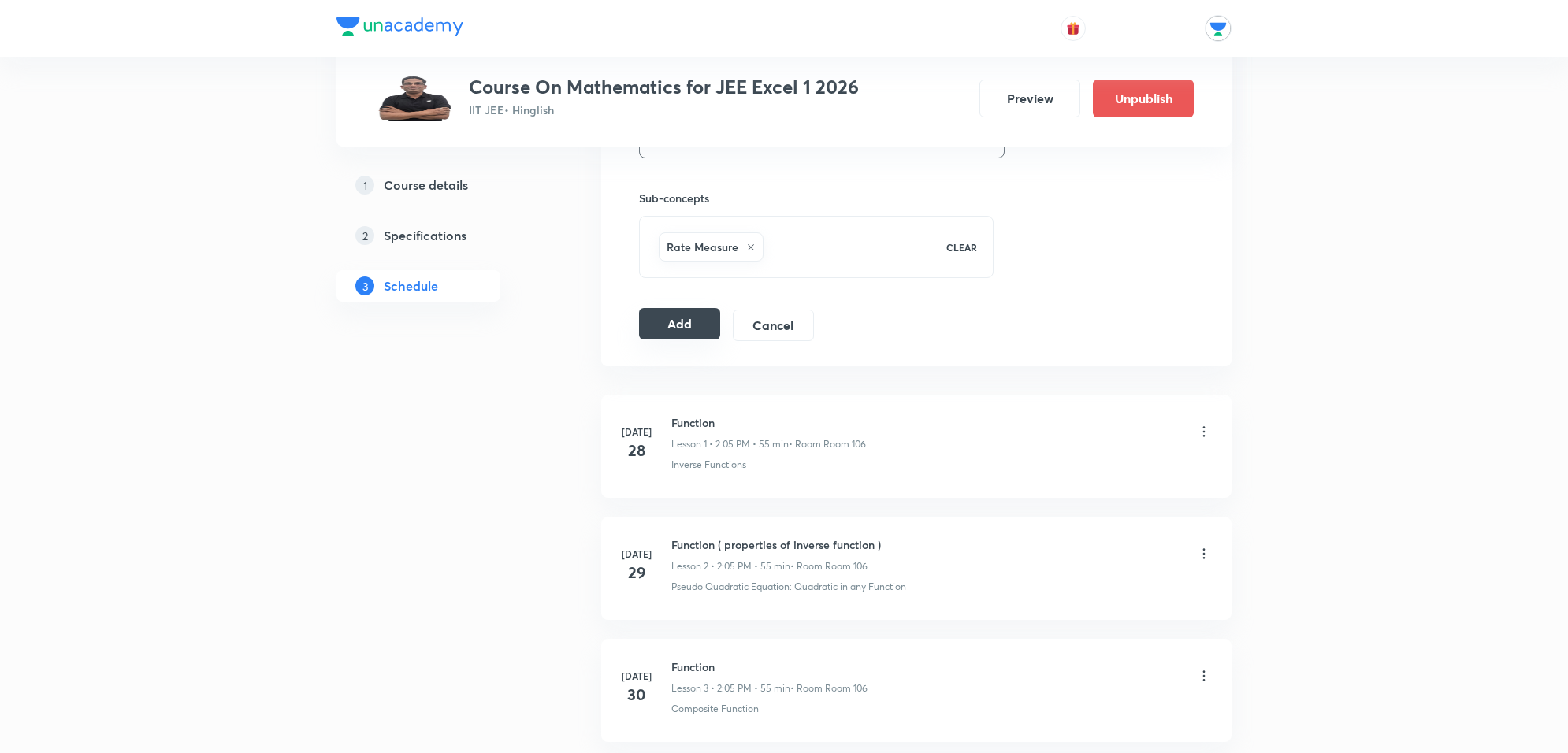
click at [703, 334] on button "Add" at bounding box center [680, 323] width 82 height 32
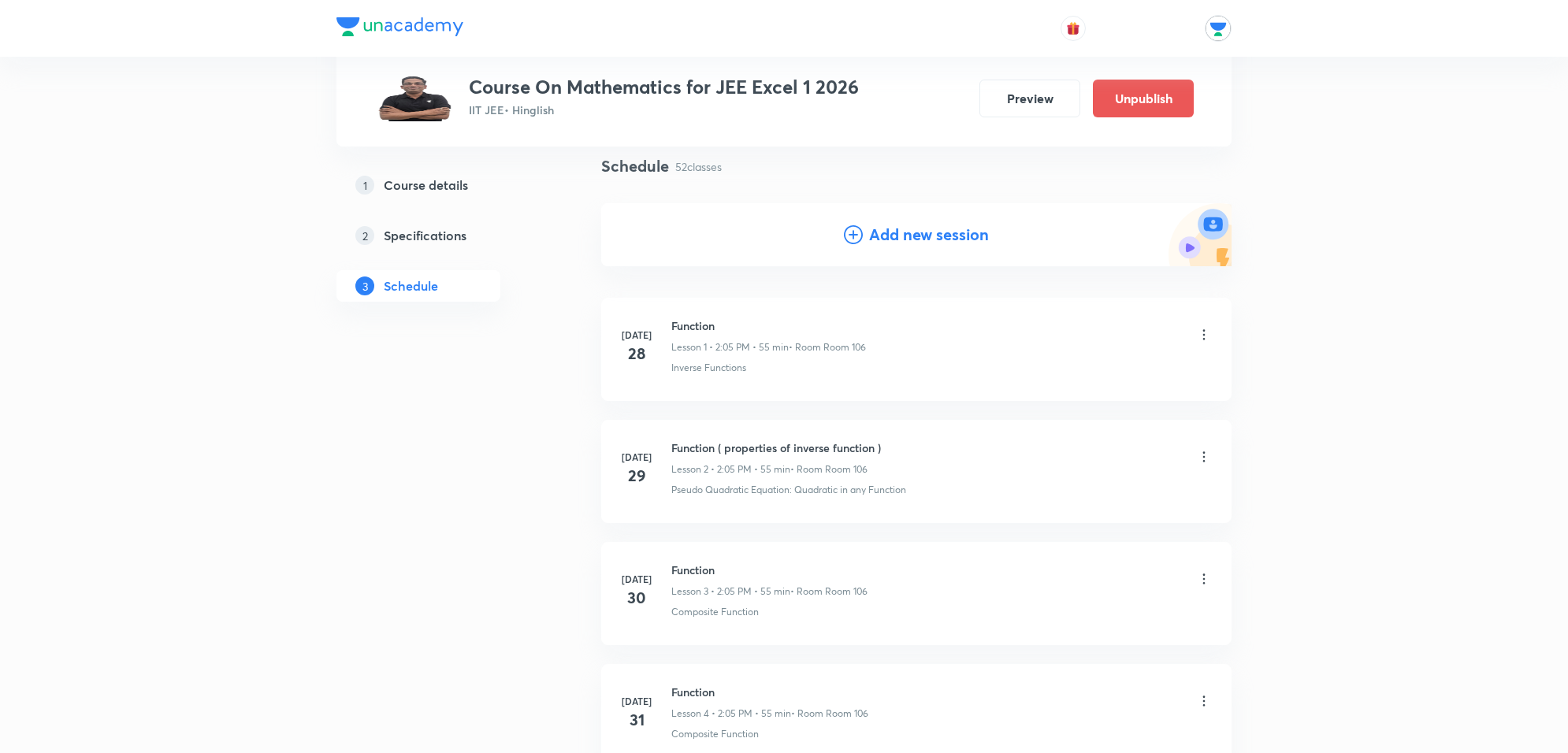
scroll to position [68, 0]
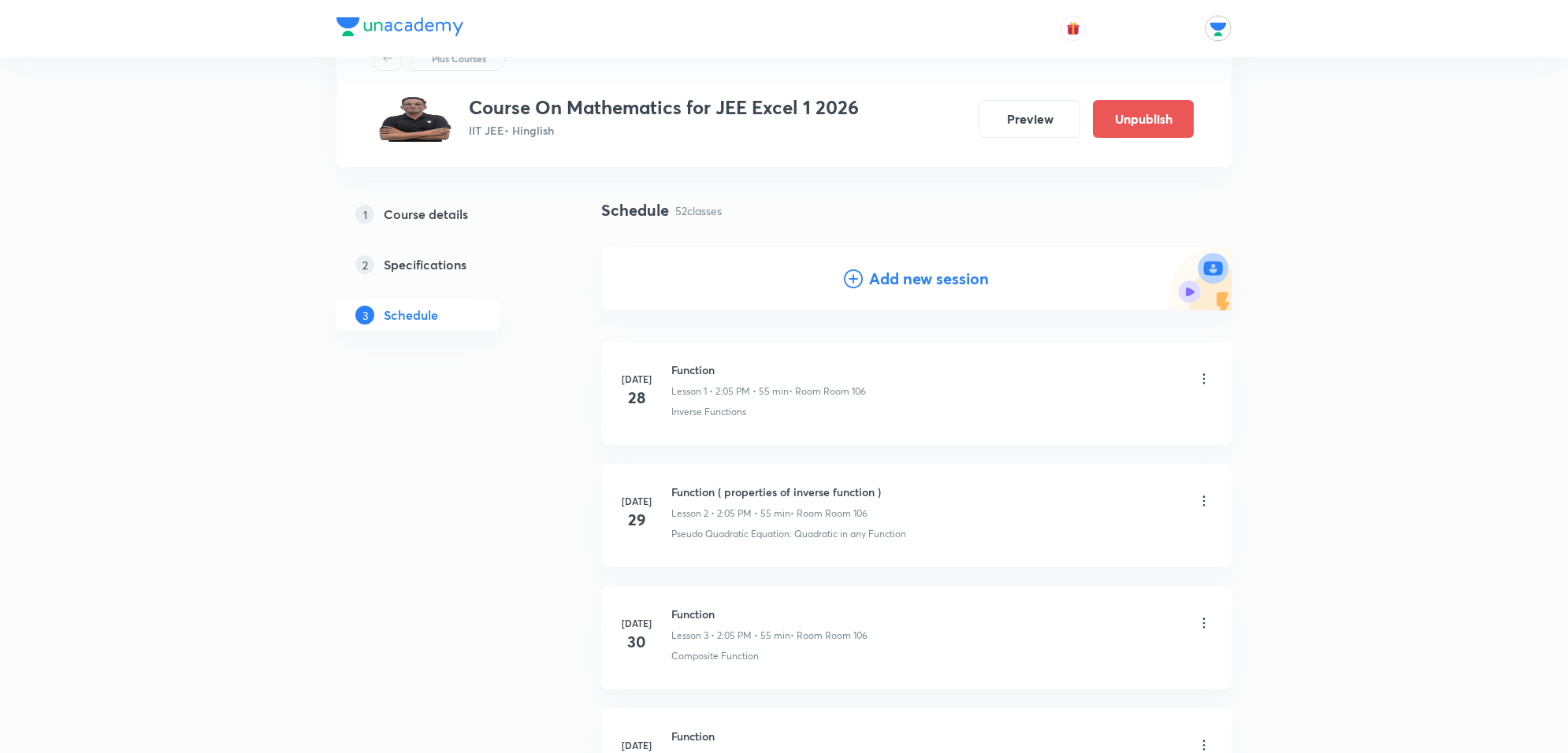
click at [935, 281] on h4 "Add new session" at bounding box center [929, 279] width 120 height 24
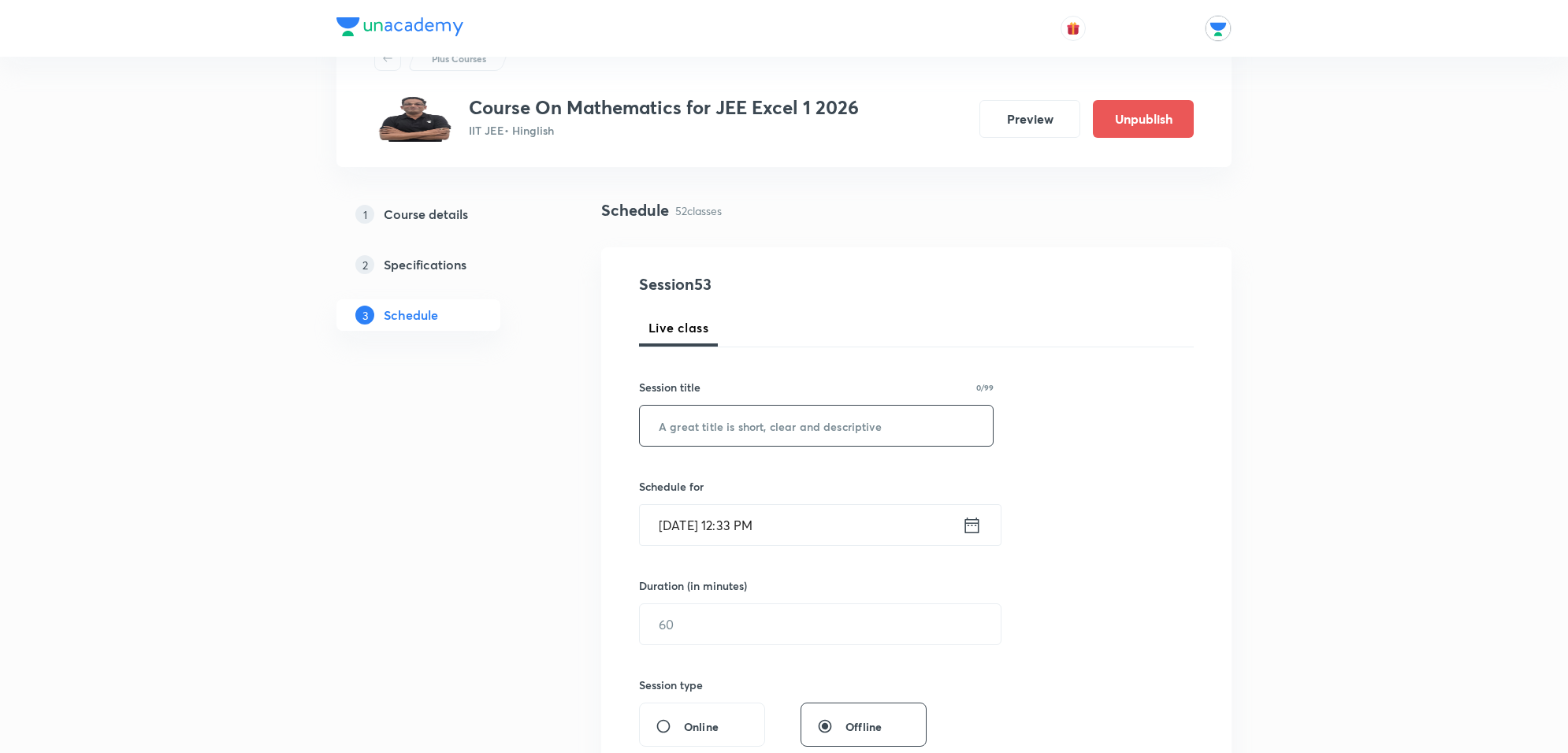
click at [732, 423] on input "text" at bounding box center [816, 426] width 353 height 40
type input "application of derivative"
click at [781, 516] on input "Oct 5, 2025, 12:33 PM" at bounding box center [801, 525] width 323 height 40
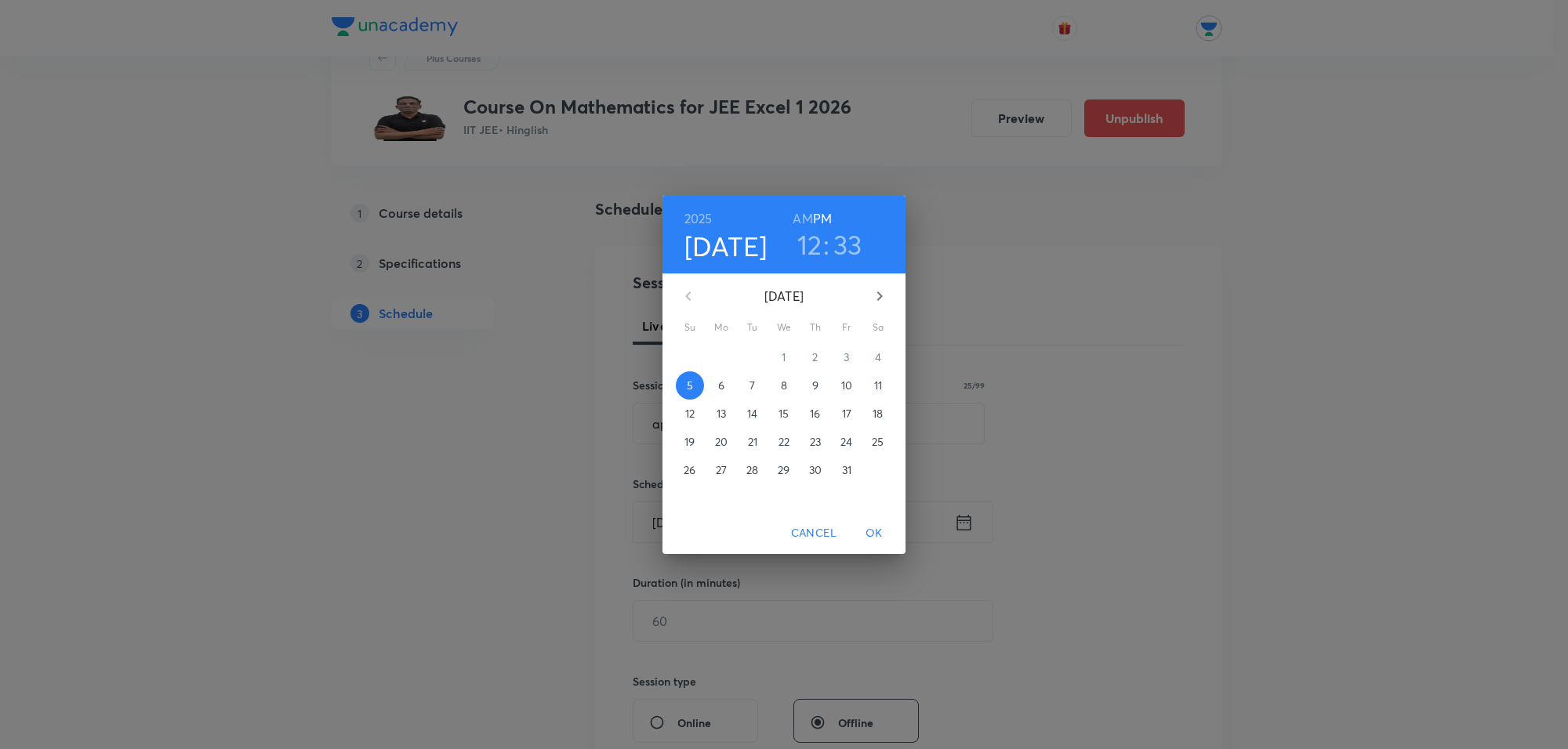
click at [782, 386] on p "8" at bounding box center [784, 385] width 6 height 15
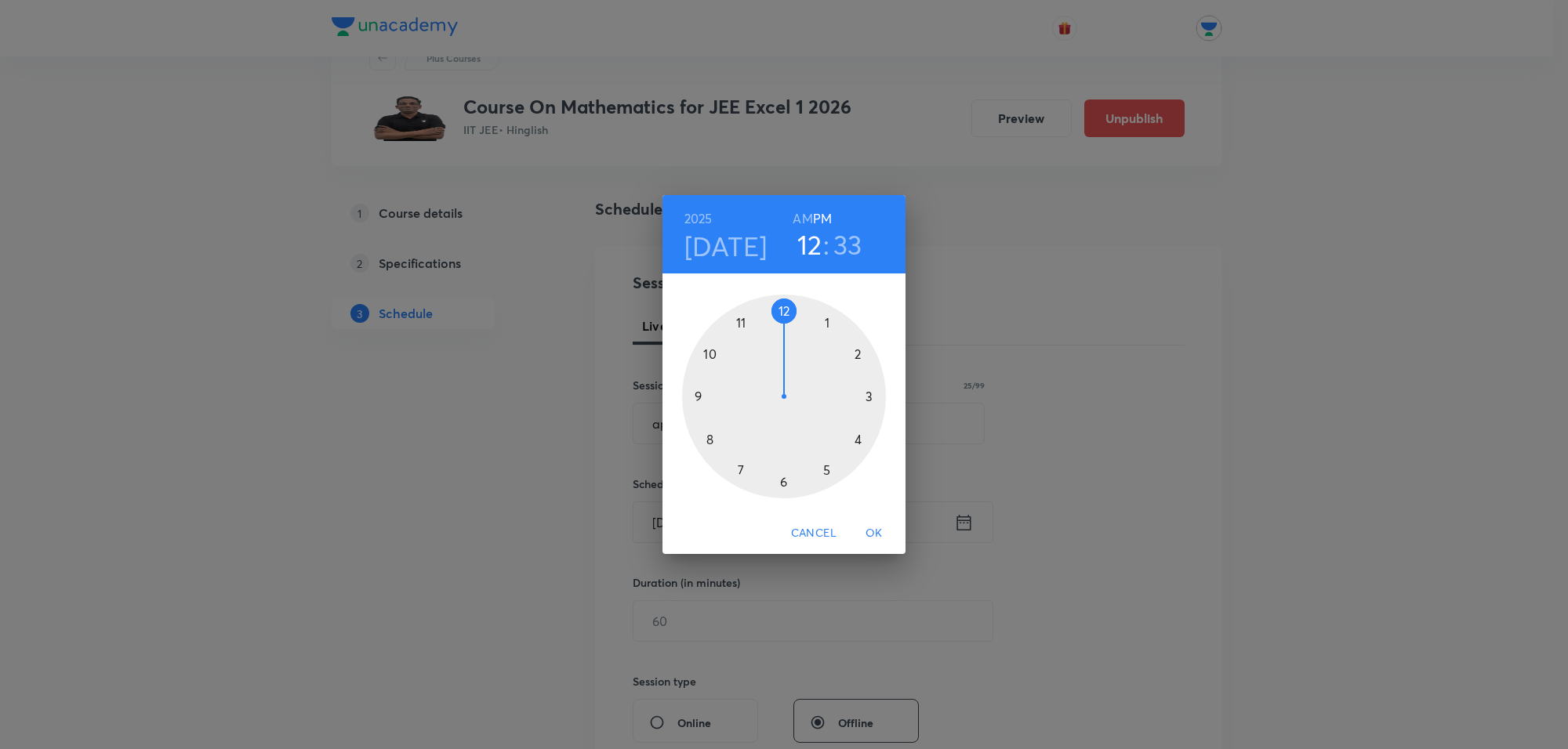
click at [860, 343] on div at bounding box center [784, 397] width 204 height 204
click at [821, 304] on div at bounding box center [784, 397] width 204 height 204
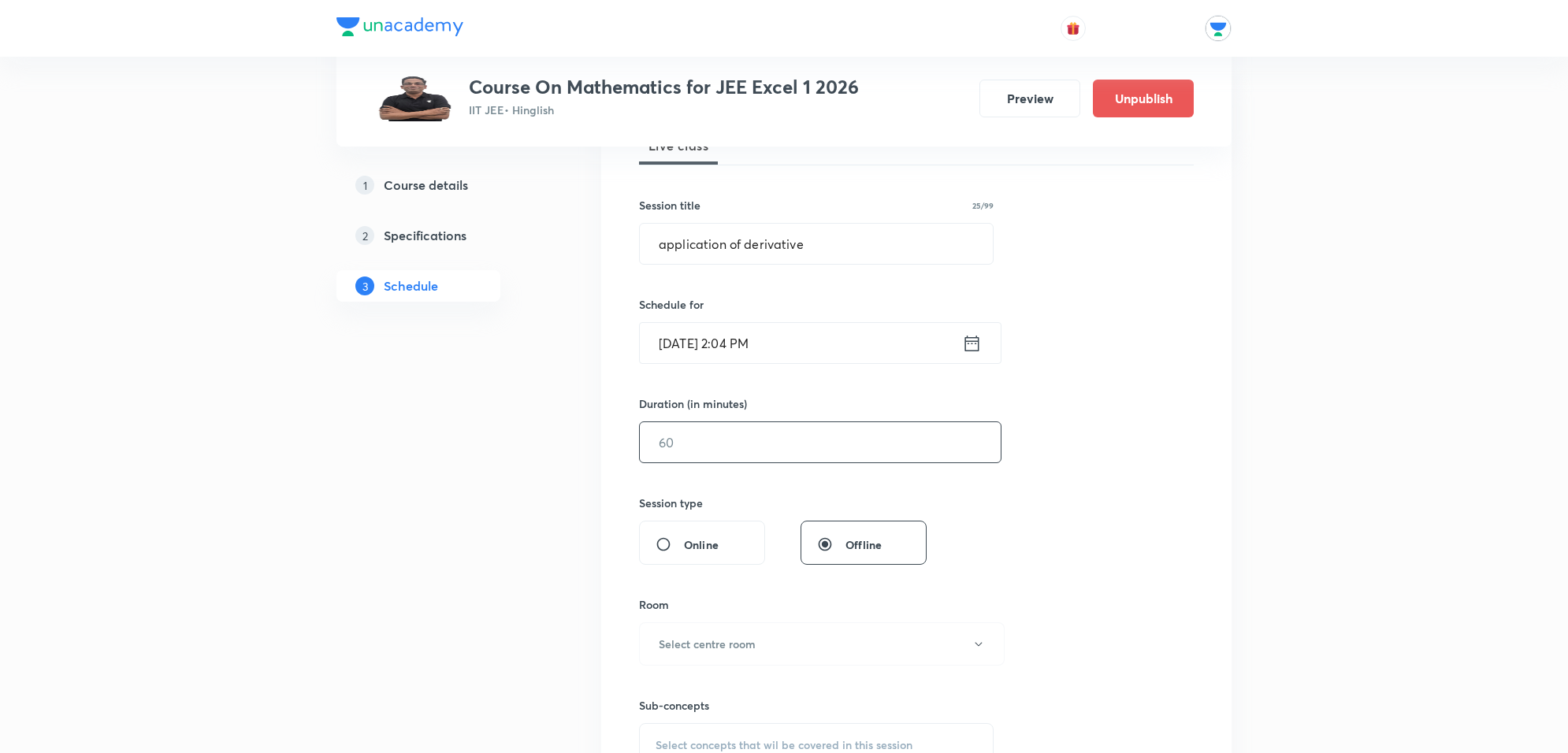
scroll to position [265, 0]
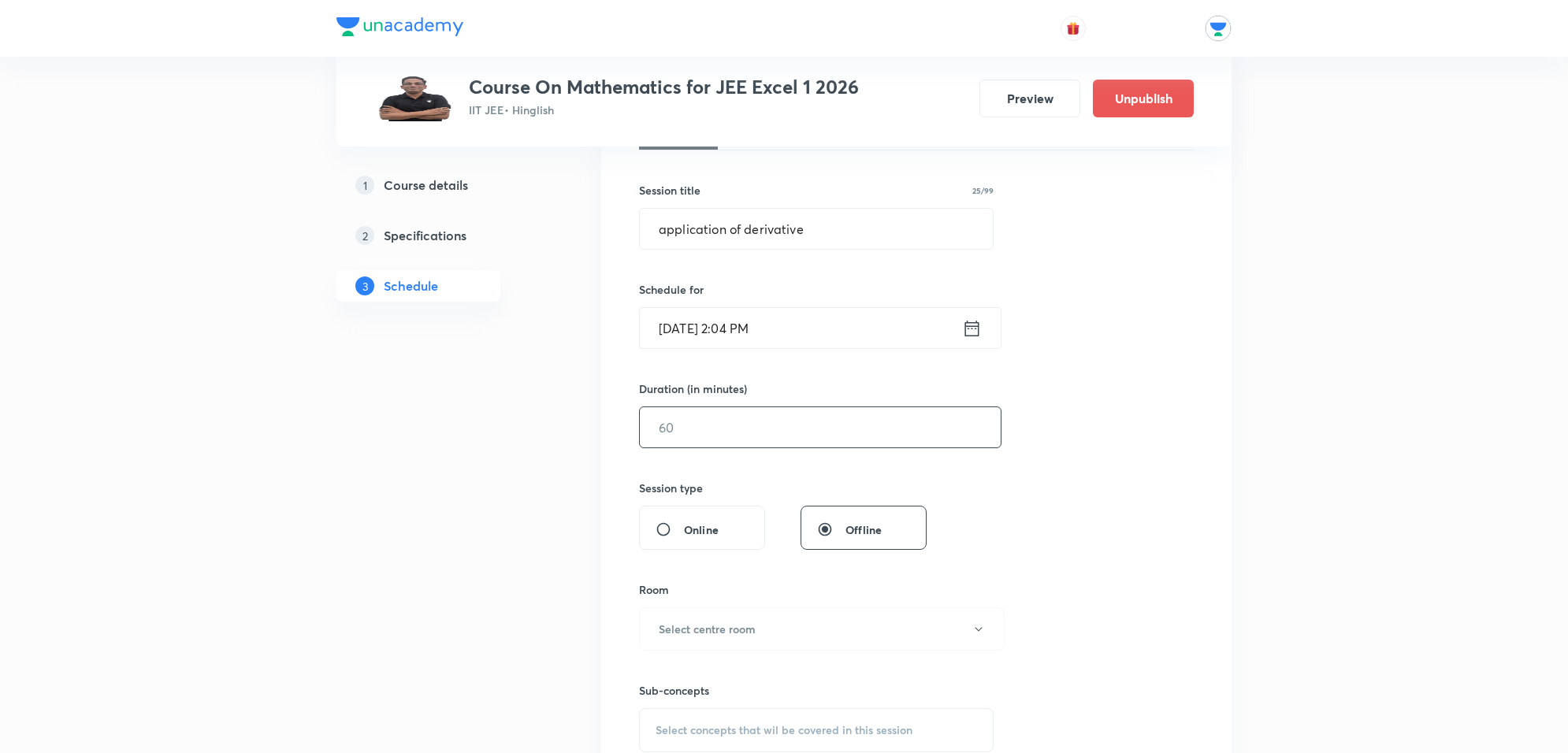
click at [743, 427] on input "text" at bounding box center [820, 427] width 361 height 40
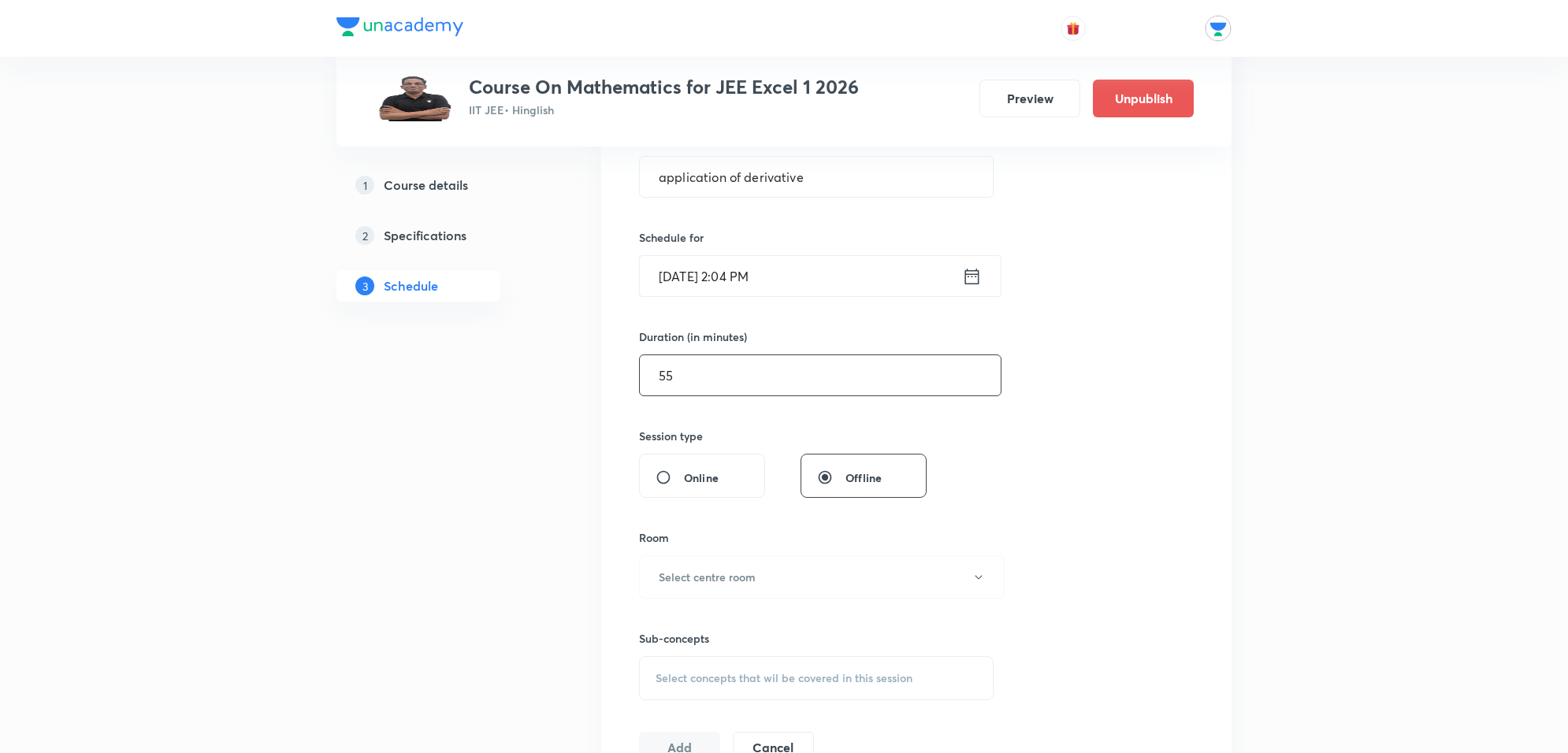
scroll to position [363, 0]
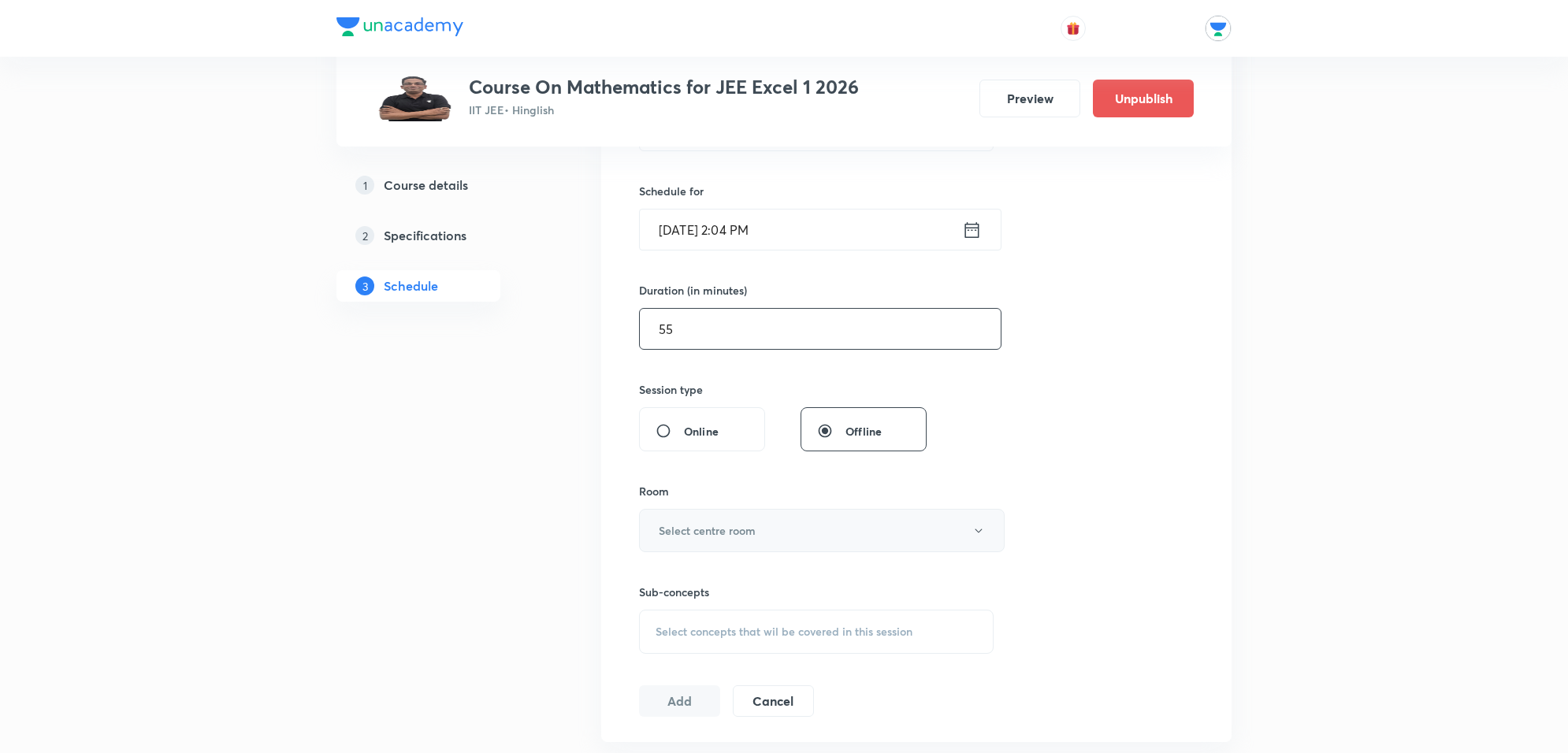
type input "55"
click at [710, 544] on button "Select centre room" at bounding box center [821, 531] width 365 height 43
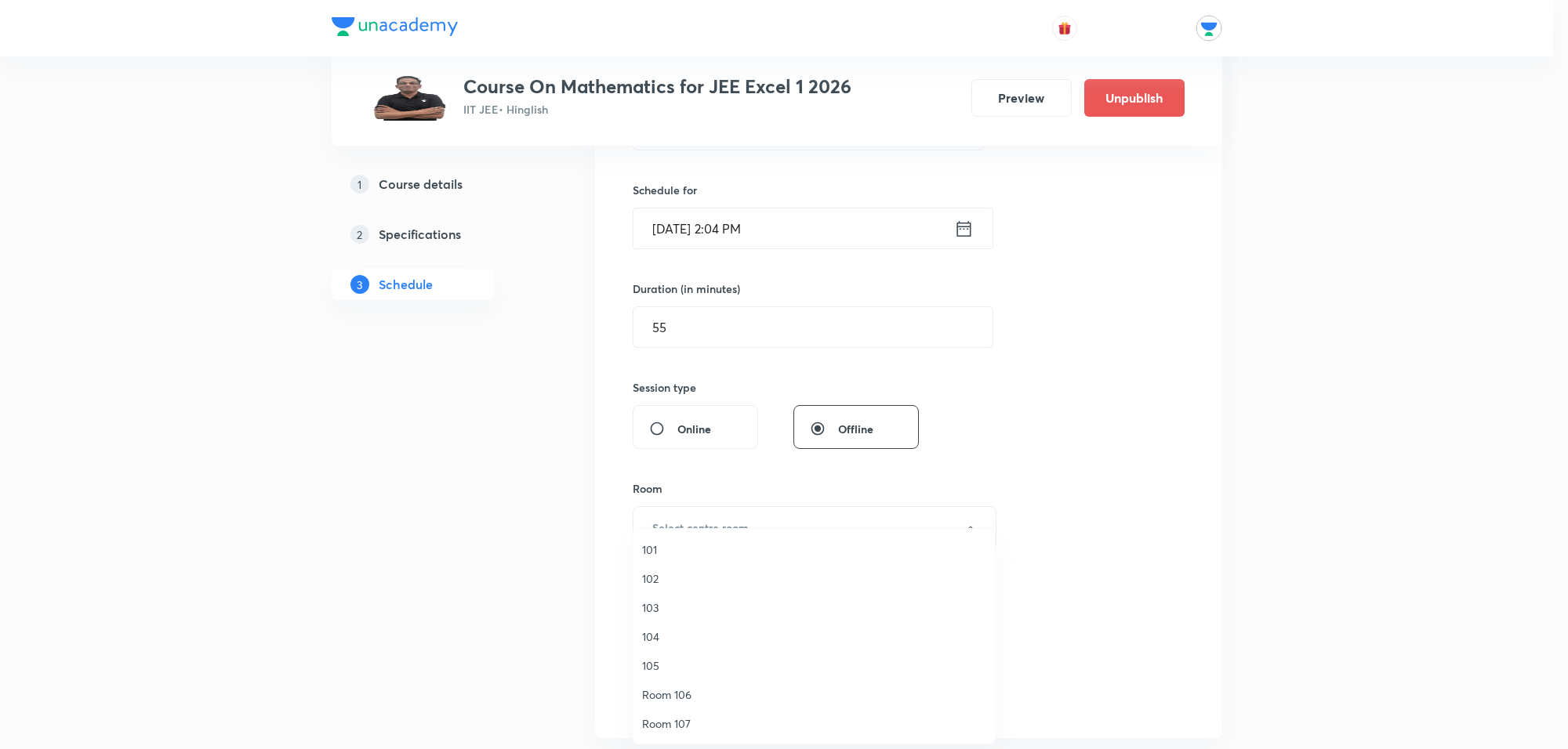
click at [682, 694] on span "Room 106" at bounding box center [813, 695] width 344 height 16
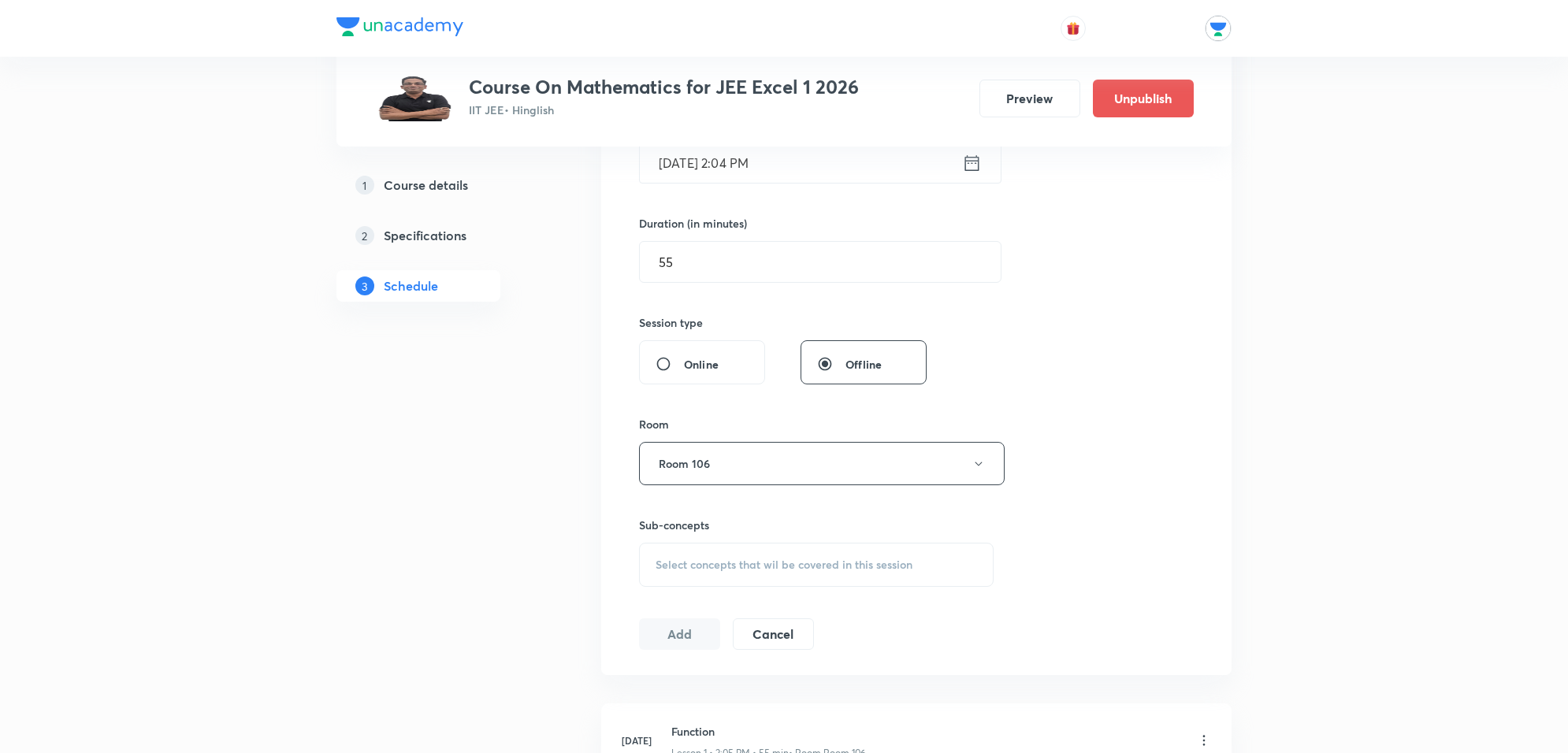
scroll to position [560, 0]
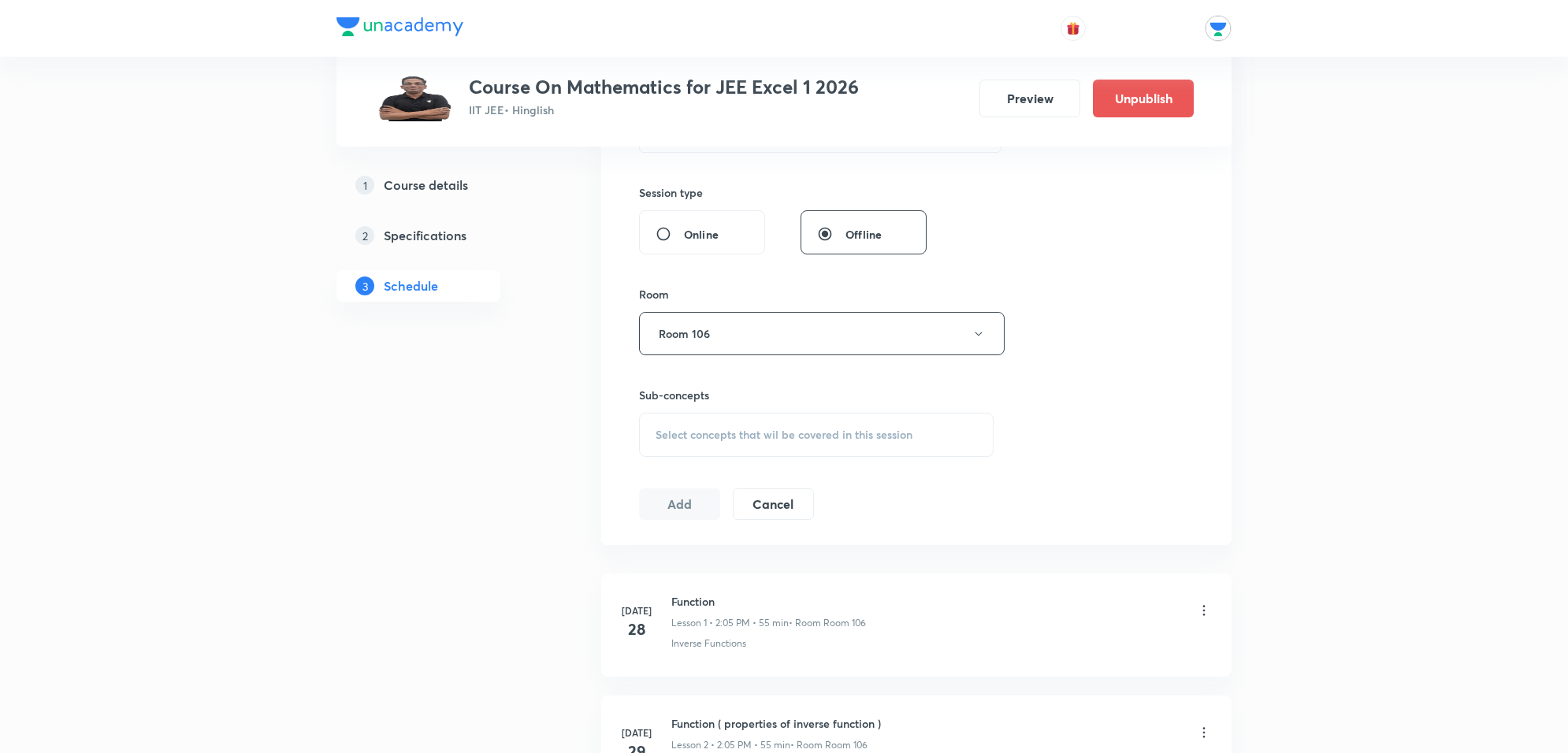
click at [730, 439] on span "Select concepts that wil be covered in this session" at bounding box center [783, 435] width 256 height 13
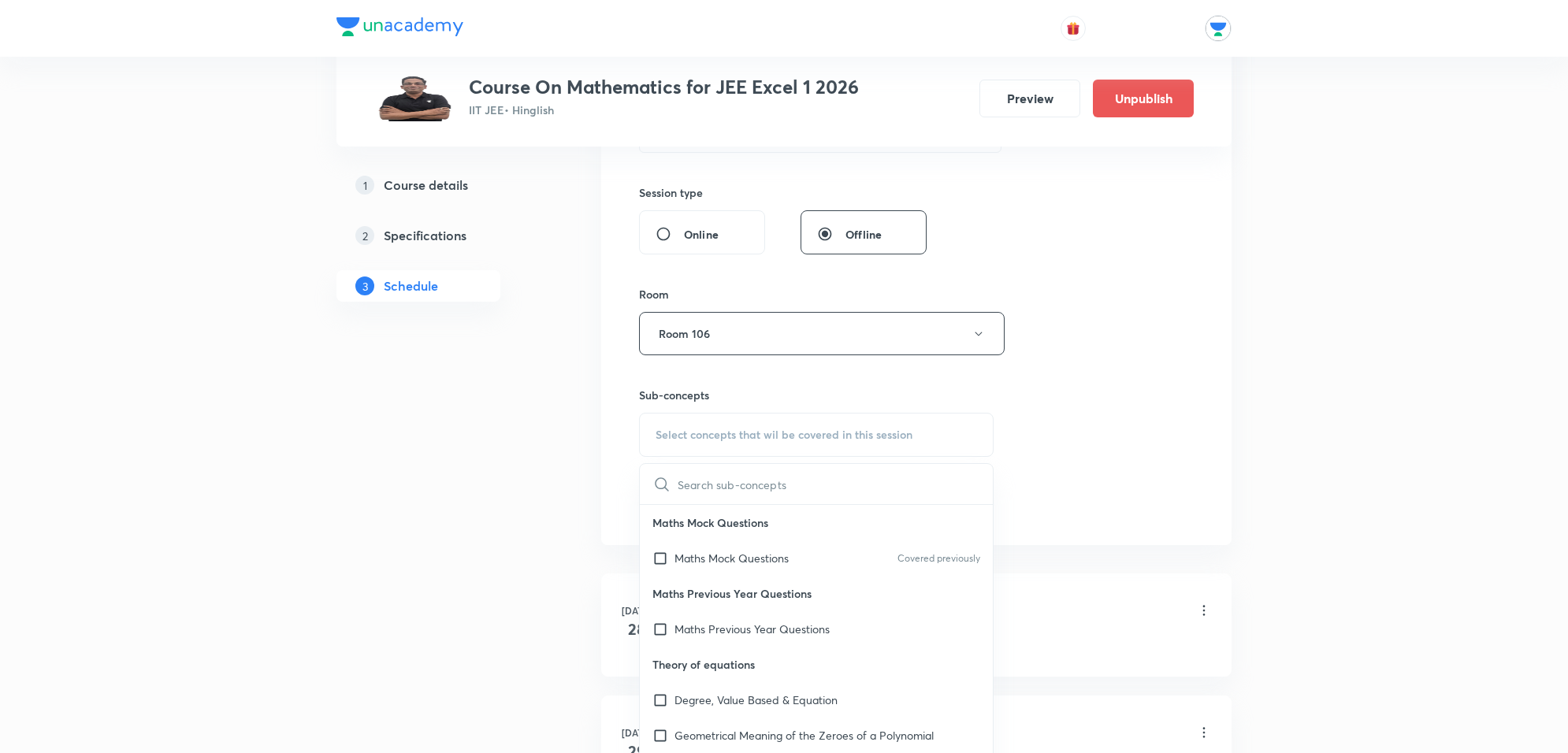
drag, startPoint x: 727, startPoint y: 495, endPoint x: 732, endPoint y: 485, distance: 11.2
click at [732, 485] on input "text" at bounding box center [836, 484] width 315 height 40
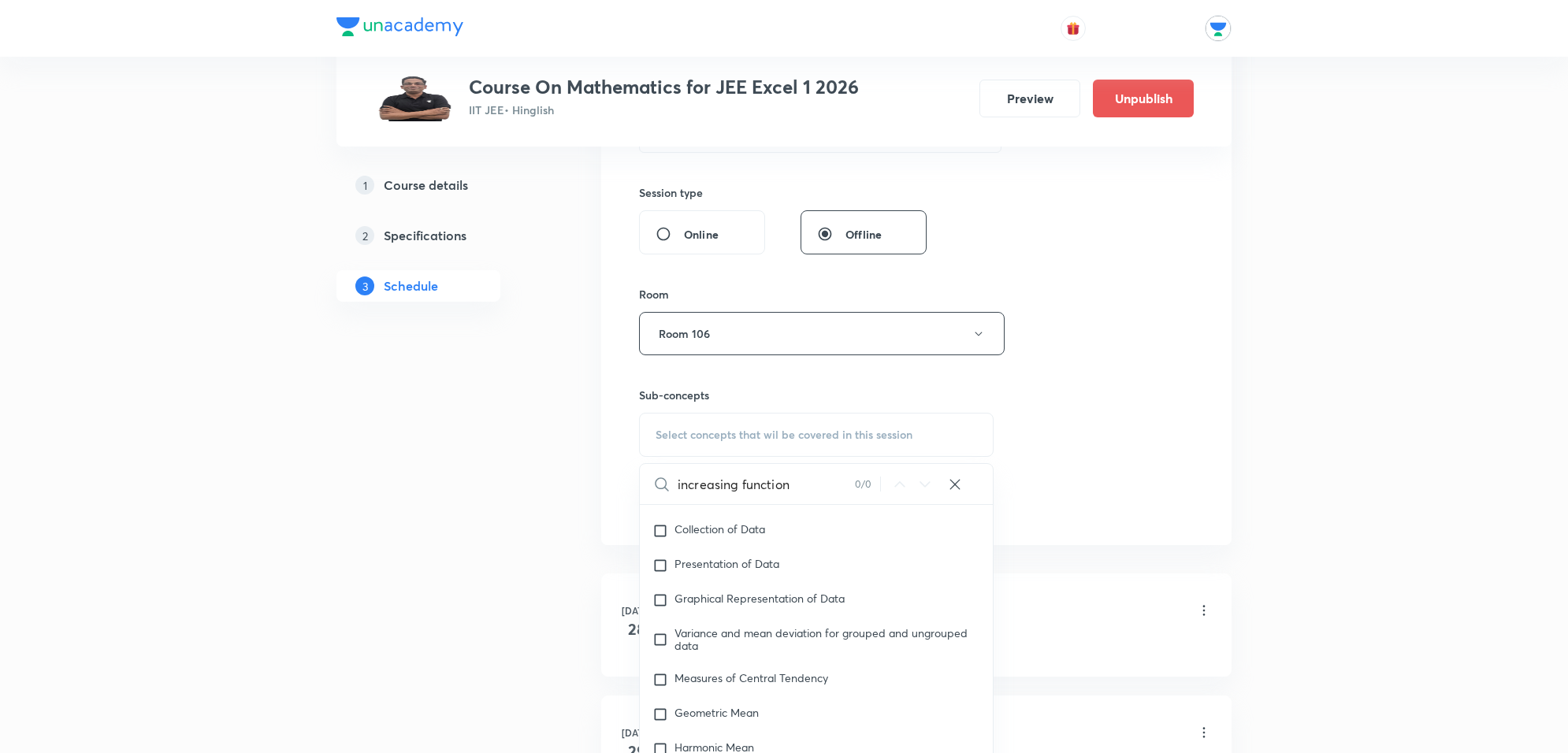
click at [808, 491] on input "increasing function" at bounding box center [767, 484] width 178 height 40
type input "increasing and decreasing funct"
click at [953, 488] on icon at bounding box center [954, 484] width 15 height 15
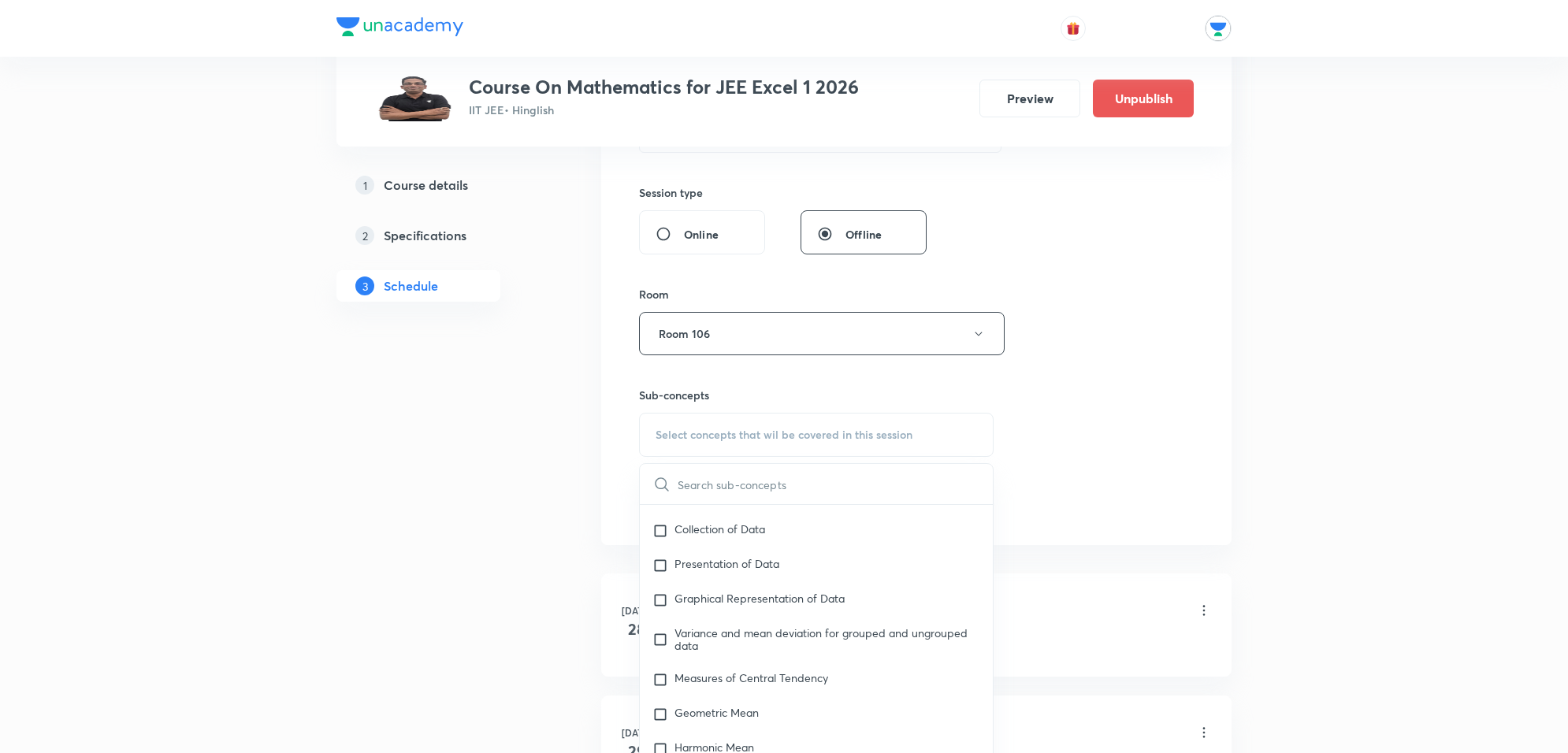
click at [739, 485] on input "text" at bounding box center [836, 484] width 315 height 40
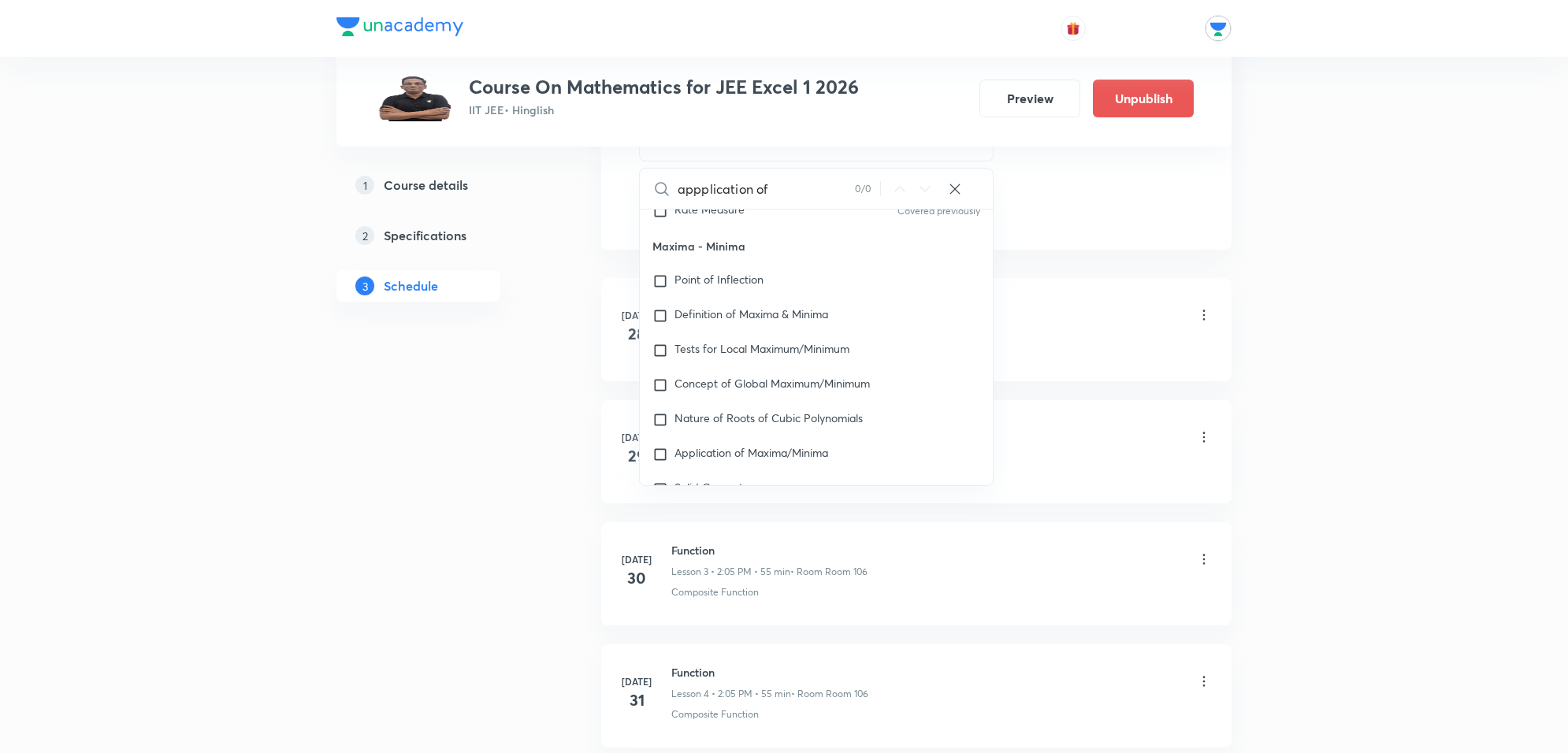
scroll to position [12407, 0]
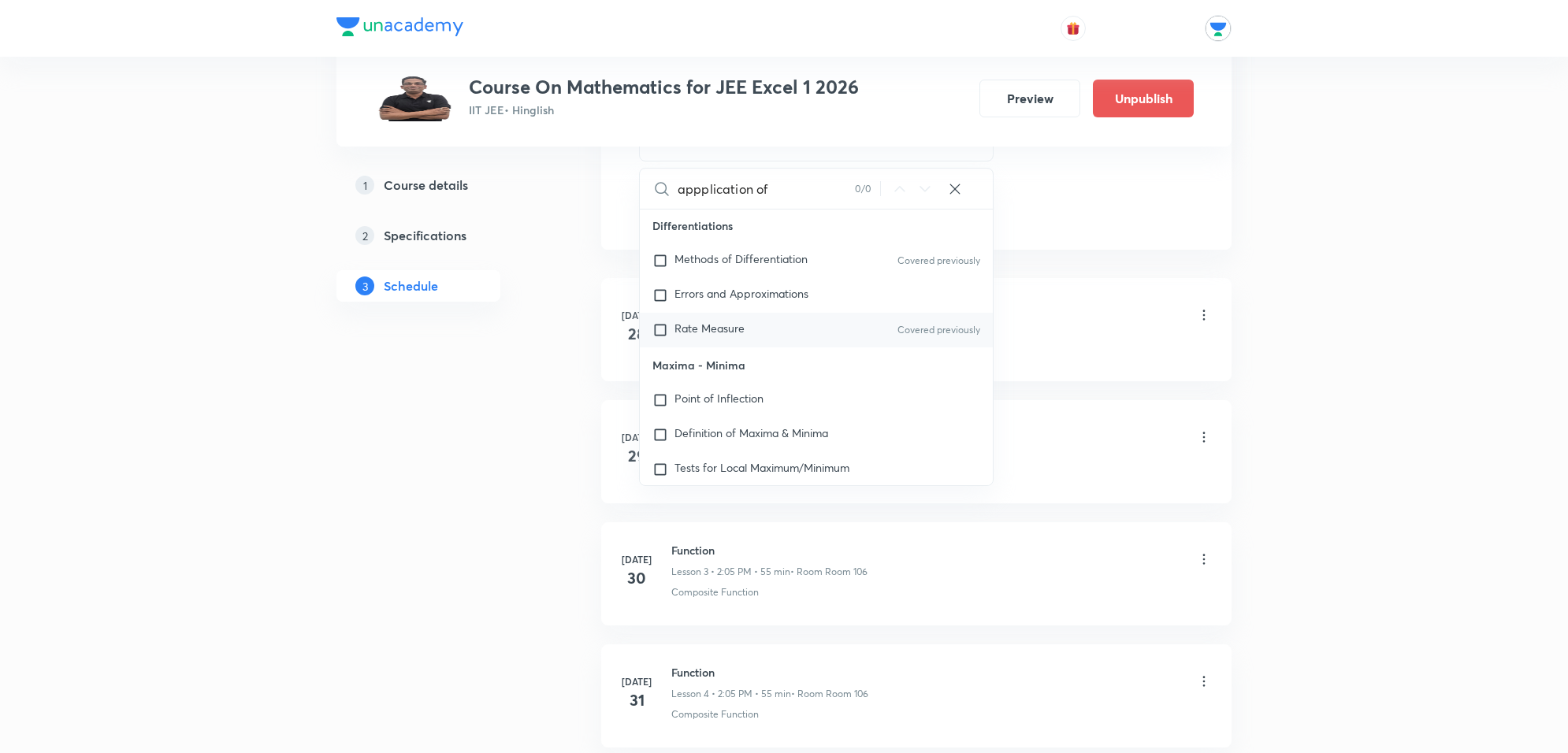
type input "appplication of"
click at [700, 333] on span "Rate Measure" at bounding box center [709, 328] width 70 height 15
checkbox input "true"
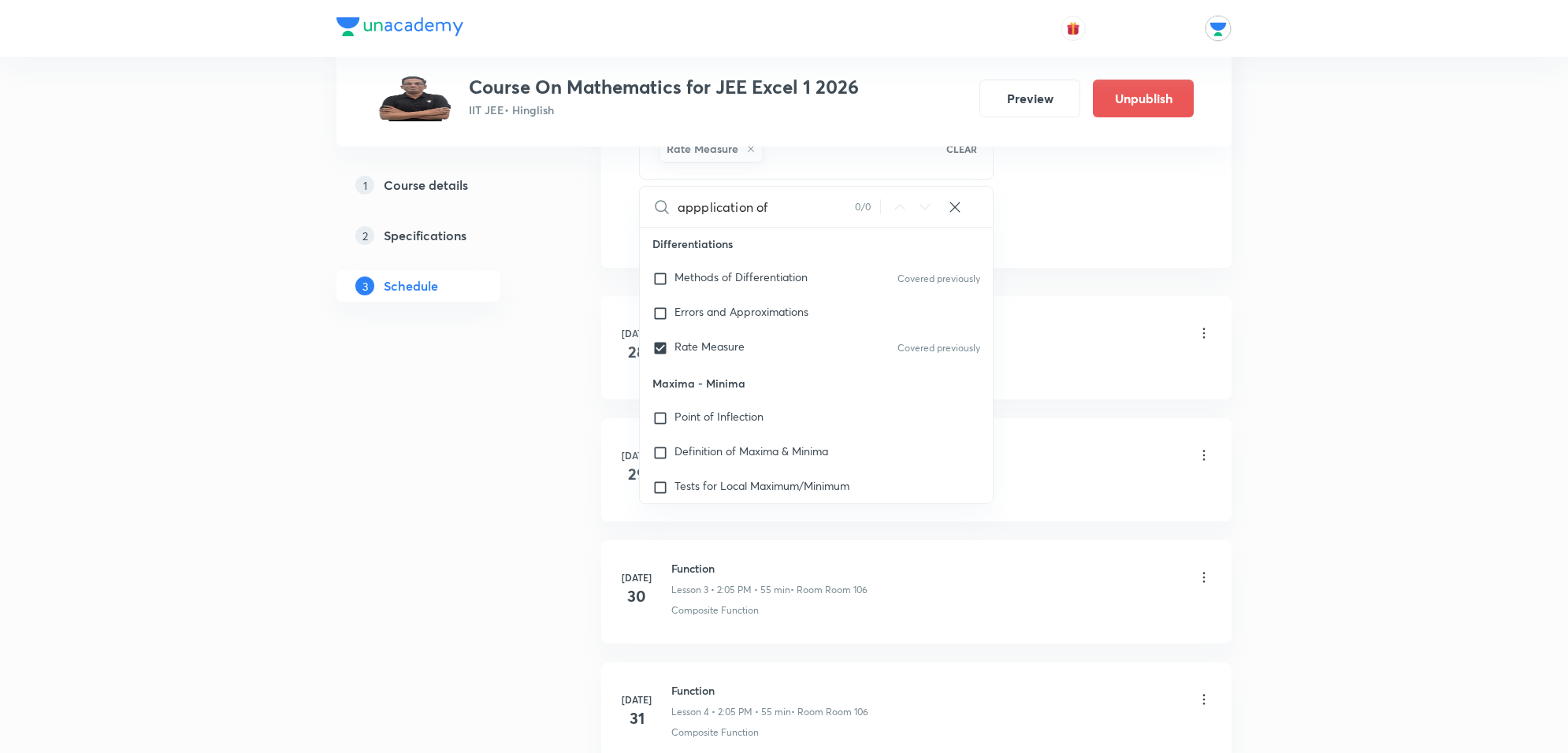
click at [1100, 345] on div "Function Lesson 1 • 2:05 PM • 55 min • Room Room 106" at bounding box center [942, 334] width 540 height 37
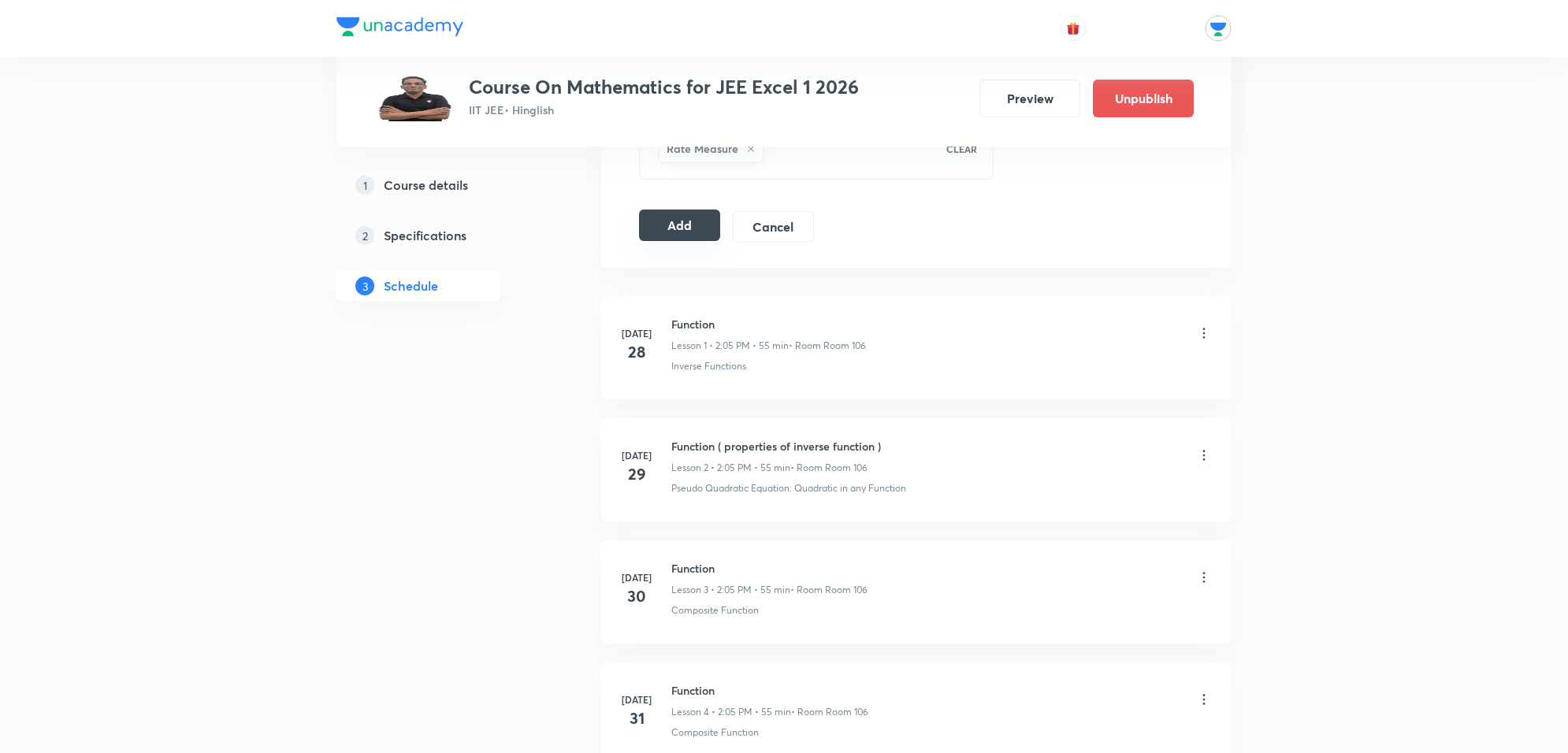
click at [647, 238] on button "Add" at bounding box center [680, 225] width 82 height 32
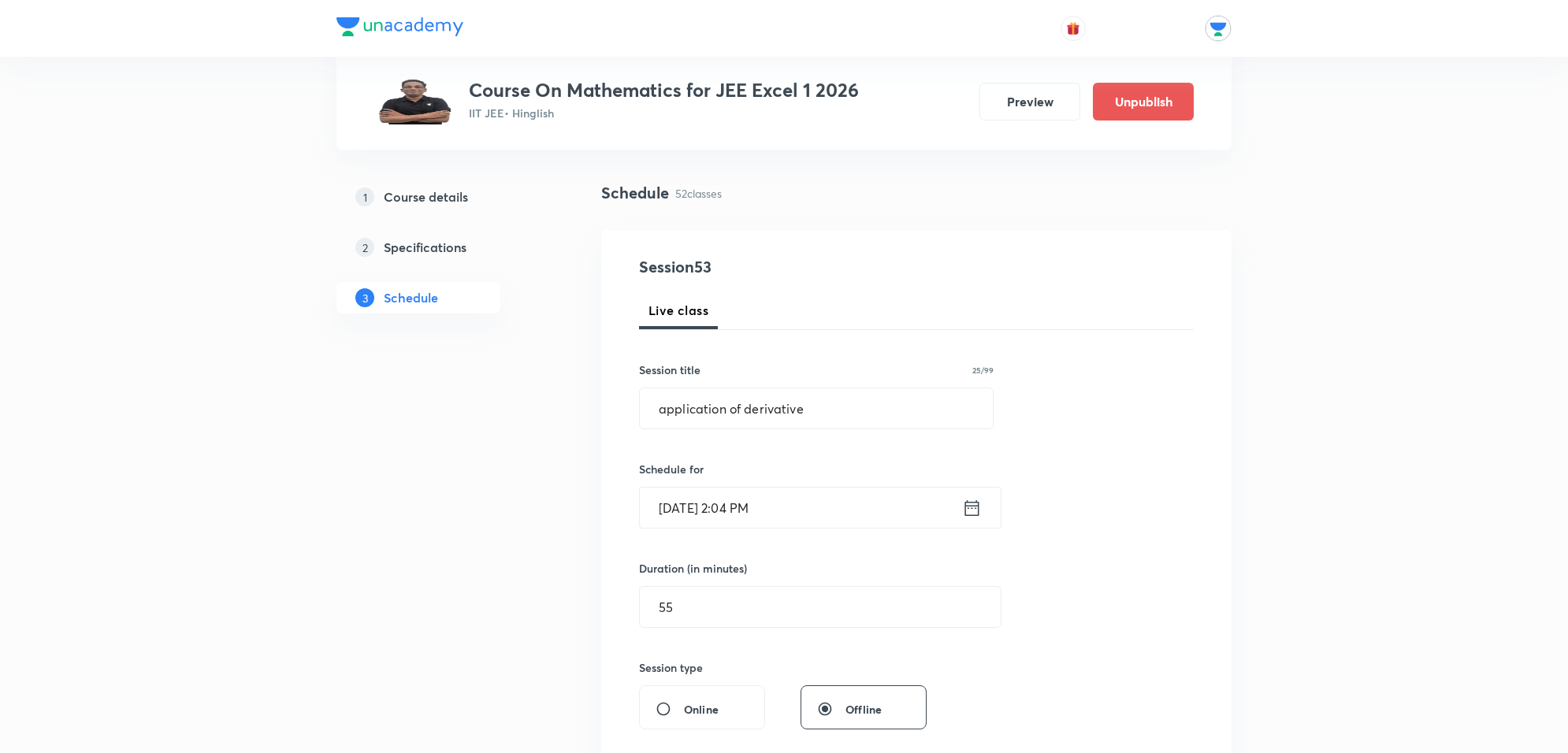
scroll to position [68, 0]
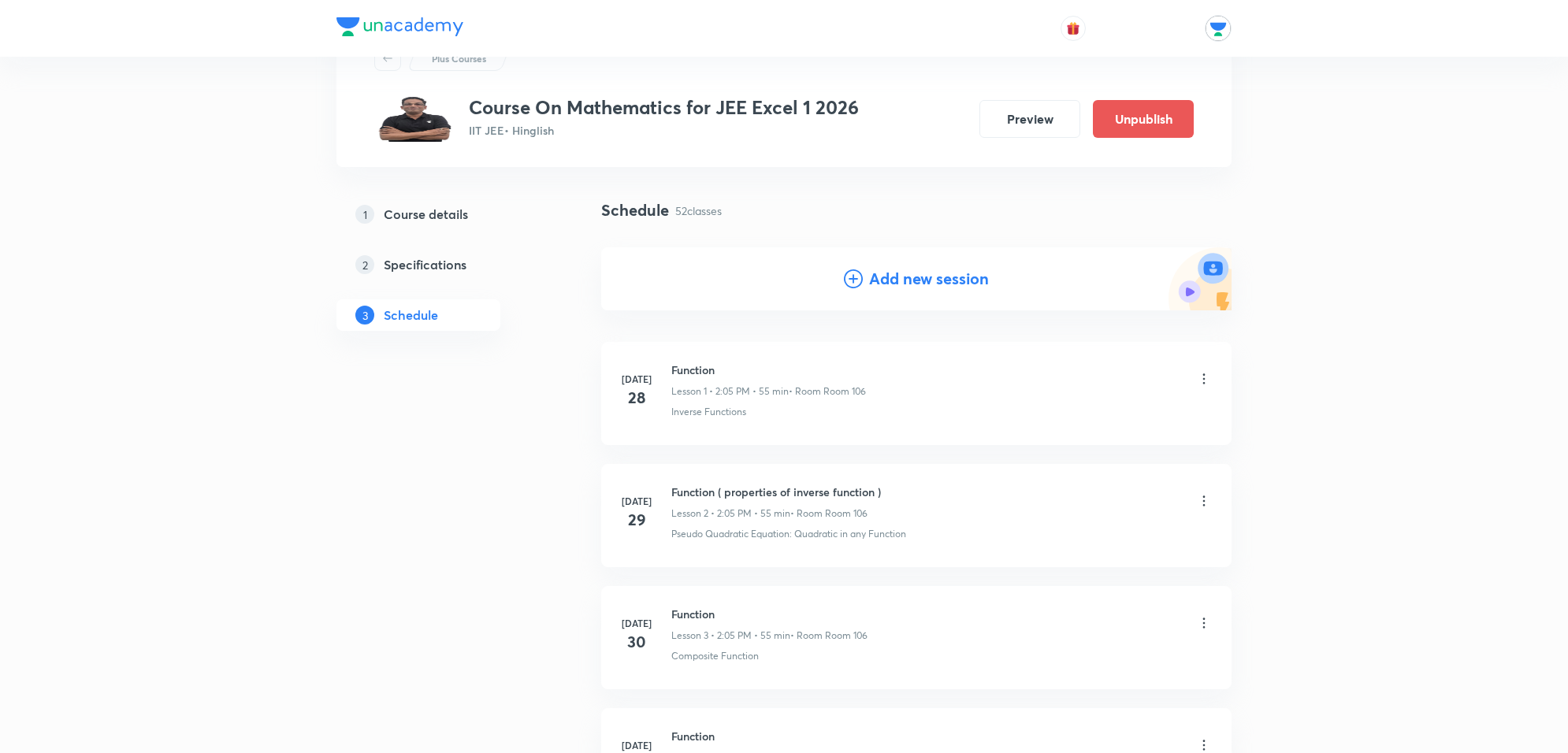
click at [893, 281] on h4 "Add new session" at bounding box center [929, 279] width 120 height 24
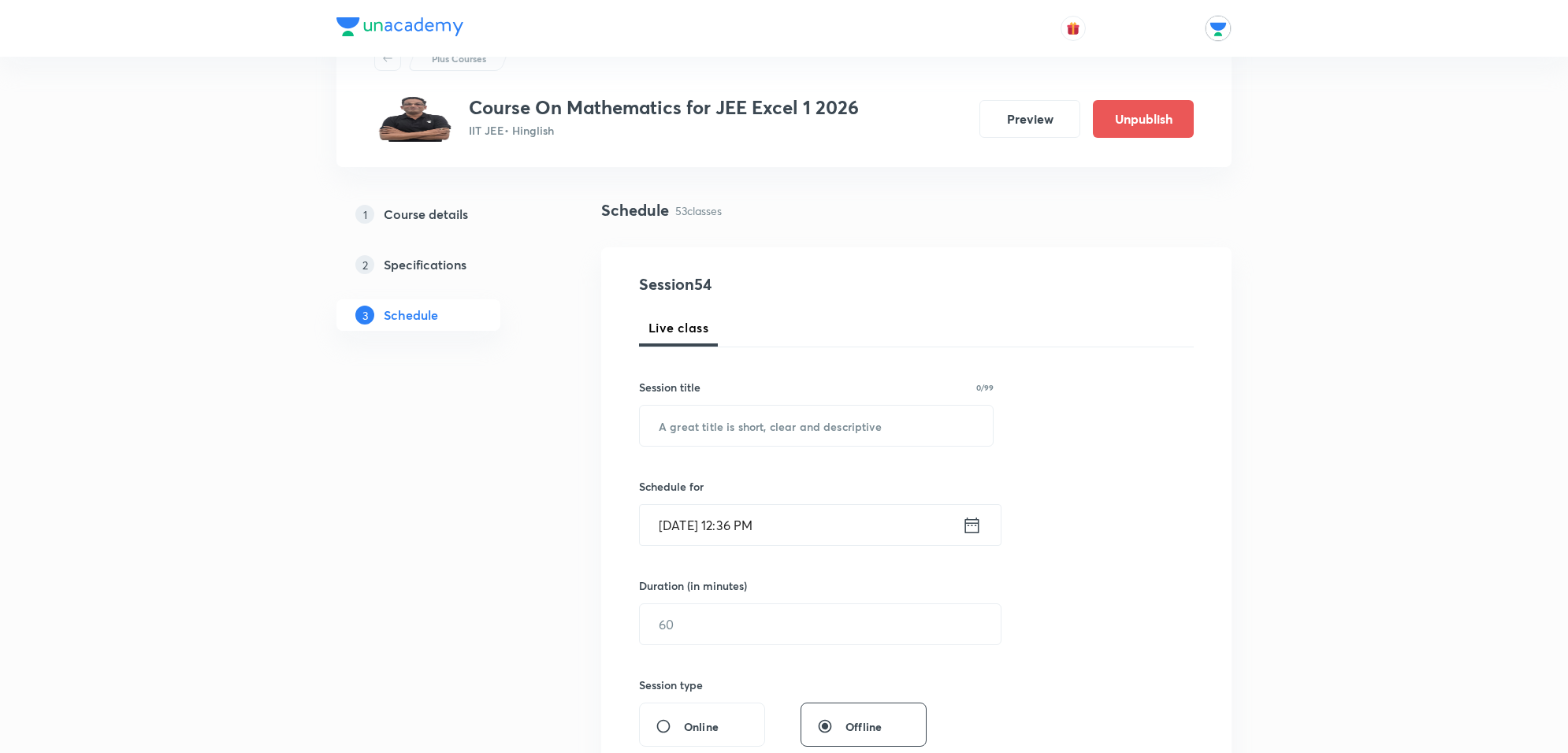
click at [714, 381] on div "Session title 0/99" at bounding box center [816, 387] width 354 height 16
click at [741, 424] on input "text" at bounding box center [816, 426] width 353 height 40
type input "application of derivative"
click at [774, 534] on input "Oct 5, 2025, 12:36 PM" at bounding box center [801, 525] width 323 height 40
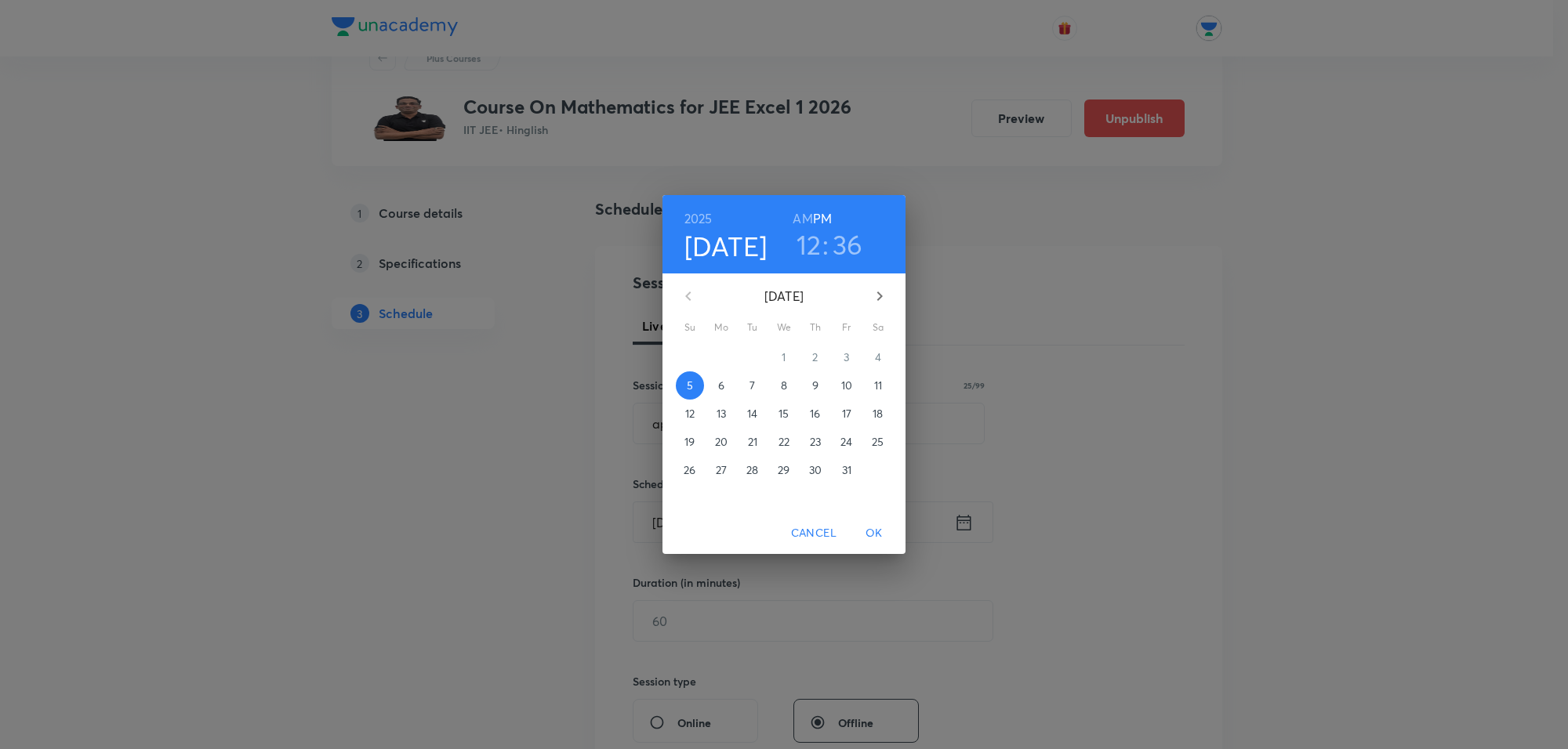
click at [817, 386] on p "9" at bounding box center [815, 385] width 6 height 15
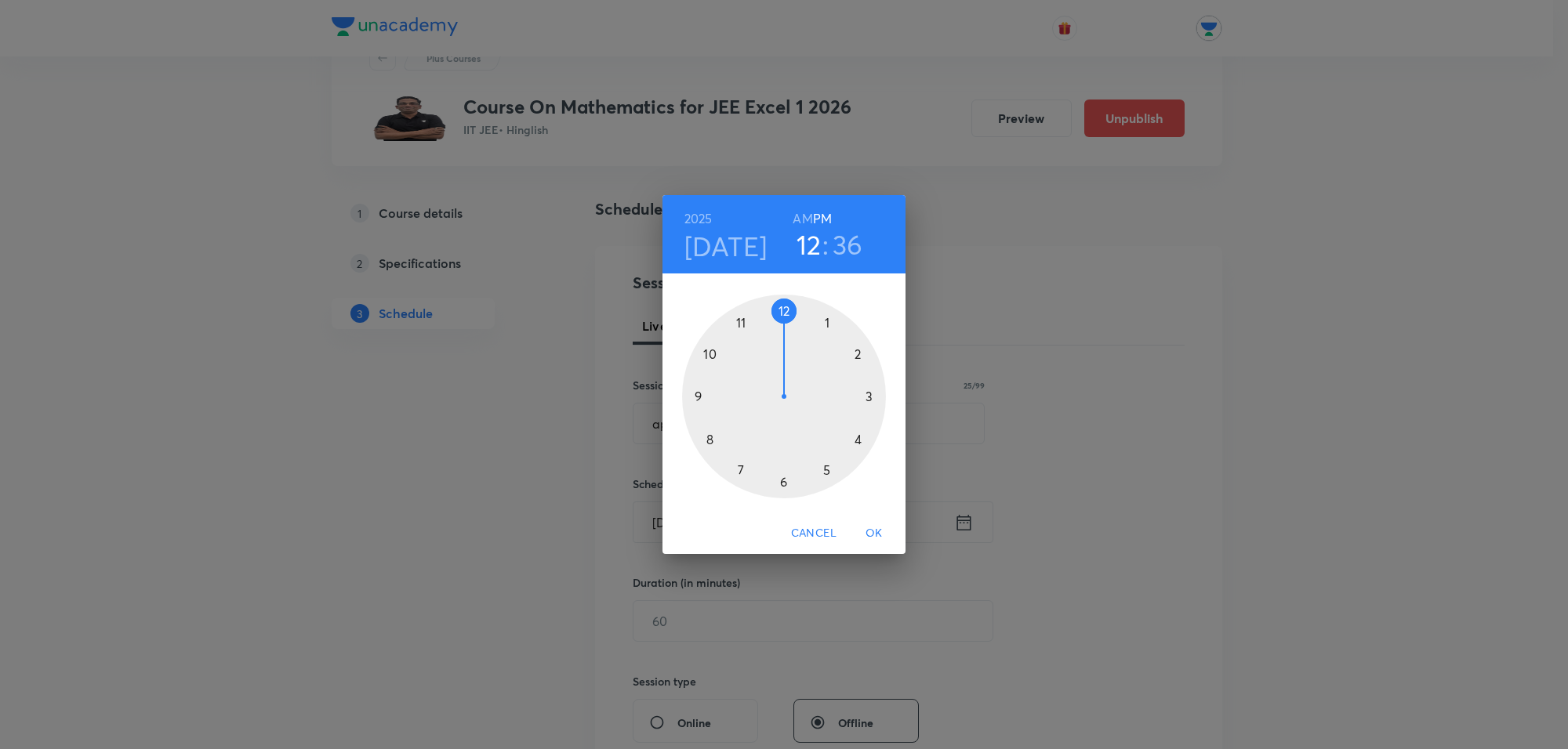
click at [857, 346] on div at bounding box center [784, 397] width 204 height 204
click at [827, 317] on div at bounding box center [784, 397] width 204 height 204
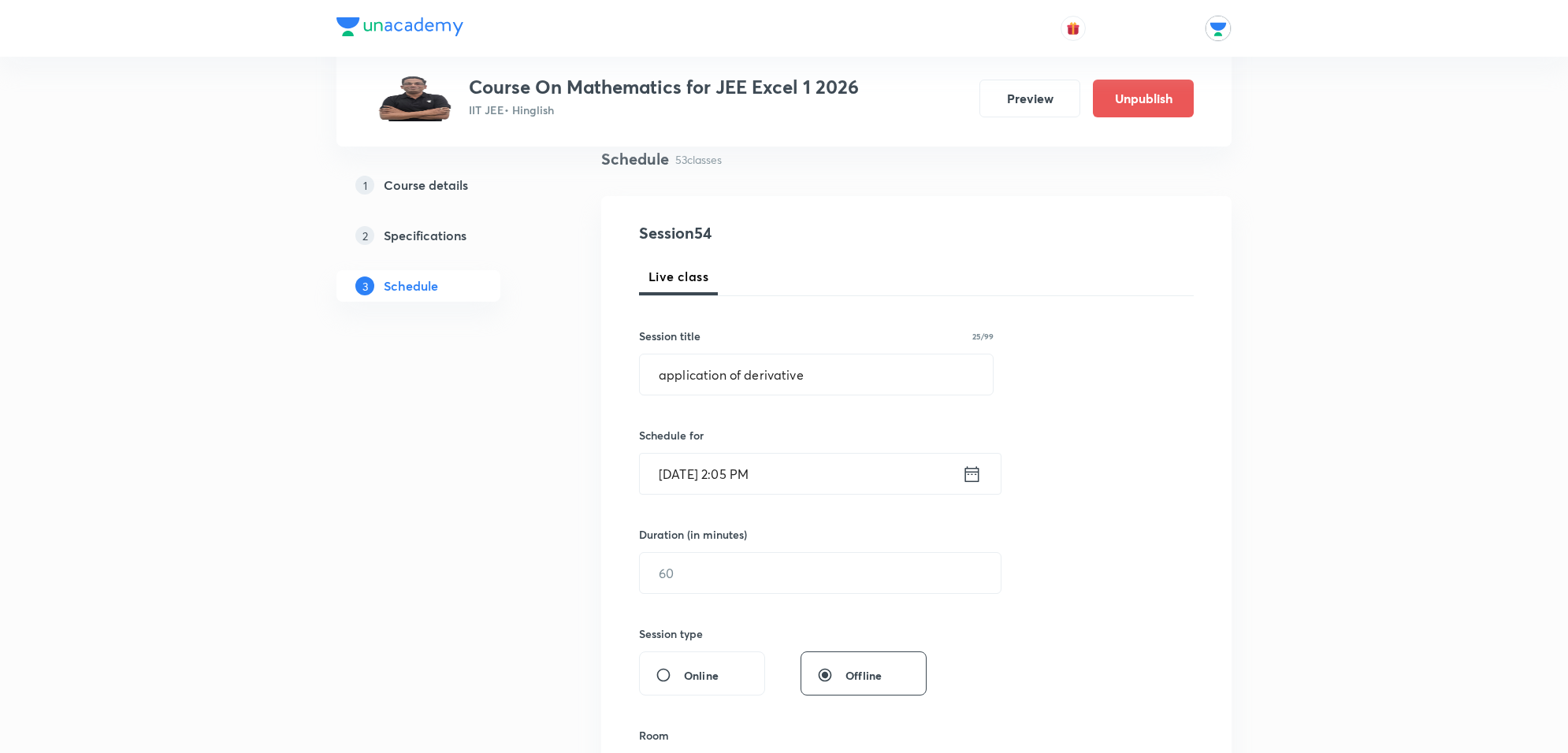
scroll to position [166, 0]
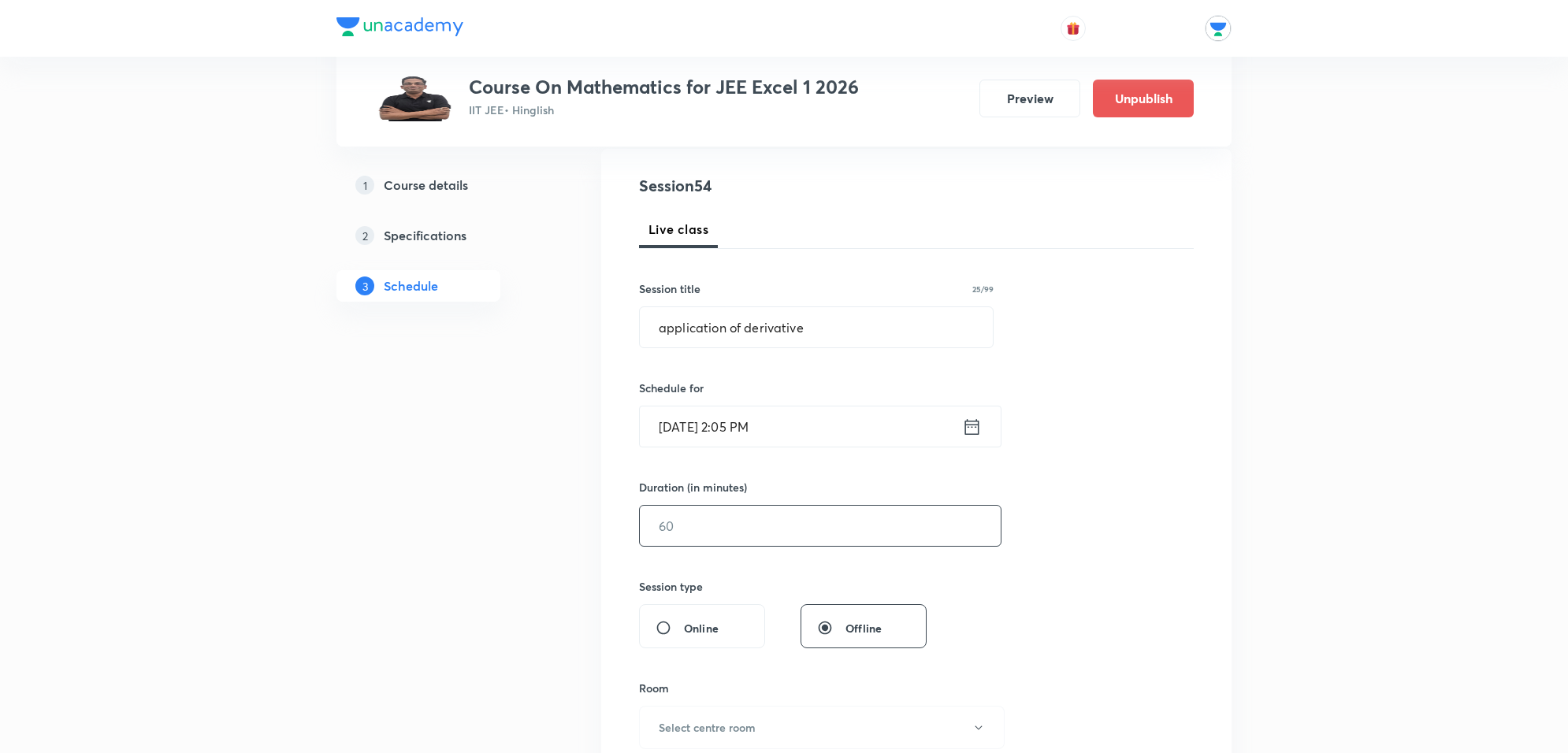
click at [799, 515] on input "text" at bounding box center [820, 526] width 361 height 40
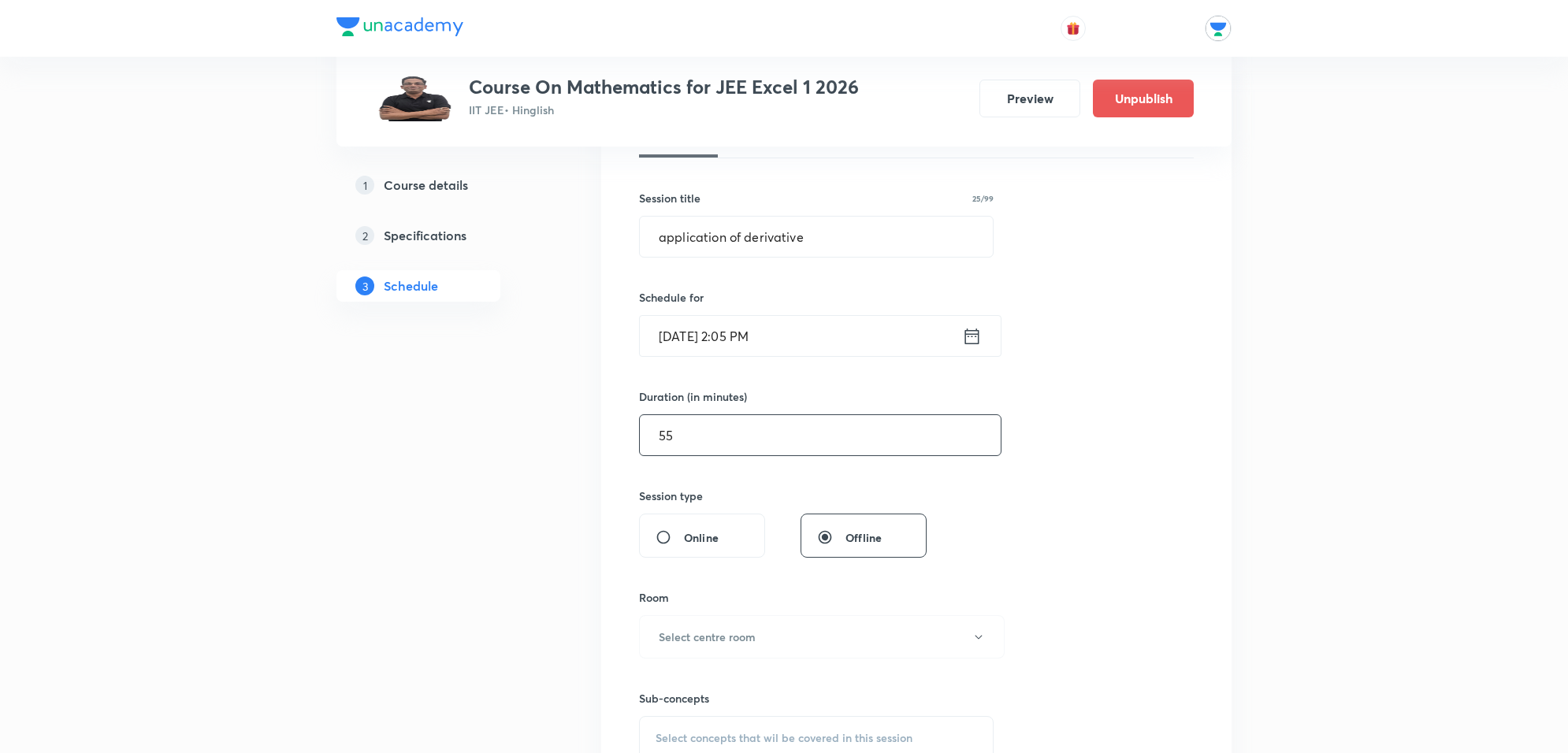
scroll to position [461, 0]
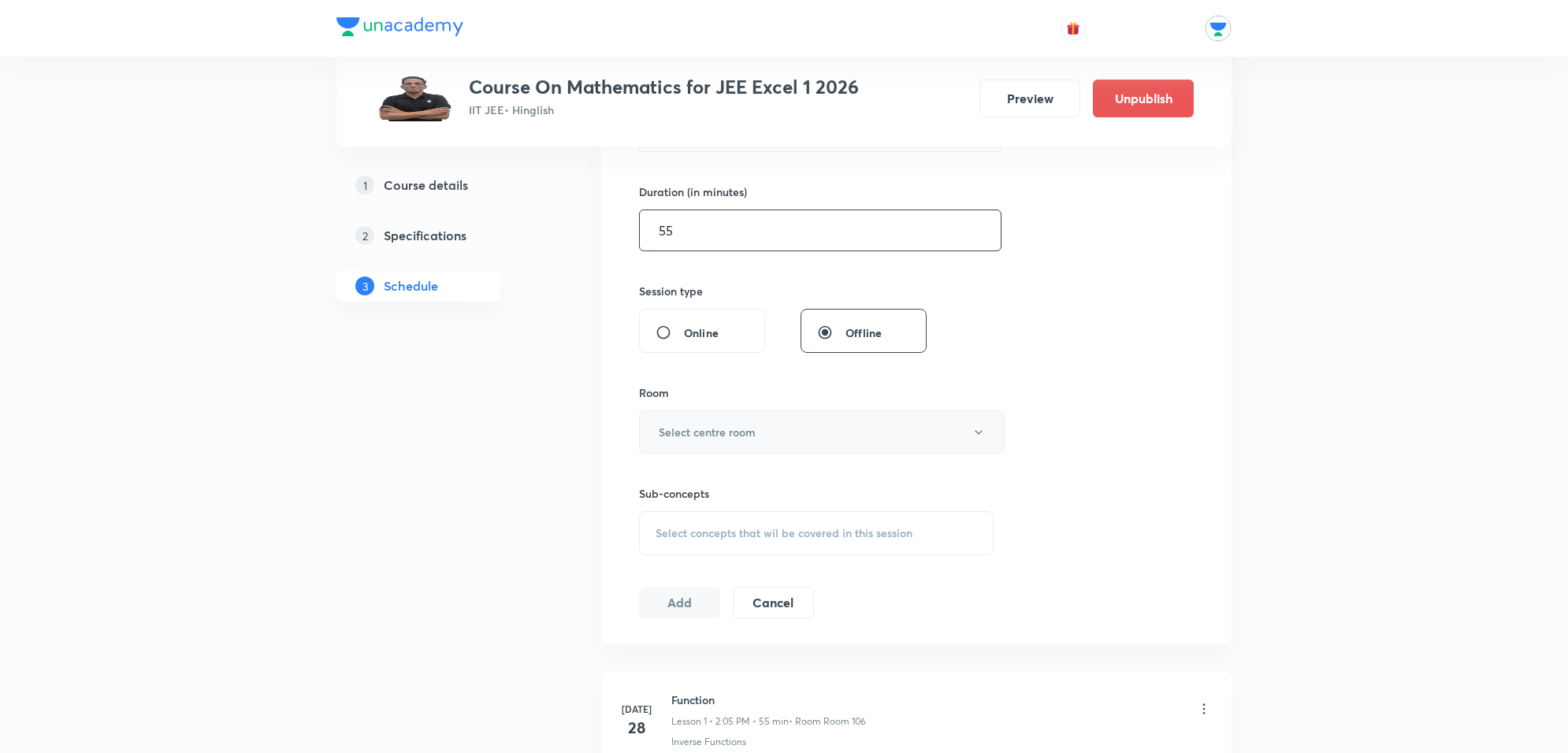
type input "55"
click at [764, 428] on button "Select centre room" at bounding box center [821, 432] width 365 height 43
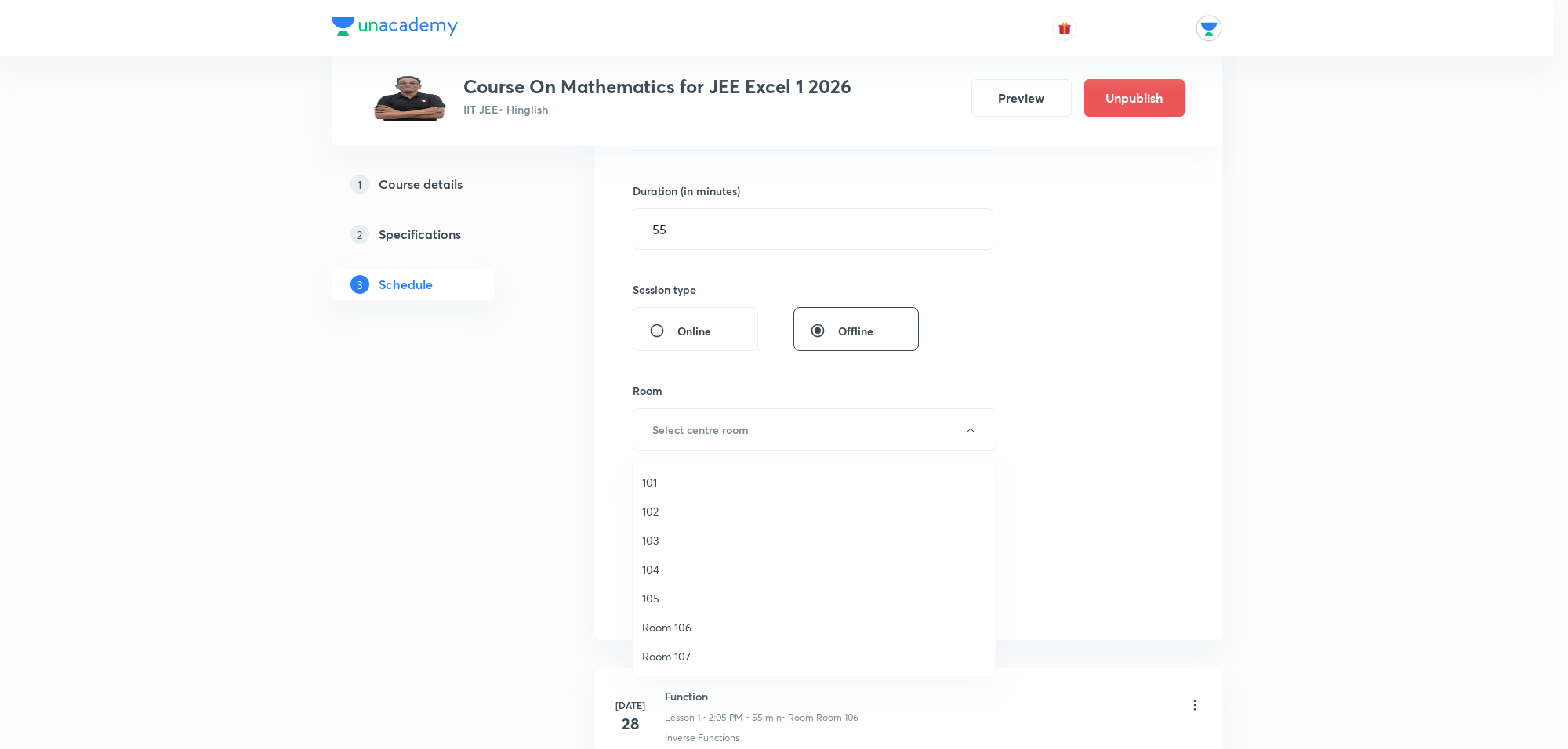
click at [700, 625] on span "Room 106" at bounding box center [813, 627] width 344 height 16
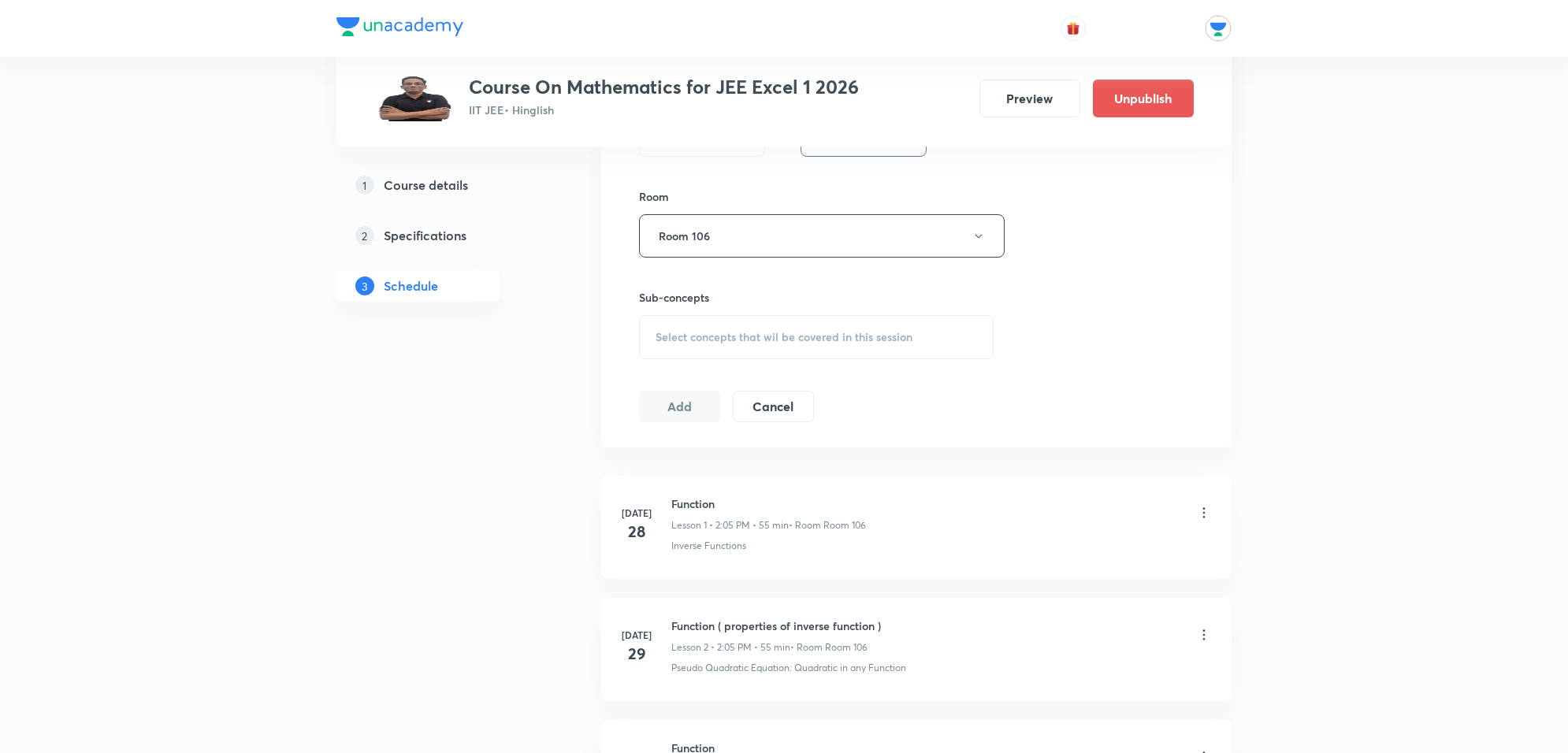
scroll to position [659, 0]
click at [766, 333] on span "Select concepts that wil be covered in this session" at bounding box center [783, 336] width 256 height 13
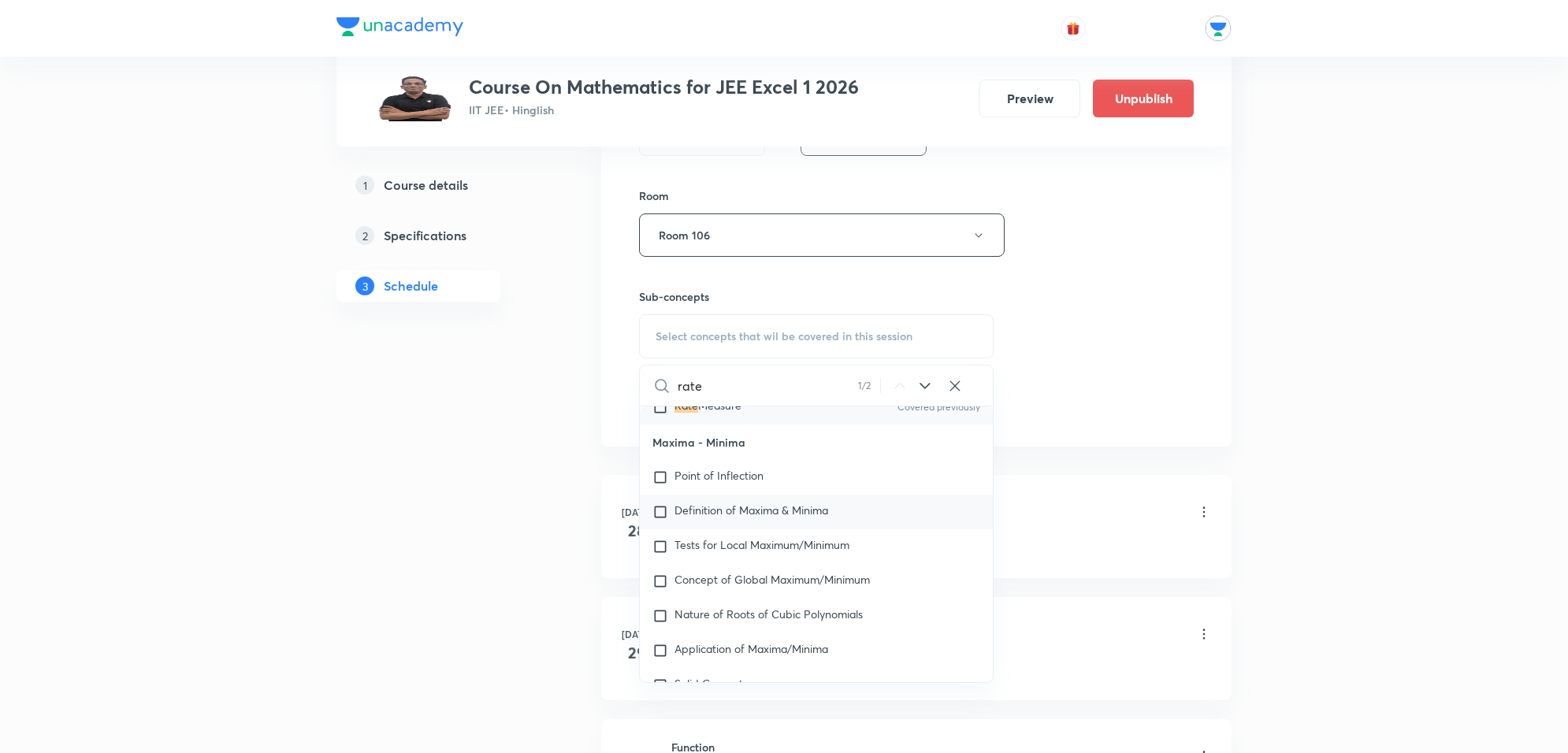
scroll to position [12429, 0]
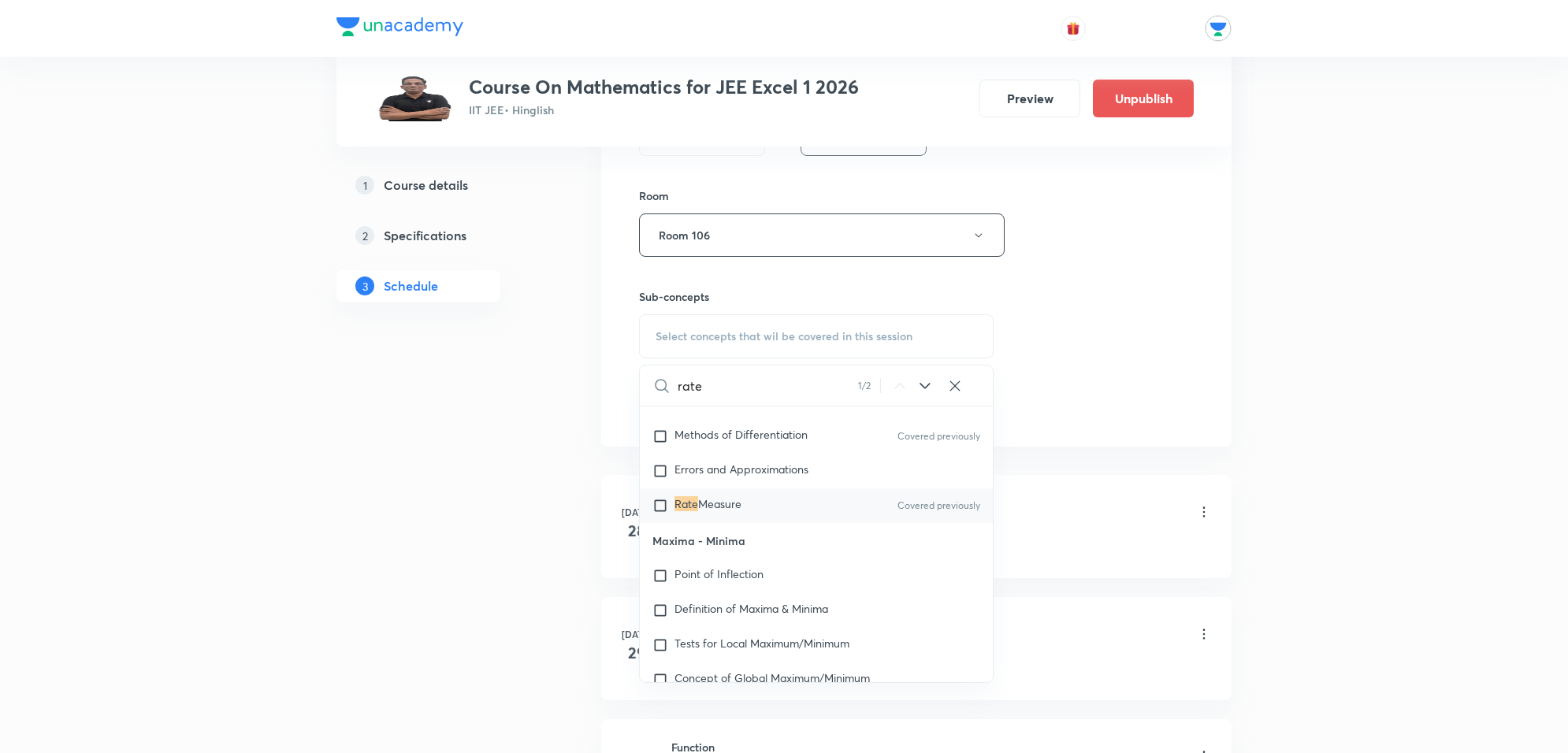
type input "rate"
drag, startPoint x: 718, startPoint y: 507, endPoint x: 691, endPoint y: 505, distance: 27.1
click at [717, 507] on span "Measure" at bounding box center [720, 504] width 44 height 15
checkbox input "true"
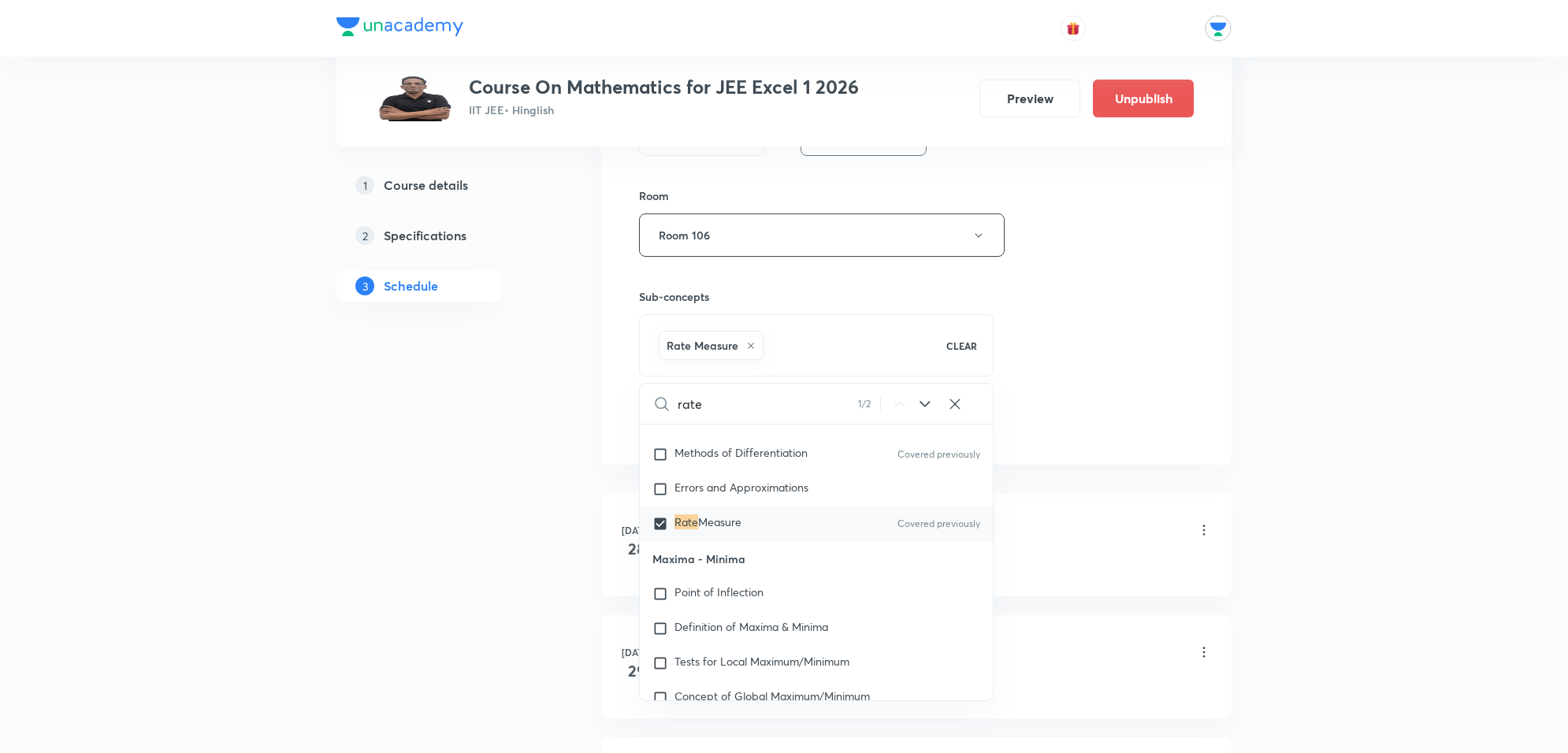
click at [1092, 376] on div "Session 54 Live class Session title 25/99 application of derivative ​ Schedule …" at bounding box center [916, 61] width 555 height 758
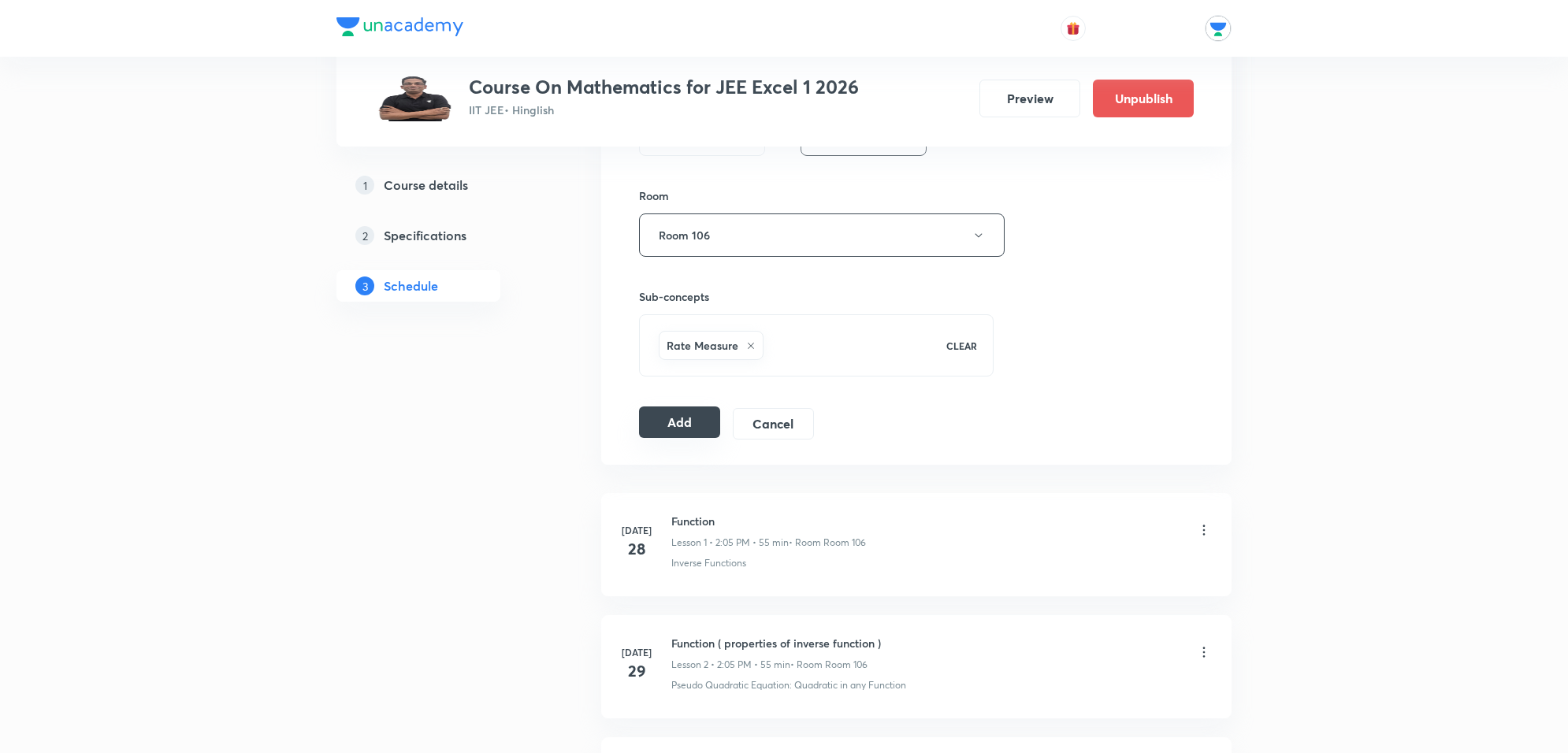
click at [684, 415] on button "Add" at bounding box center [680, 422] width 82 height 32
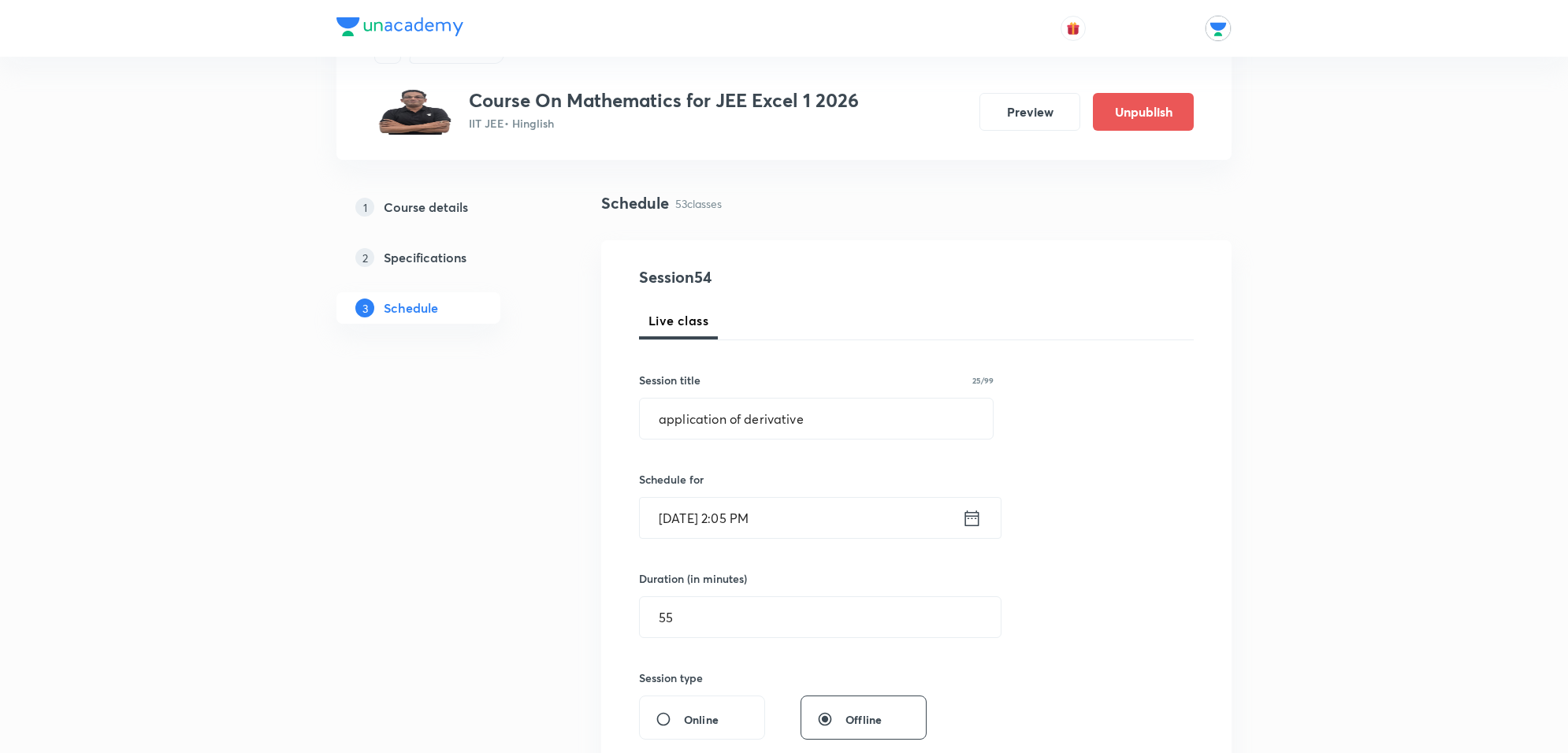
scroll to position [68, 0]
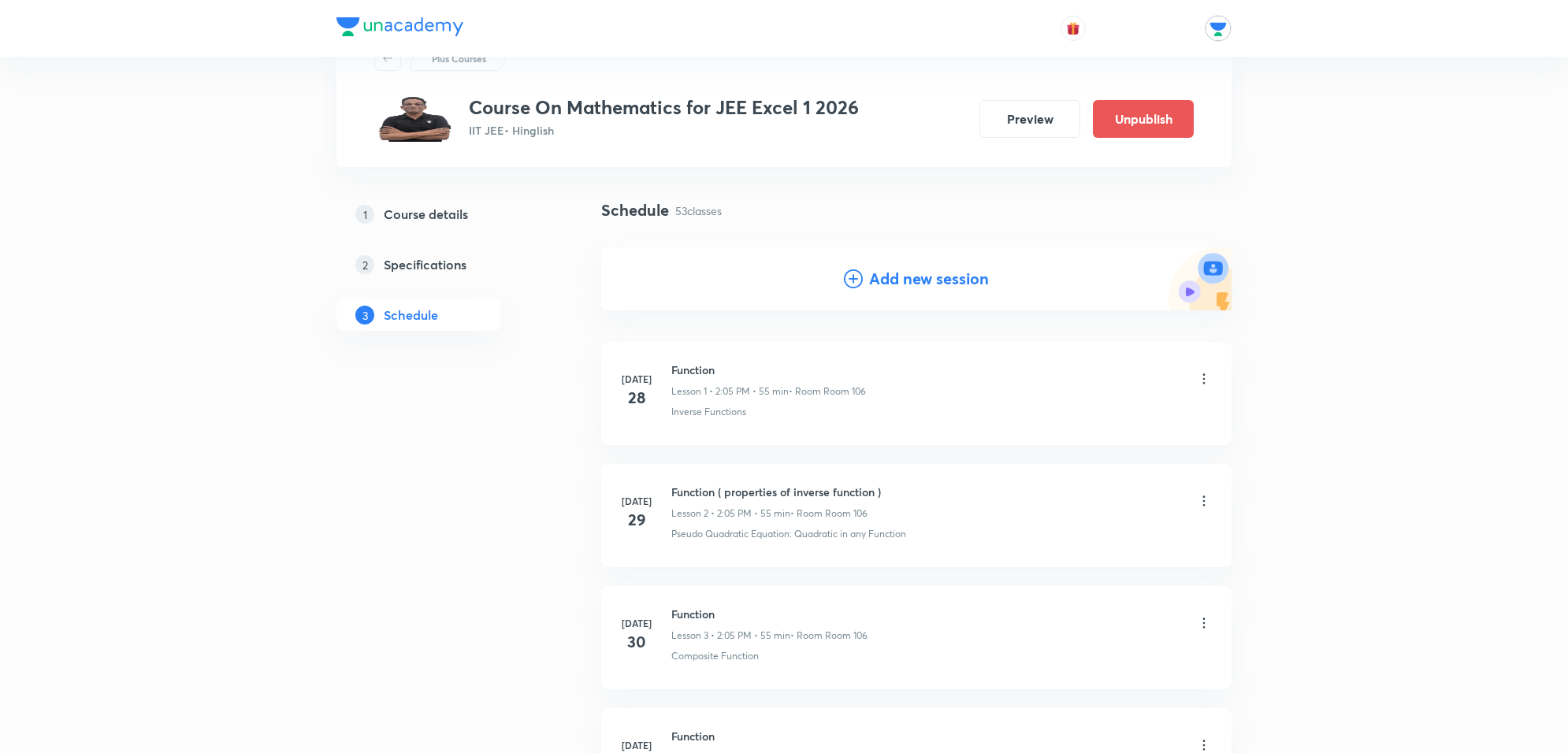
click at [950, 285] on h4 "Add new session" at bounding box center [929, 279] width 120 height 24
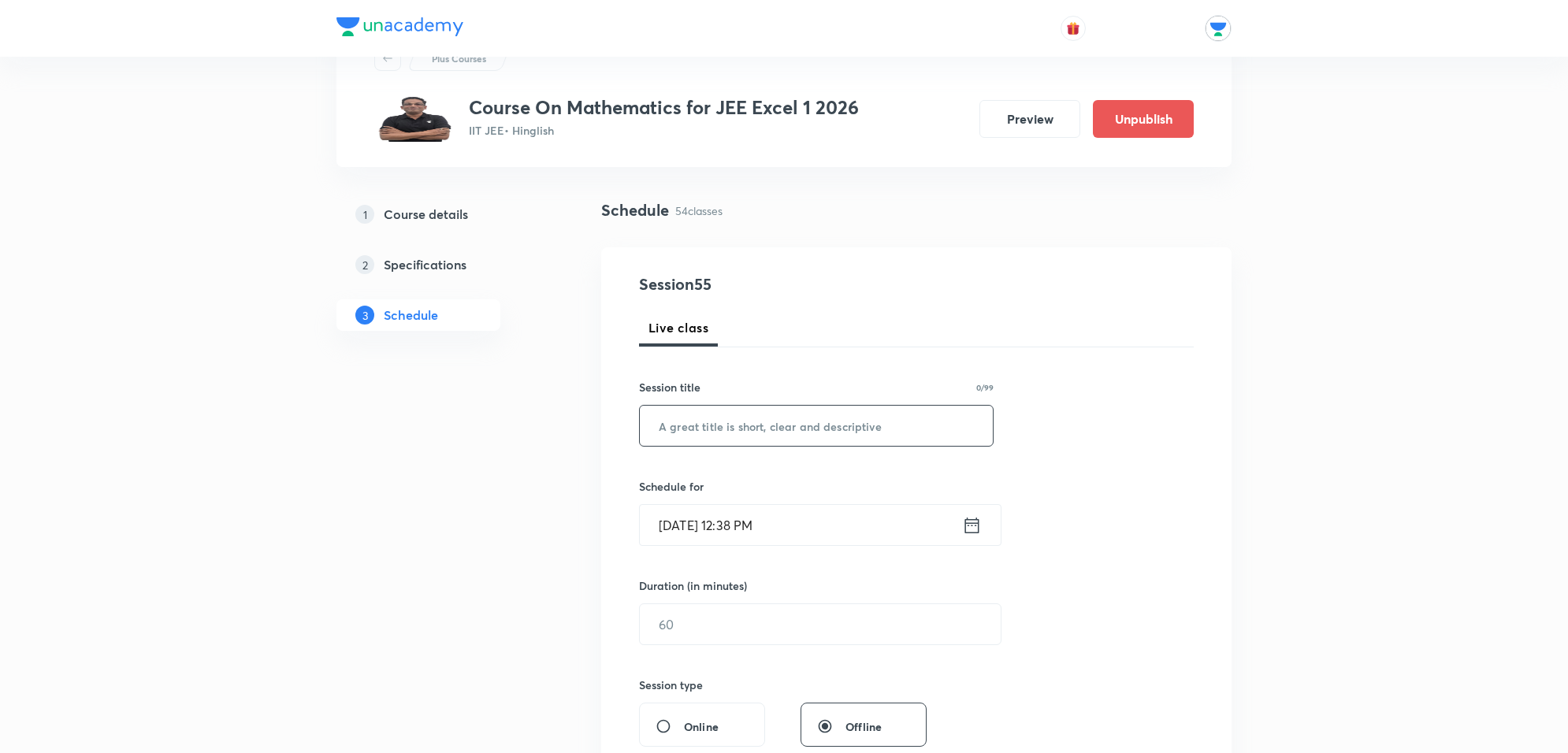
click at [810, 426] on input "text" at bounding box center [816, 426] width 353 height 40
type input "application of derivatives"
click at [801, 529] on input "Oct 5, 2025, 12:38 PM" at bounding box center [801, 525] width 323 height 40
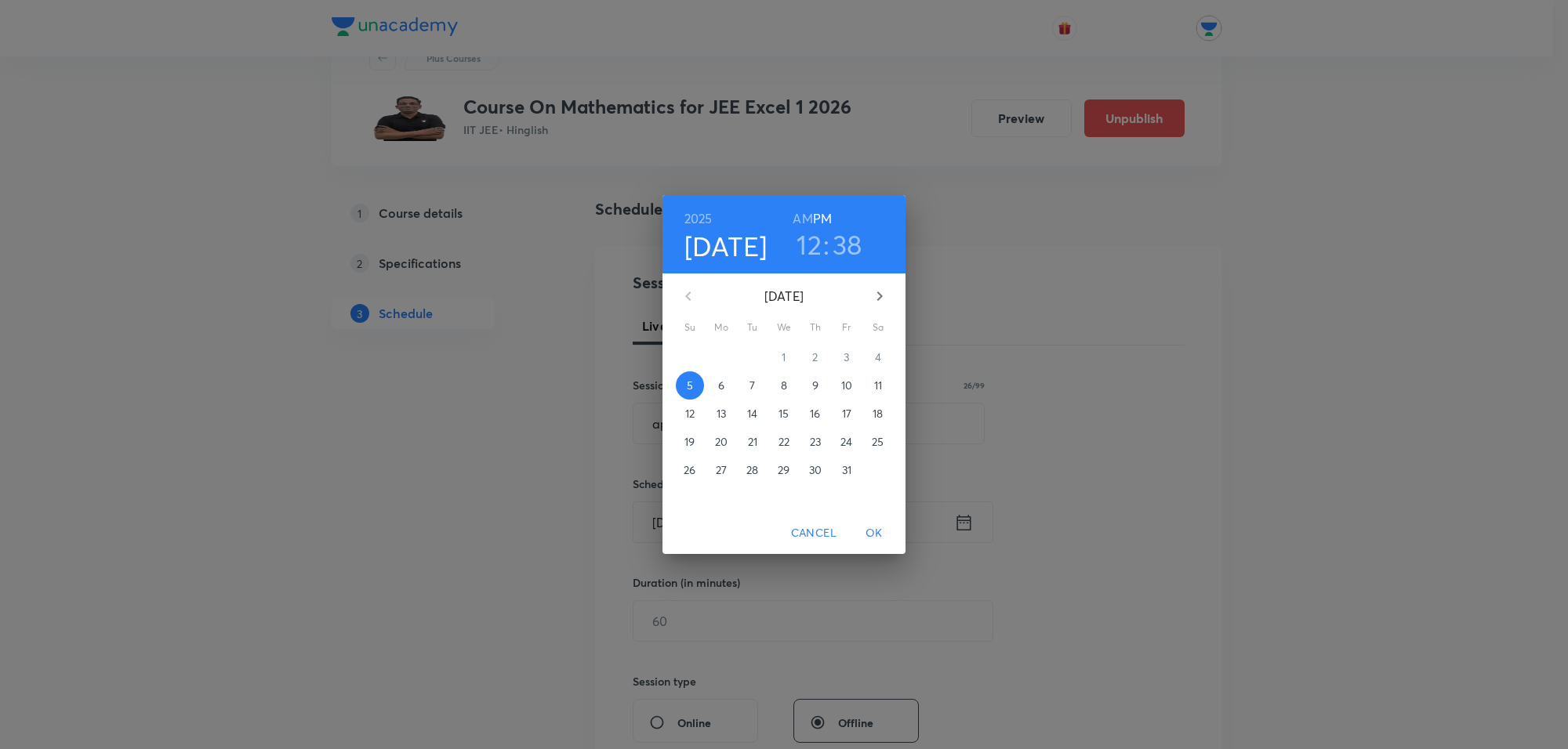
click at [855, 385] on span "10" at bounding box center [846, 385] width 28 height 15
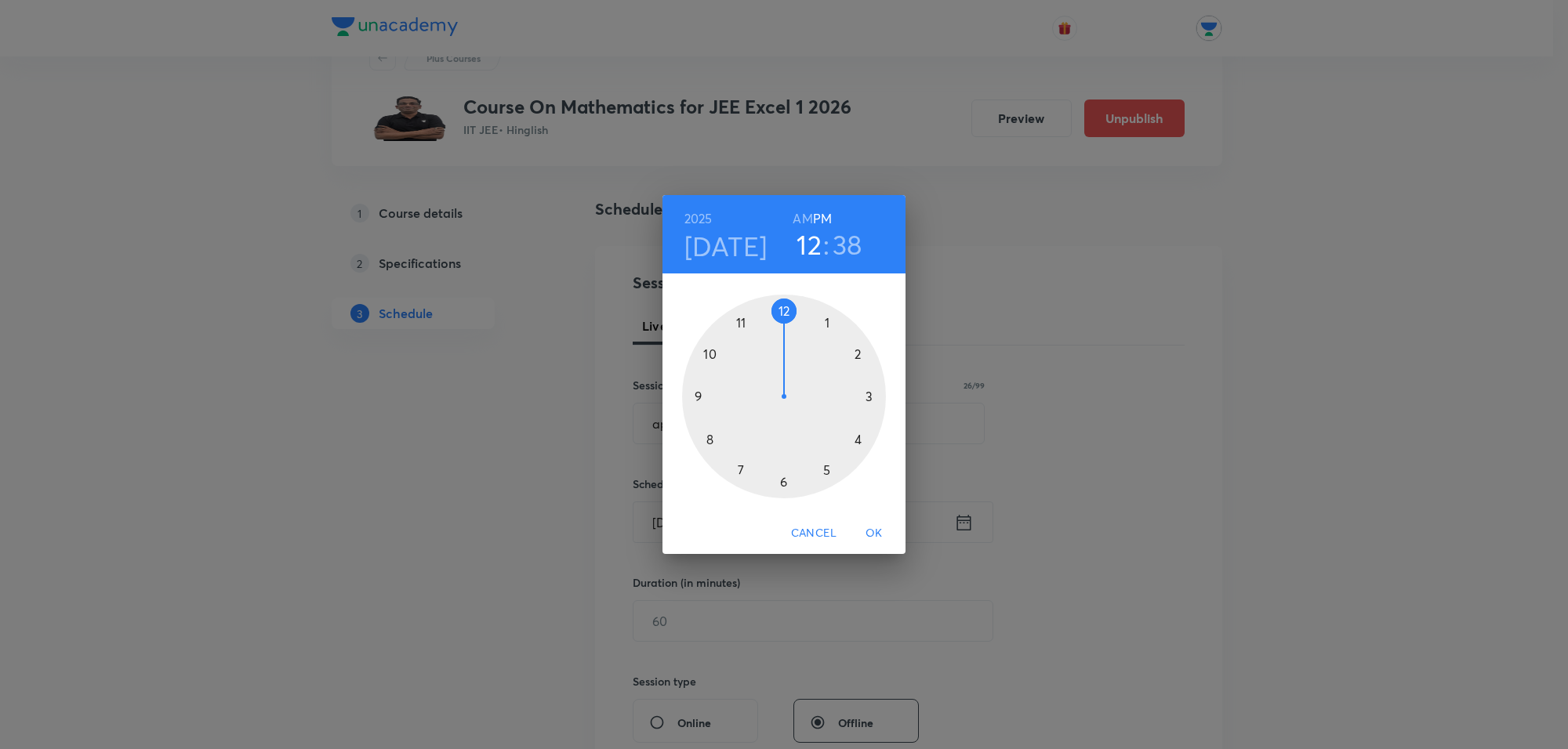
click at [867, 345] on div at bounding box center [784, 397] width 204 height 204
click at [835, 306] on div at bounding box center [784, 397] width 204 height 204
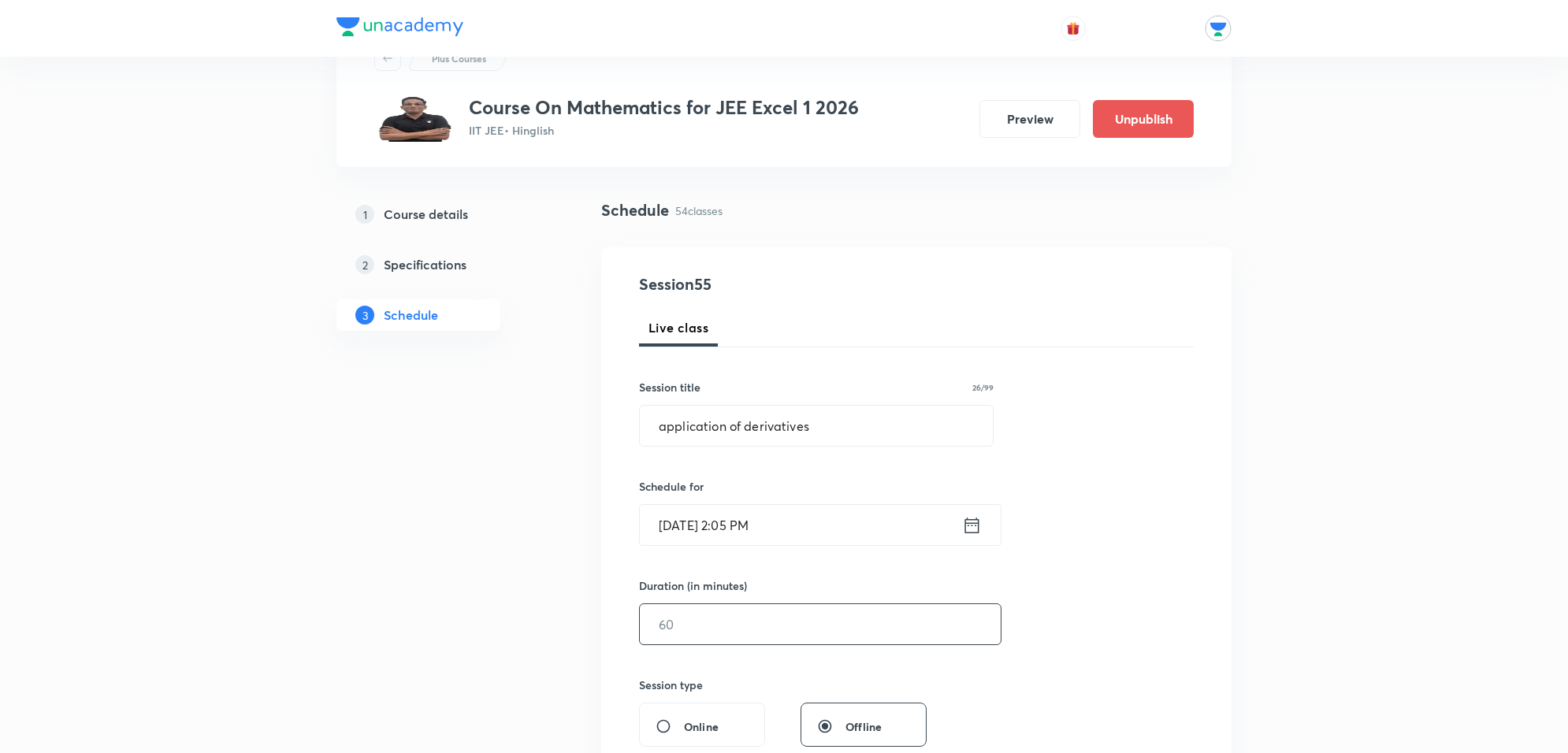
click at [799, 618] on input "text" at bounding box center [820, 624] width 361 height 40
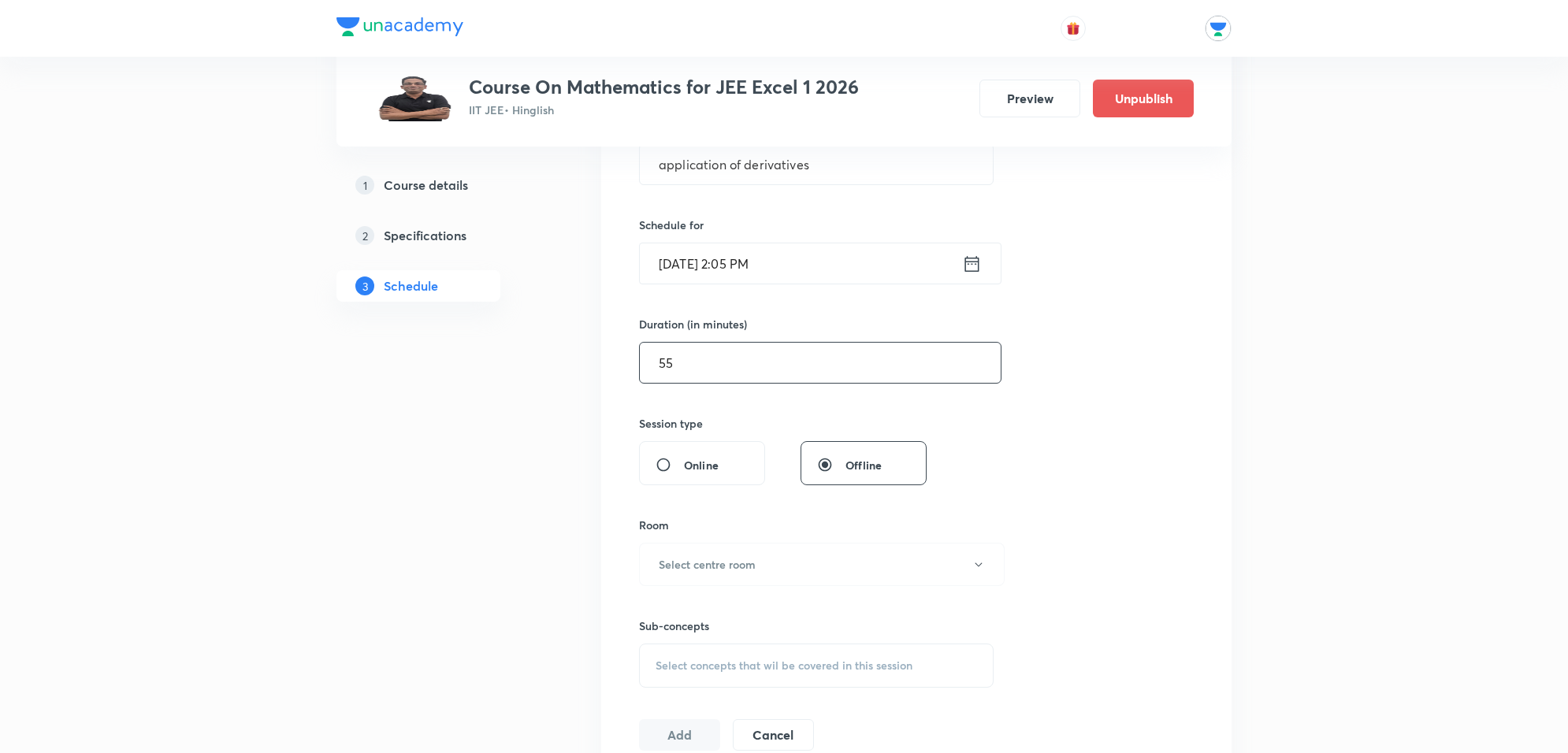
scroll to position [363, 0]
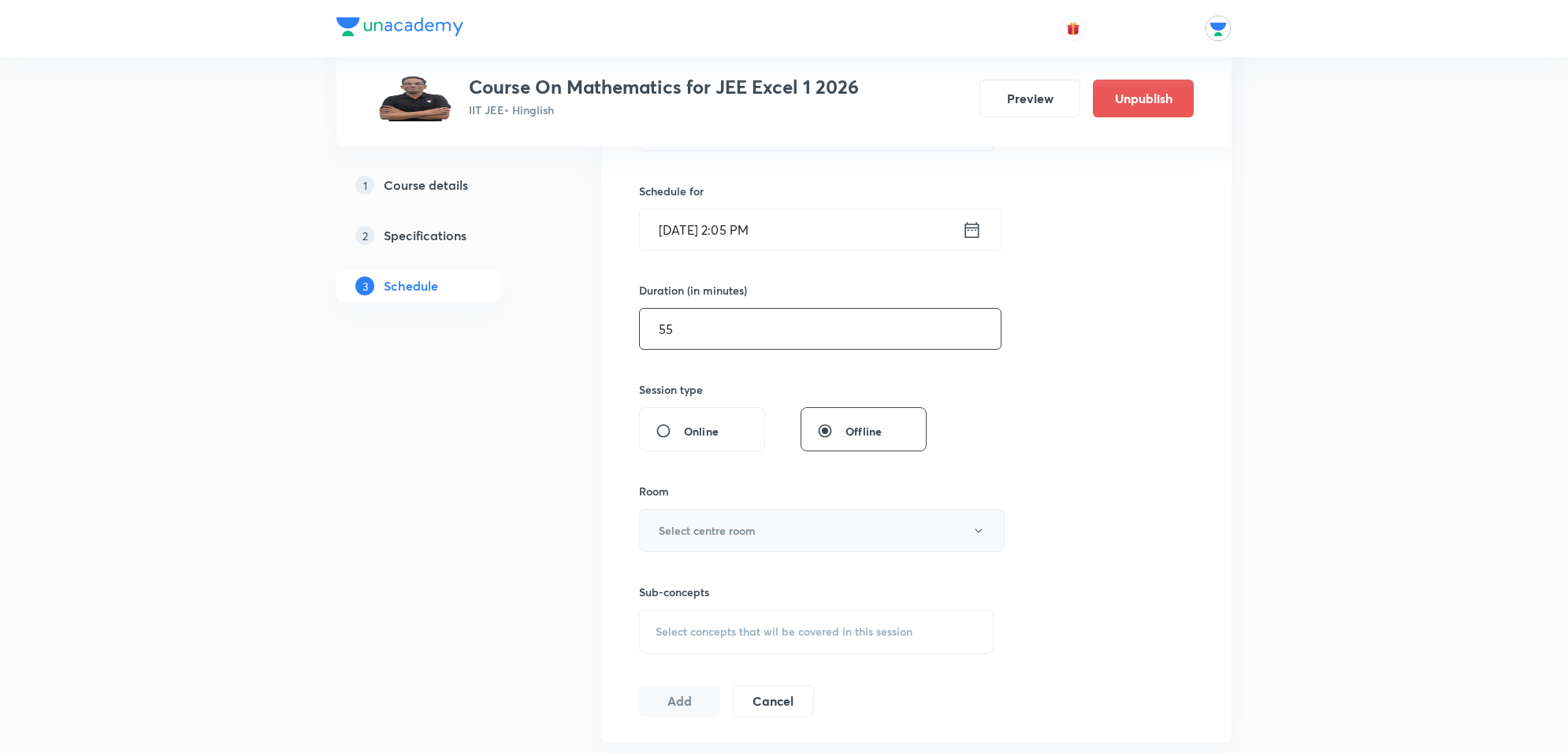
type input "55"
click at [778, 527] on button "Select centre room" at bounding box center [821, 531] width 365 height 43
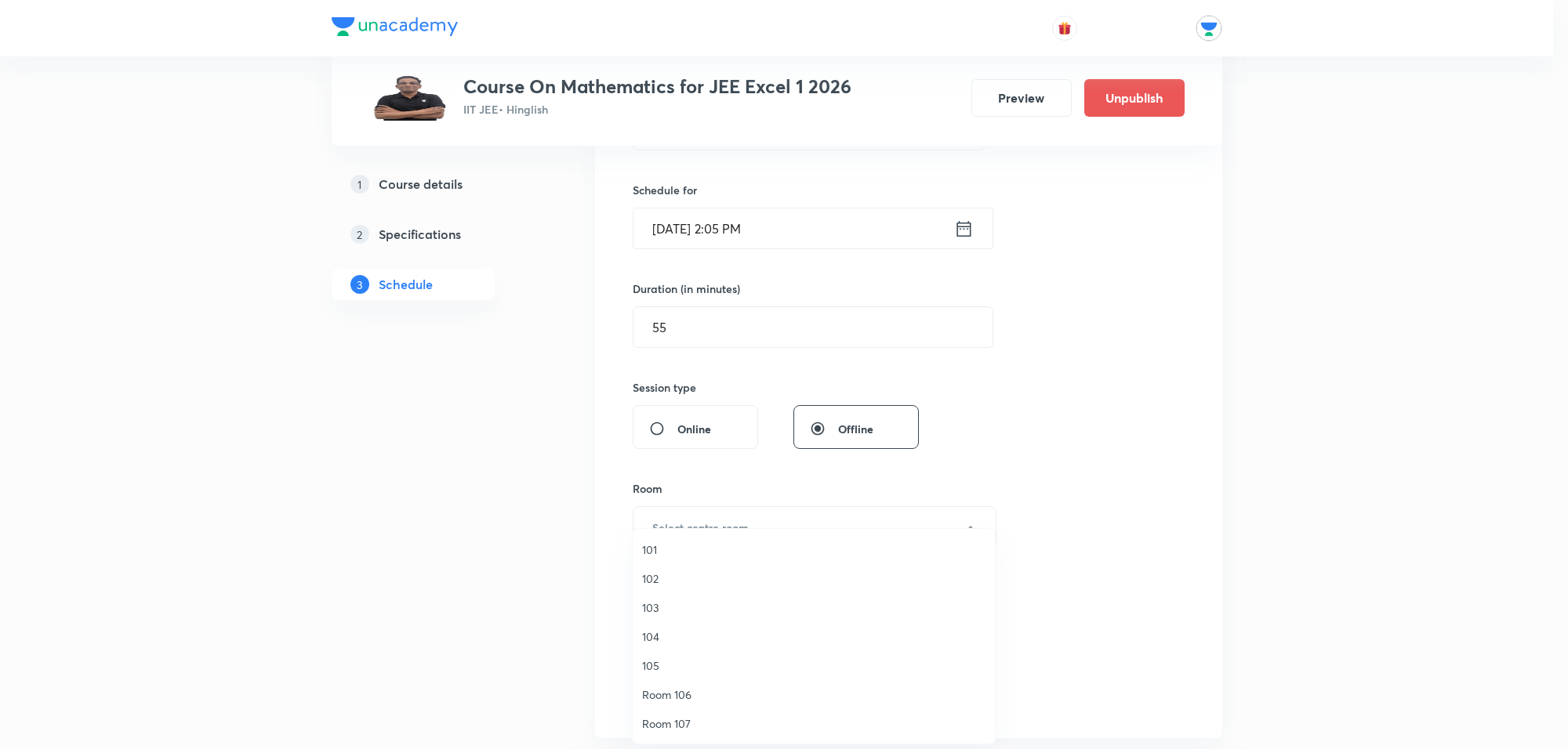
click at [704, 692] on span "Room 106" at bounding box center [813, 695] width 344 height 16
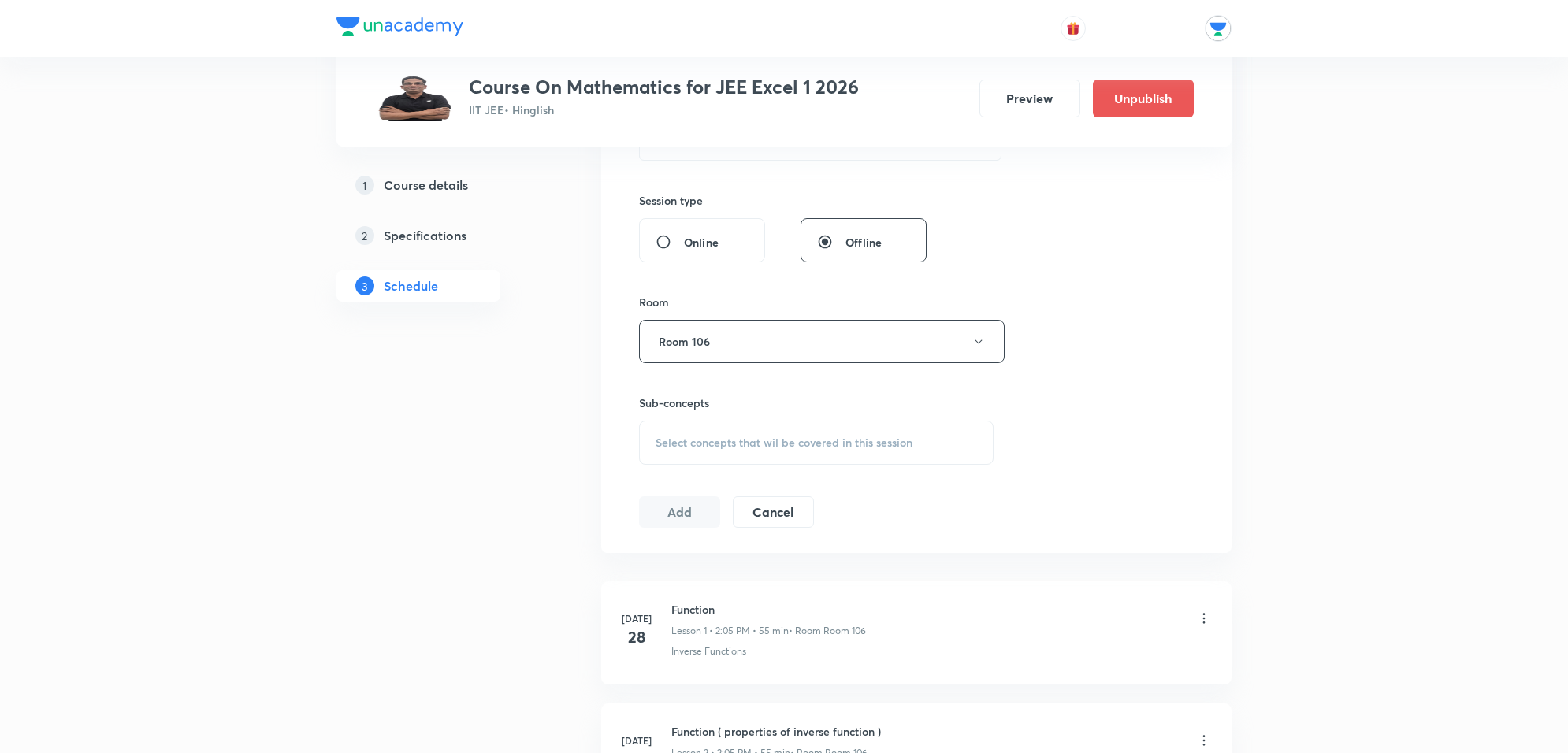
scroll to position [560, 0]
click at [765, 423] on div "Select concepts that wil be covered in this session" at bounding box center [816, 435] width 354 height 44
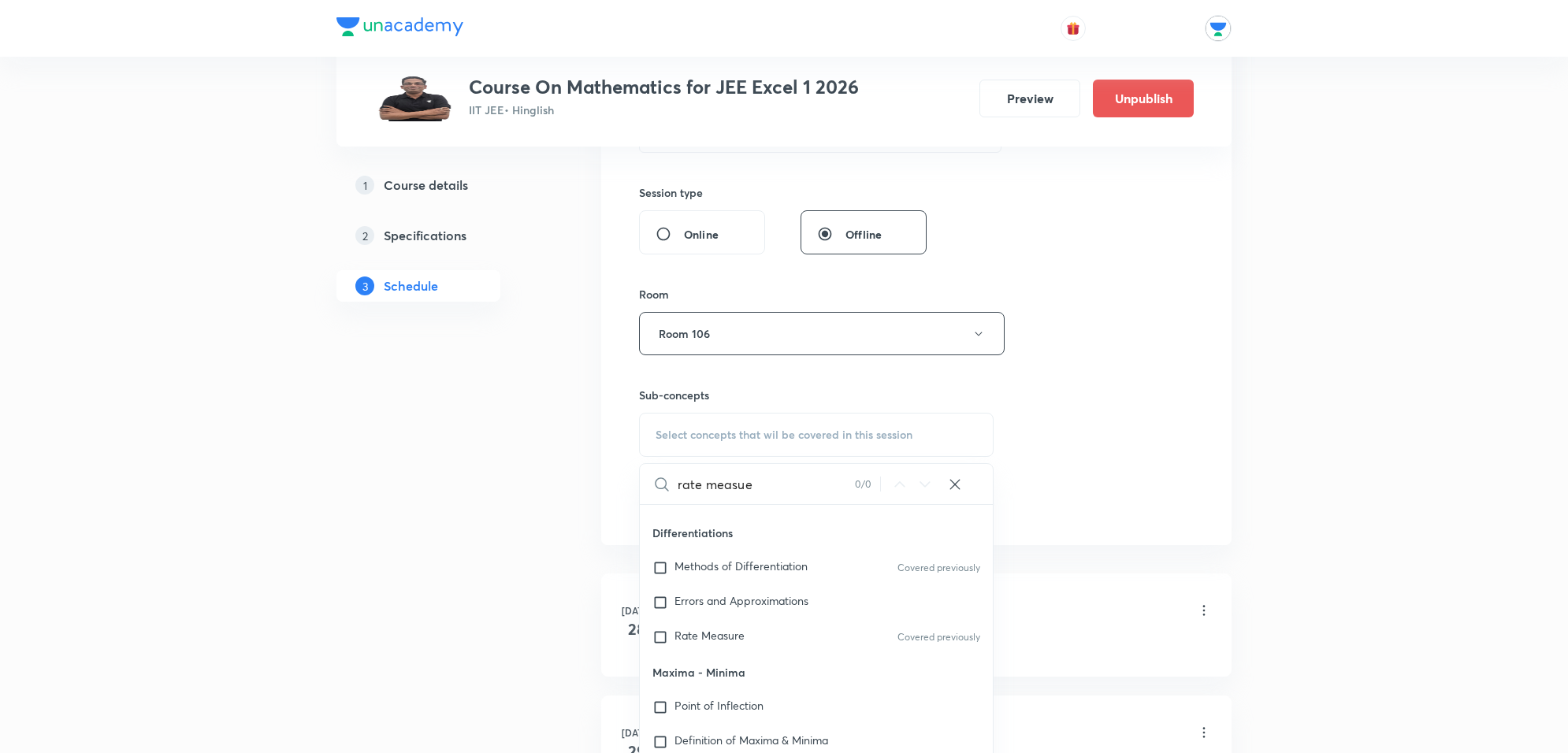
scroll to position [12429, 0]
type input "rate measue"
click at [793, 604] on div "Rate Measure Covered previously" at bounding box center [816, 604] width 353 height 34
checkbox input "true"
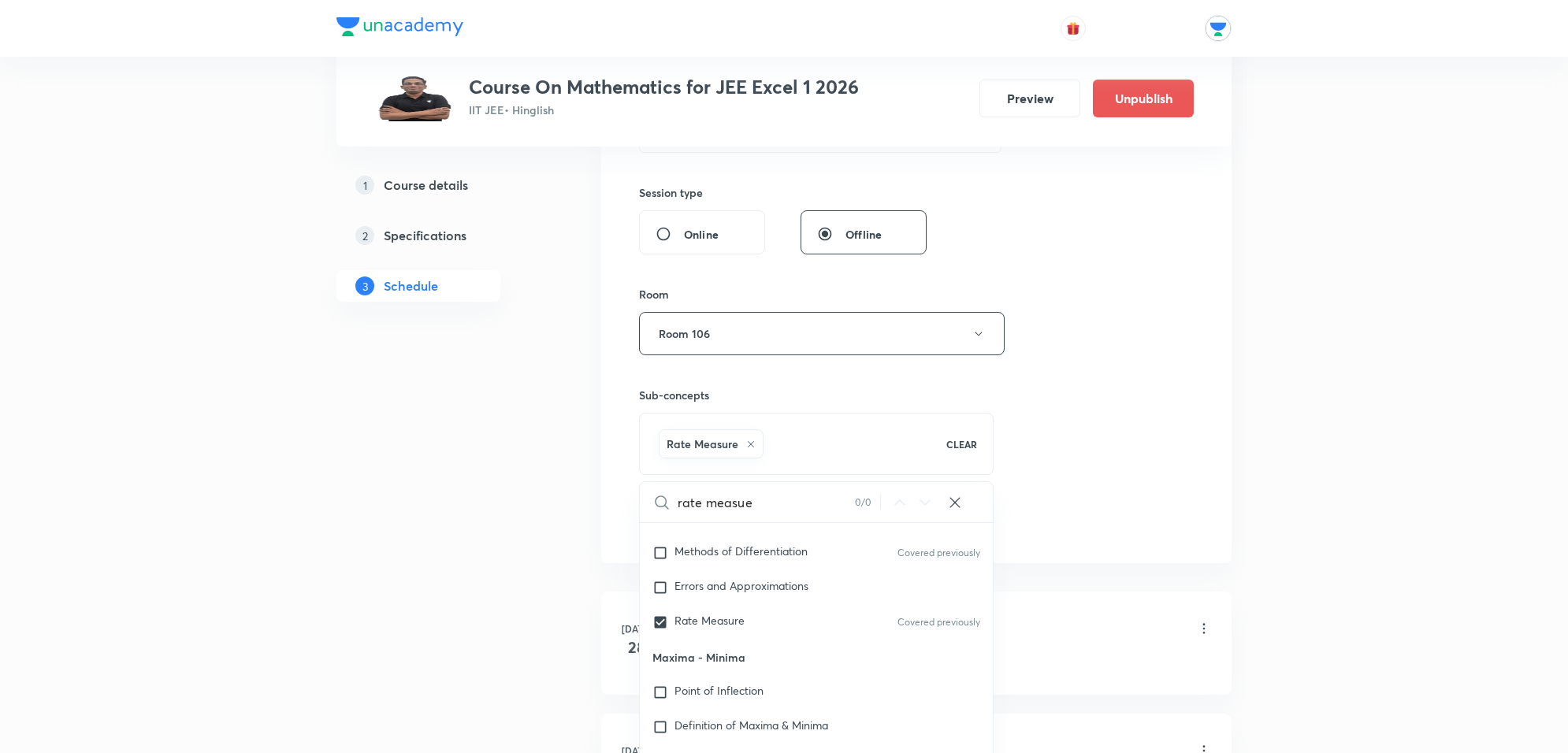
click at [1044, 534] on div "Session 55 Live class Session title 26/99 application of derivatives ​ Schedule…" at bounding box center [916, 159] width 555 height 758
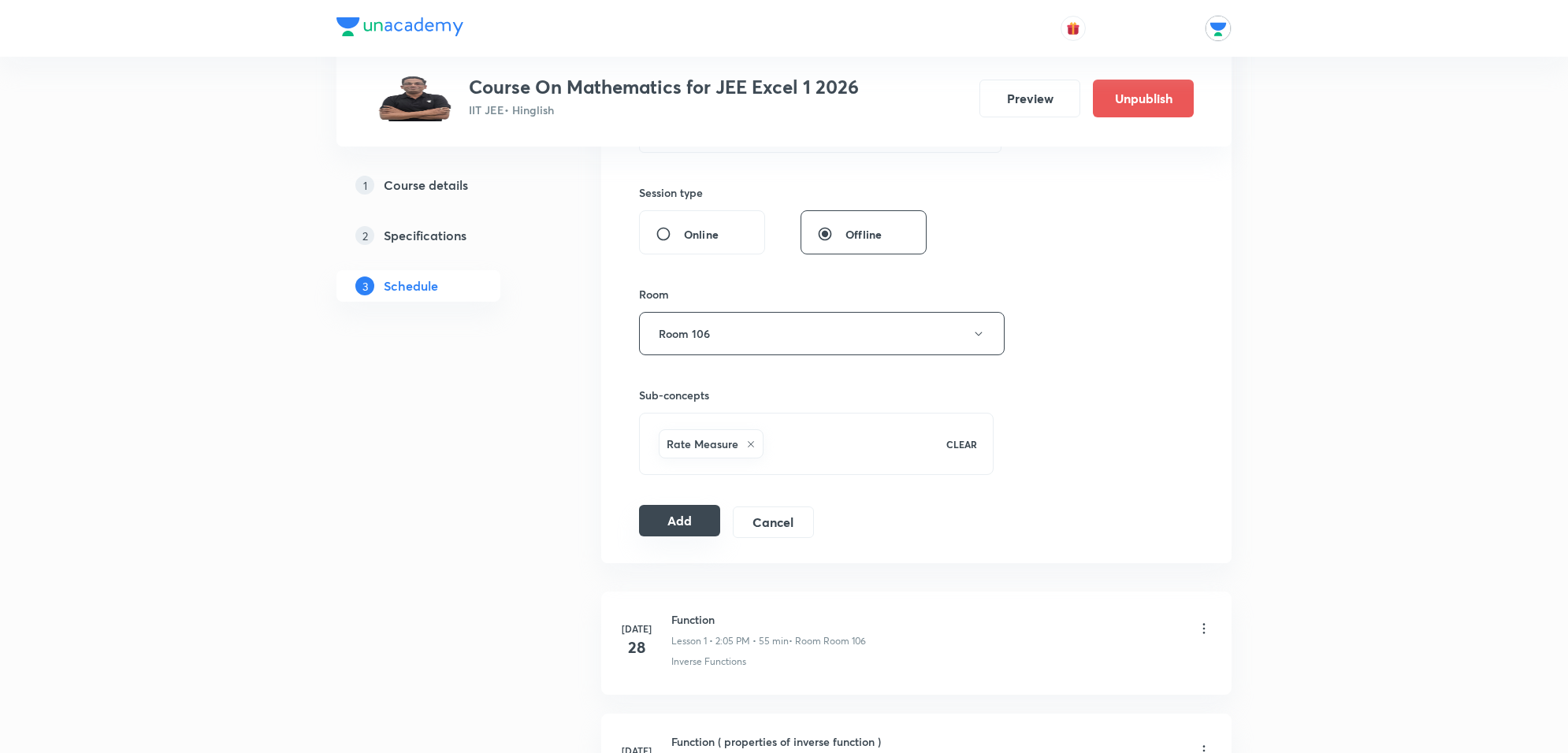
click at [671, 516] on button "Add" at bounding box center [680, 520] width 82 height 32
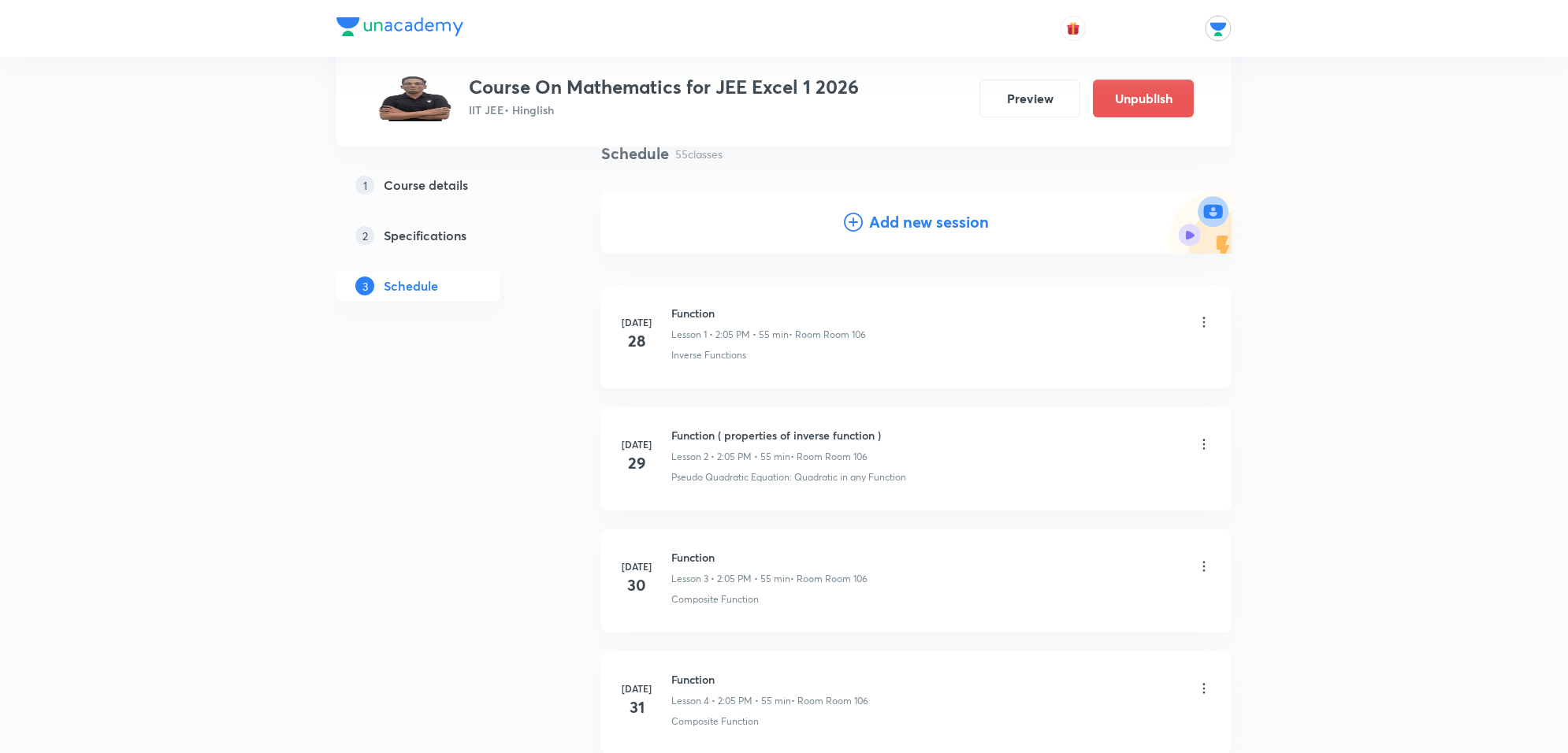
scroll to position [0, 0]
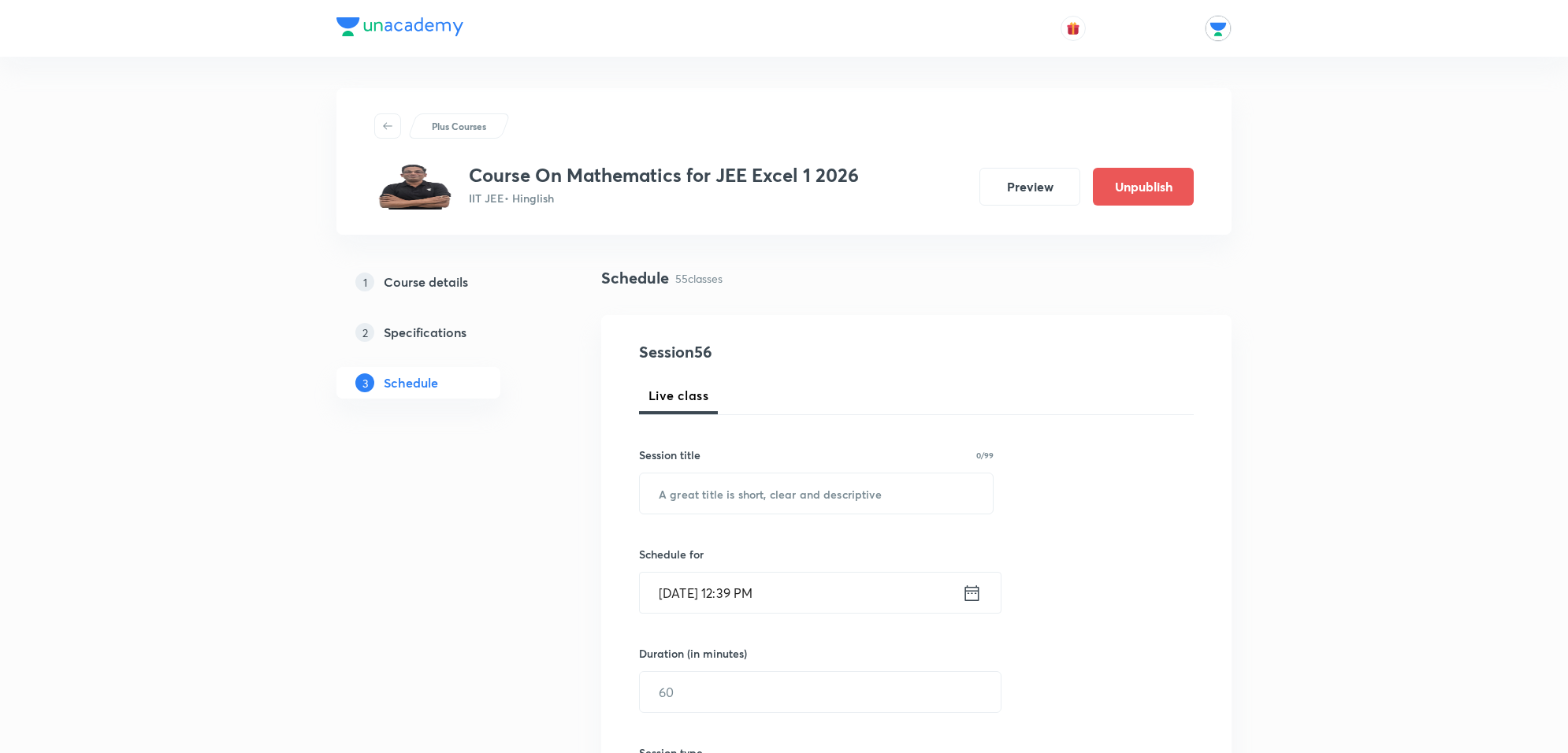
click at [705, 497] on input "text" at bounding box center [816, 493] width 353 height 40
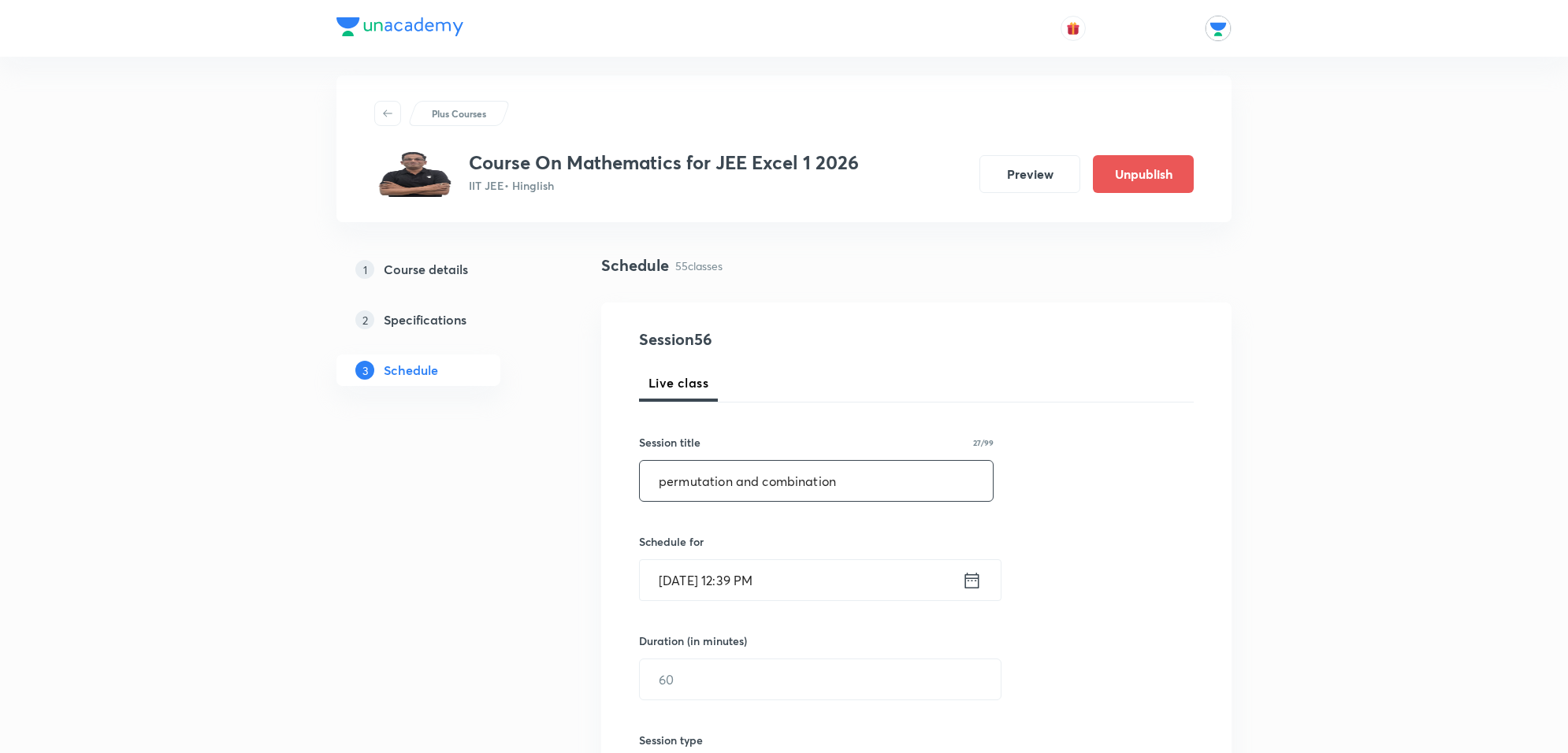
scroll to position [99, 0]
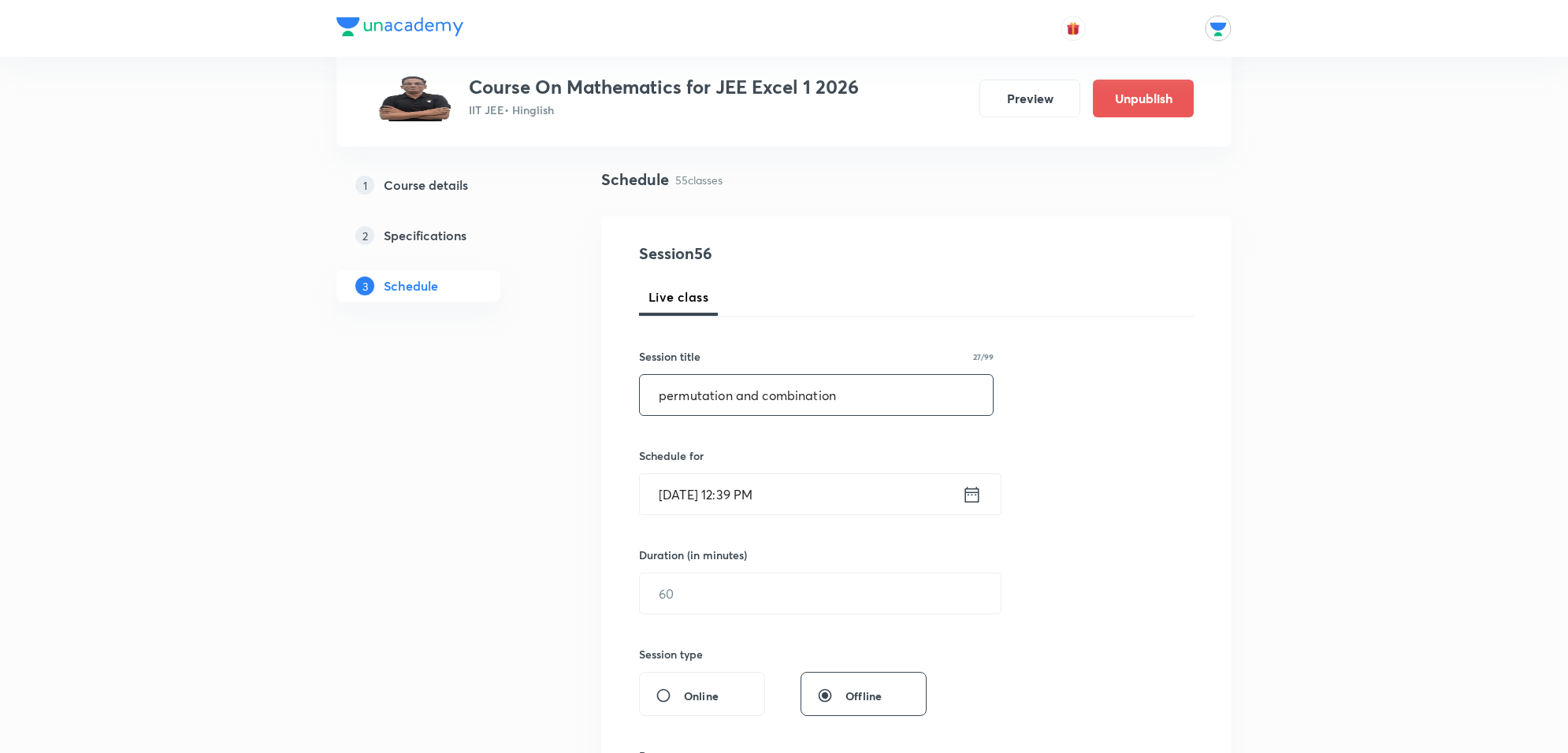
type input "permutation and combination"
click at [856, 491] on input "[DATE] 12:39 PM" at bounding box center [801, 494] width 323 height 40
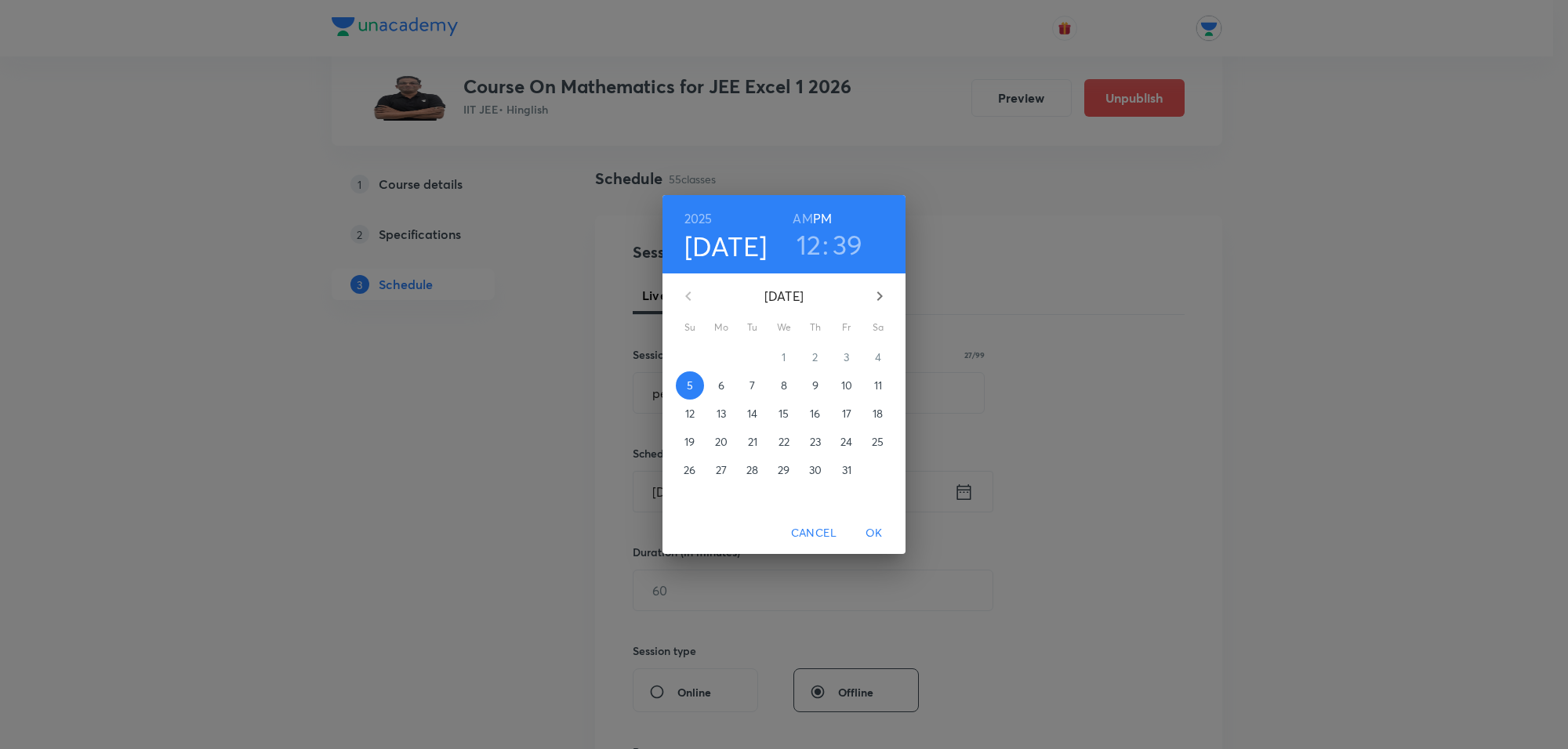
click at [722, 384] on p "6" at bounding box center [720, 385] width 6 height 15
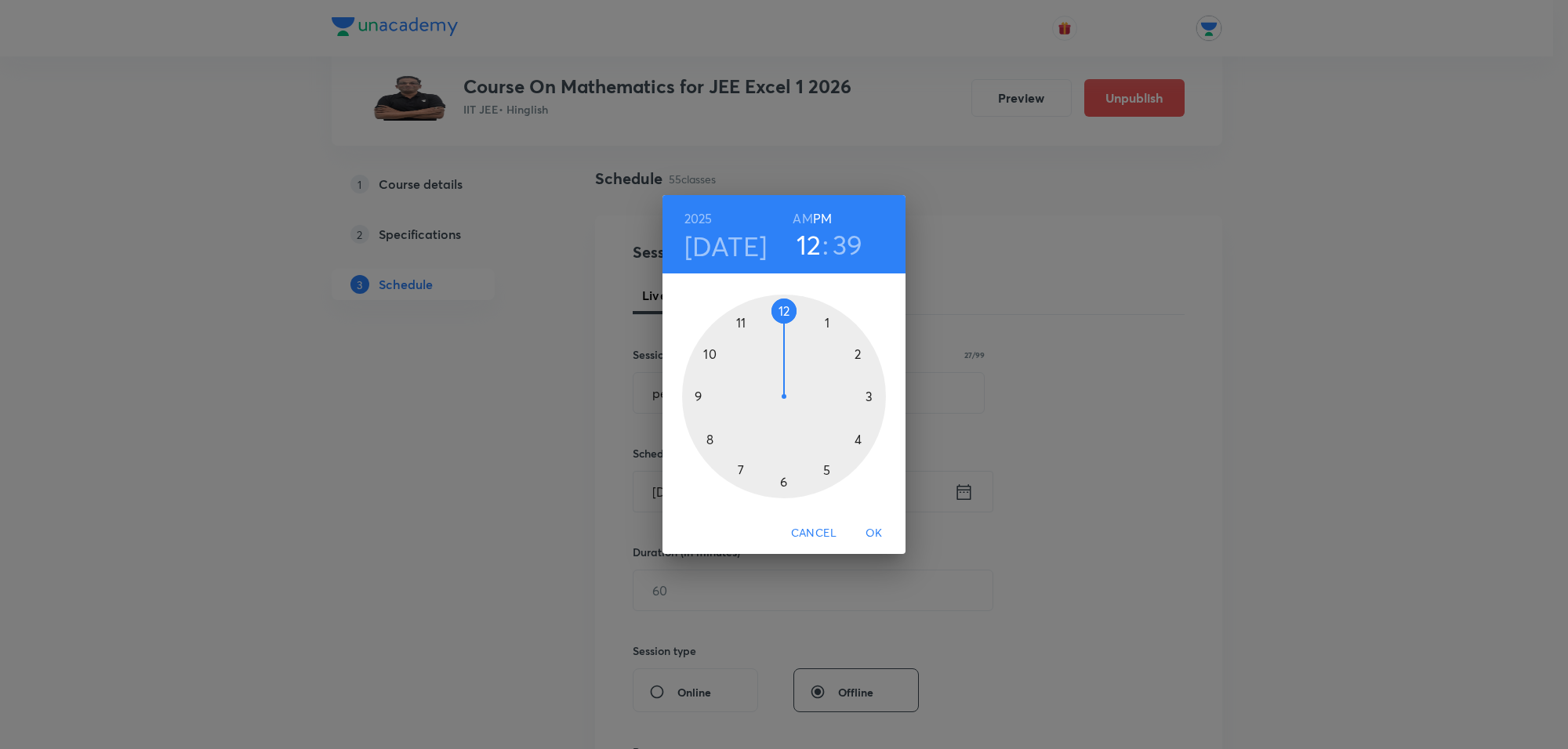
click at [832, 323] on div at bounding box center [784, 397] width 204 height 204
click at [819, 314] on div at bounding box center [784, 397] width 204 height 204
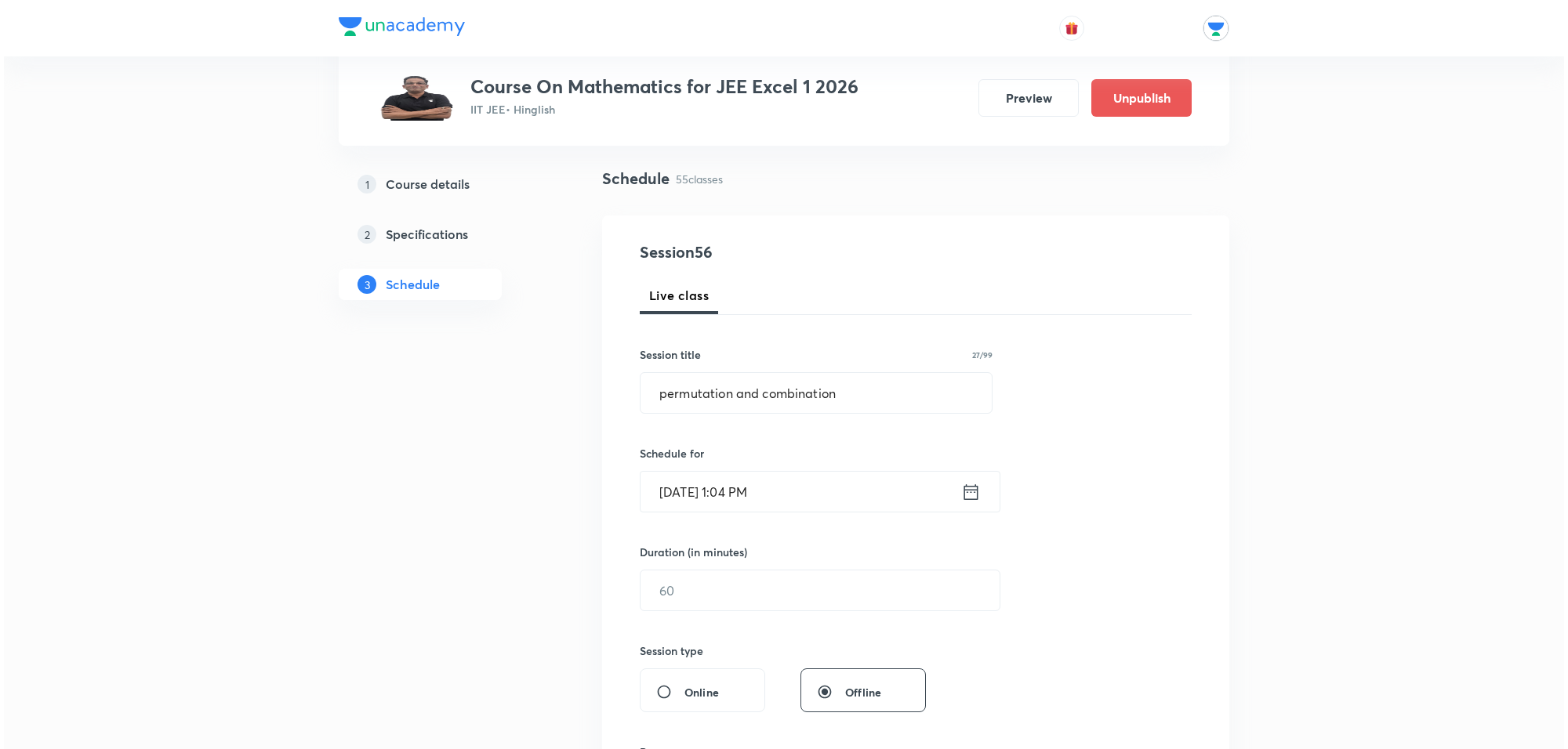
scroll to position [294, 0]
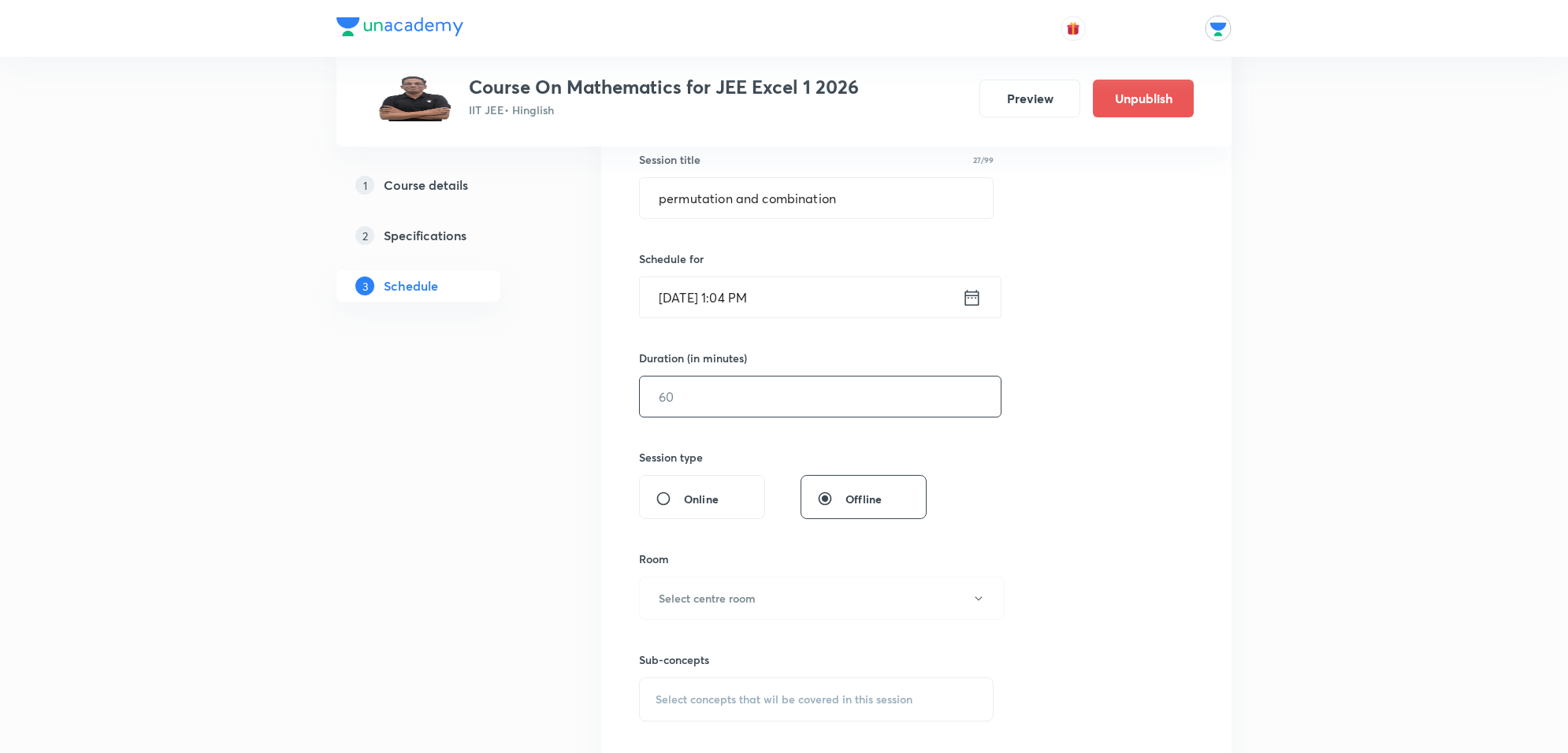
click at [777, 400] on input "text" at bounding box center [820, 397] width 361 height 40
type input "55"
click at [754, 595] on h6 "Select centre room" at bounding box center [707, 598] width 97 height 16
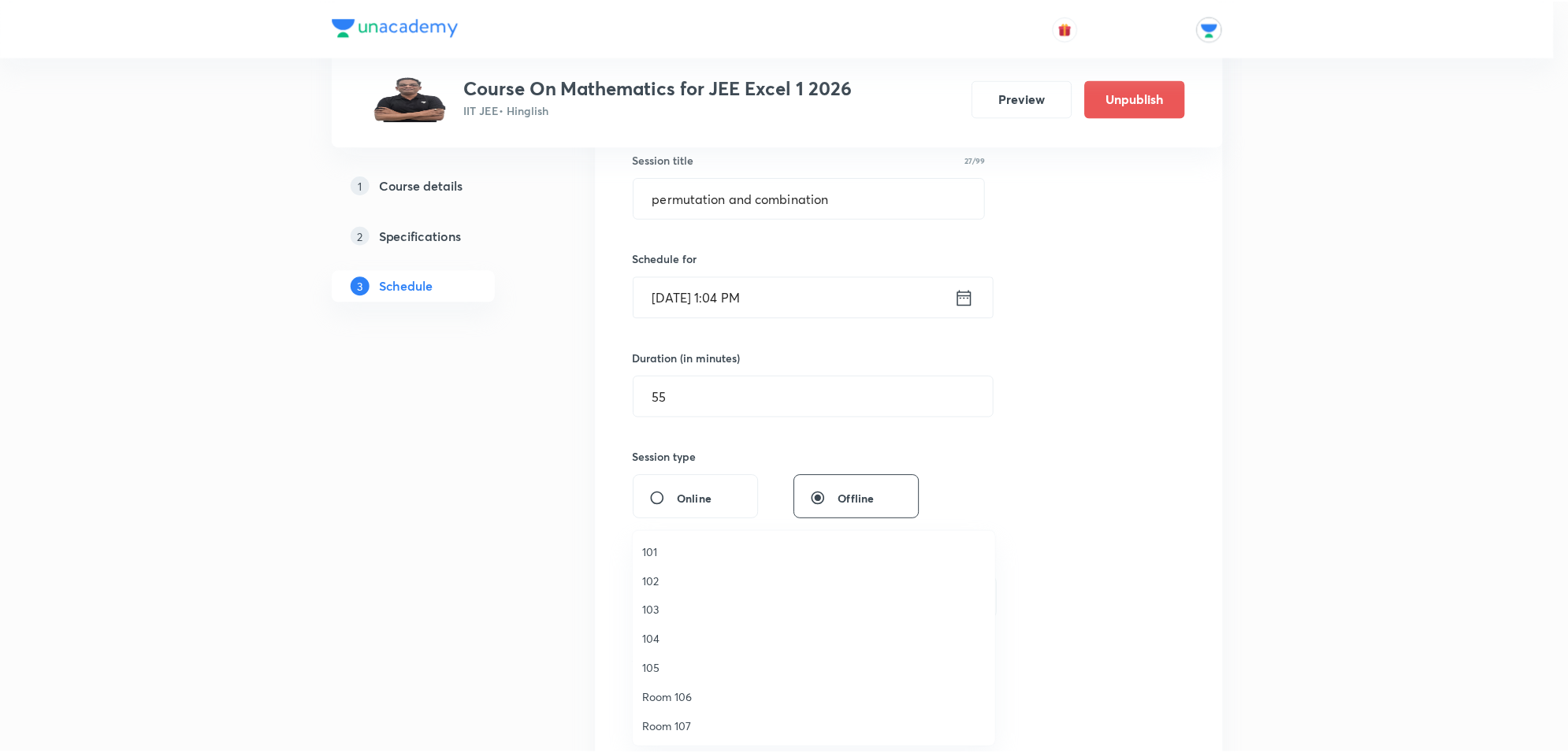
scroll to position [1, 0]
click at [727, 720] on span "Room 107" at bounding box center [818, 727] width 345 height 16
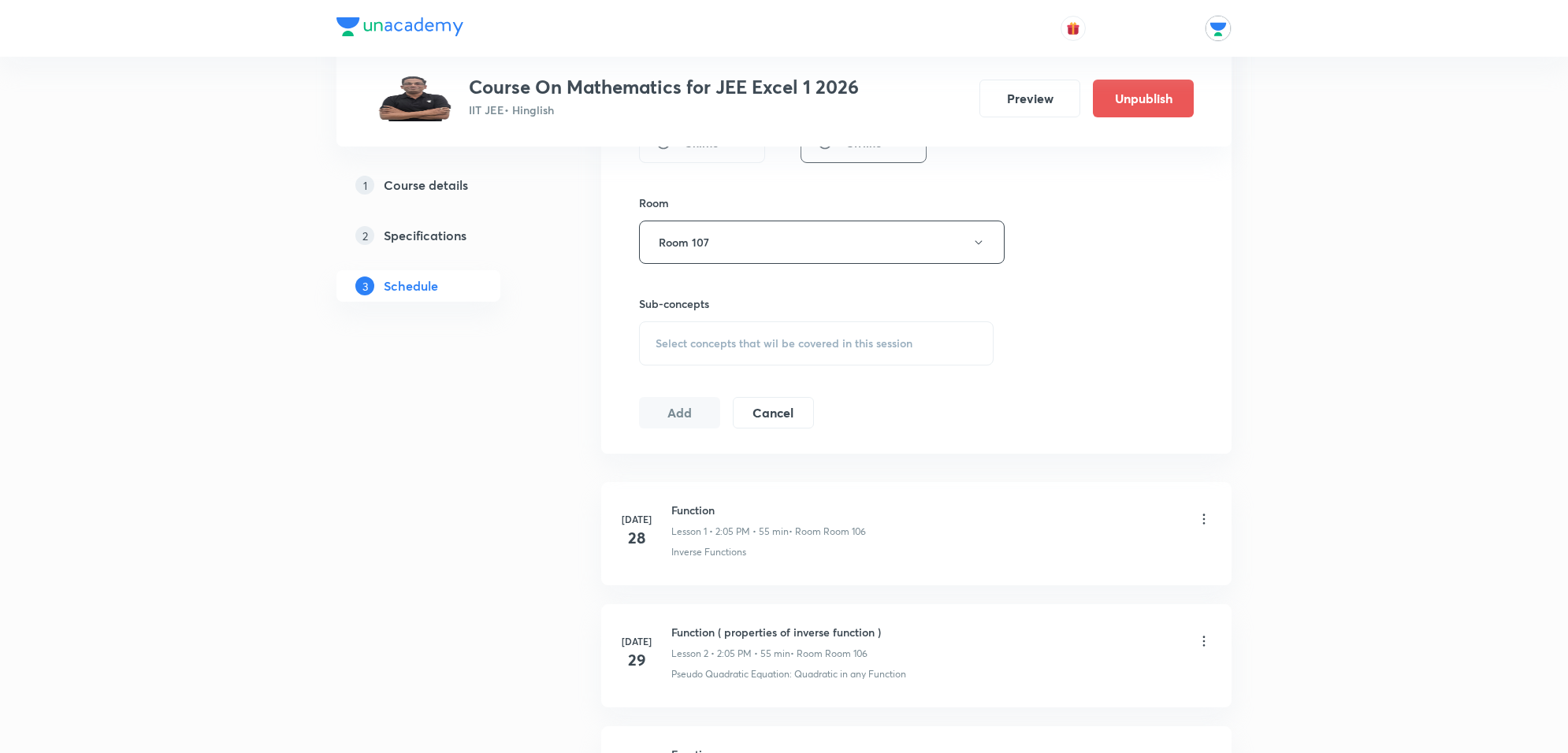
scroll to position [690, 0]
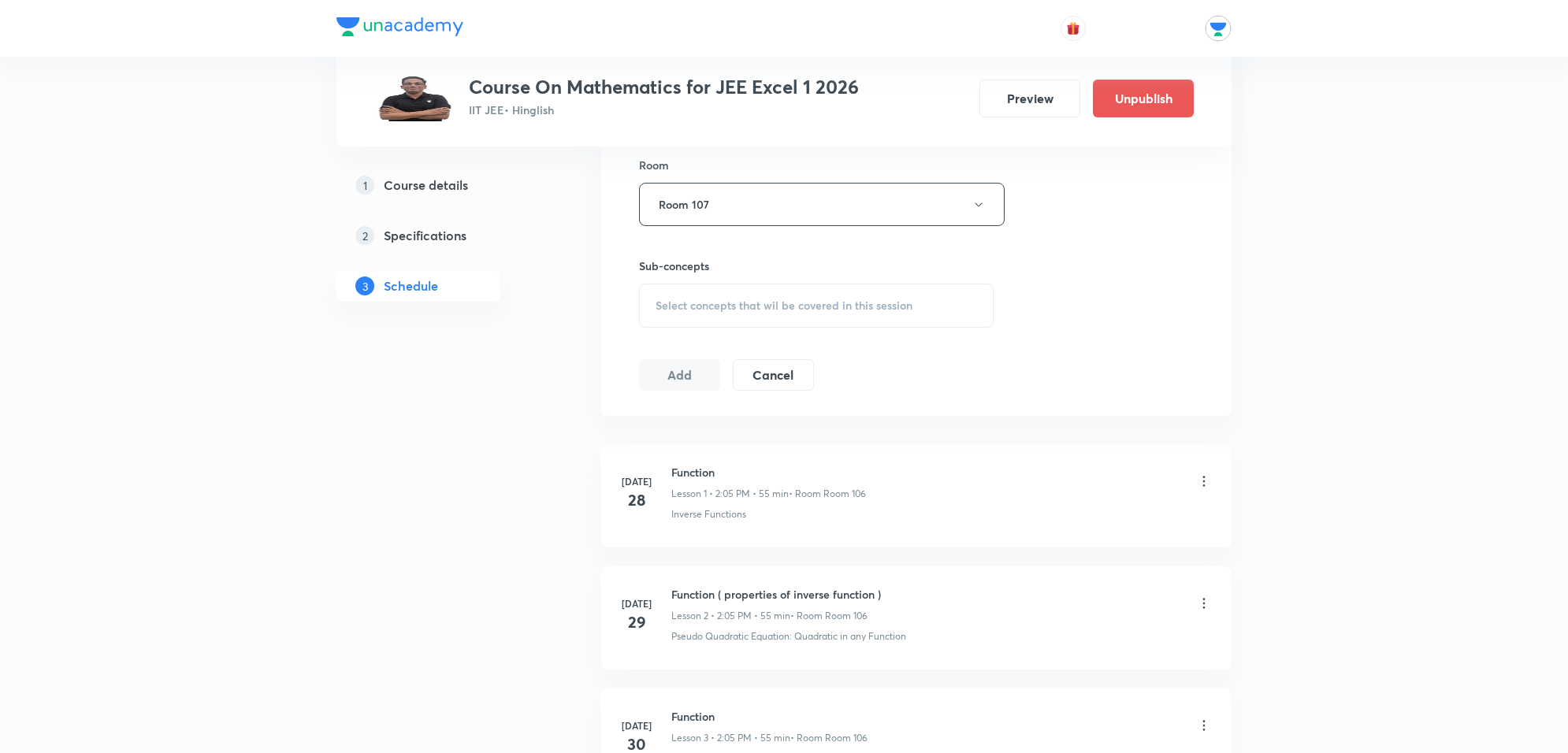
click at [889, 295] on div "Select concepts that wil be covered in this session" at bounding box center [816, 305] width 354 height 44
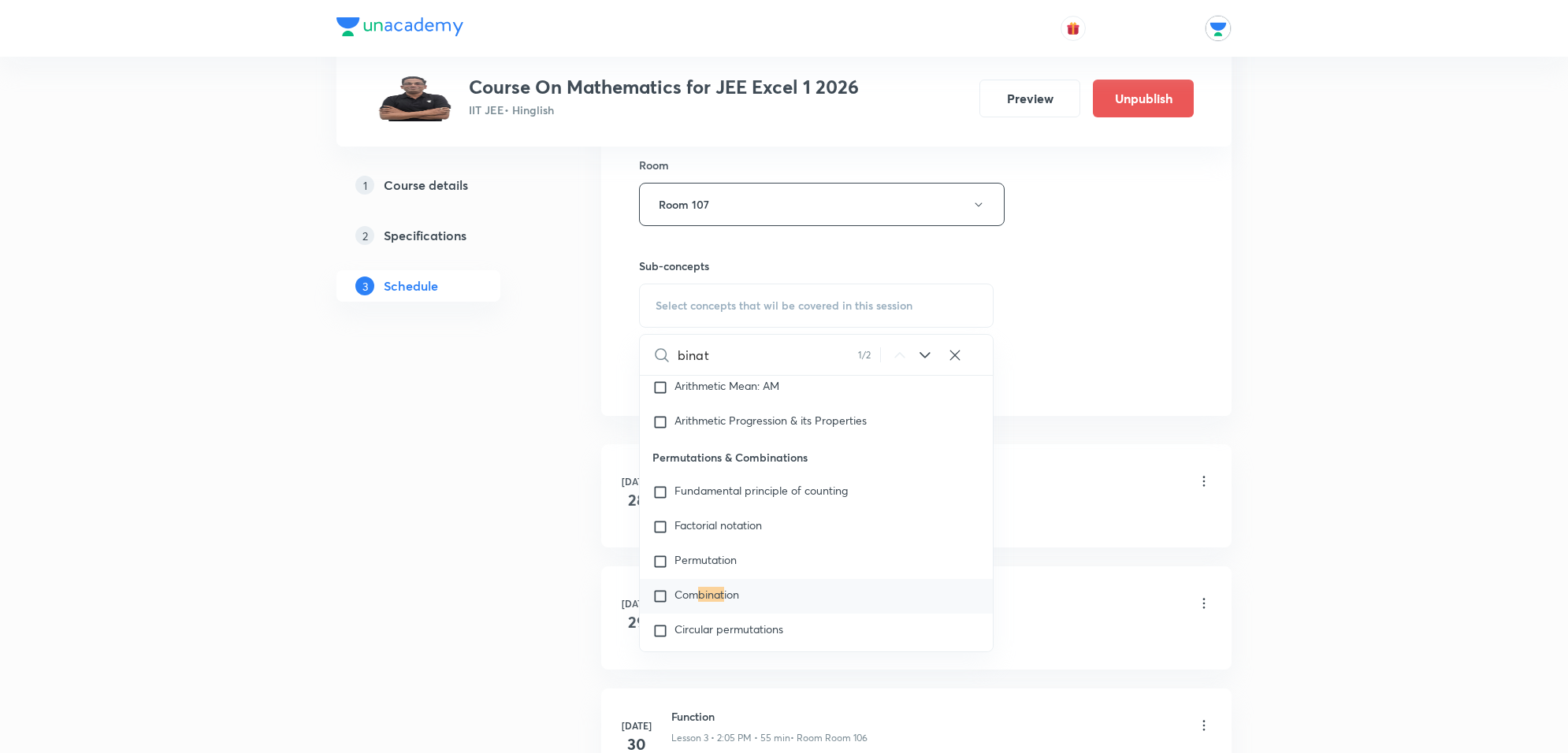
scroll to position [2986, 0]
type input "bination"
click at [679, 581] on span "Com" at bounding box center [686, 588] width 24 height 15
checkbox input "true"
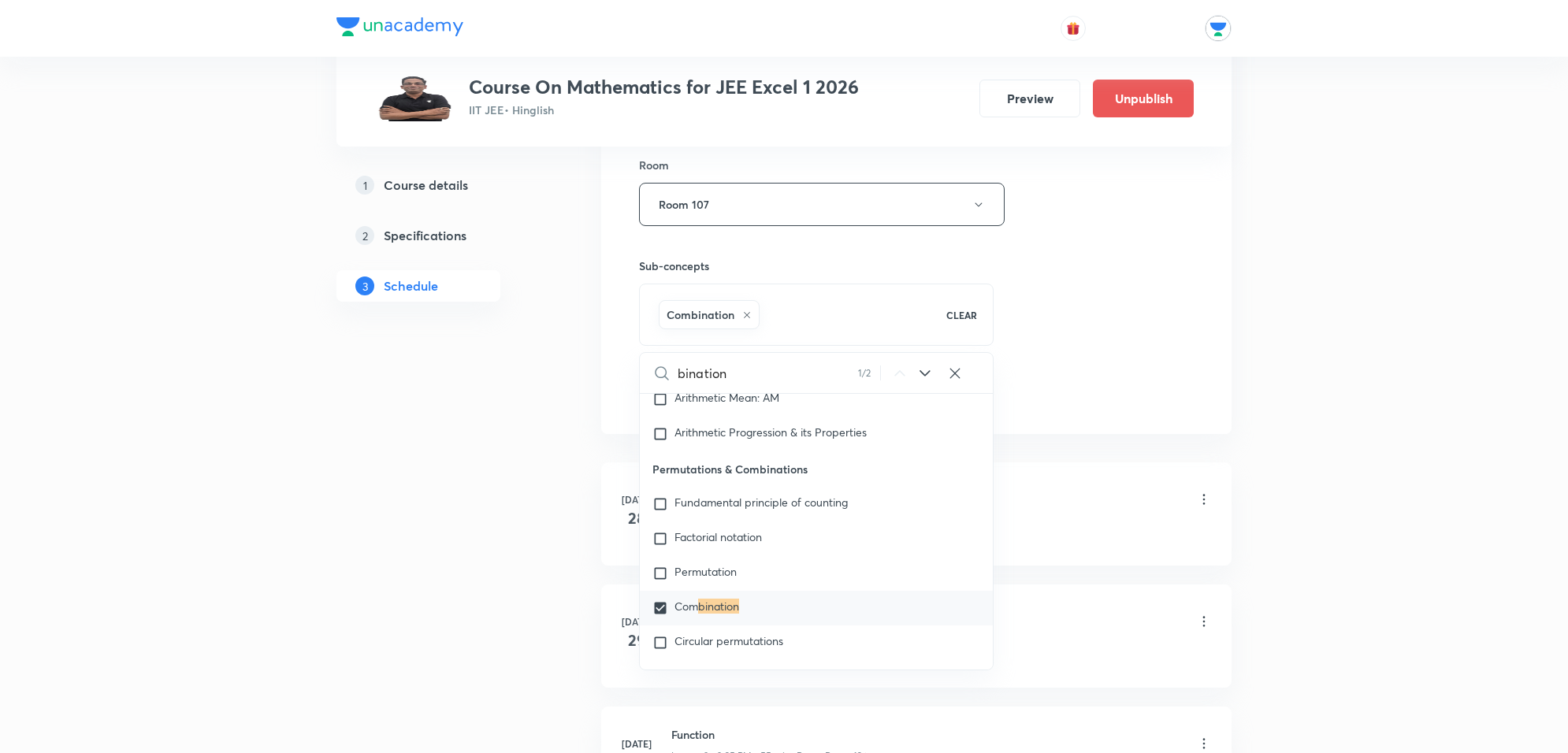
drag, startPoint x: 1064, startPoint y: 375, endPoint x: 1038, endPoint y: 351, distance: 35.4
click at [1066, 367] on div "Session 56 Live class Session title 27/99 permutation and combination ​ Schedul…" at bounding box center [916, 30] width 555 height 758
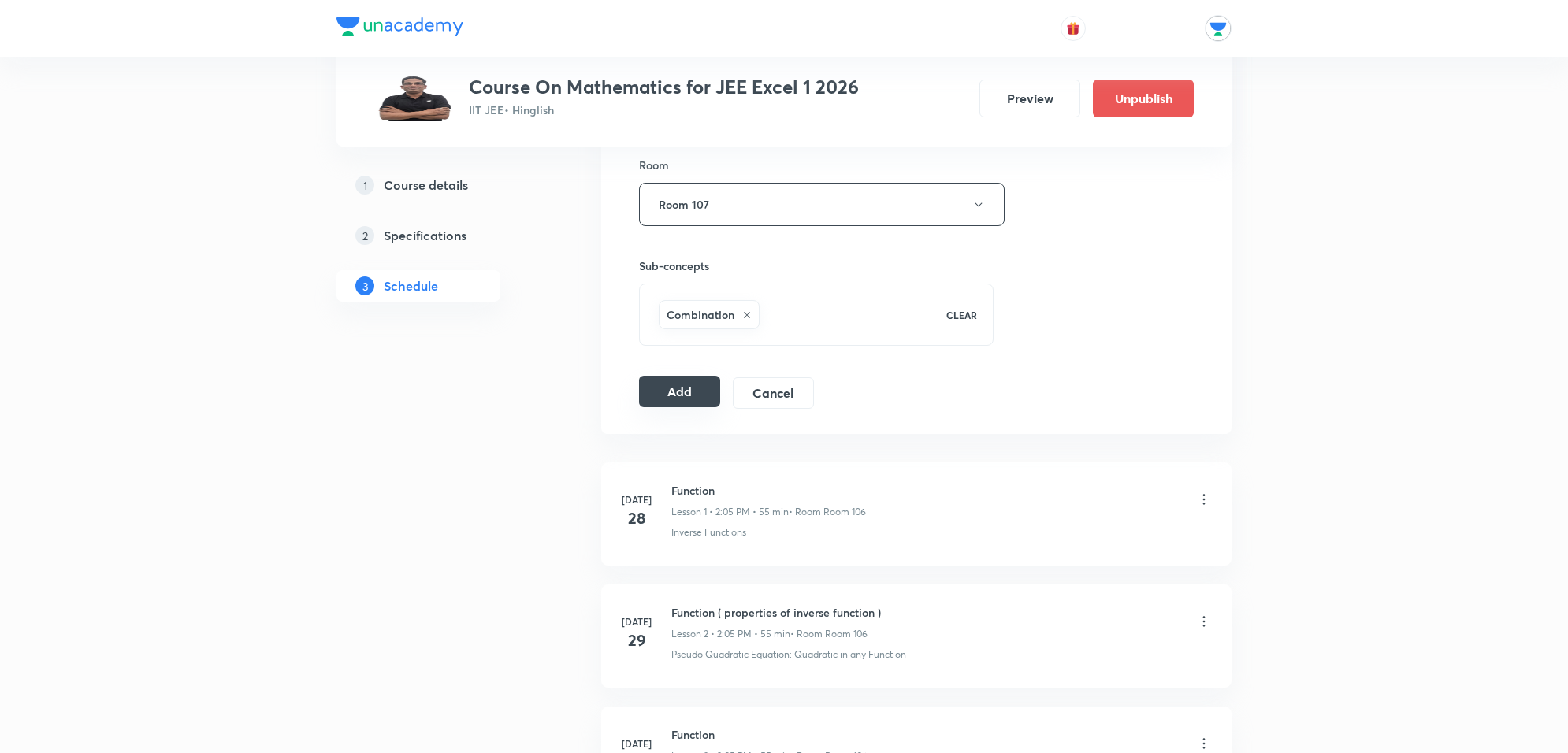
click at [690, 386] on button "Add" at bounding box center [680, 391] width 82 height 32
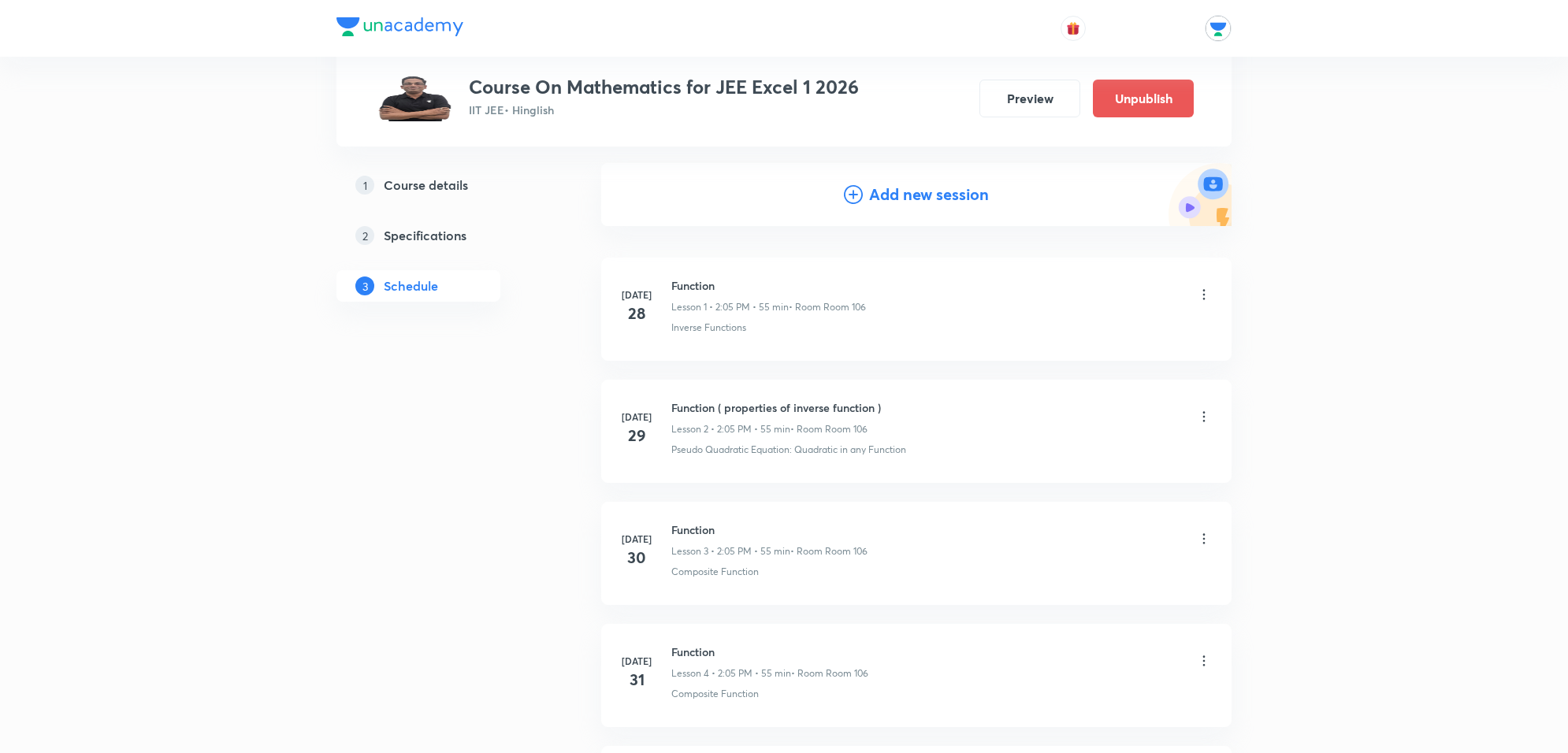
scroll to position [0, 0]
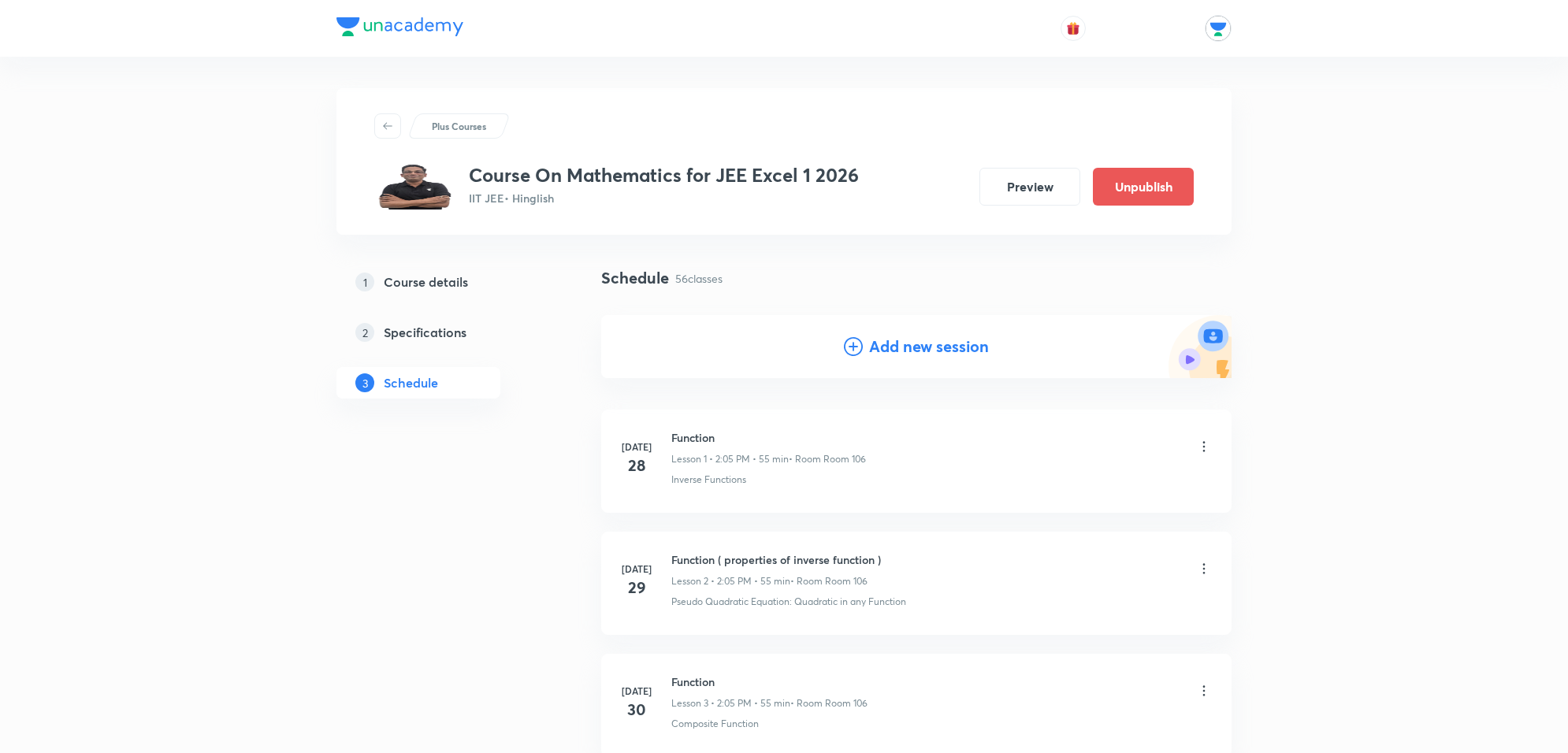
click at [934, 344] on h4 "Add new session" at bounding box center [929, 346] width 120 height 24
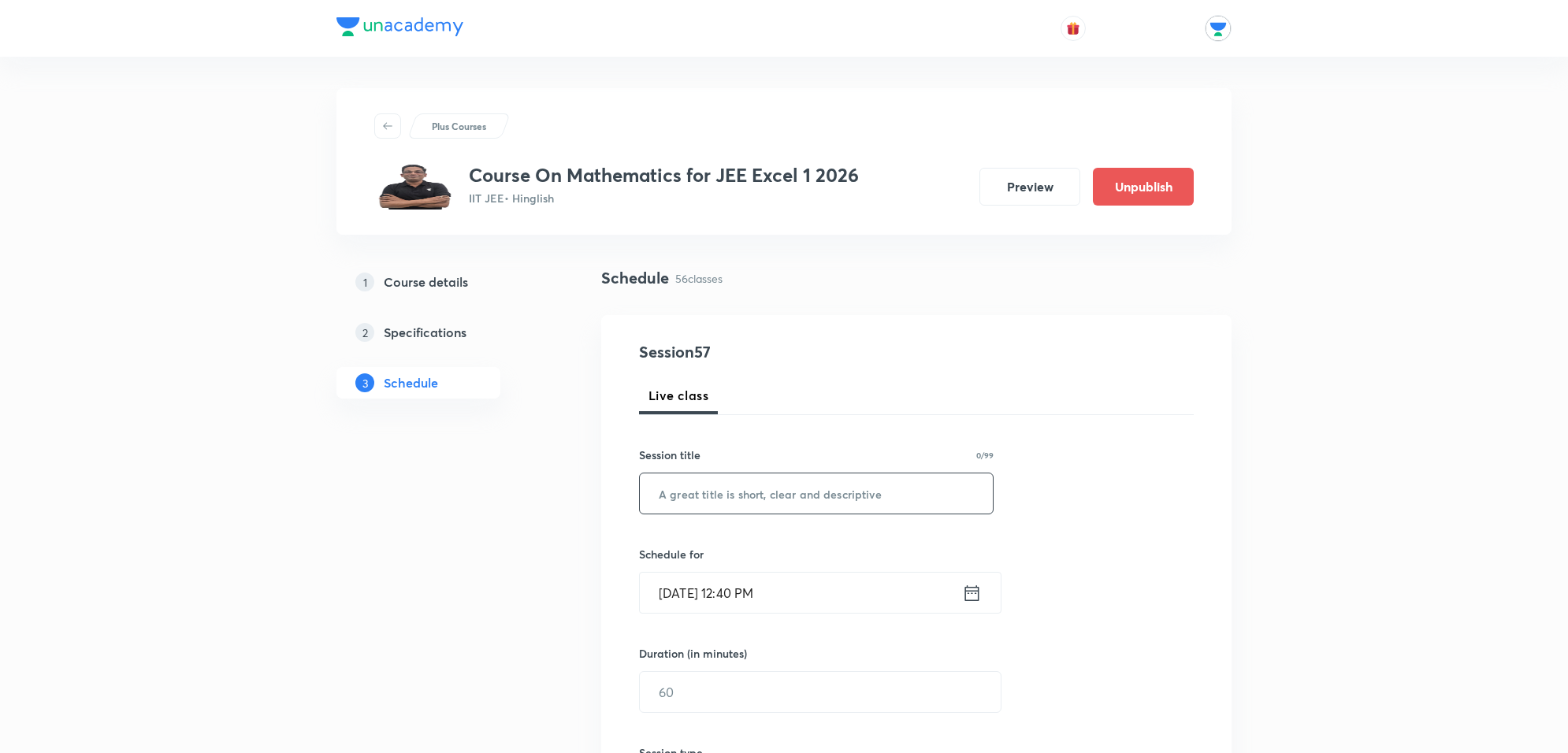
click at [794, 491] on input "text" at bounding box center [816, 493] width 353 height 40
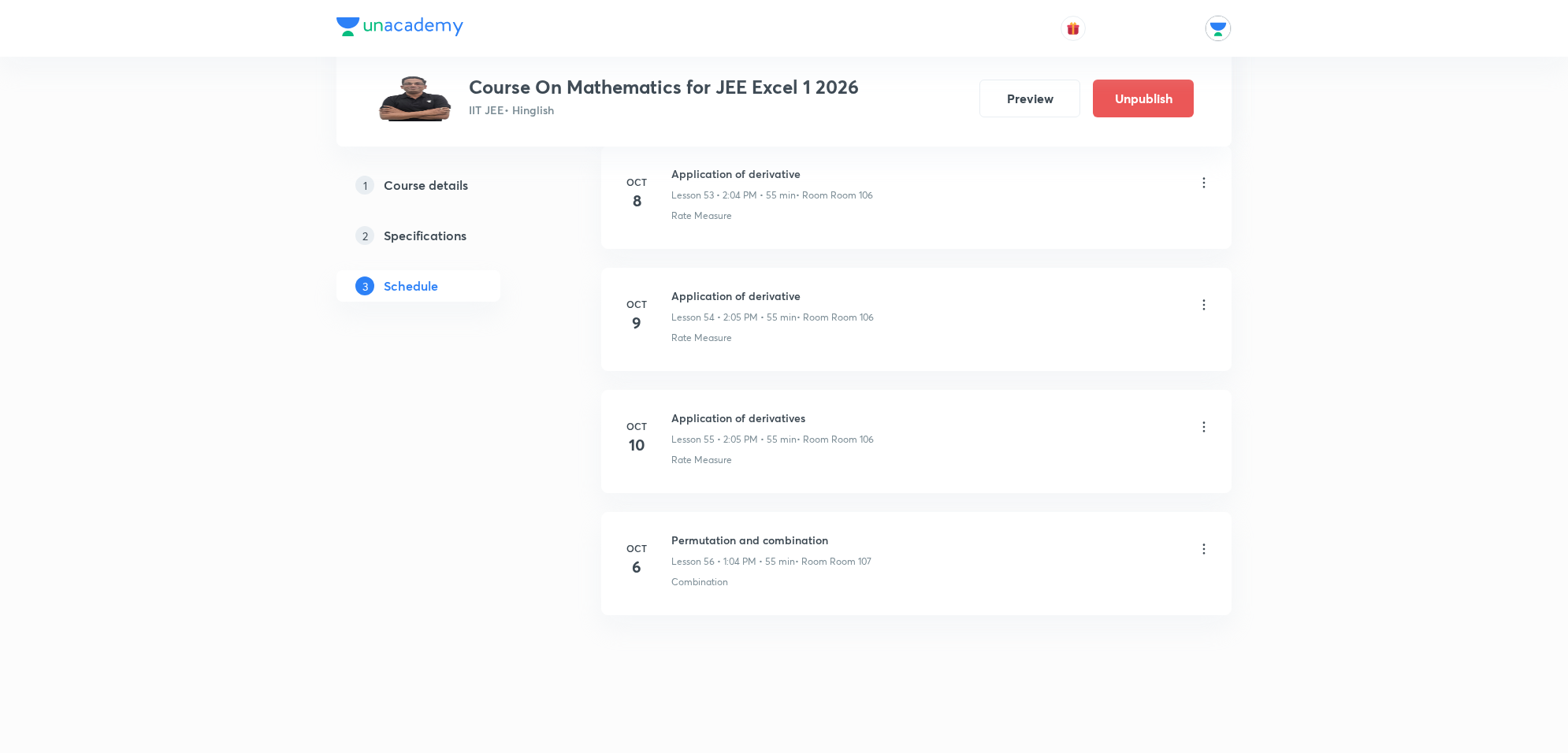
scroll to position [7370, 0]
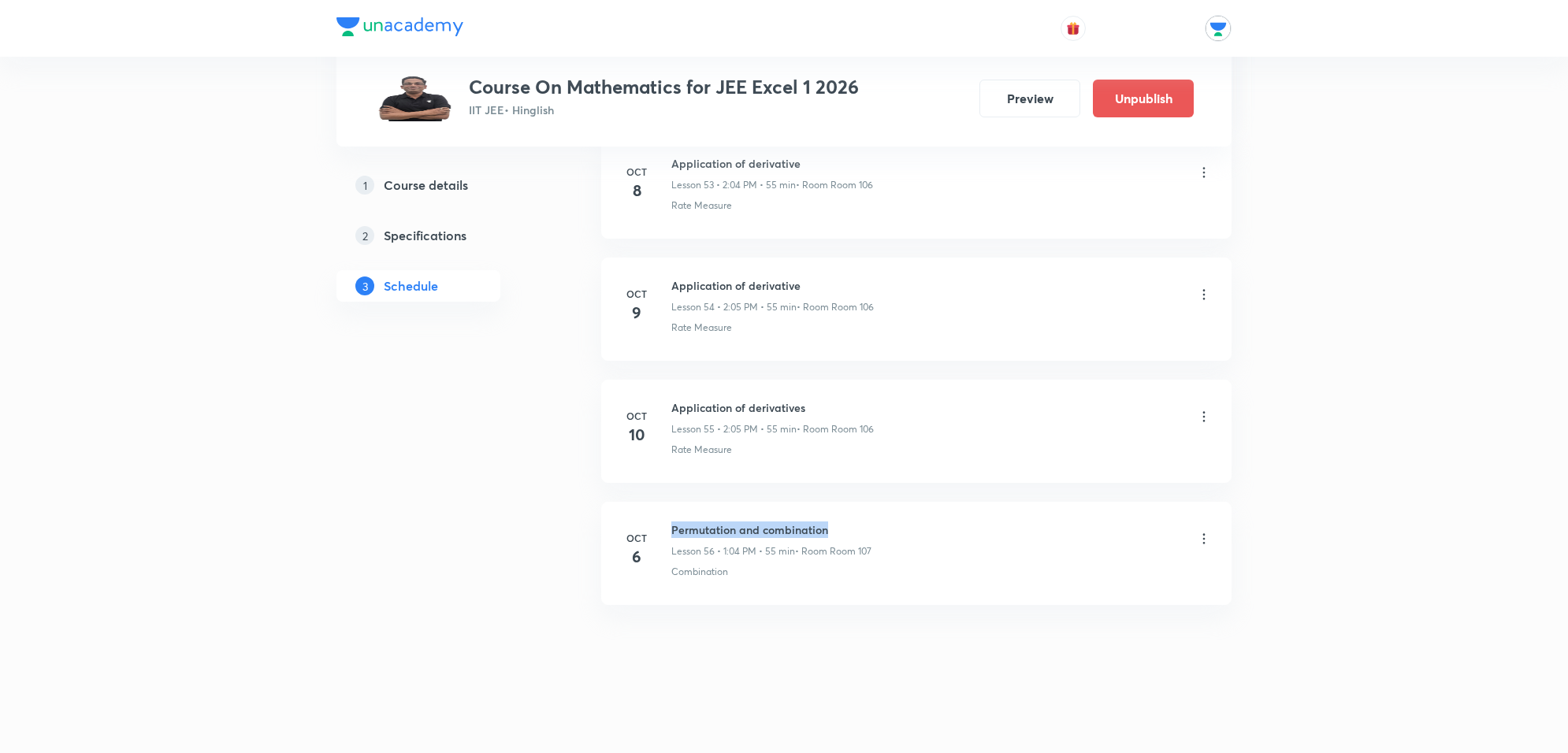
drag, startPoint x: 672, startPoint y: 521, endPoint x: 845, endPoint y: 526, distance: 173.1
click at [845, 526] on h6 "Permutation and combination" at bounding box center [771, 530] width 200 height 16
copy h6 "Permutation and combination"
click at [1202, 536] on icon at bounding box center [1204, 538] width 15 height 15
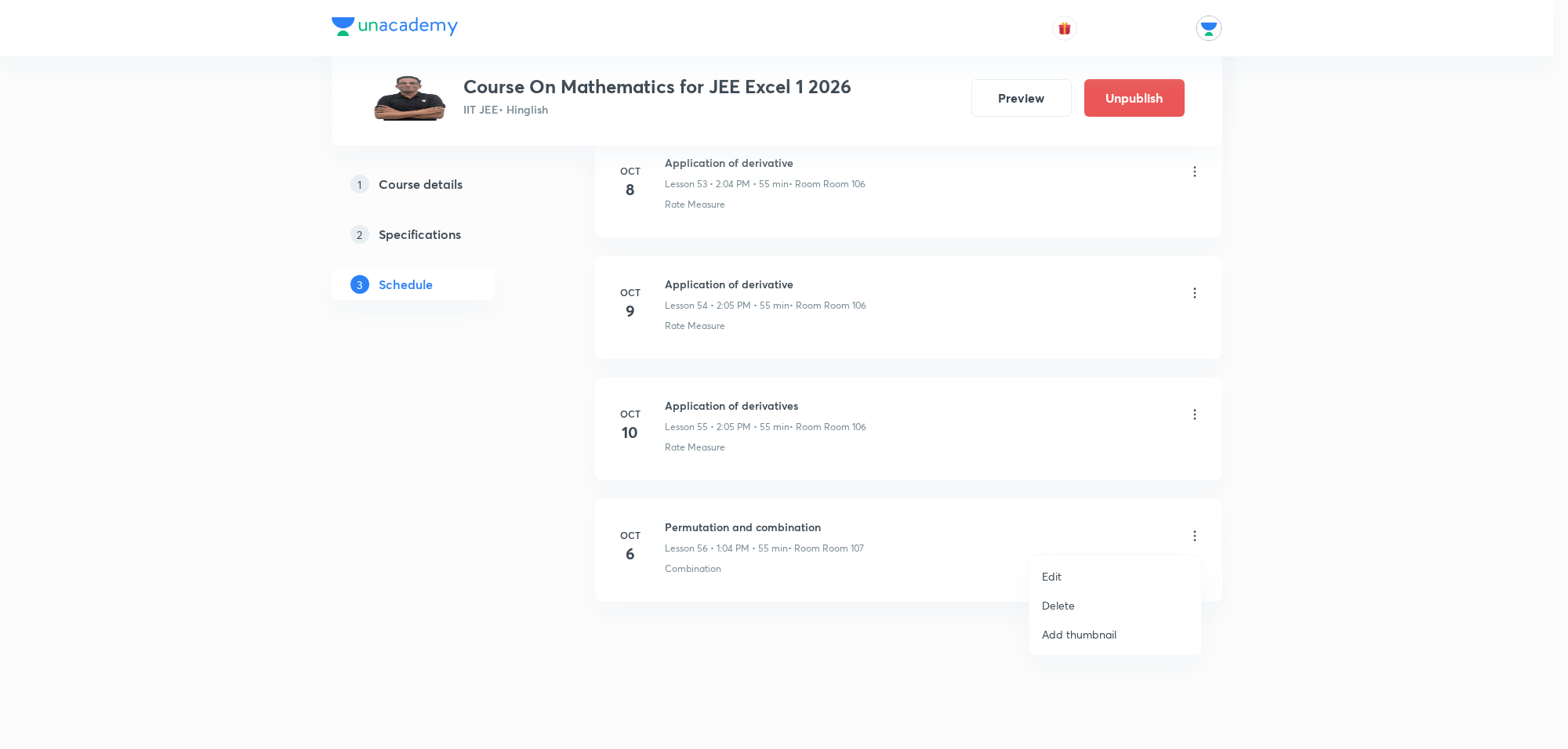
click at [1076, 600] on li "Delete" at bounding box center [1114, 605] width 171 height 29
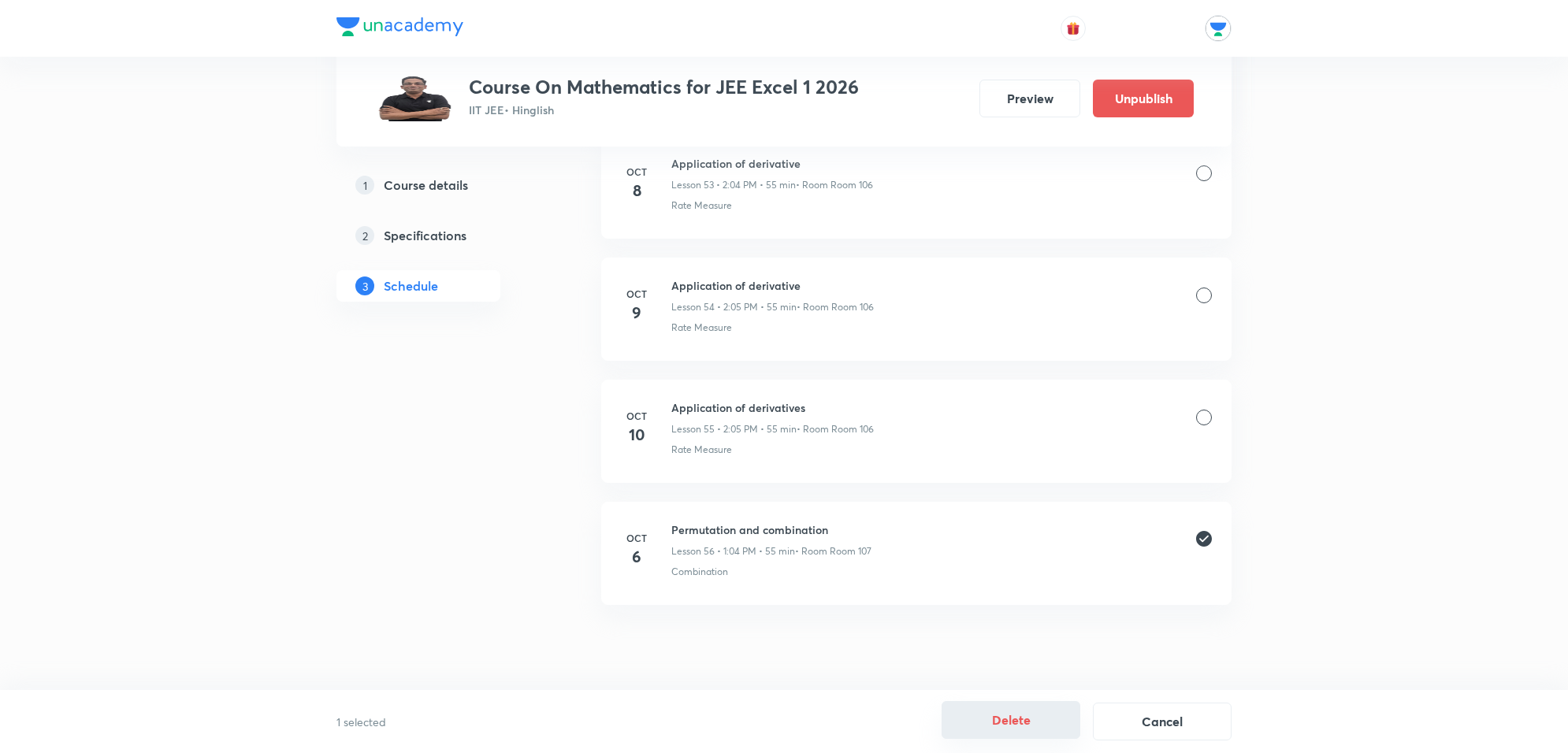
click at [998, 726] on button "Delete" at bounding box center [1011, 720] width 139 height 38
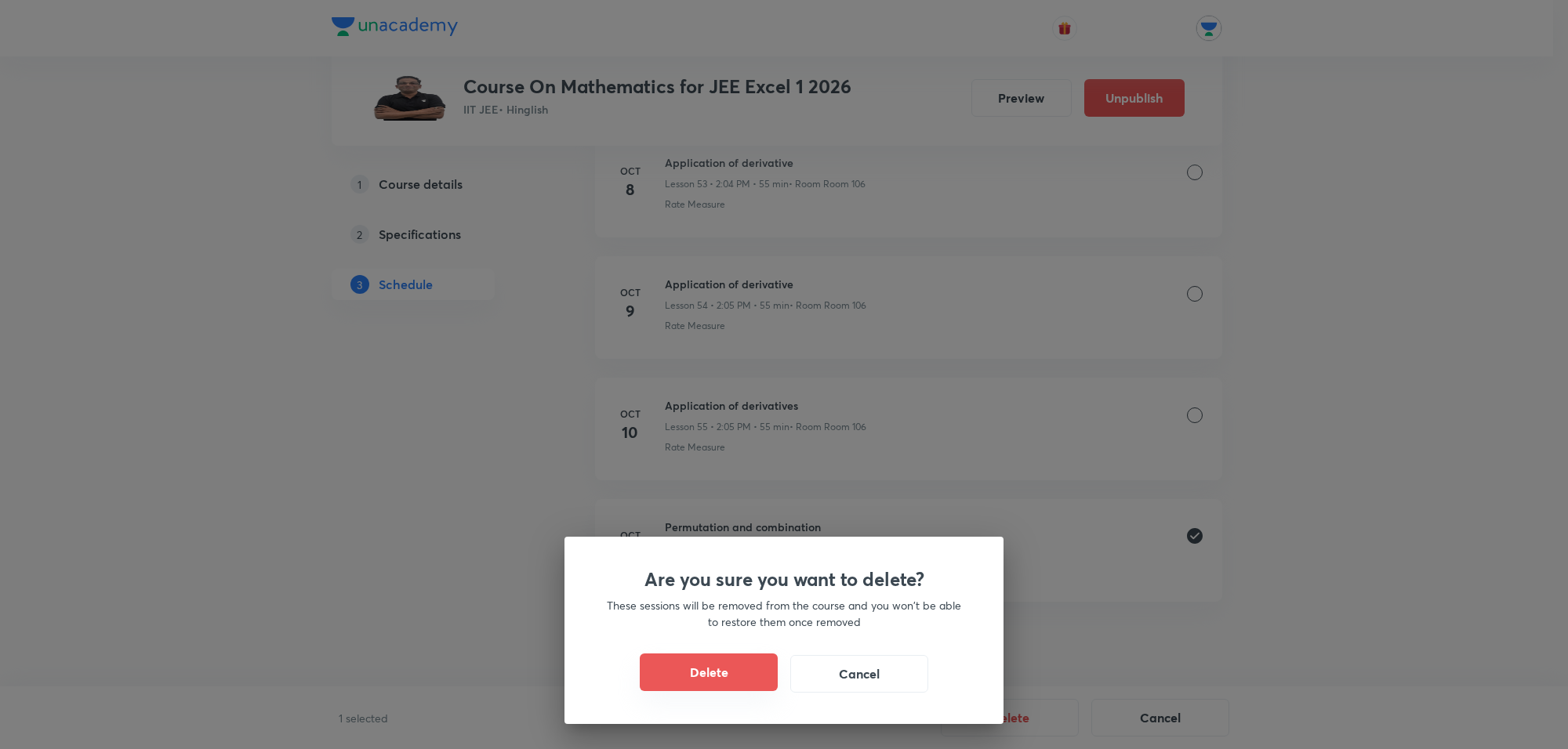
click at [718, 671] on button "Delete" at bounding box center [708, 672] width 138 height 38
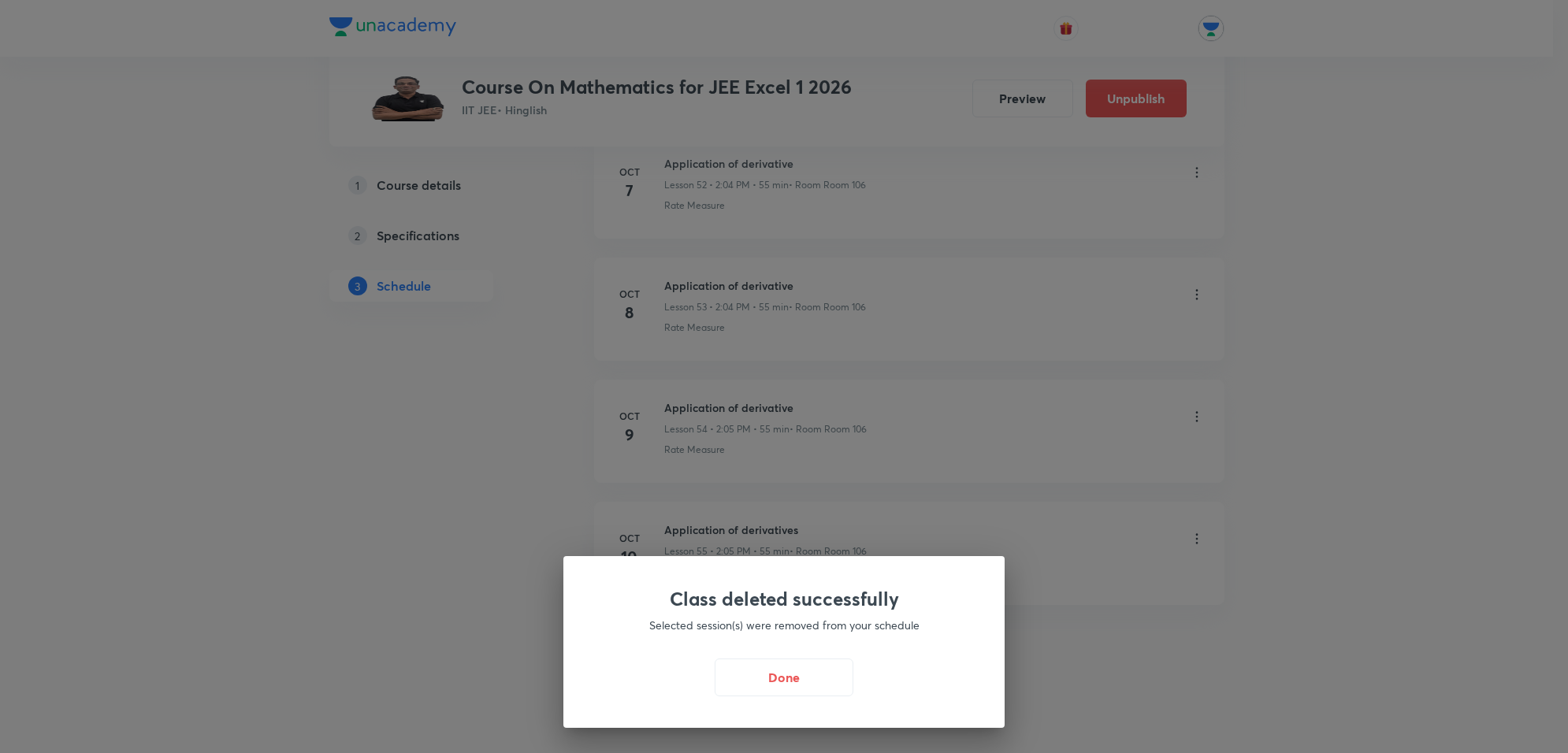
scroll to position [7247, 0]
click at [747, 667] on button "Done" at bounding box center [788, 676] width 139 height 38
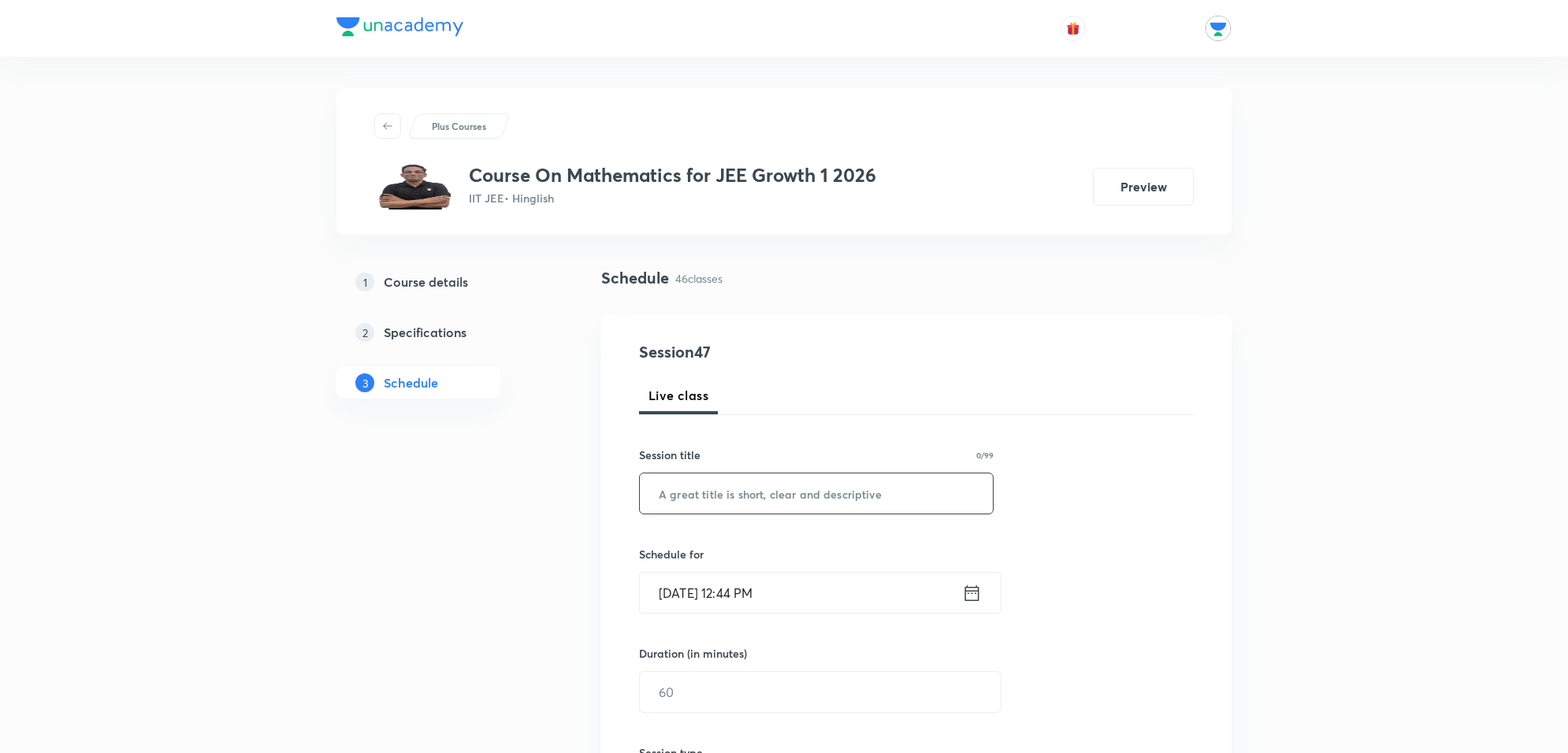
click at [769, 500] on input "text" at bounding box center [816, 493] width 353 height 40
paste input "Permutation and combination"
type input "Permutation and combination"
click at [808, 594] on input "[DATE] 12:44 PM" at bounding box center [801, 593] width 323 height 40
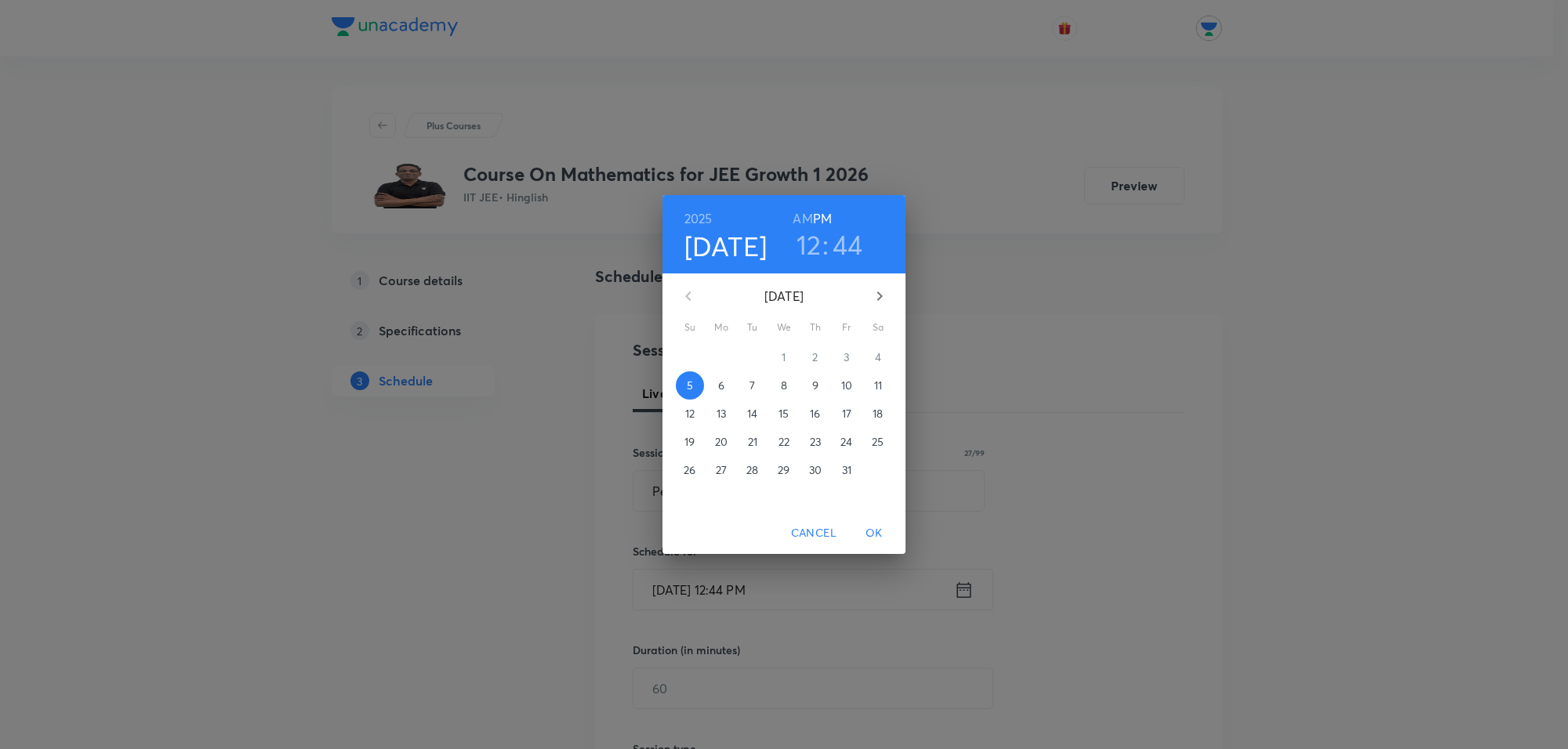
click at [715, 384] on span "6" at bounding box center [720, 385] width 28 height 15
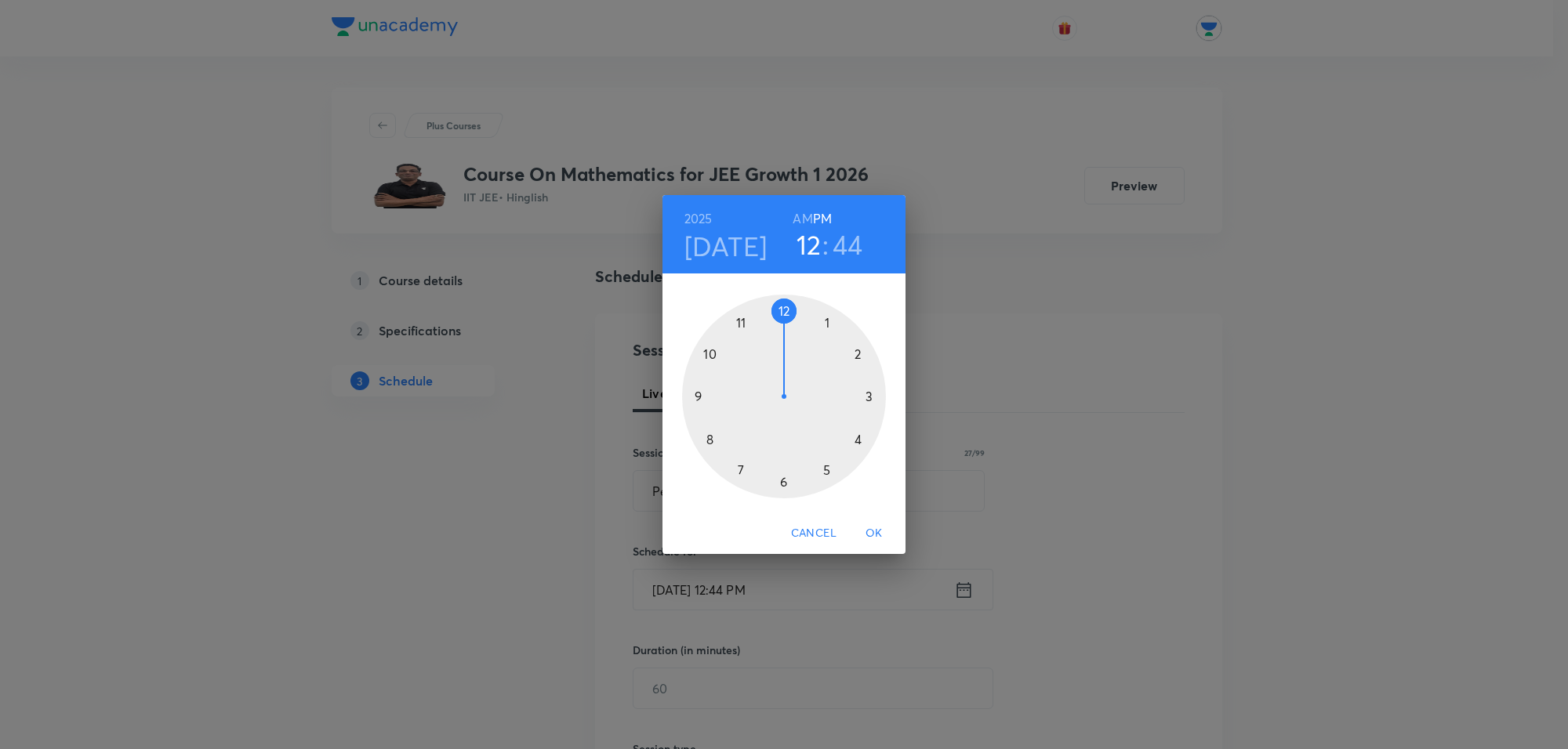
click at [828, 314] on div at bounding box center [784, 397] width 204 height 204
click at [831, 321] on div at bounding box center [784, 397] width 204 height 204
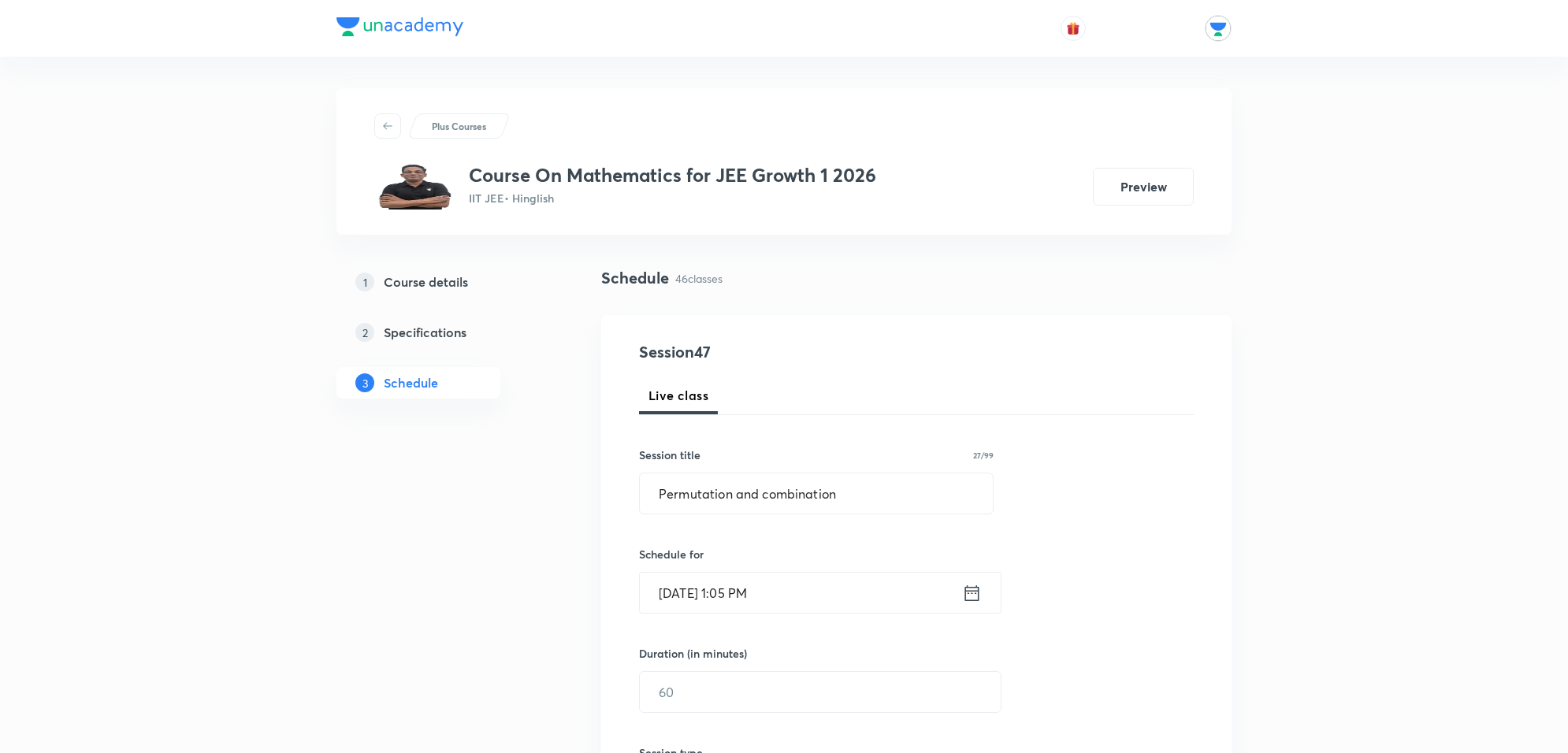
scroll to position [99, 0]
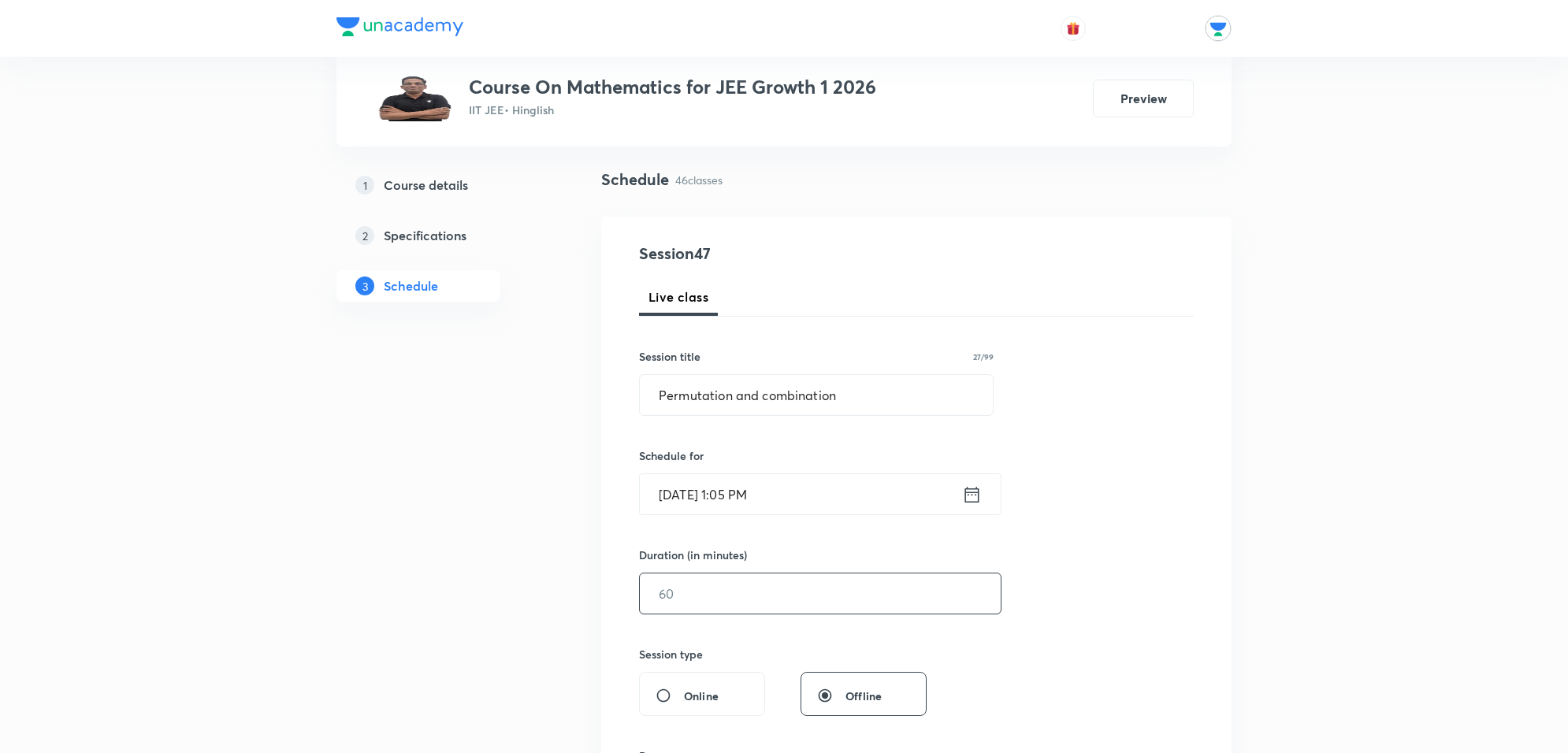
click at [760, 591] on input "text" at bounding box center [820, 594] width 361 height 40
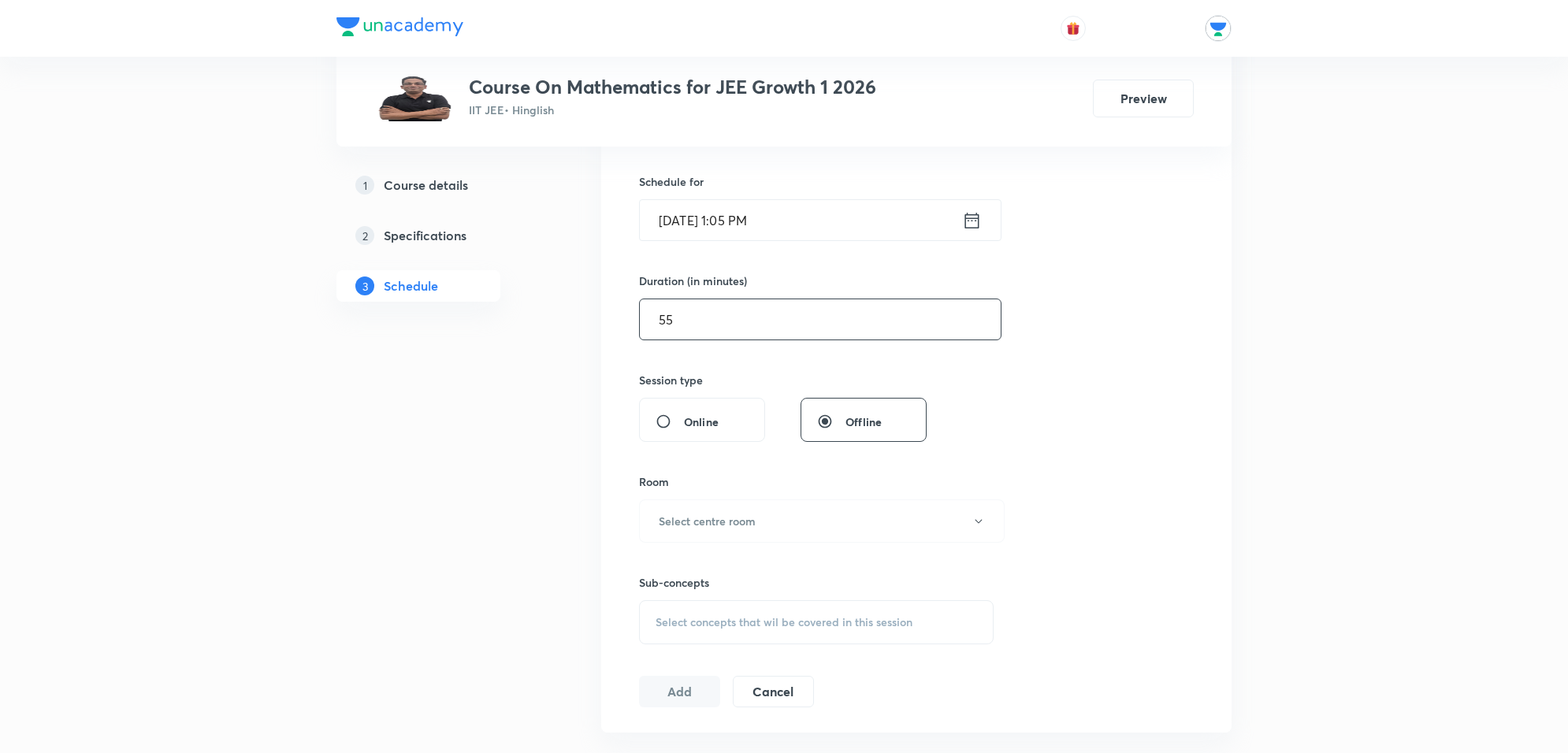
scroll to position [394, 0]
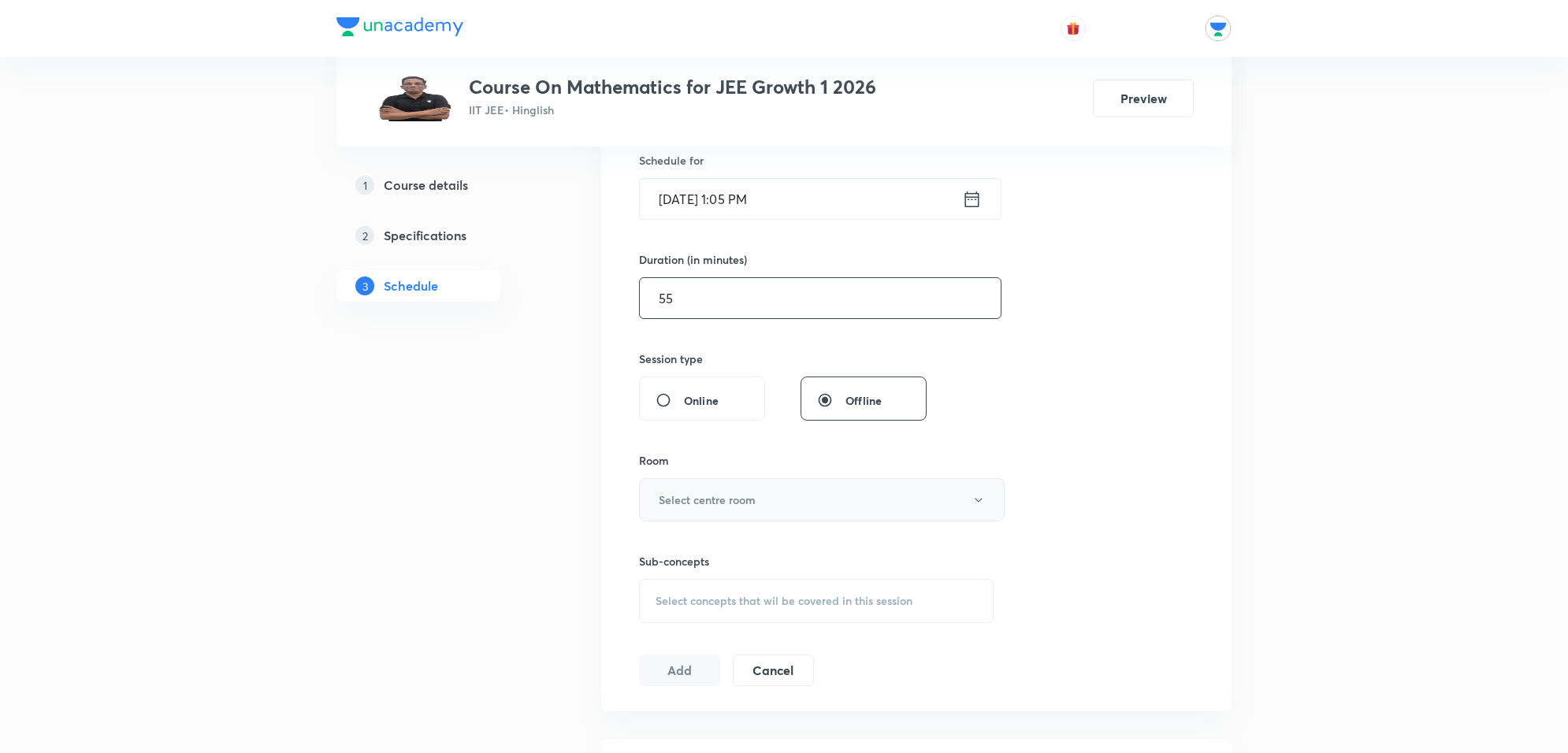
type input "55"
click at [765, 490] on button "Select centre room" at bounding box center [821, 500] width 365 height 43
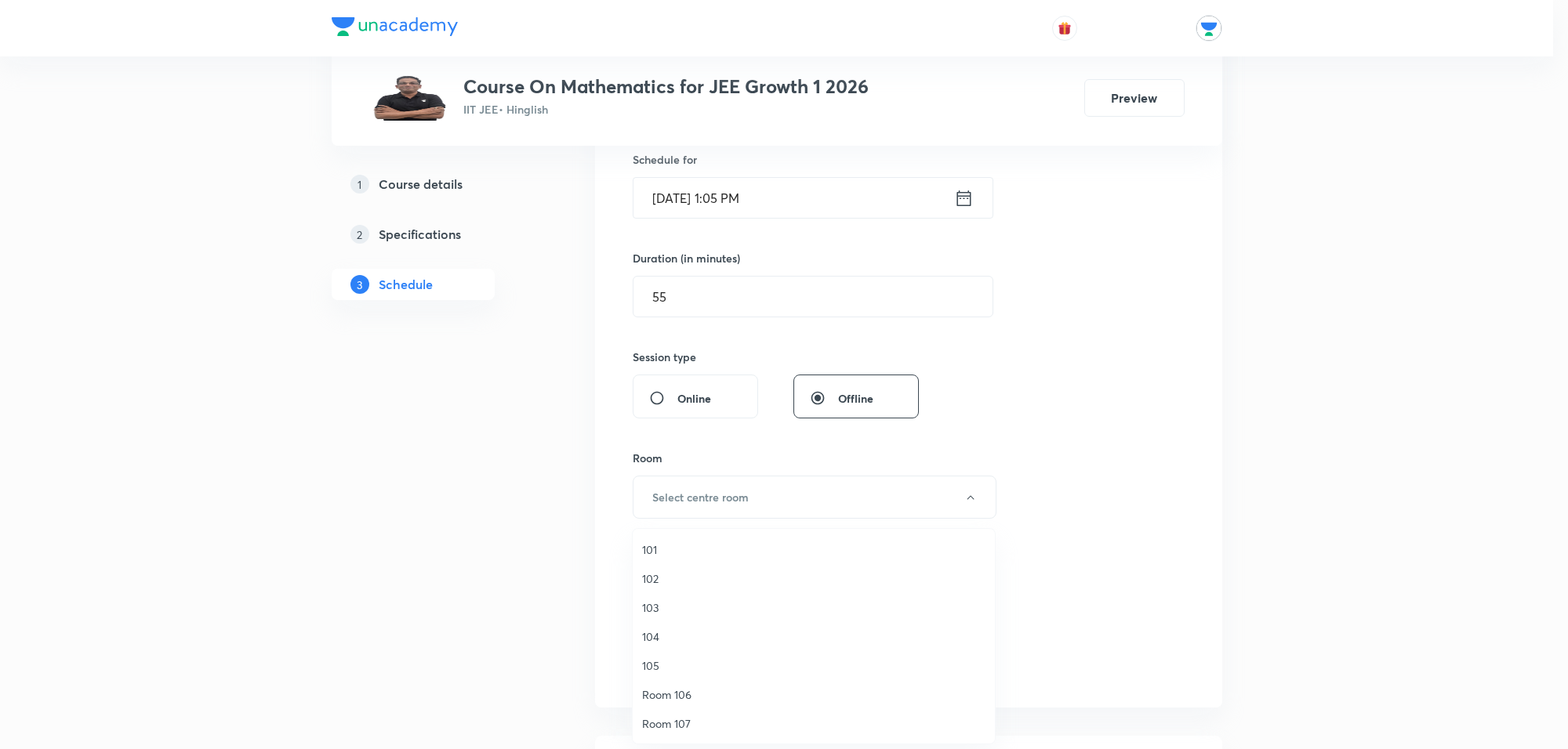
click at [675, 725] on span "Room 107" at bounding box center [813, 724] width 344 height 16
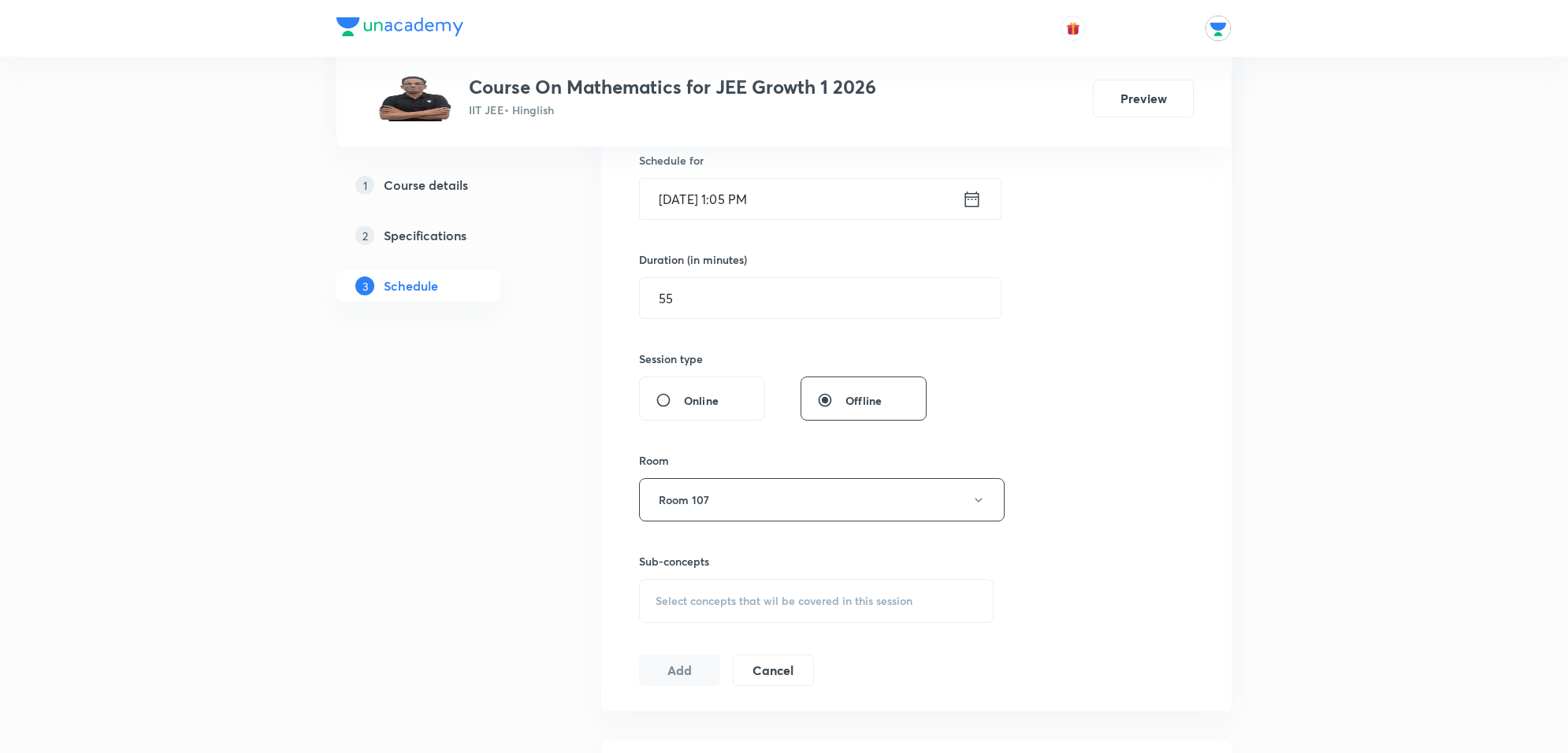
click at [699, 600] on span "Select concepts that wil be covered in this session" at bounding box center [783, 601] width 256 height 13
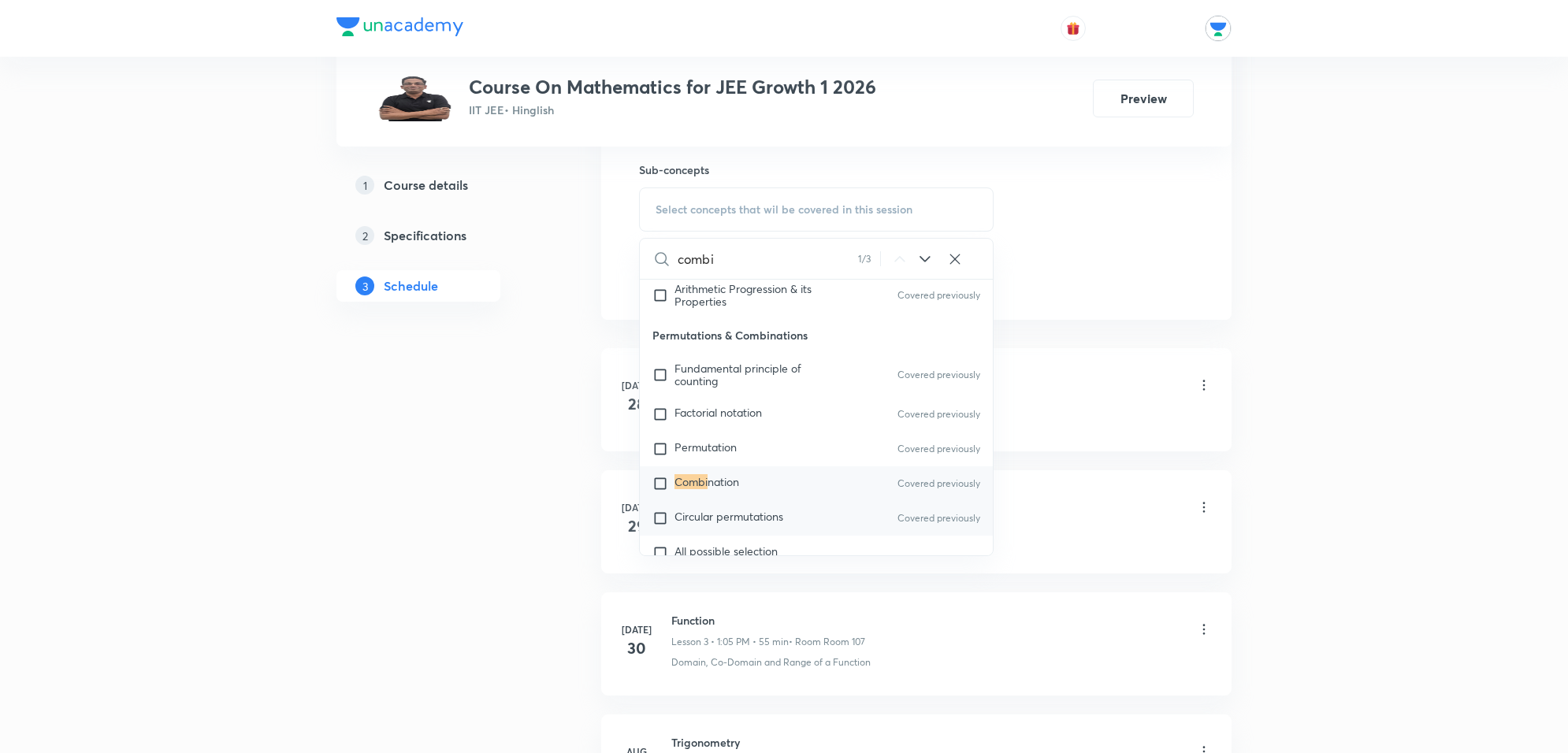
scroll to position [787, 0]
type input "combi"
click at [738, 477] on span "nation" at bounding box center [723, 479] width 32 height 15
checkbox input "true"
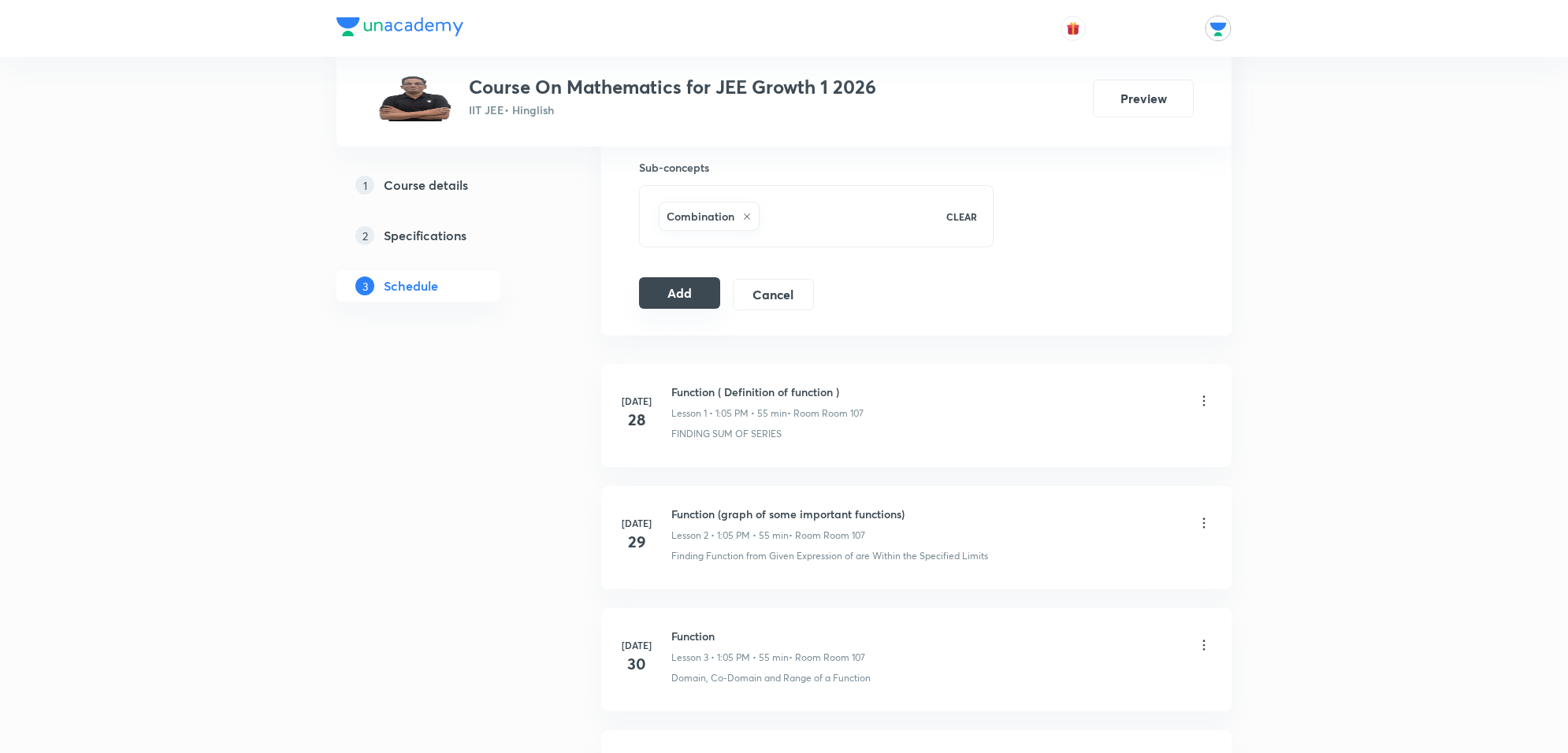
click at [652, 297] on button "Add" at bounding box center [680, 293] width 82 height 32
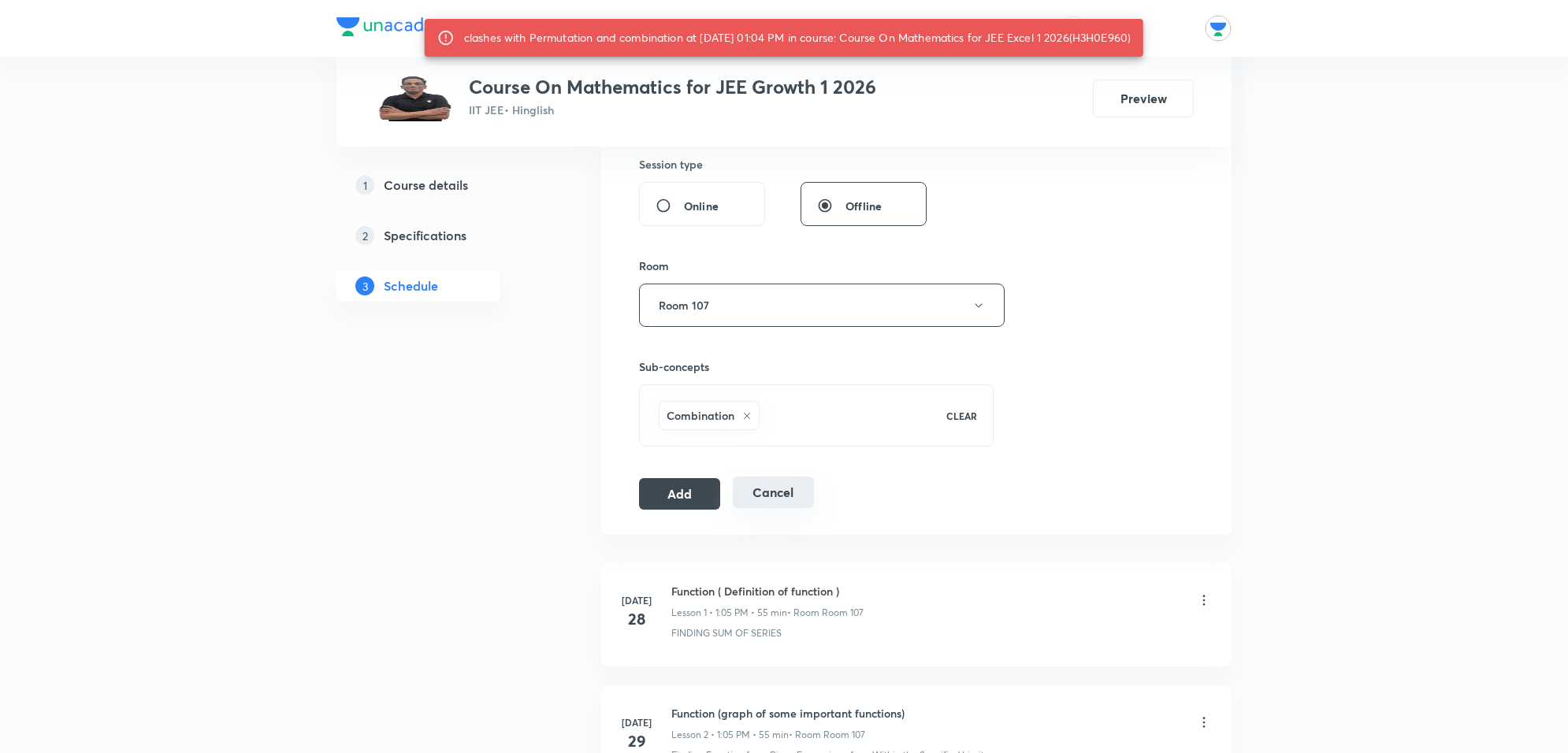
scroll to position [591, 0]
click at [693, 500] on button "Add" at bounding box center [680, 489] width 82 height 32
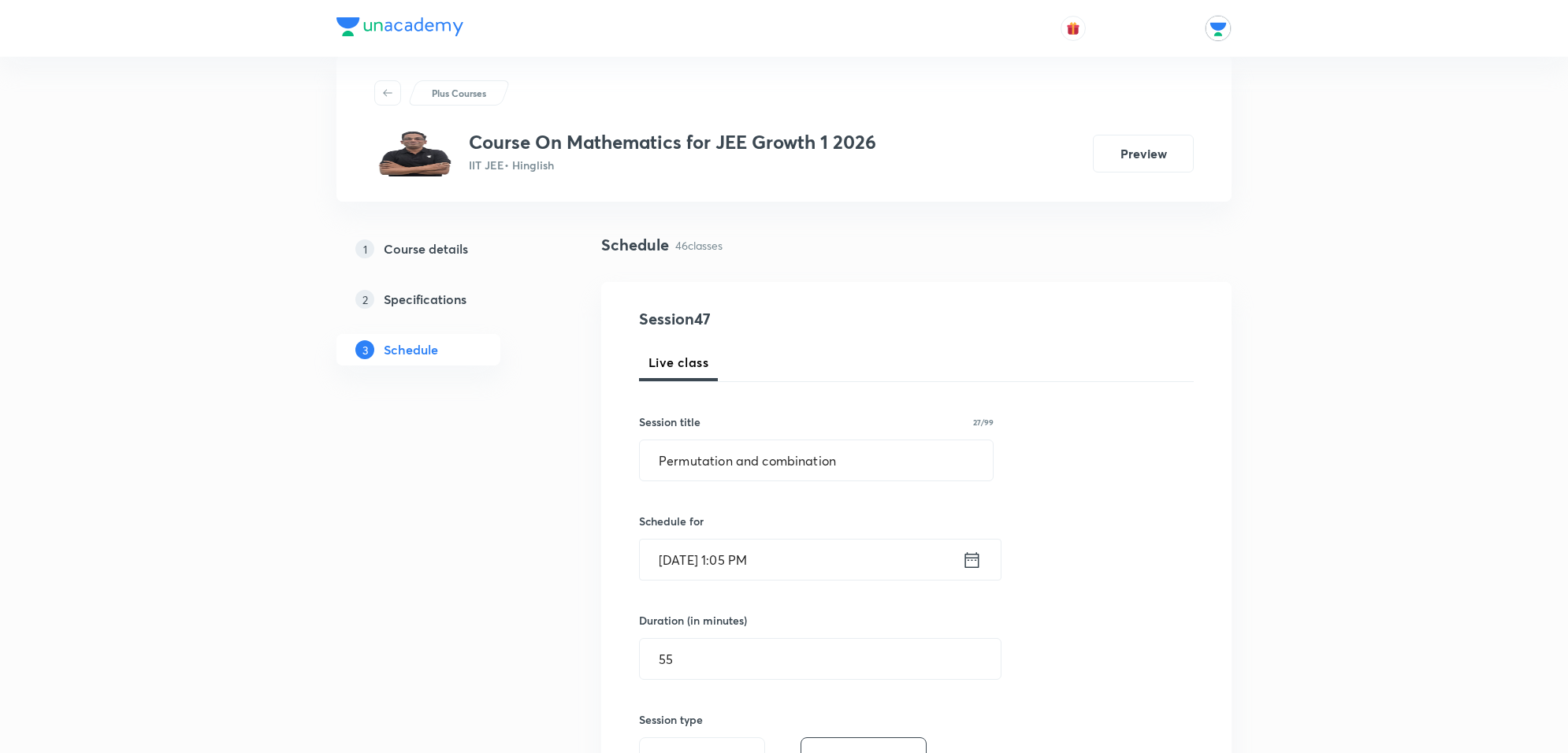
scroll to position [0, 0]
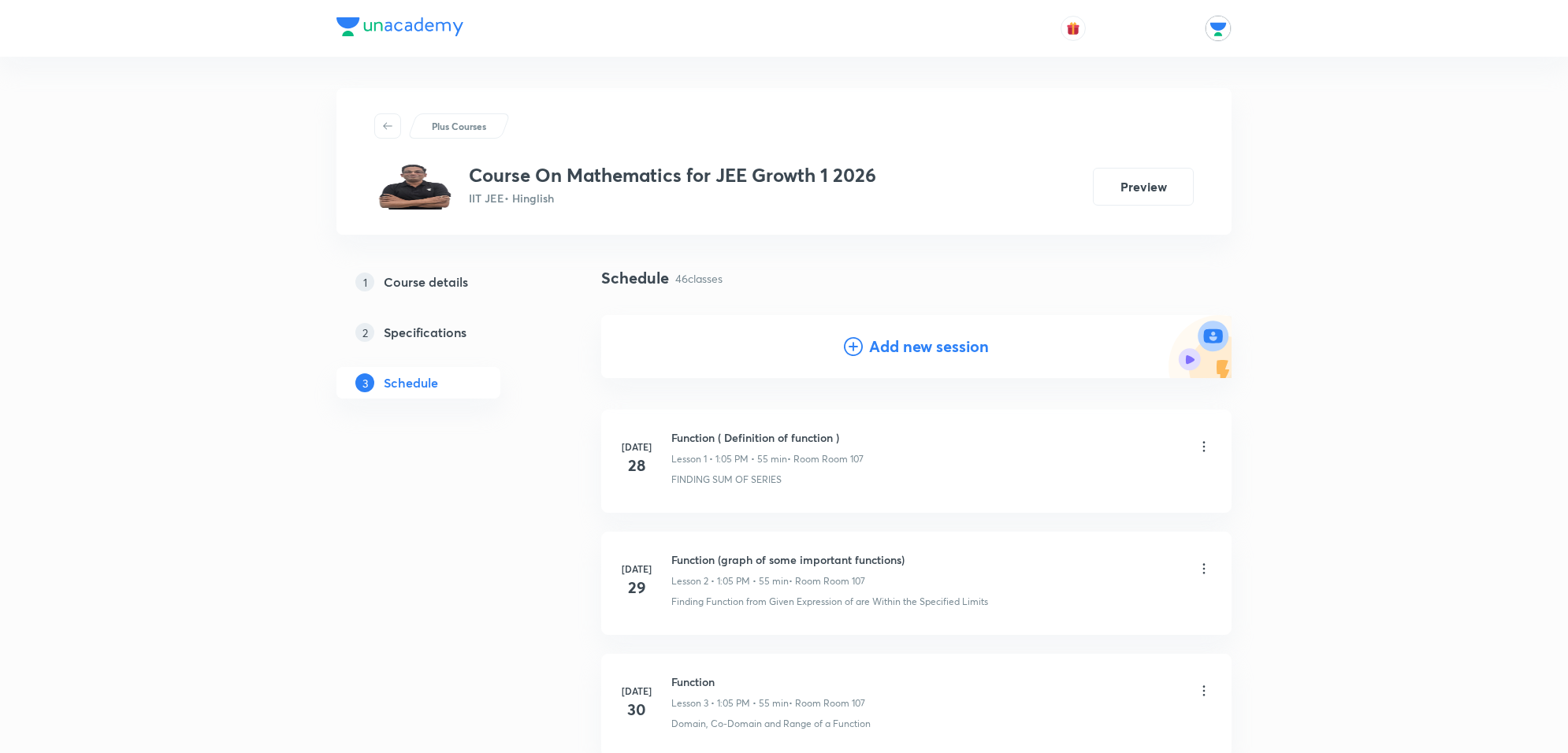
click at [895, 349] on h4 "Add new session" at bounding box center [929, 346] width 120 height 24
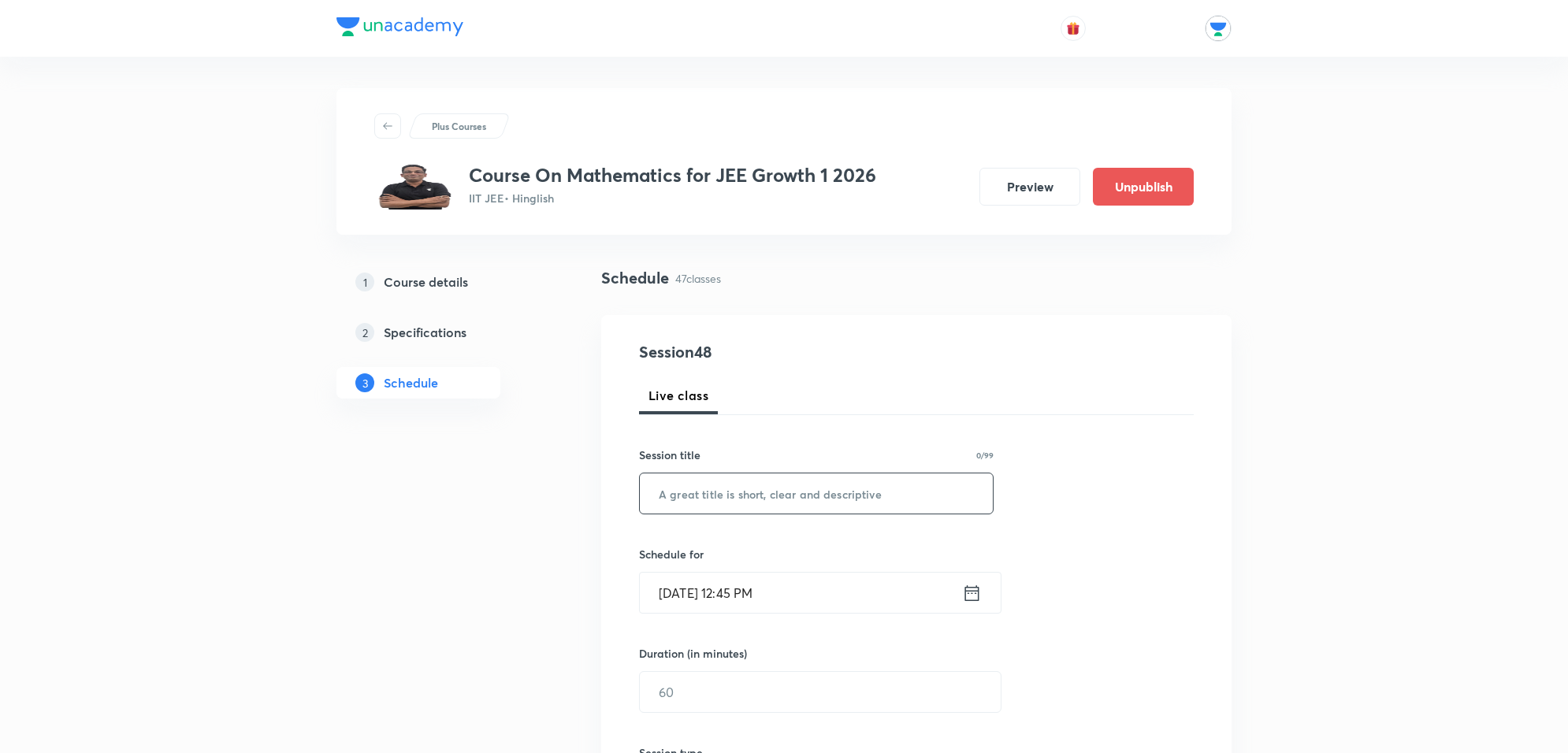
click at [739, 513] on input "text" at bounding box center [816, 493] width 353 height 40
paste input "Permutation and combination"
type input "Permutation and combination"
click at [866, 588] on input "[DATE] 12:45 PM" at bounding box center [801, 593] width 323 height 40
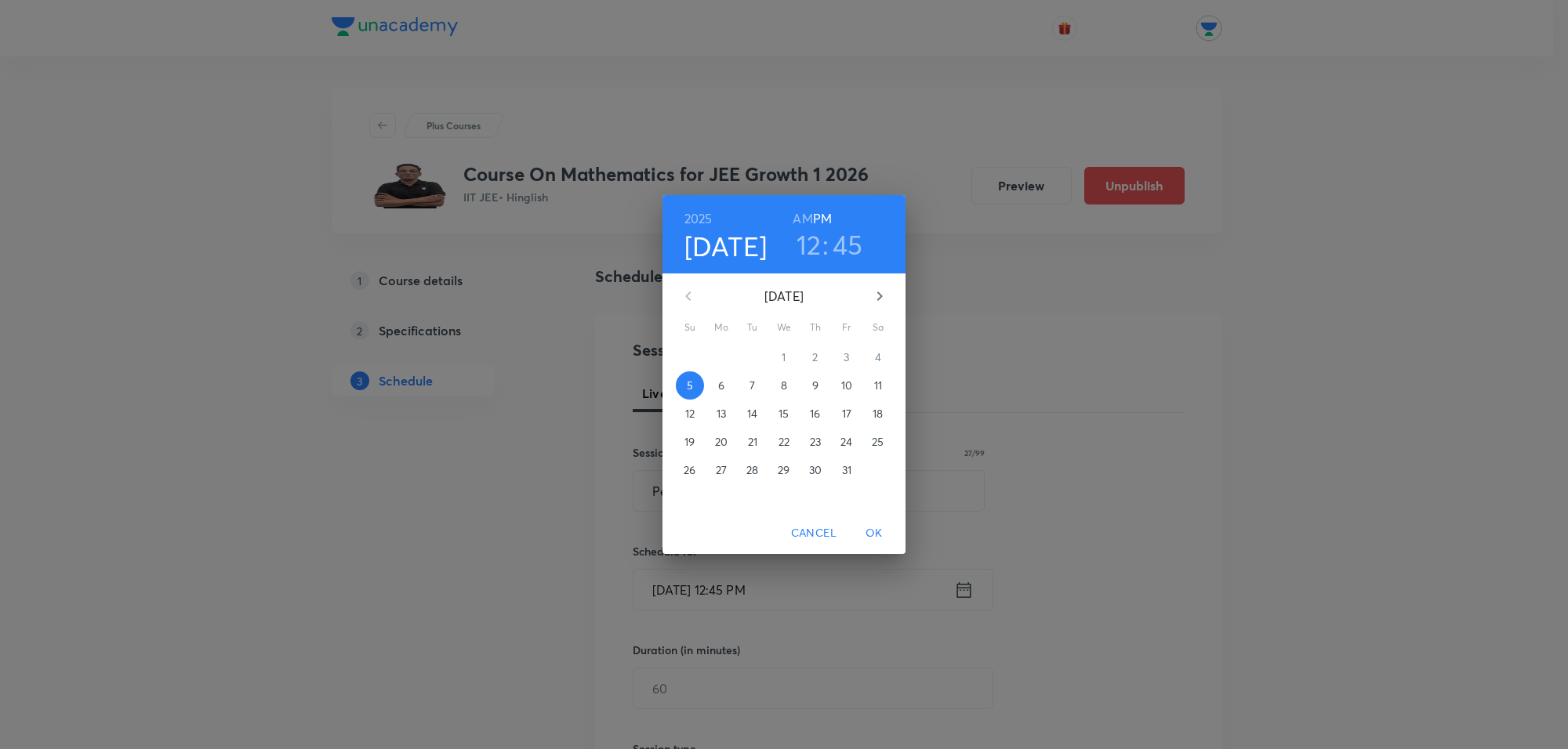
click at [749, 369] on div "30" at bounding box center [752, 357] width 32 height 28
click at [754, 387] on p "7" at bounding box center [752, 385] width 5 height 15
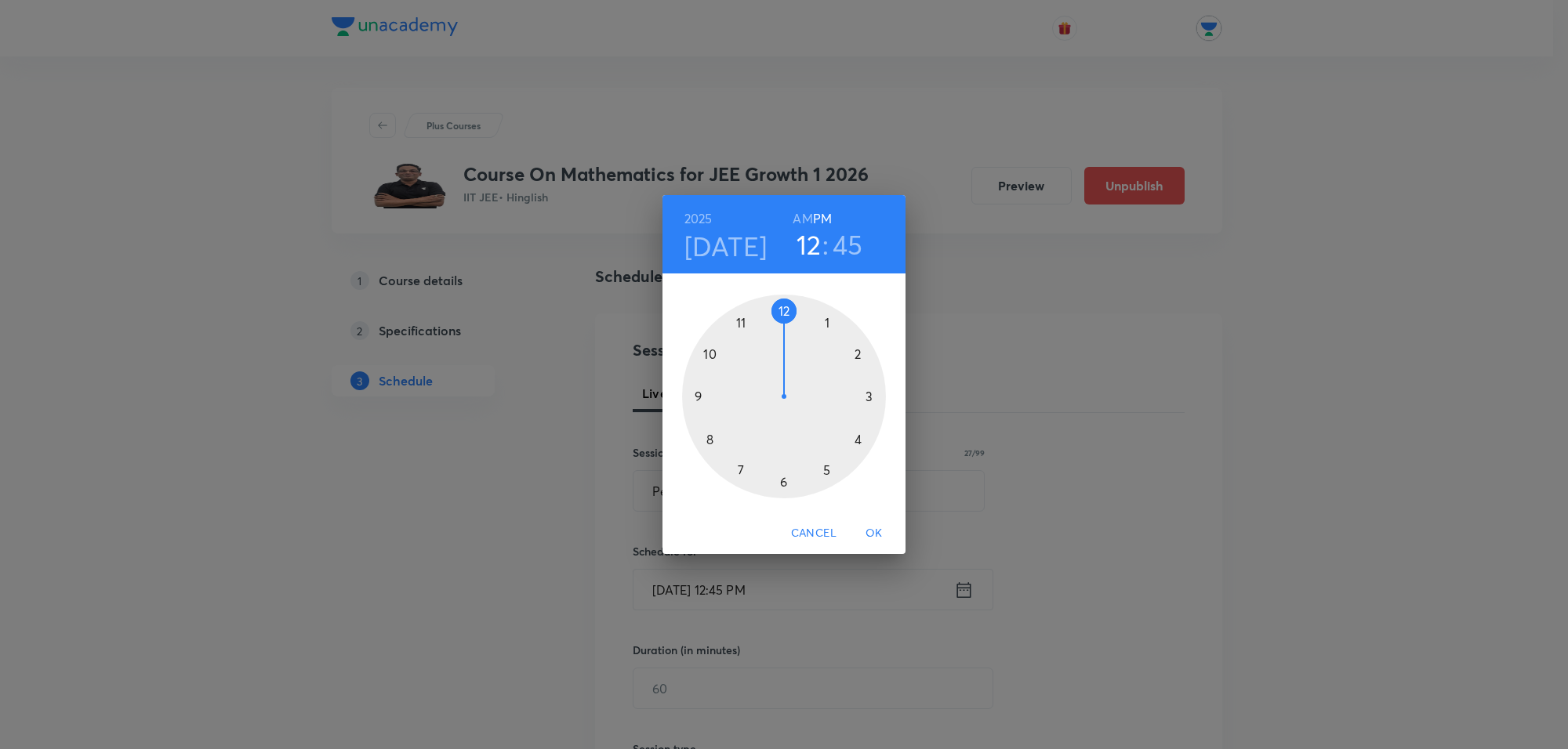
click at [831, 322] on div at bounding box center [784, 397] width 204 height 204
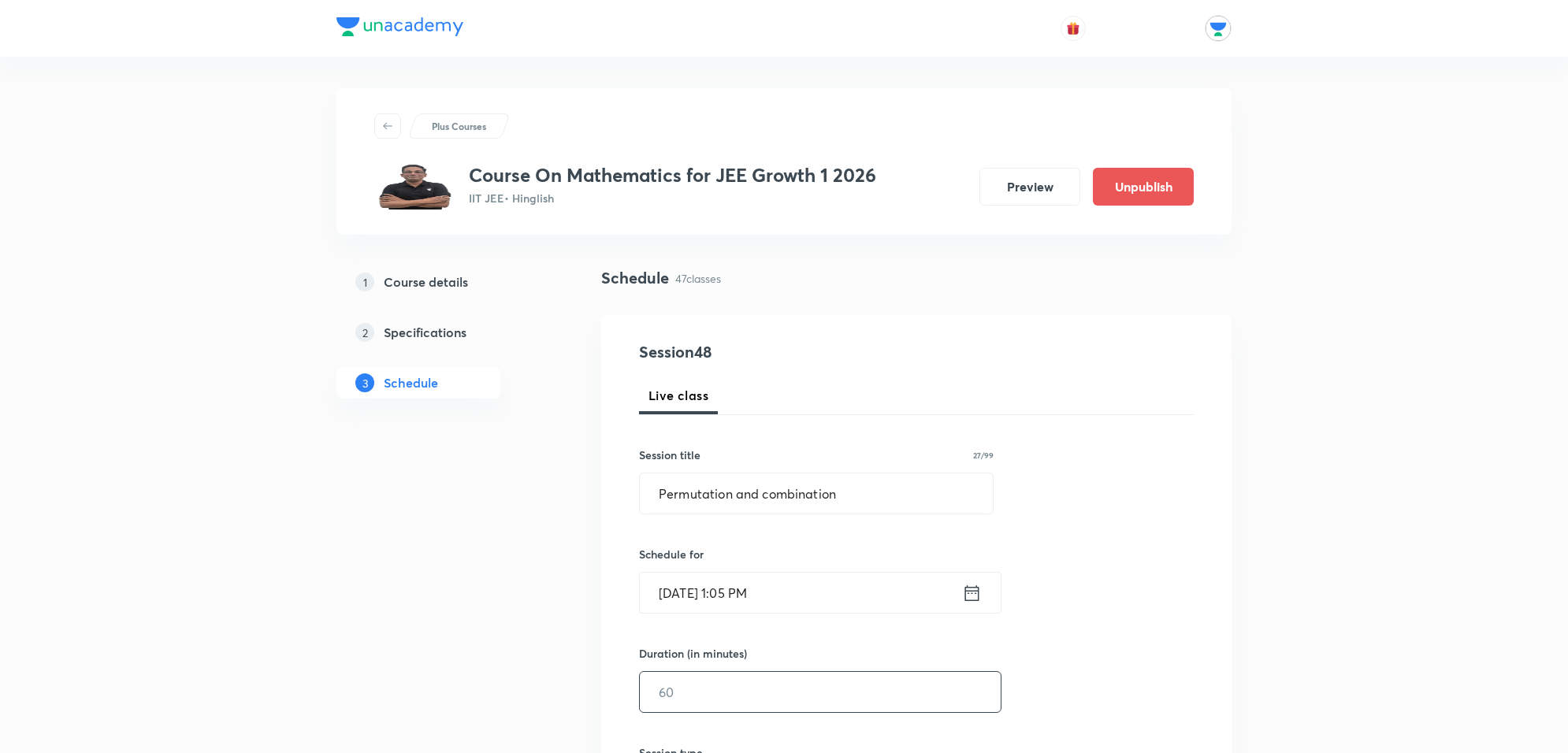
click at [782, 681] on input "text" at bounding box center [820, 692] width 361 height 40
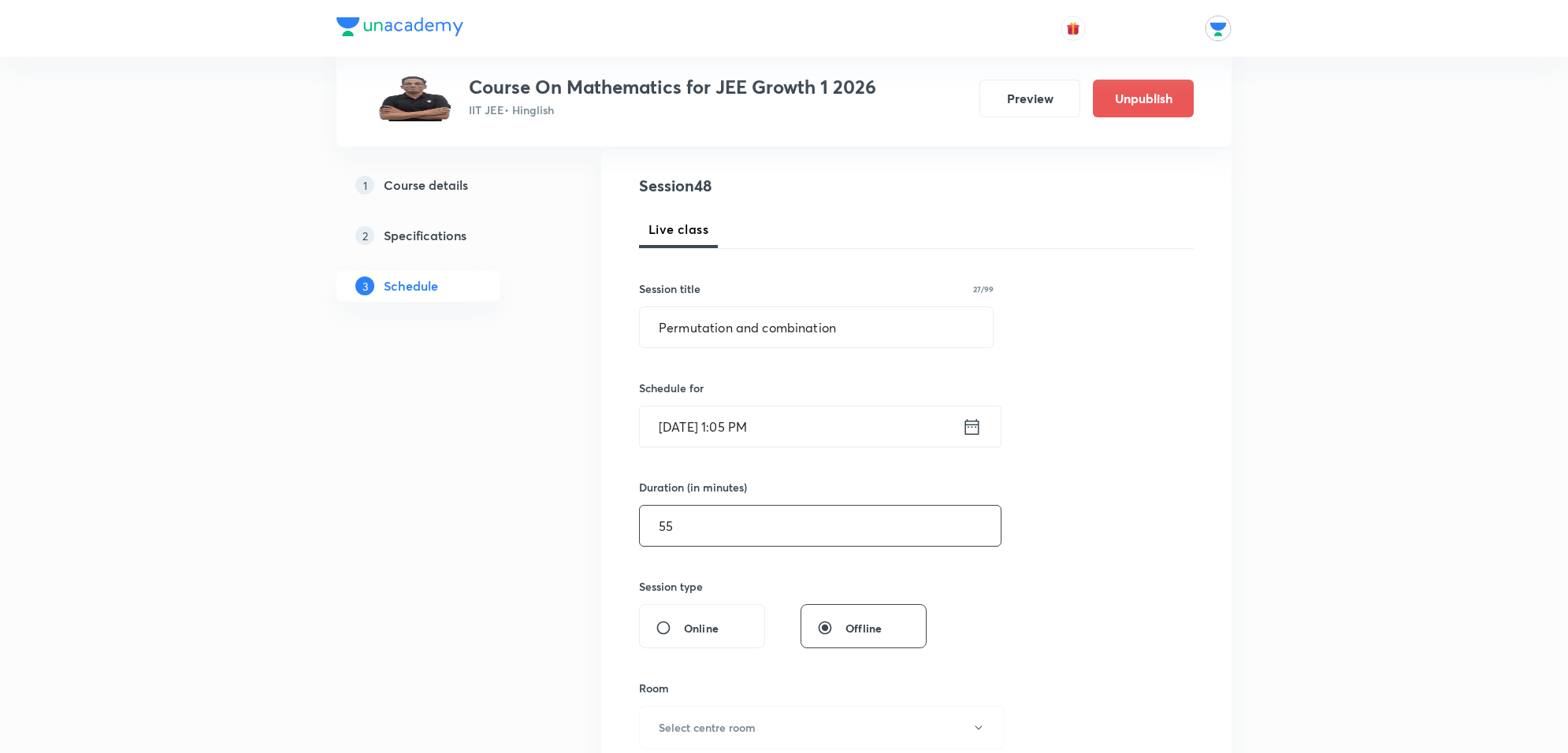
scroll to position [197, 0]
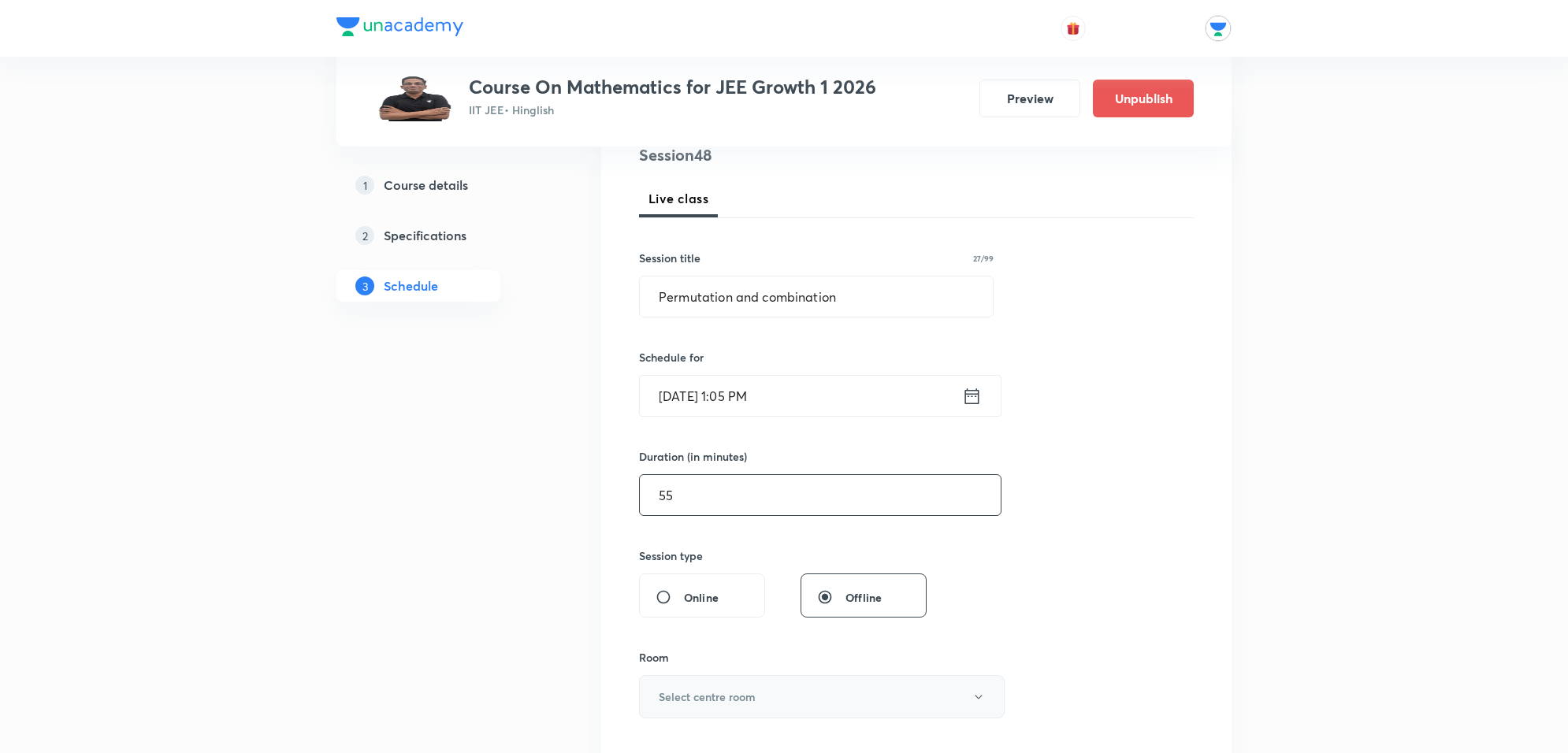
type input "55"
click at [739, 693] on h6 "Select centre room" at bounding box center [707, 697] width 97 height 16
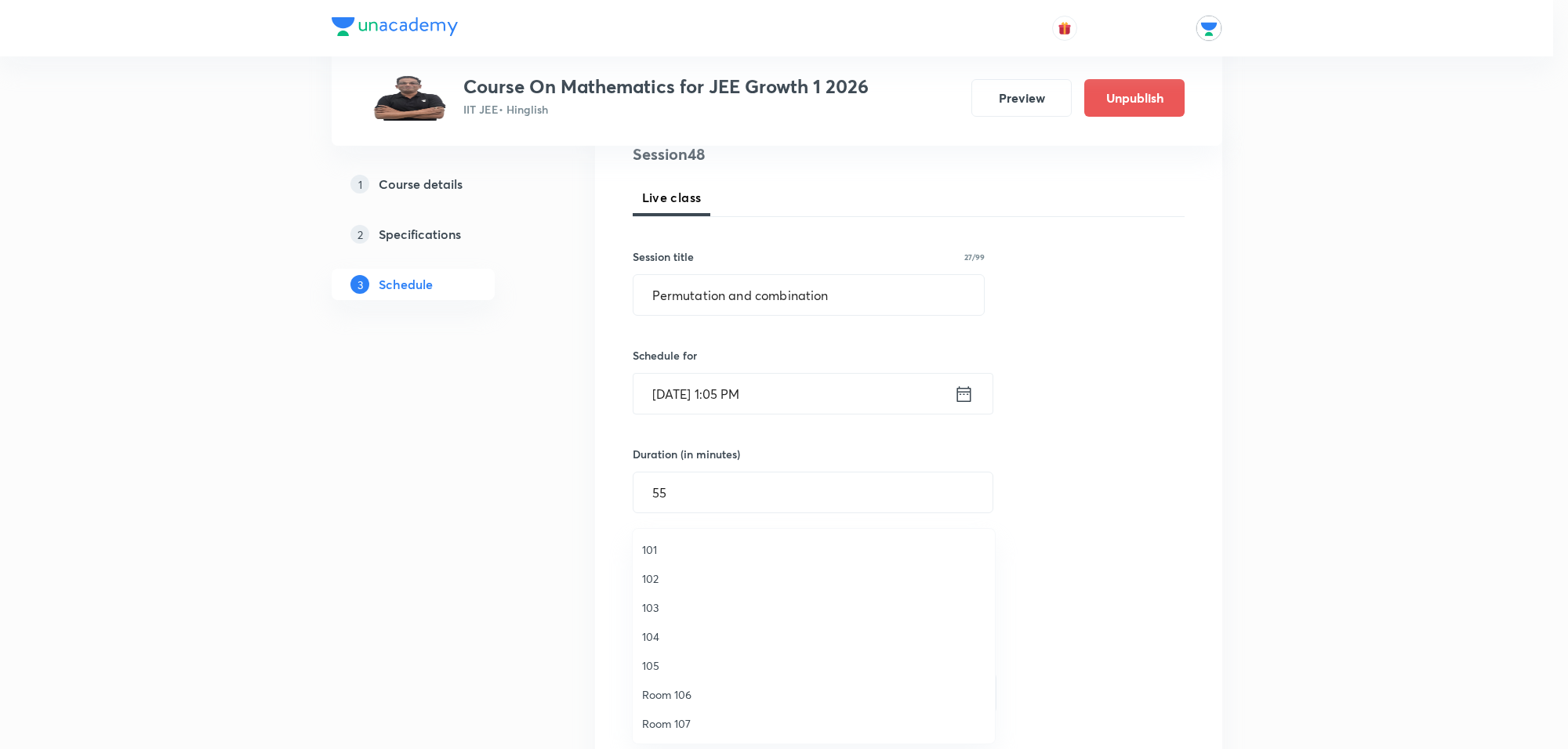
click at [695, 716] on span "Room 107" at bounding box center [813, 724] width 344 height 16
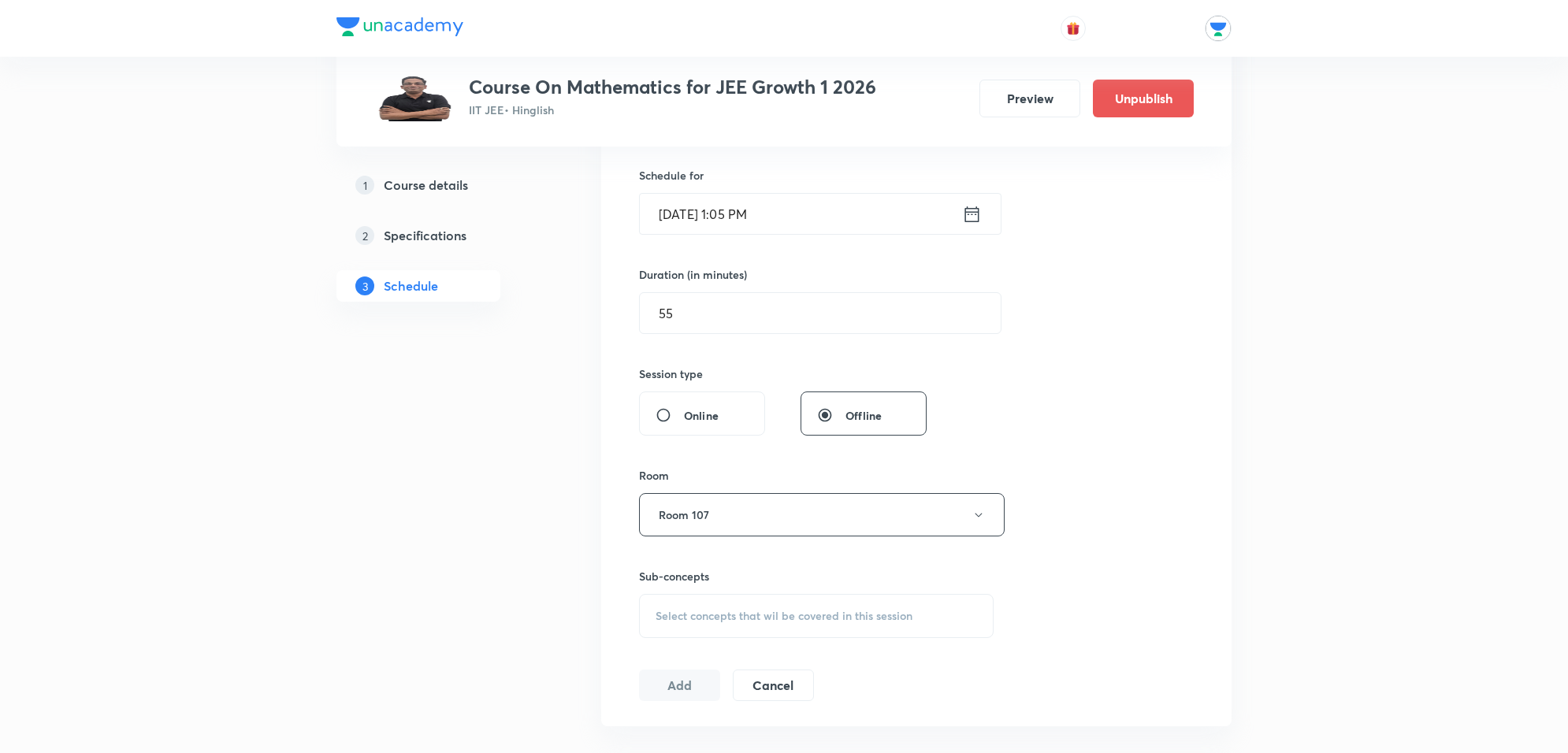
scroll to position [394, 0]
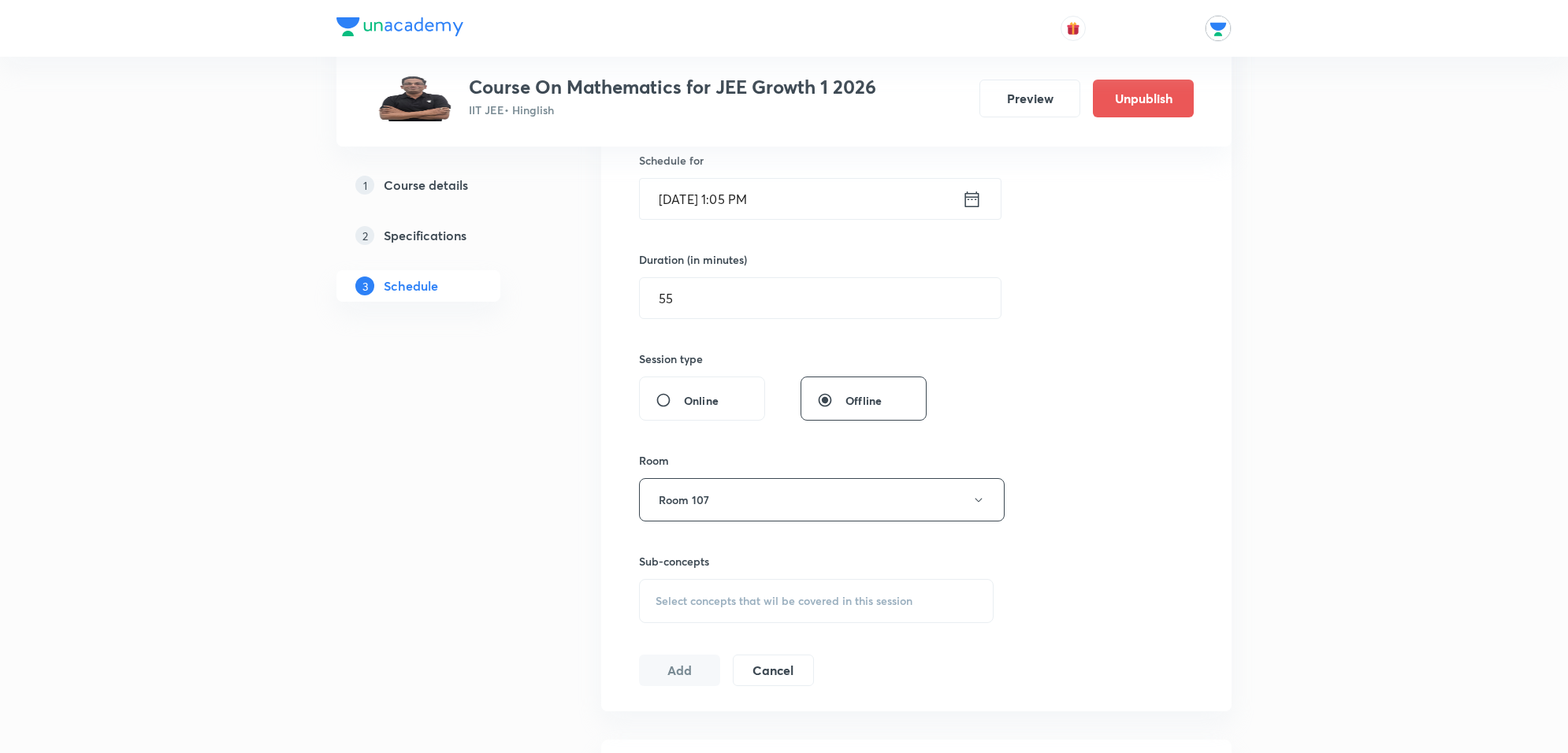
click at [740, 605] on span "Select concepts that wil be covered in this session" at bounding box center [783, 601] width 256 height 13
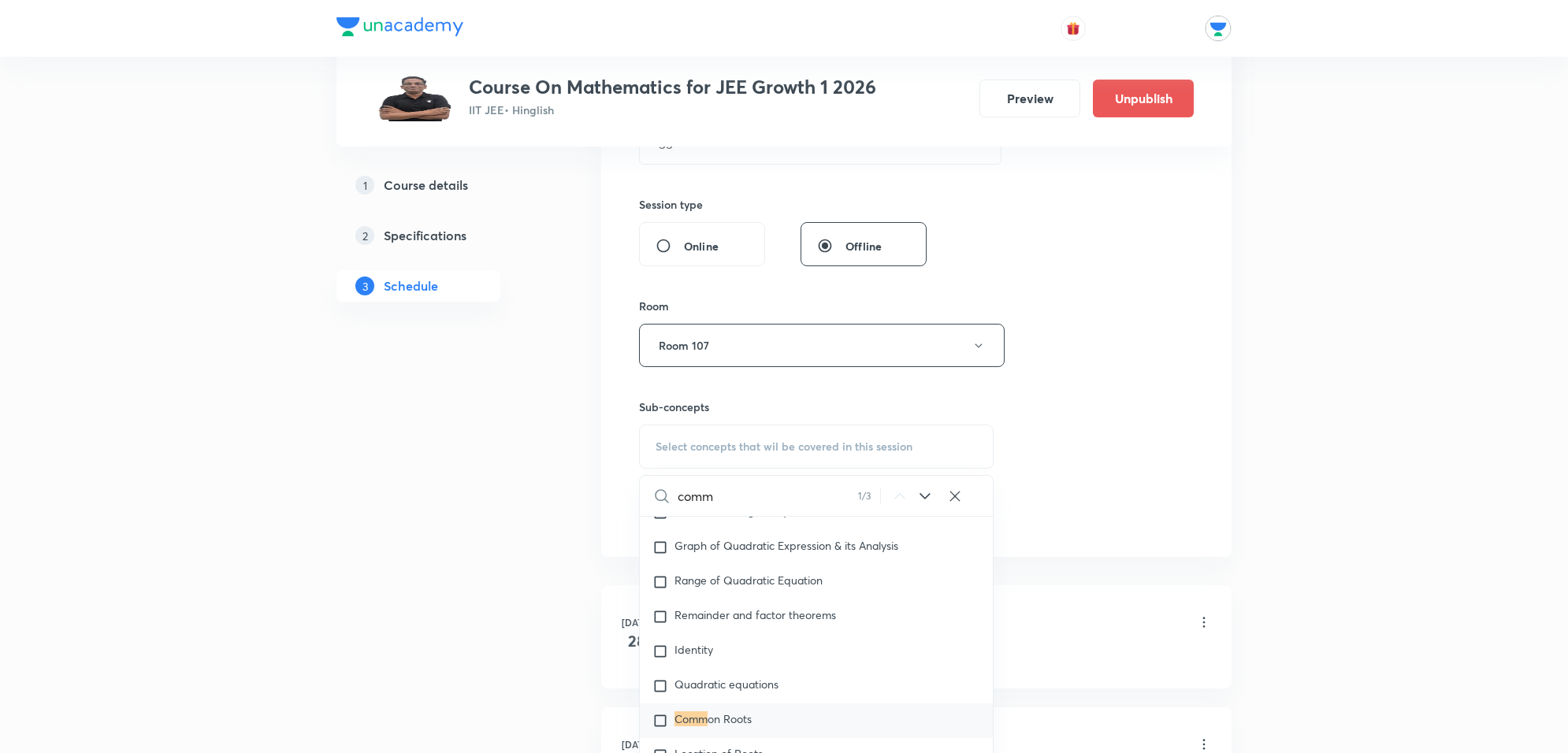
scroll to position [591, 0]
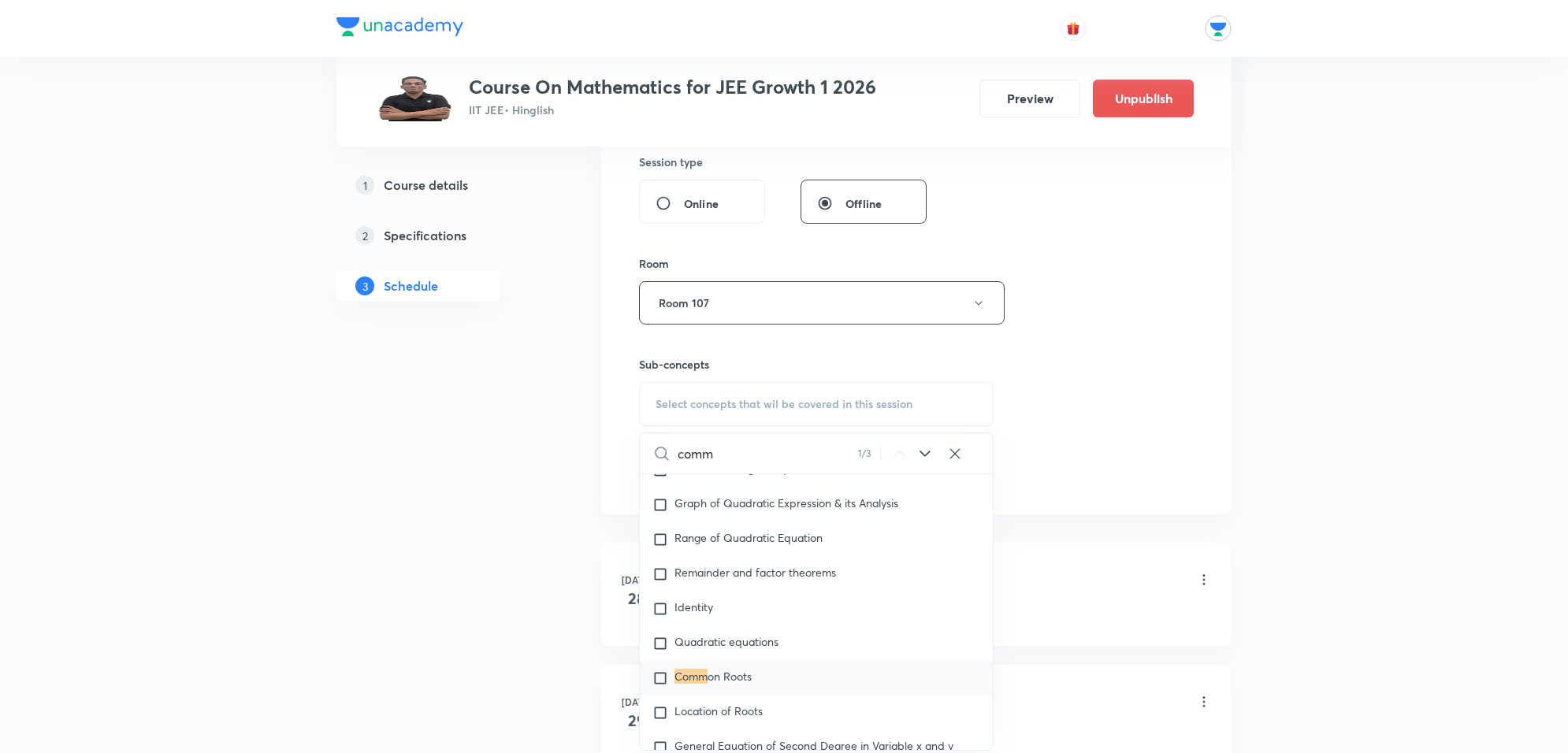
click at [741, 462] on input "comm" at bounding box center [768, 453] width 180 height 40
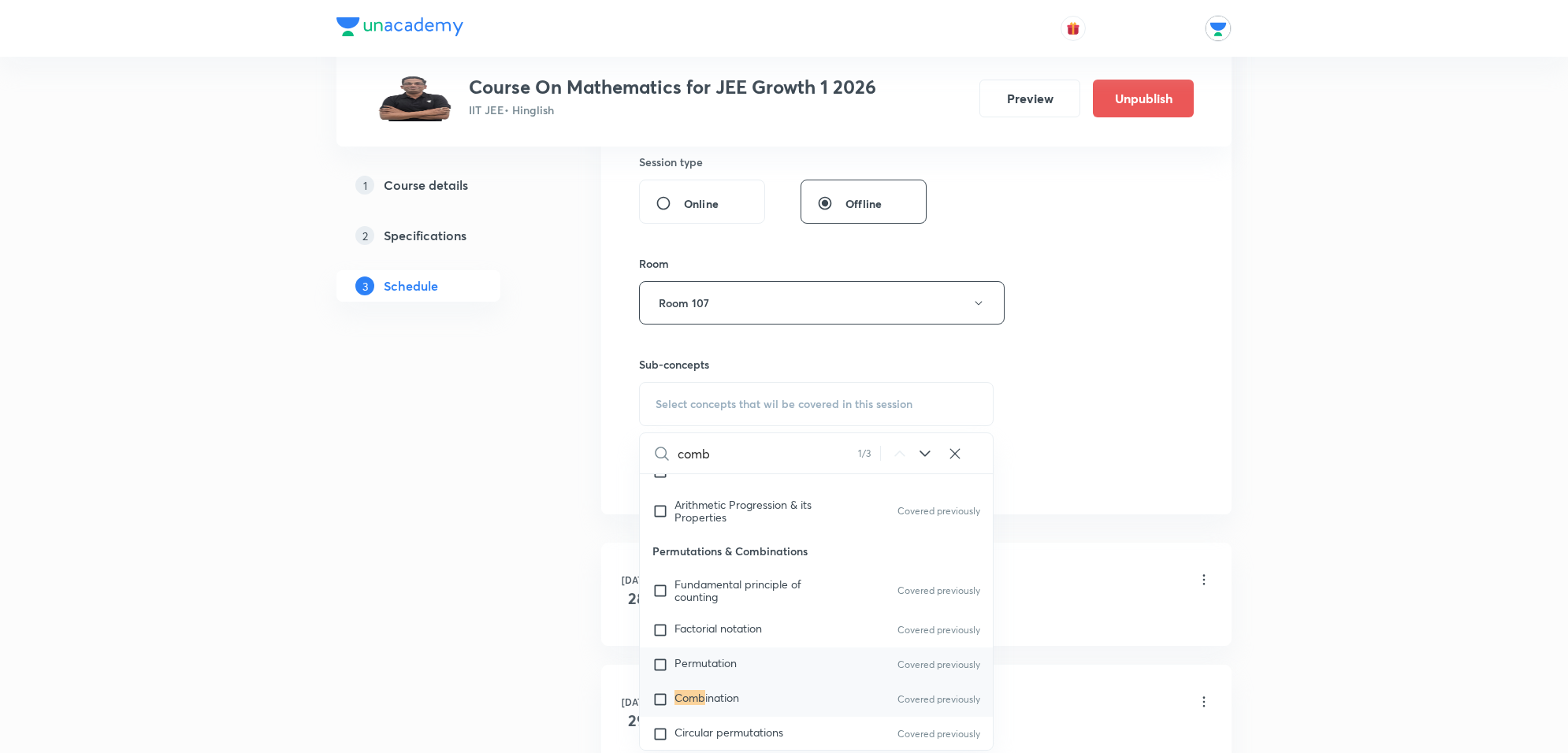
scroll to position [3056, 0]
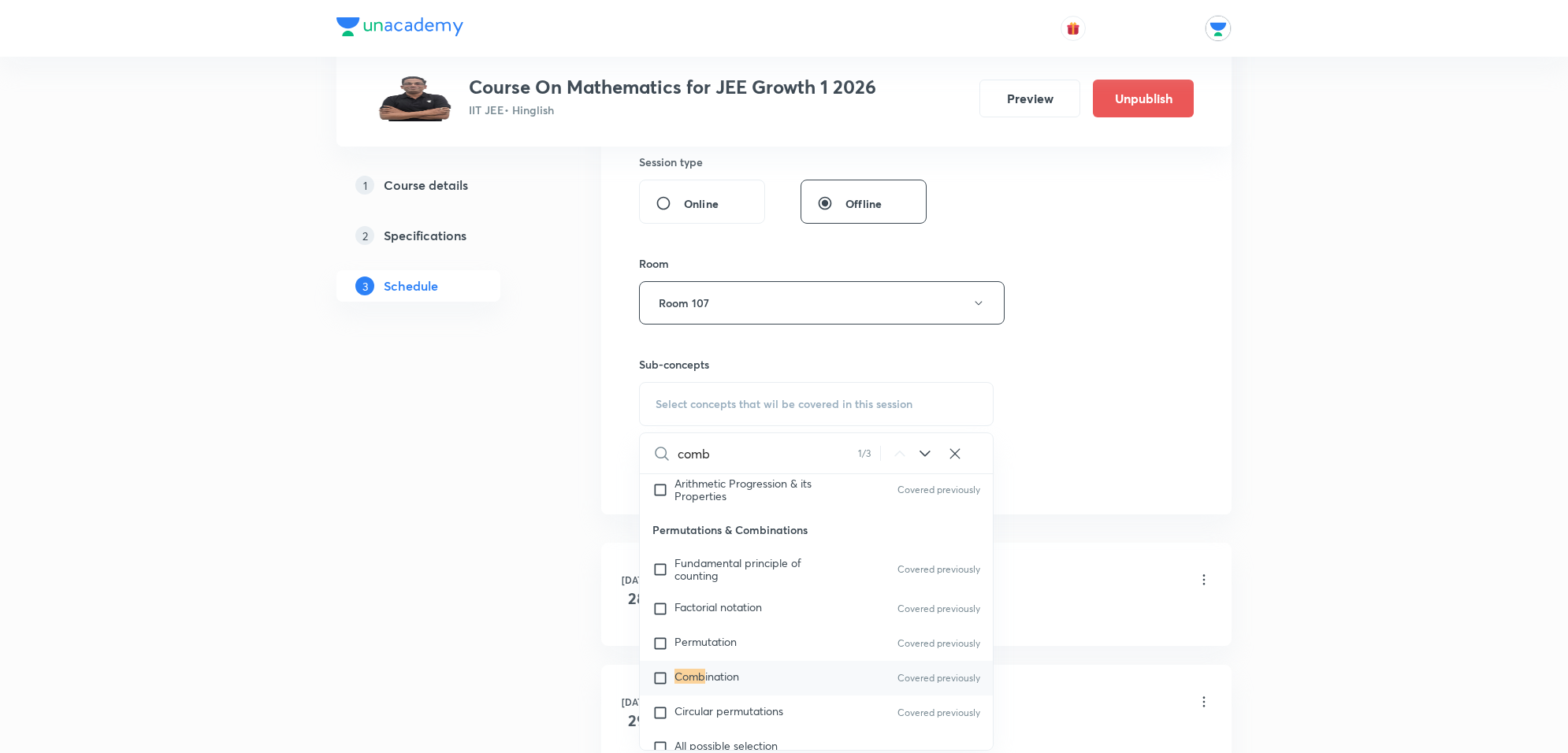
type input "comb"
click at [679, 679] on mark "Comb" at bounding box center [690, 676] width 31 height 15
checkbox input "true"
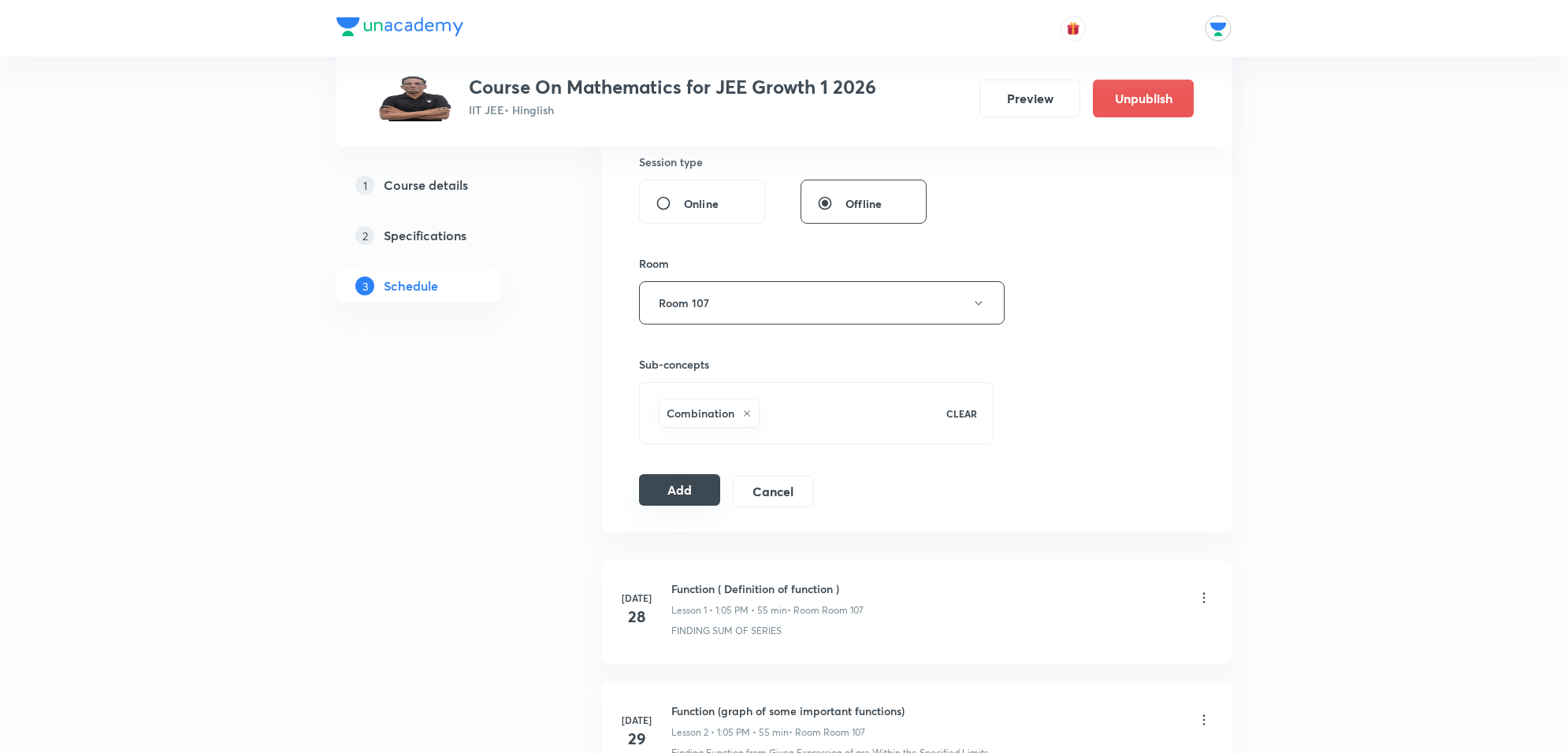
drag, startPoint x: 687, startPoint y: 459, endPoint x: 674, endPoint y: 489, distance: 32.7
click at [680, 471] on div "Session 48 Live class Session title 27/99 Permutation and combination ​ Schedul…" at bounding box center [916, 129] width 555 height 758
click at [674, 489] on button "Add" at bounding box center [680, 489] width 82 height 32
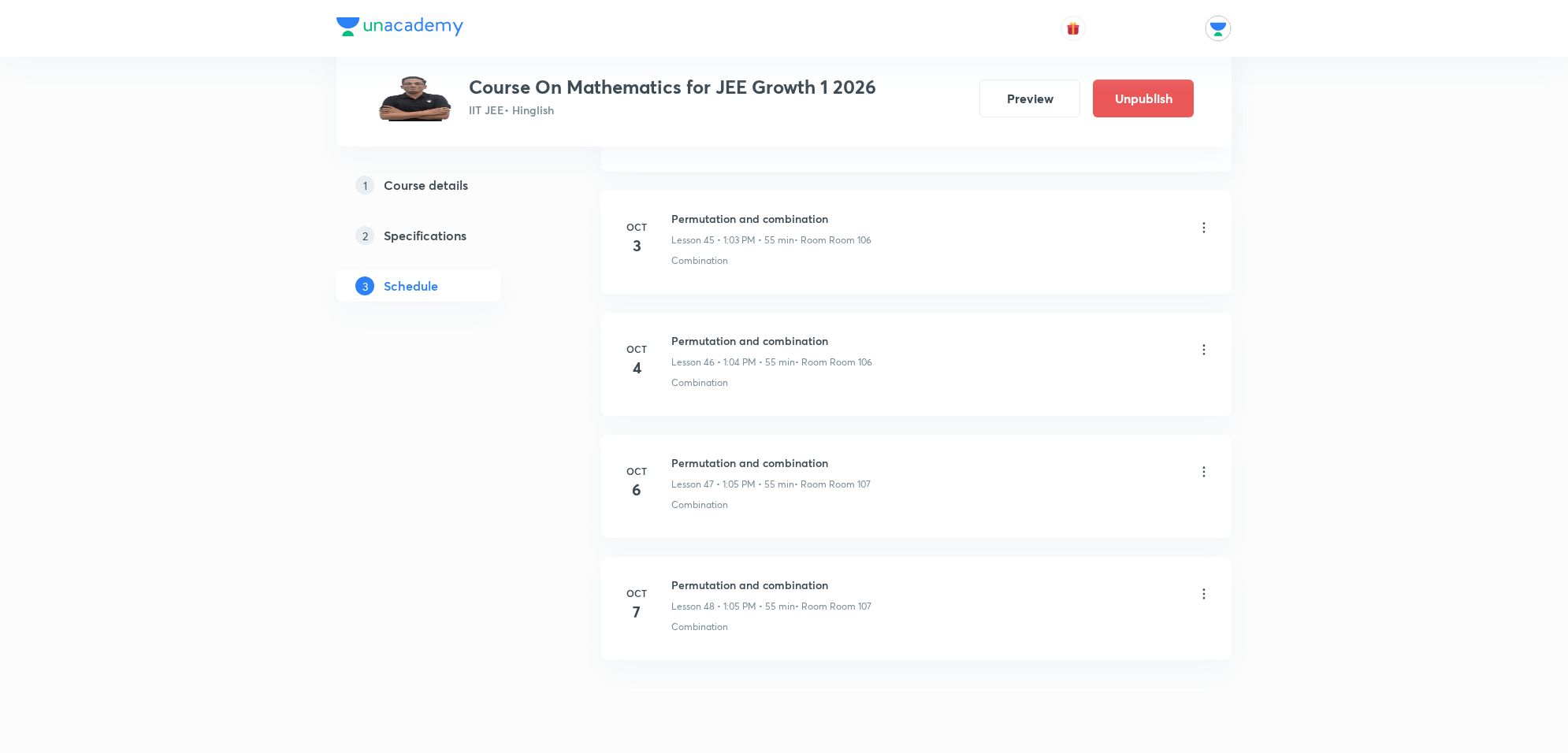
scroll to position [5566, 0]
